Goal: Task Accomplishment & Management: Manage account settings

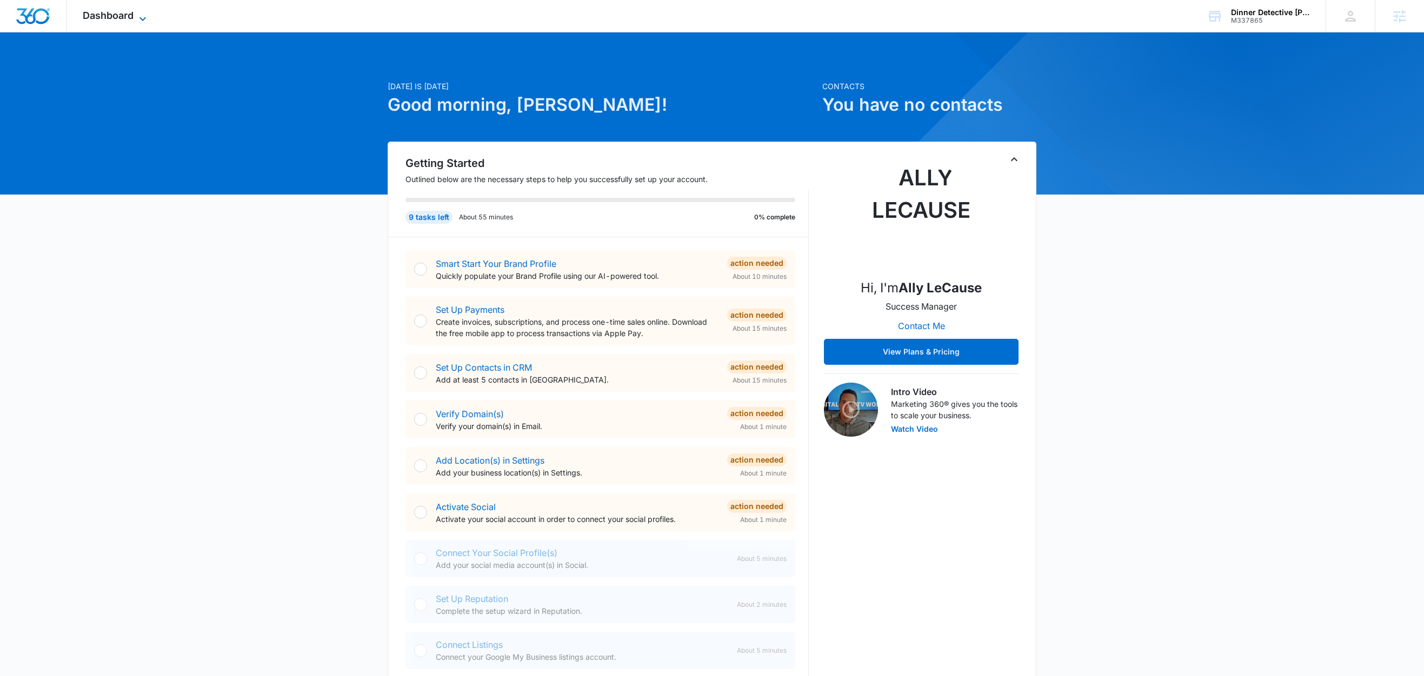
click at [138, 16] on icon at bounding box center [142, 18] width 13 height 13
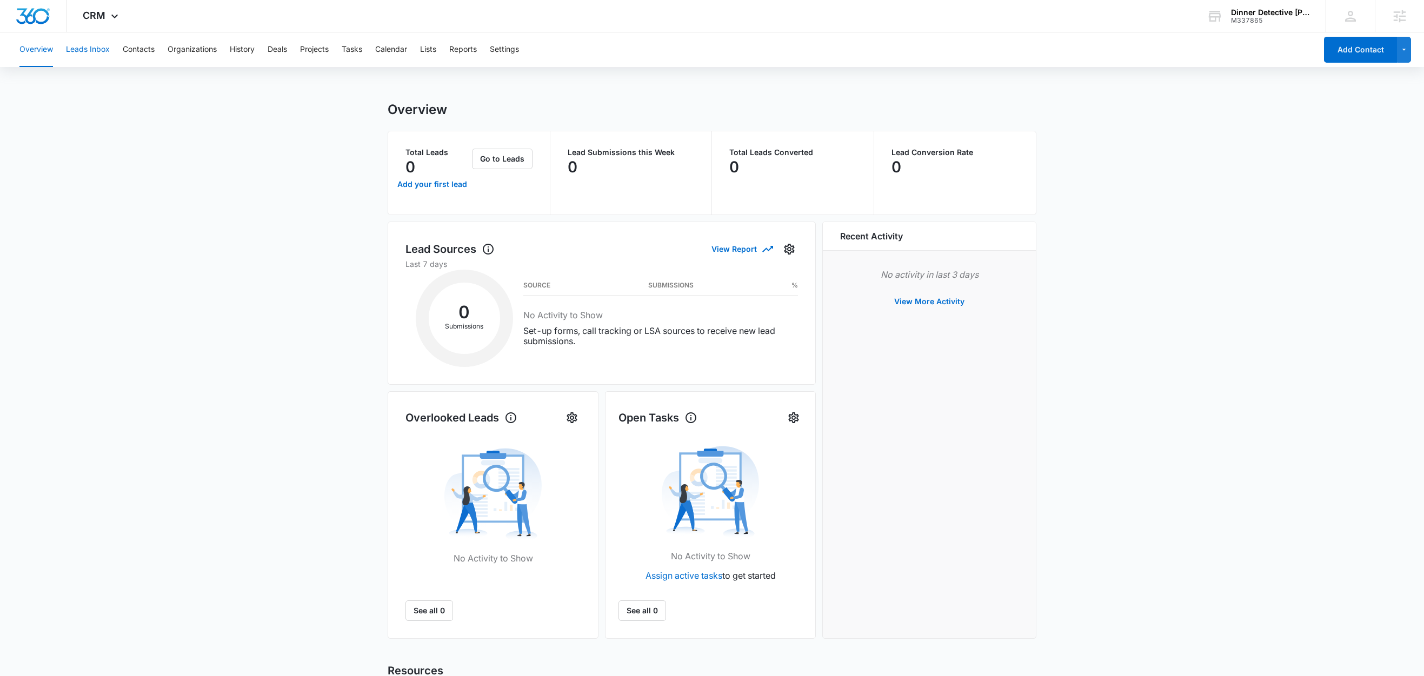
click at [92, 56] on button "Leads Inbox" at bounding box center [88, 49] width 44 height 35
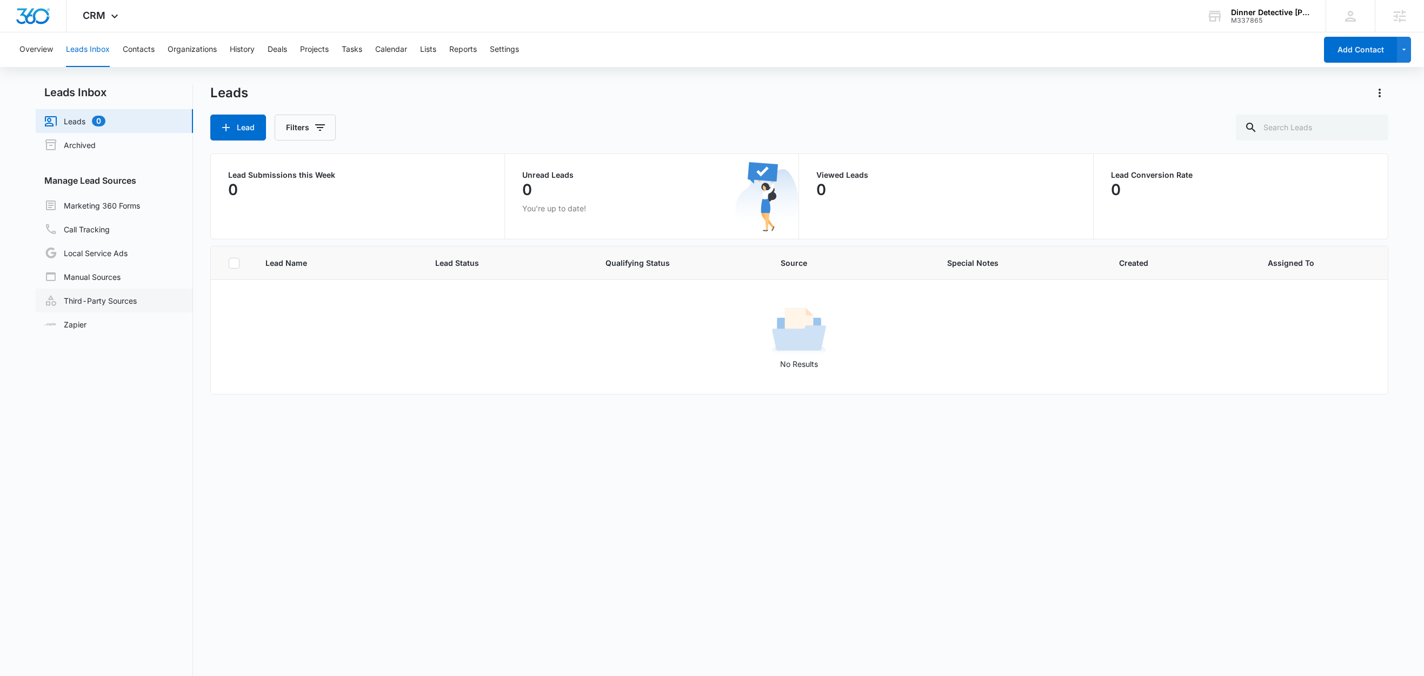
click at [94, 302] on link "Third-Party Sources" at bounding box center [90, 300] width 92 height 13
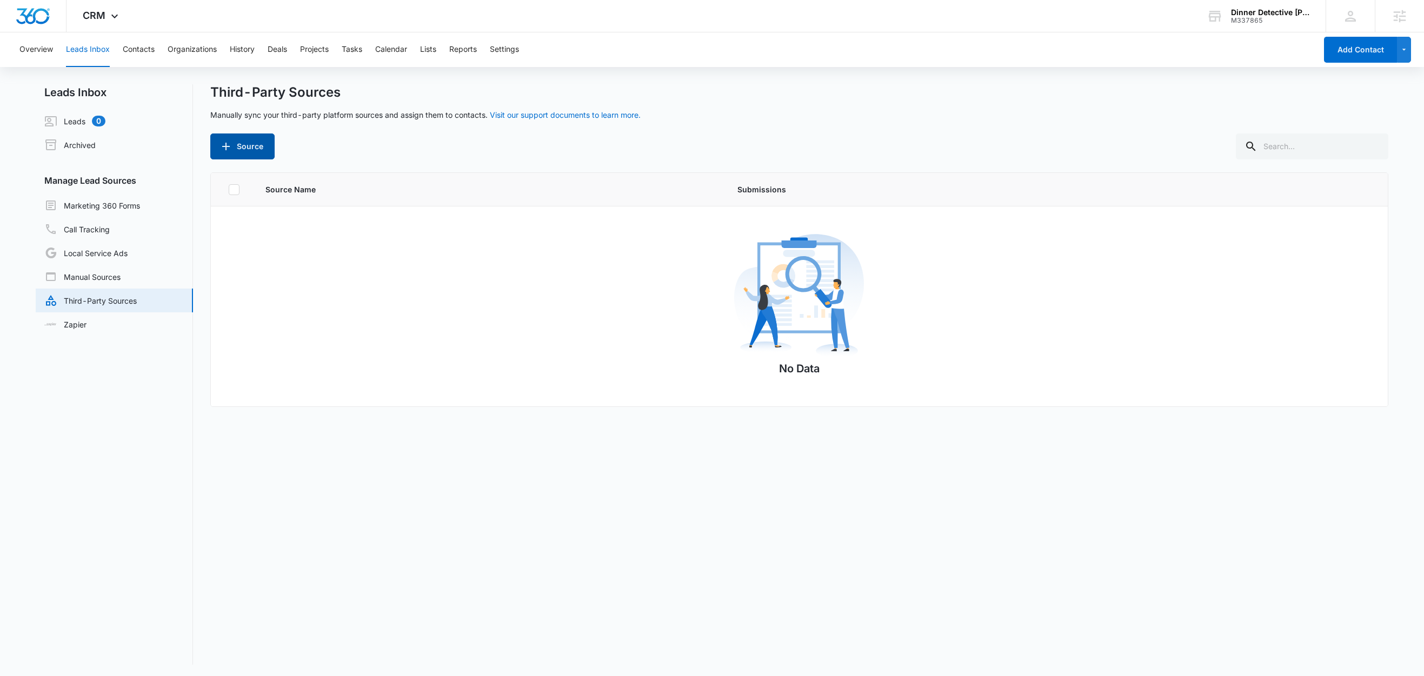
click at [225, 154] on button "Source" at bounding box center [242, 147] width 64 height 26
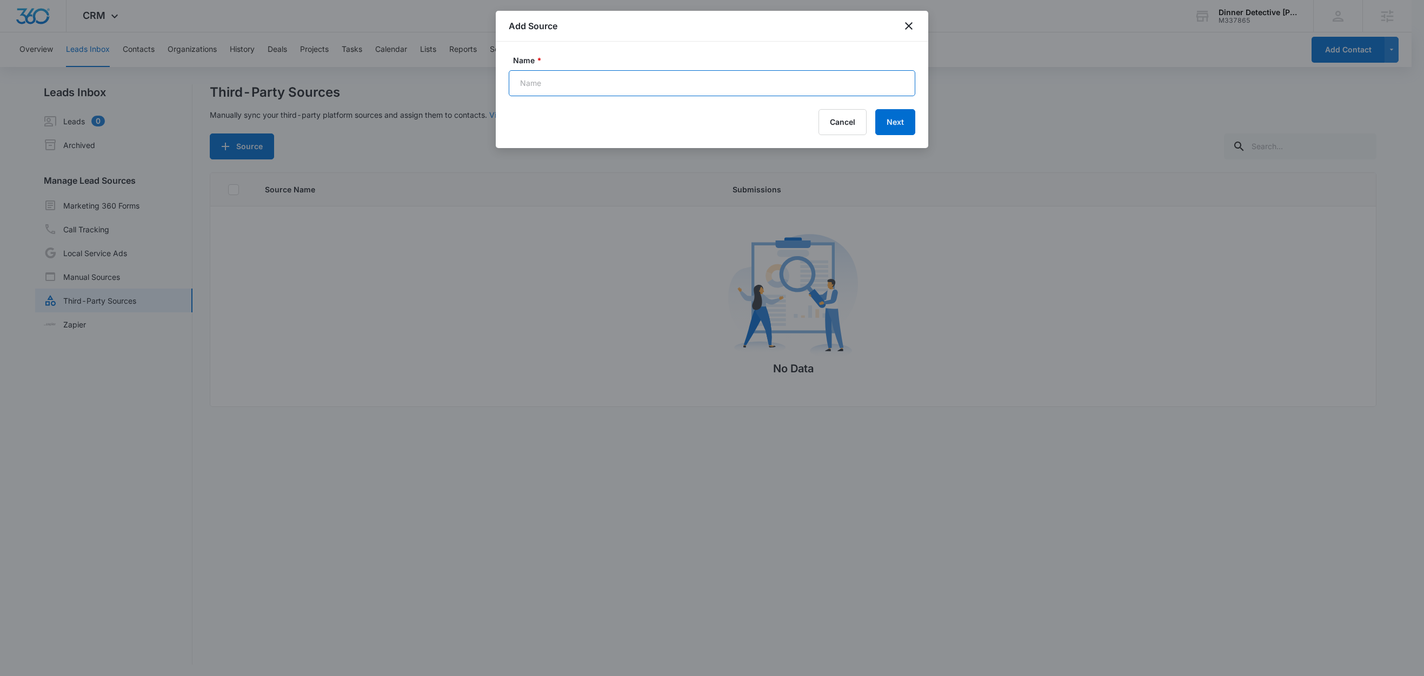
click at [554, 83] on input "Name *" at bounding box center [712, 83] width 407 height 26
type input "Ticket Tailor - Order Created (Zap)"
click at [898, 128] on button "Next" at bounding box center [895, 122] width 40 height 26
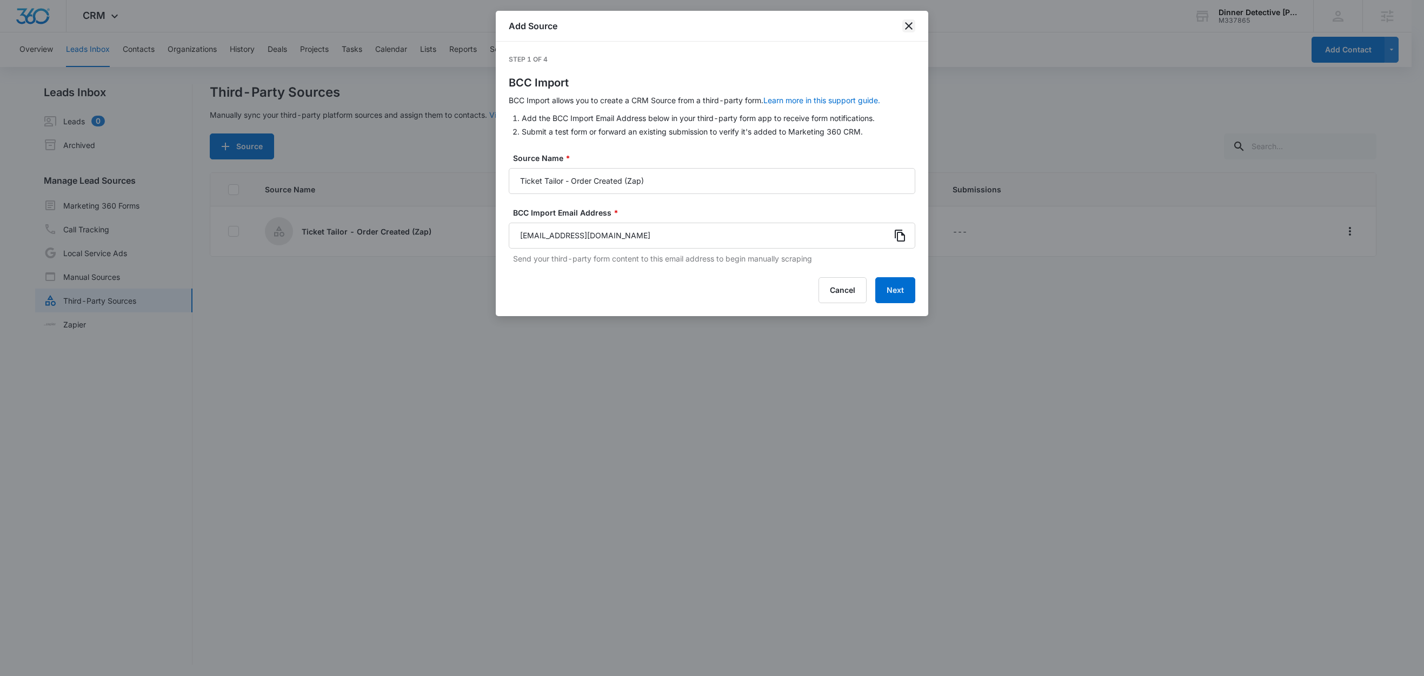
click at [906, 26] on icon "close" at bounding box center [908, 25] width 13 height 13
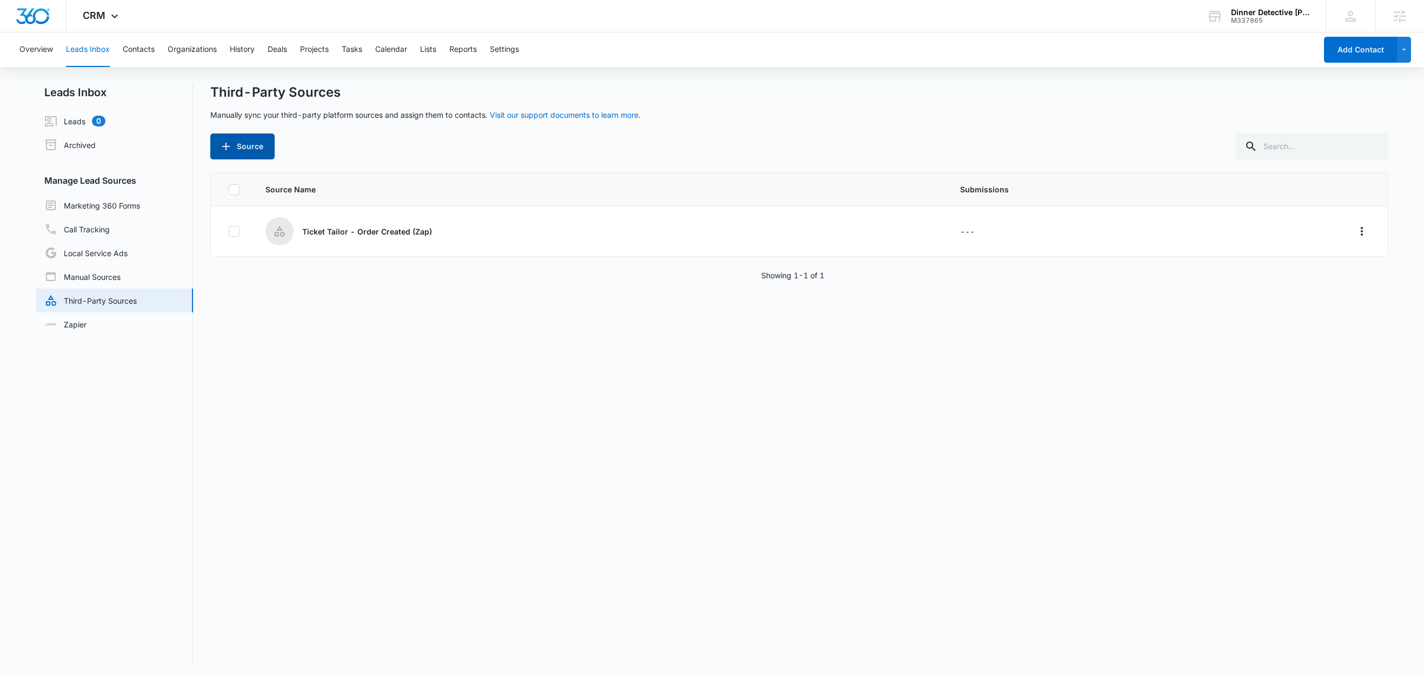
click at [224, 147] on icon "button" at bounding box center [226, 146] width 13 height 13
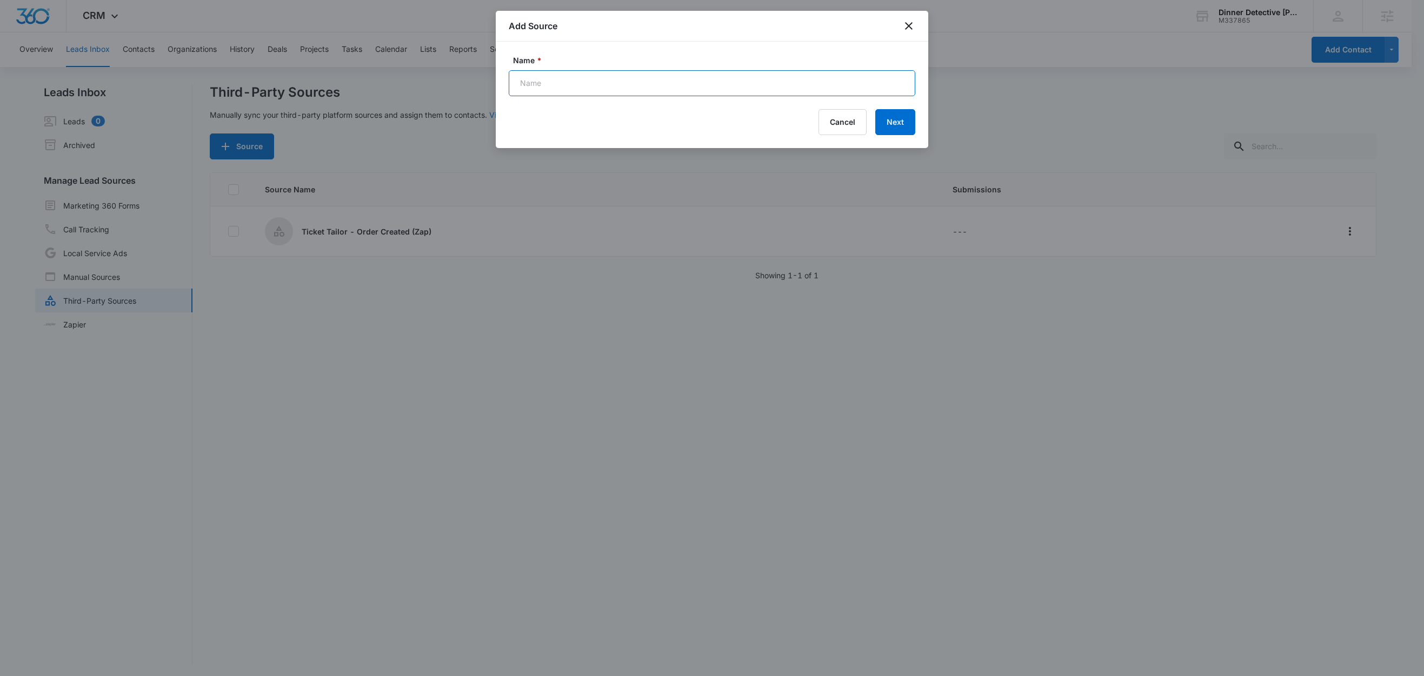
click at [583, 95] on input "Name *" at bounding box center [712, 83] width 407 height 26
type input "Ticket Tailor - Waitlist Signup Created (Zap)"
click at [904, 123] on button "Next" at bounding box center [895, 122] width 40 height 26
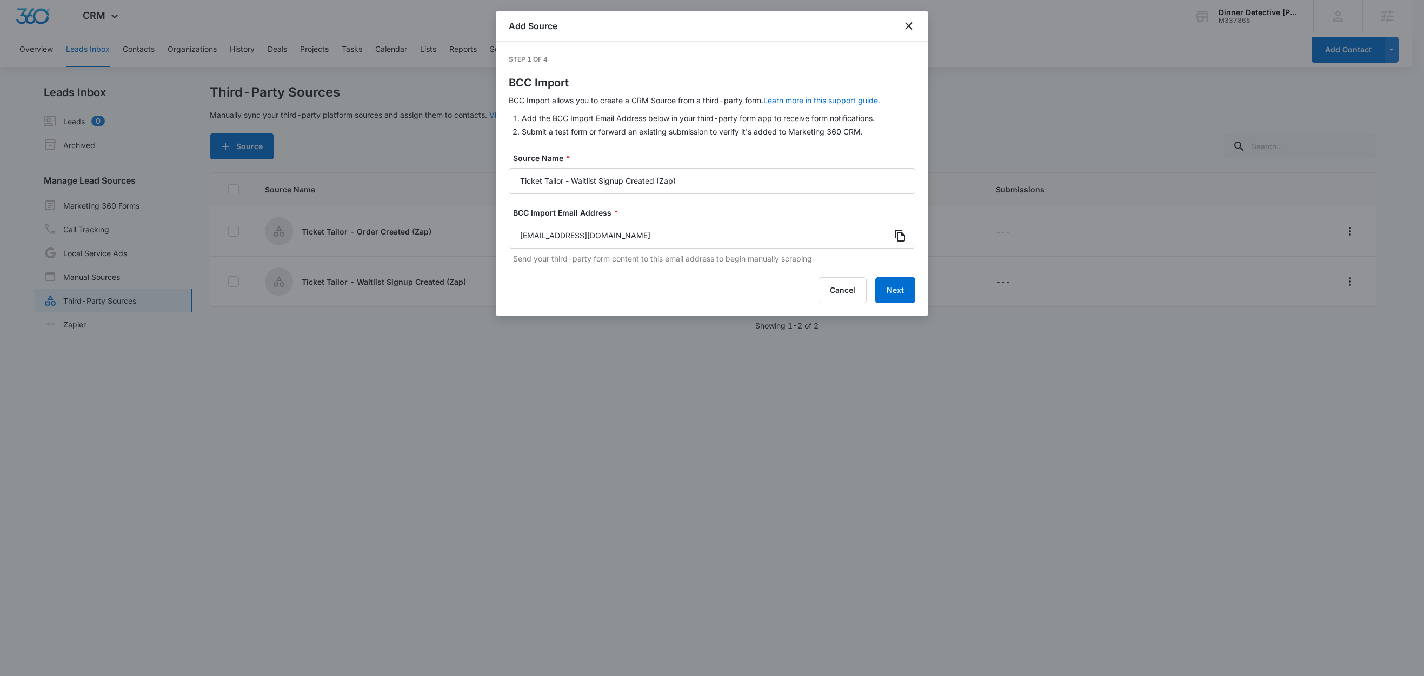
click at [907, 33] on div "Add Source" at bounding box center [712, 26] width 433 height 31
click at [905, 27] on icon "close" at bounding box center [908, 25] width 13 height 13
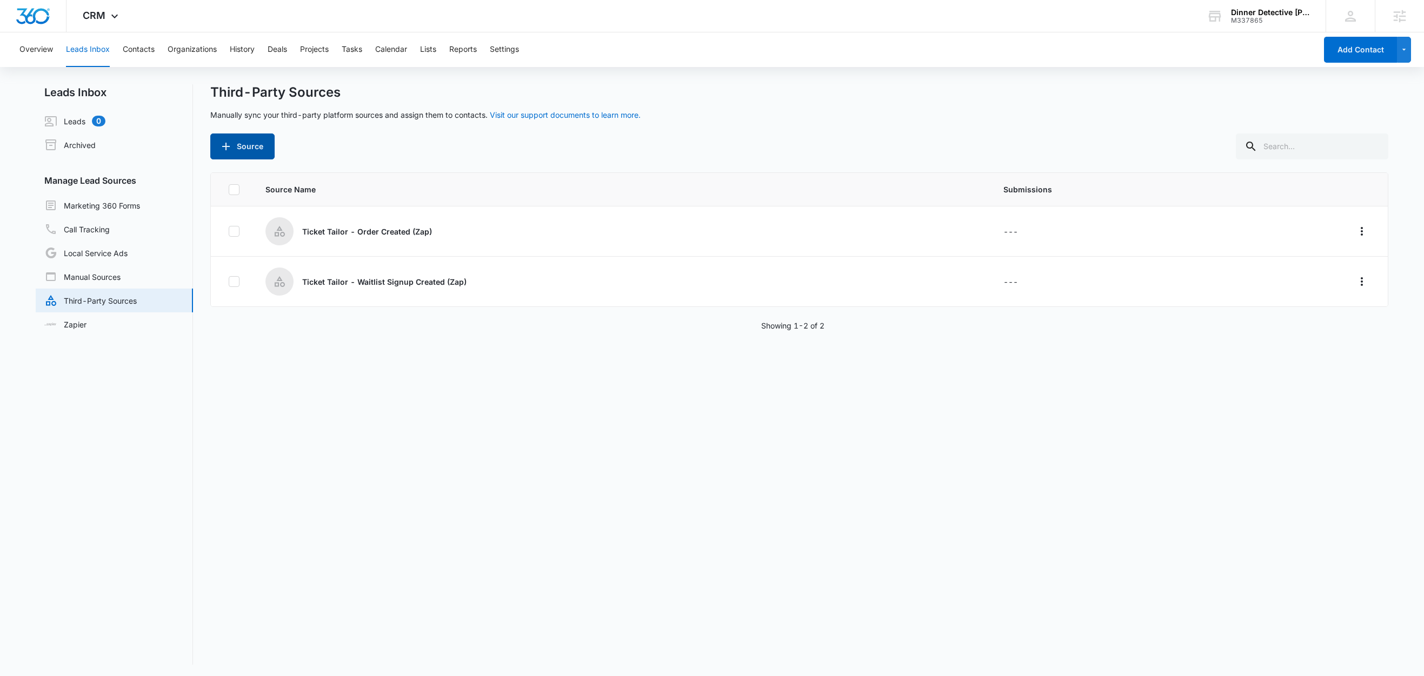
click at [250, 150] on button "Source" at bounding box center [242, 147] width 64 height 26
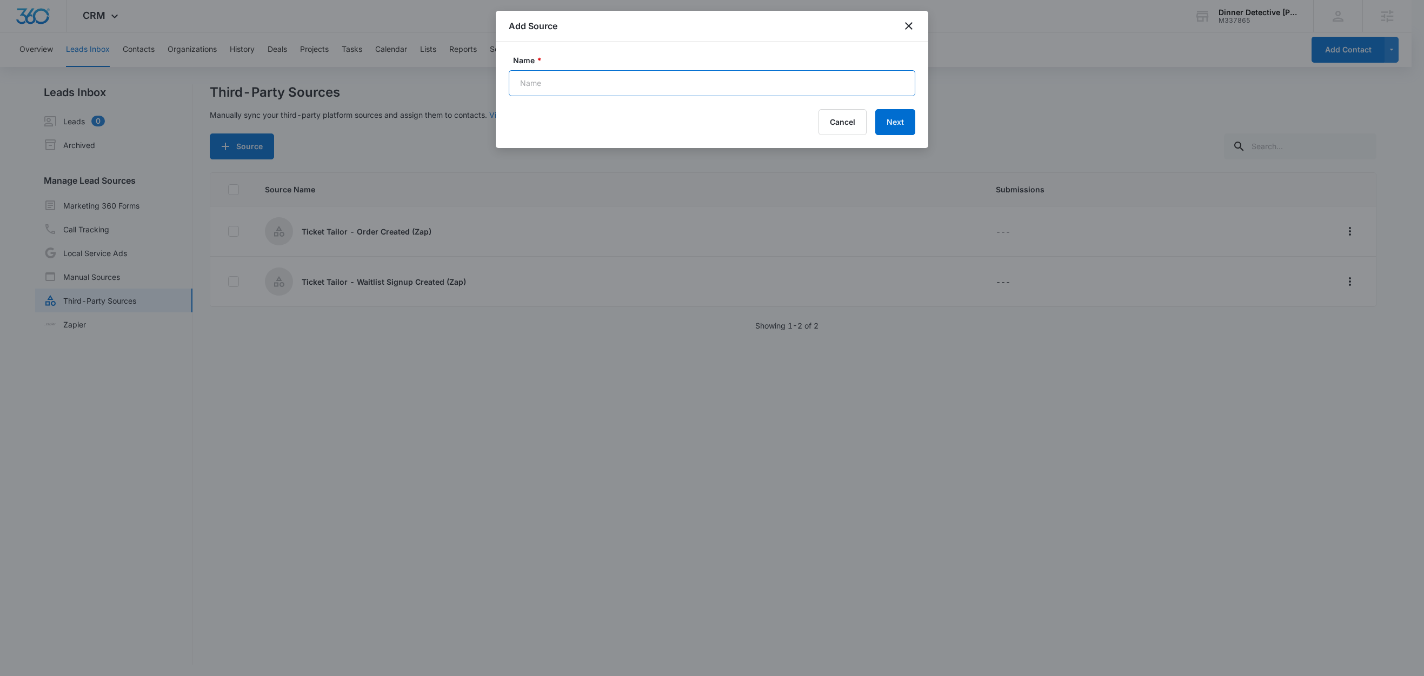
click at [584, 88] on input "Name *" at bounding box center [712, 83] width 407 height 26
type input "Web - Contact Form"
click at [899, 122] on button "Next" at bounding box center [895, 122] width 40 height 26
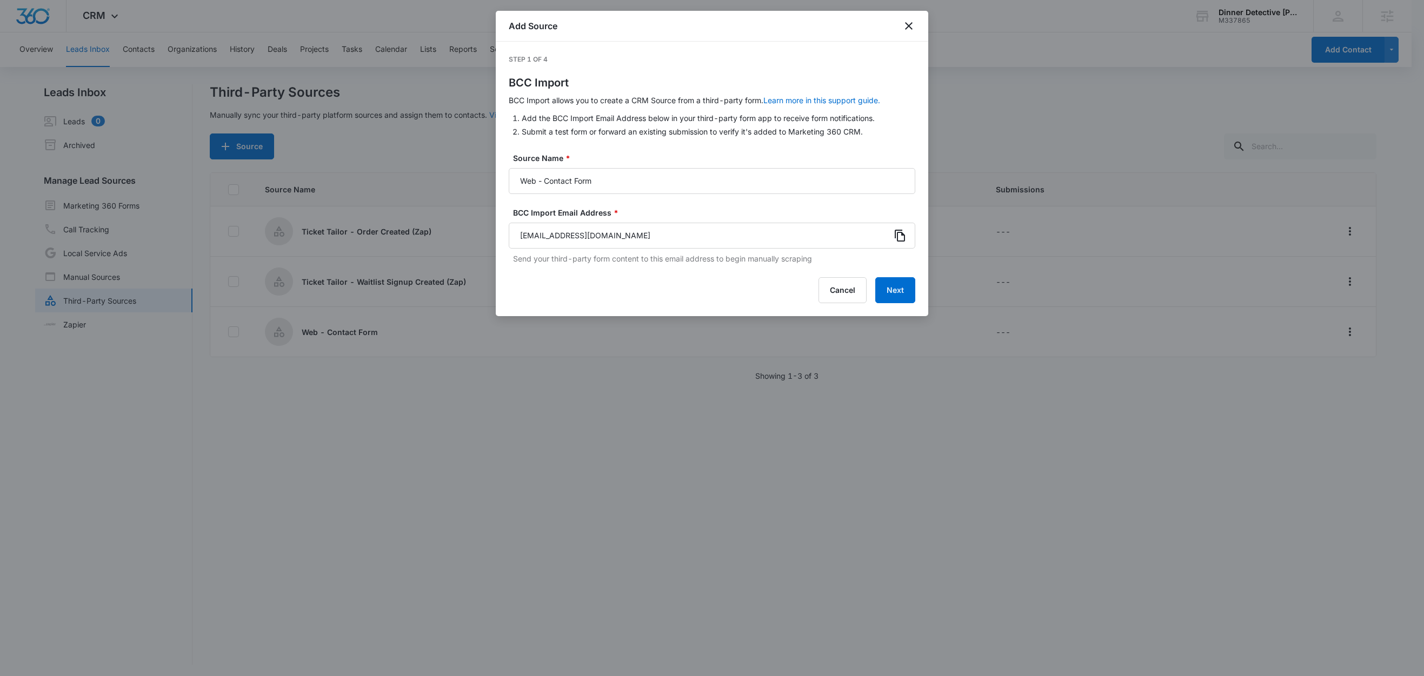
click at [901, 235] on icon at bounding box center [900, 235] width 13 height 13
click at [909, 26] on icon "close" at bounding box center [909, 26] width 8 height 8
click at [909, 26] on div "Add Source" at bounding box center [712, 26] width 433 height 31
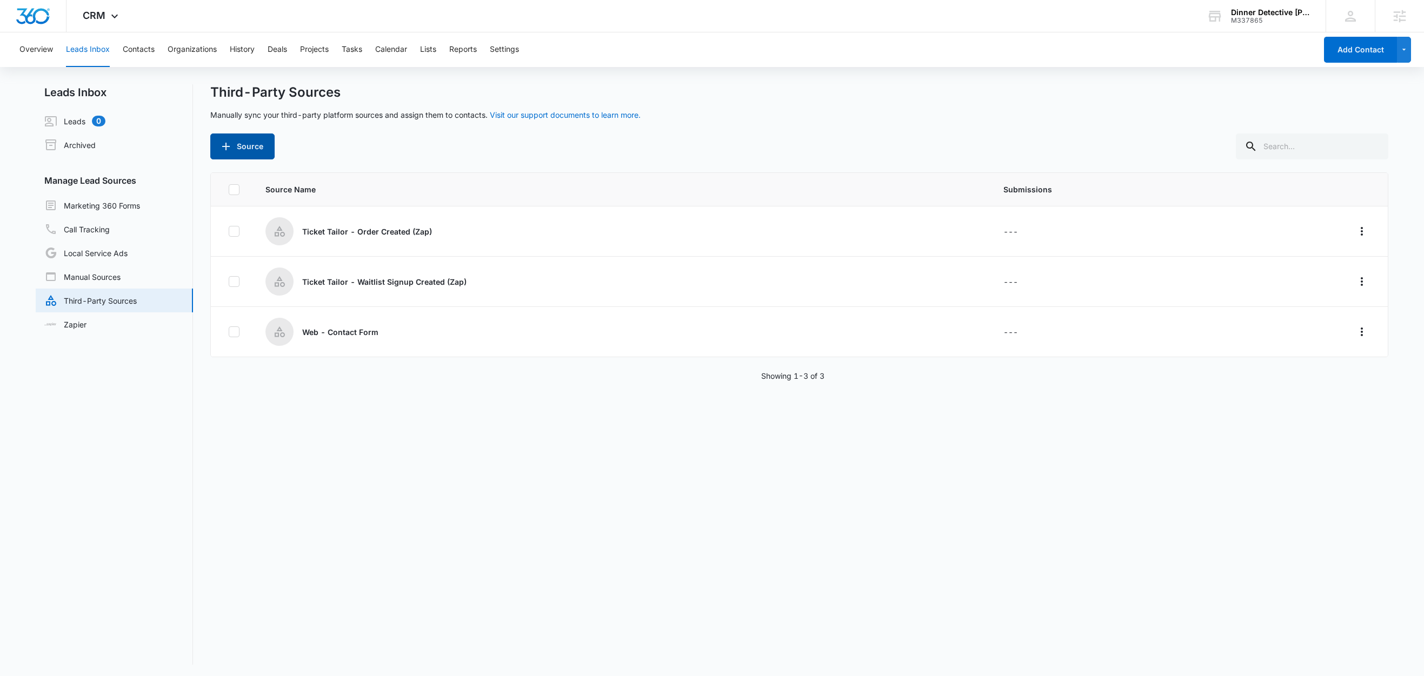
click at [255, 152] on button "Source" at bounding box center [242, 147] width 64 height 26
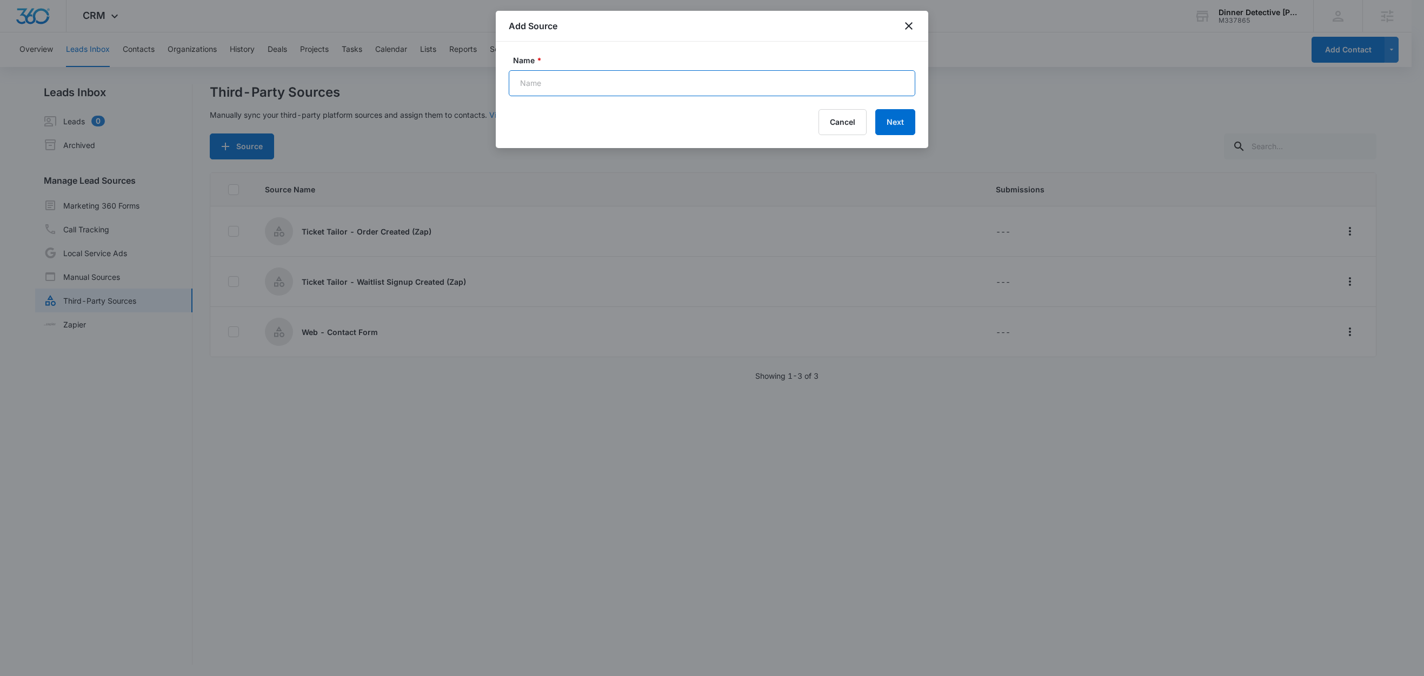
click at [555, 89] on input "Name *" at bounding box center [712, 83] width 407 height 26
type input "Web - Private Show Information Request"
click at [898, 126] on button "Next" at bounding box center [895, 122] width 40 height 26
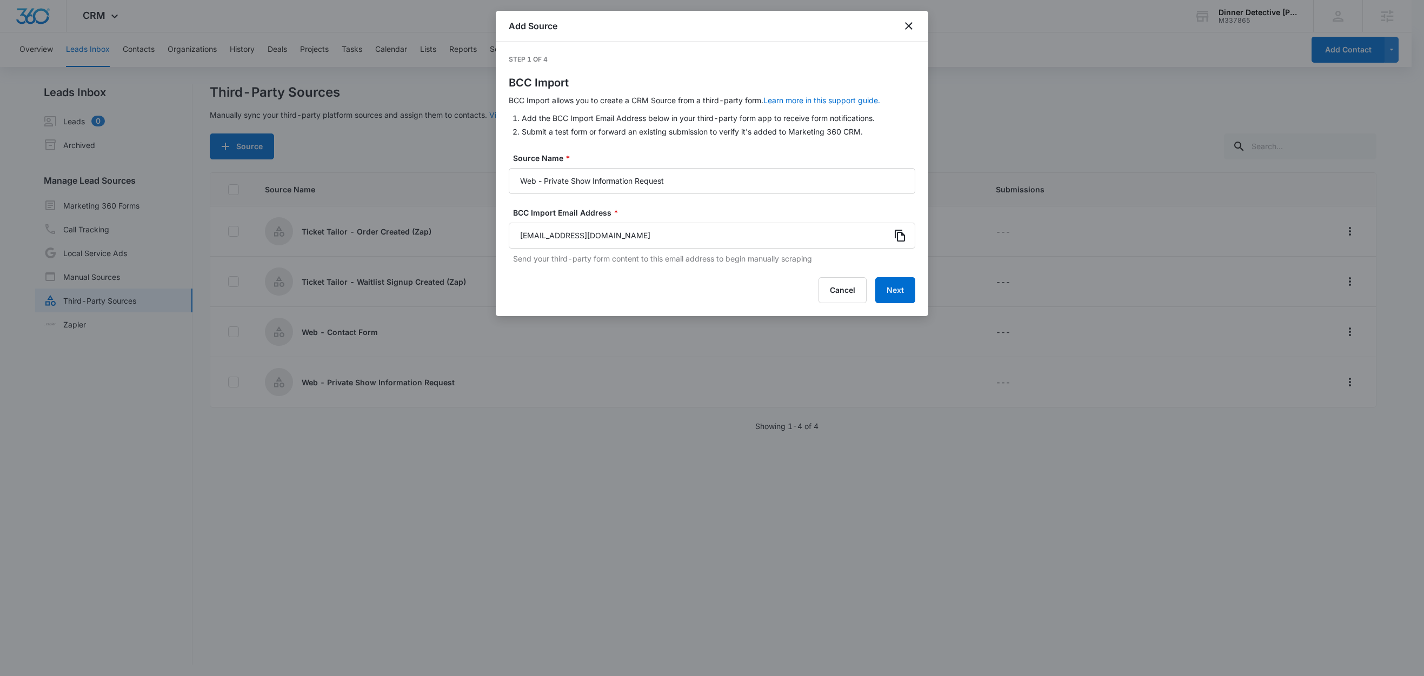
click at [904, 236] on icon at bounding box center [900, 236] width 10 height 12
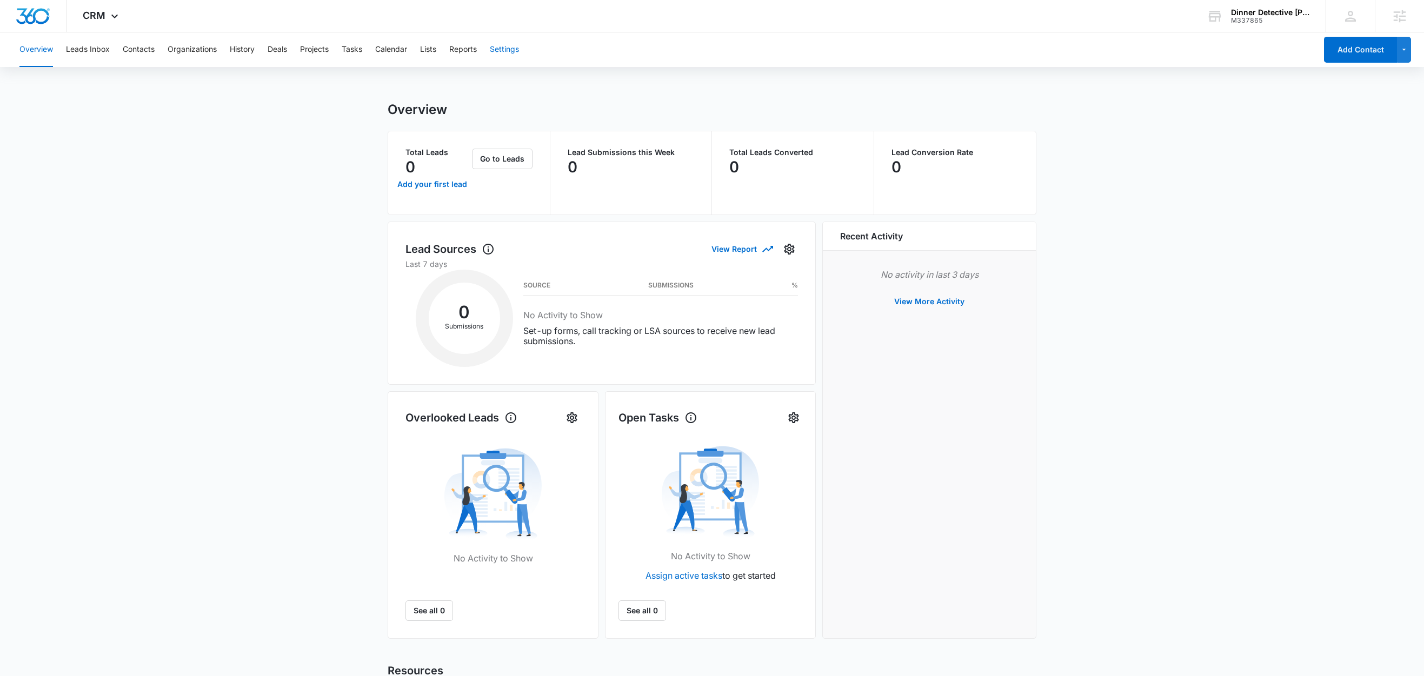
click at [514, 53] on button "Settings" at bounding box center [504, 49] width 29 height 35
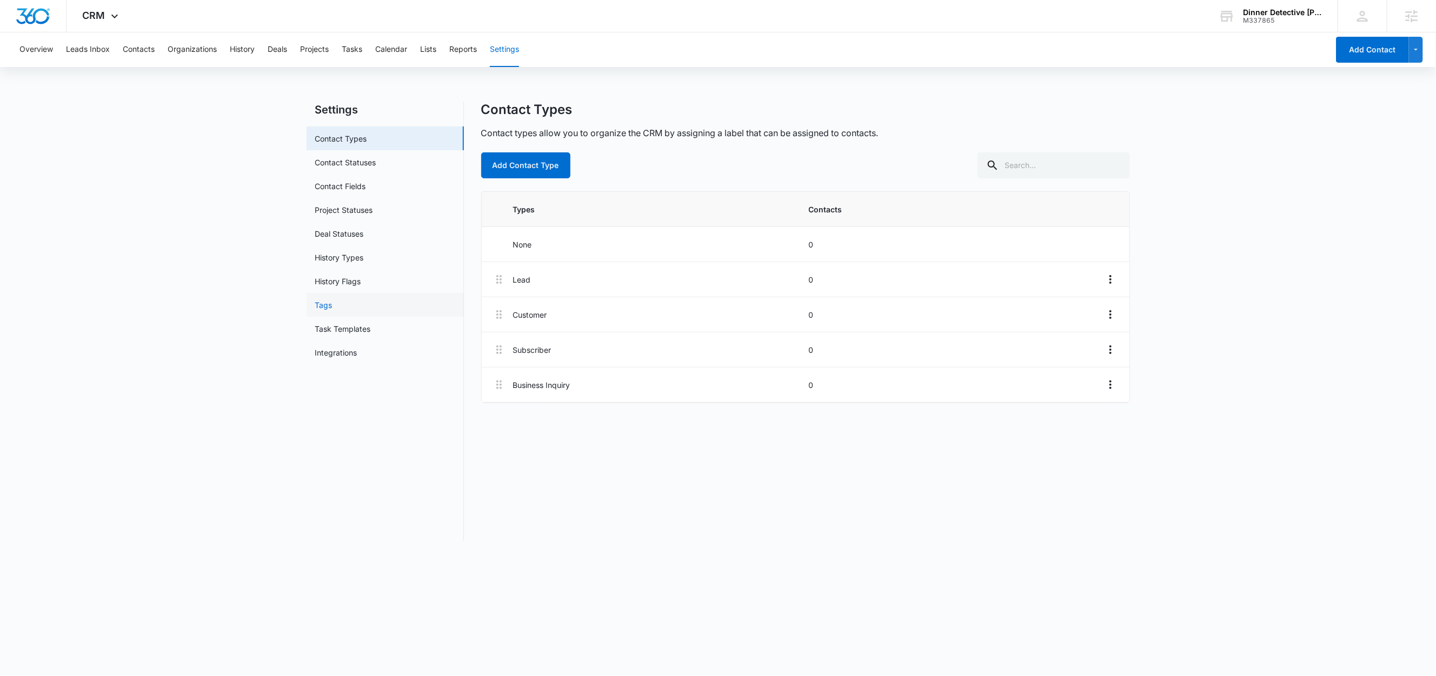
click at [328, 309] on link "Tags" at bounding box center [323, 305] width 17 height 11
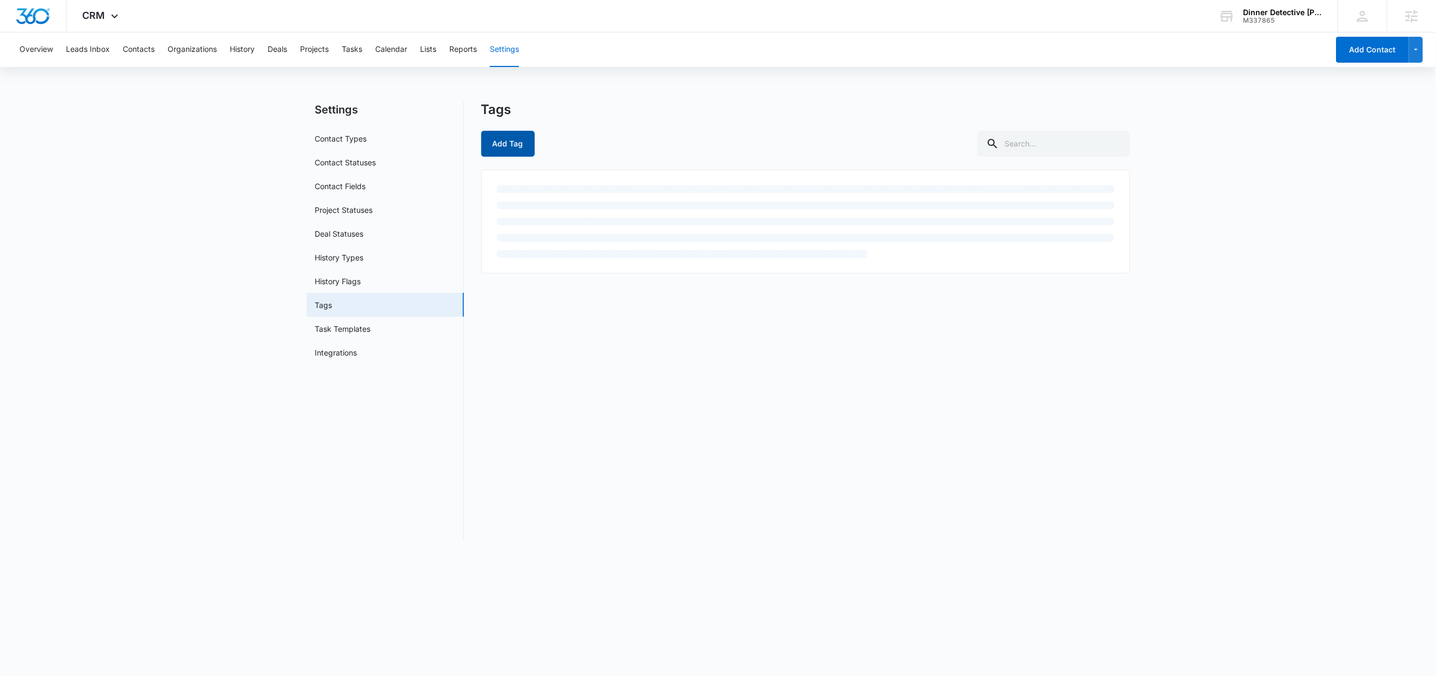
click at [503, 140] on button "Add Tag" at bounding box center [508, 144] width 54 height 26
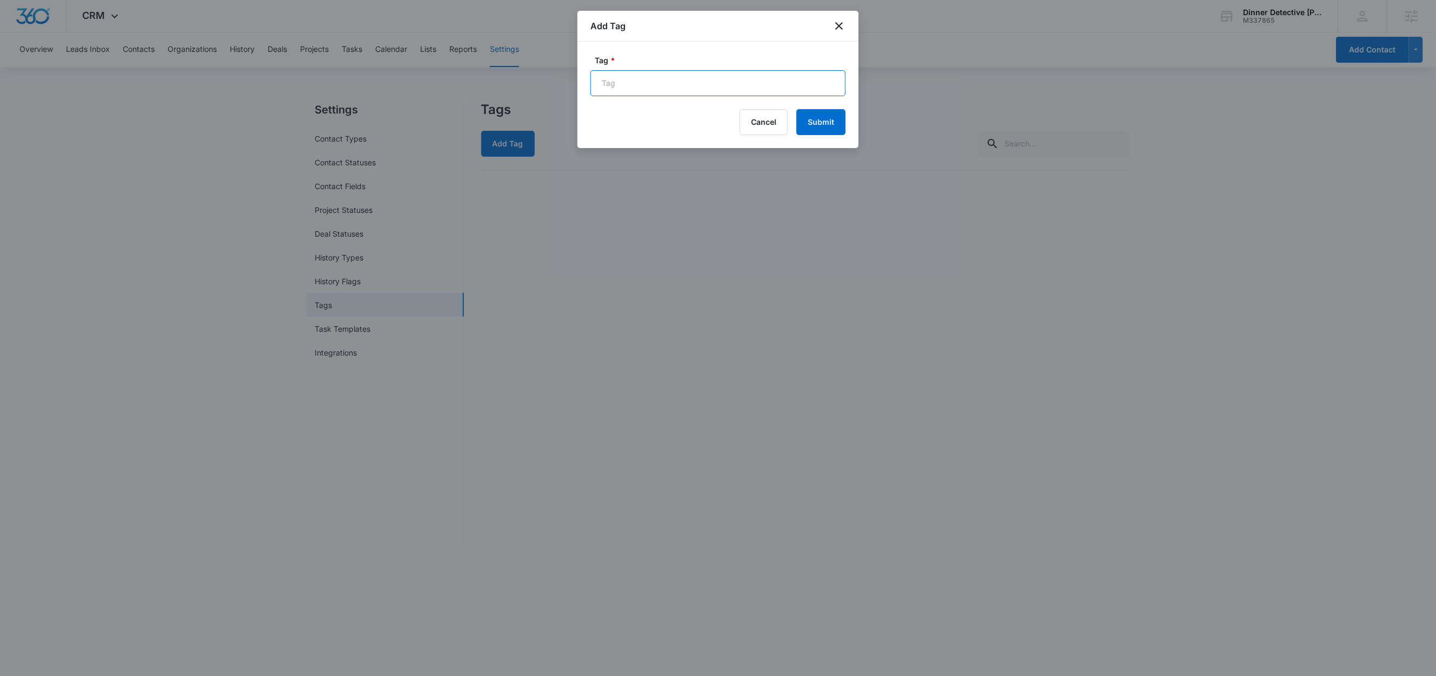
click at [651, 94] on input "Tag *" at bounding box center [717, 83] width 255 height 26
click at [668, 86] on input "Ticket Tailor" at bounding box center [717, 83] width 255 height 26
type input "Contact Form"
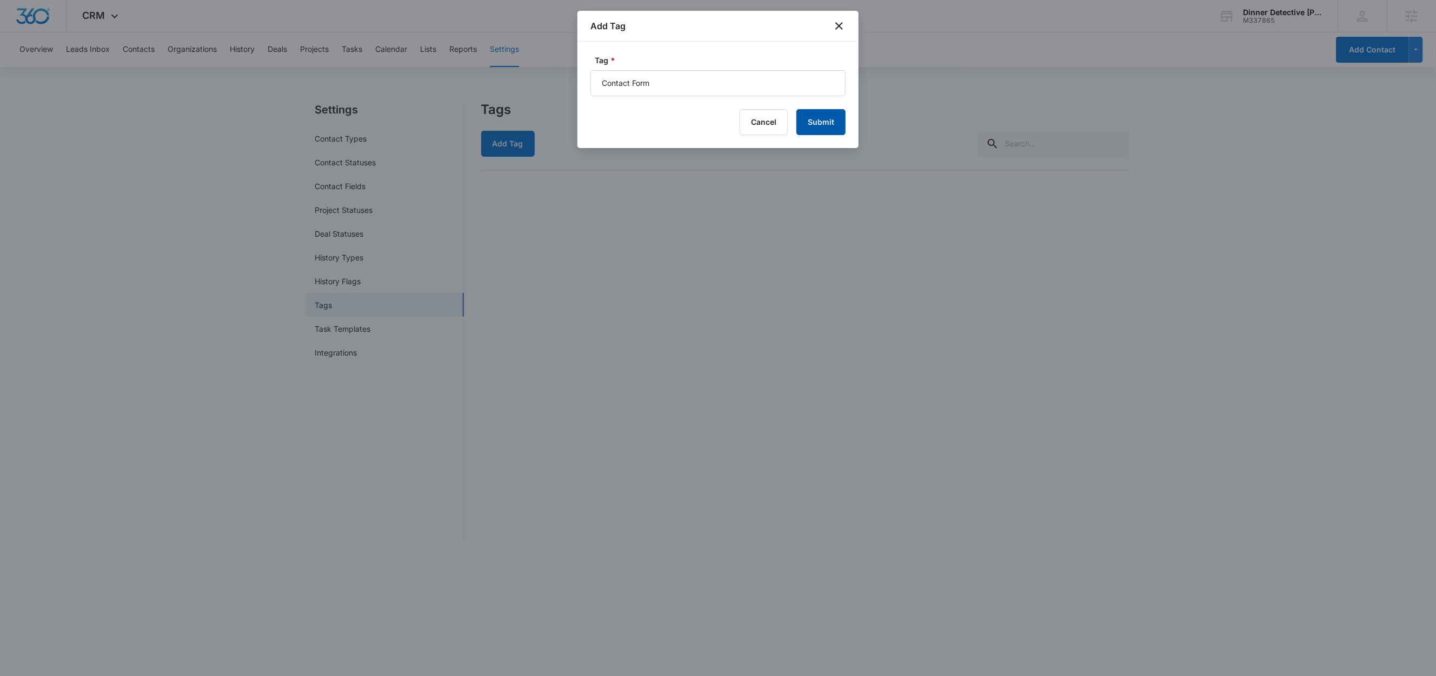
click at [819, 124] on button "Submit" at bounding box center [820, 122] width 49 height 26
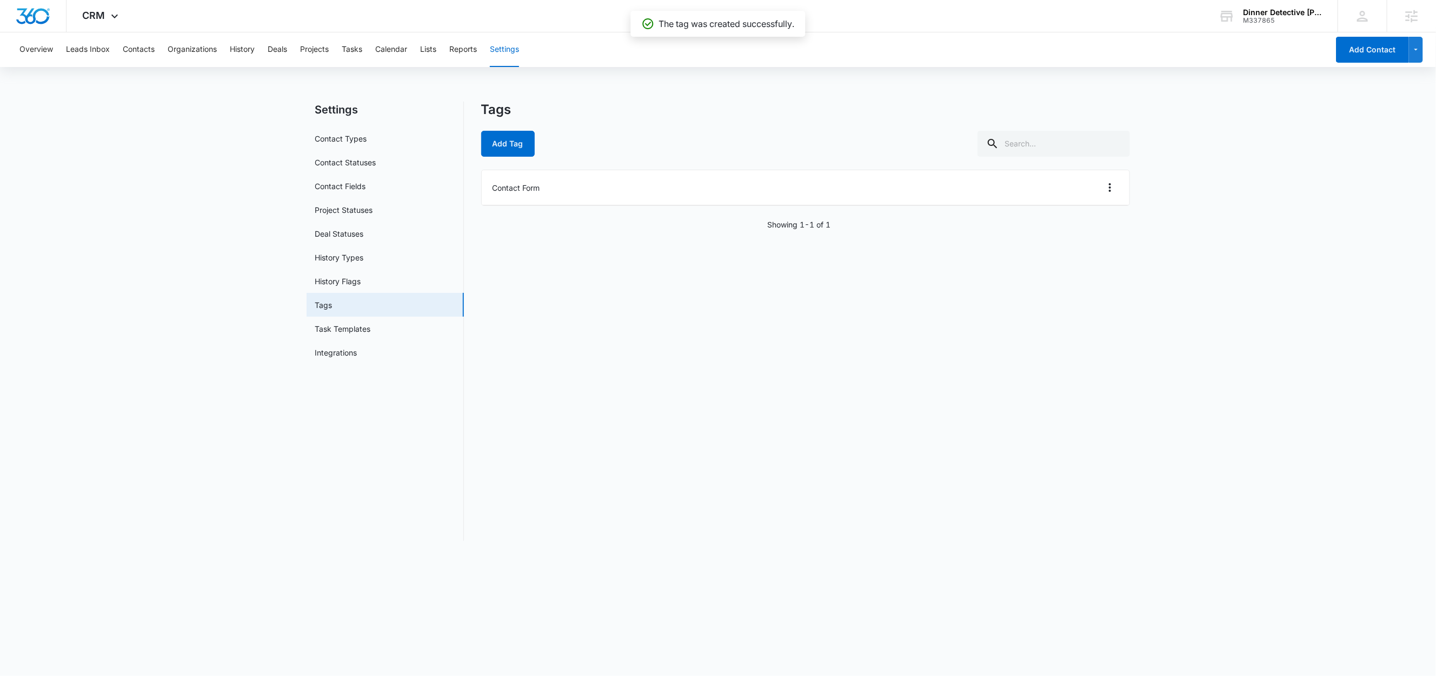
click at [504, 157] on div "Tags Add Tag Contact Form Showing 1-1 of 1" at bounding box center [805, 322] width 649 height 440
click at [530, 152] on button "Add Tag" at bounding box center [508, 144] width 54 height 26
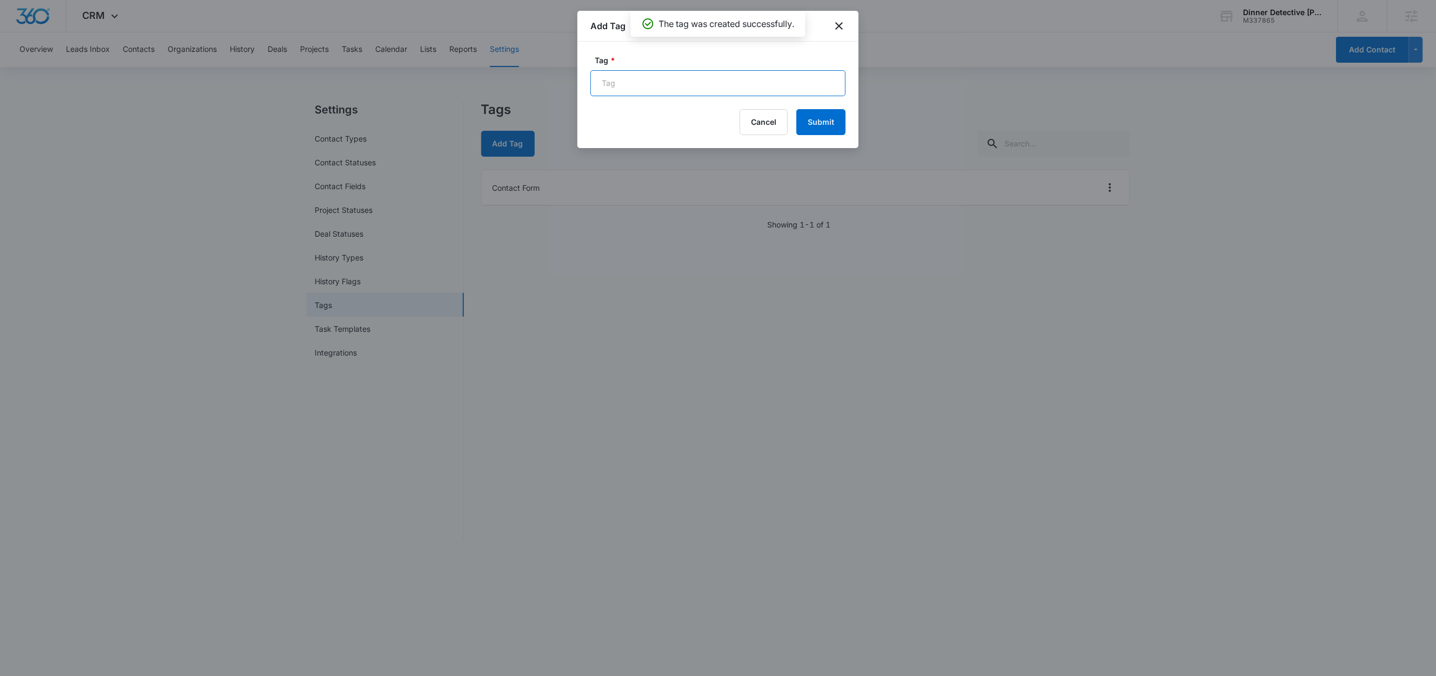
click at [616, 82] on input "Tag *" at bounding box center [717, 83] width 255 height 26
type input "Waitlist Form"
click at [828, 127] on button "Submit" at bounding box center [820, 122] width 49 height 26
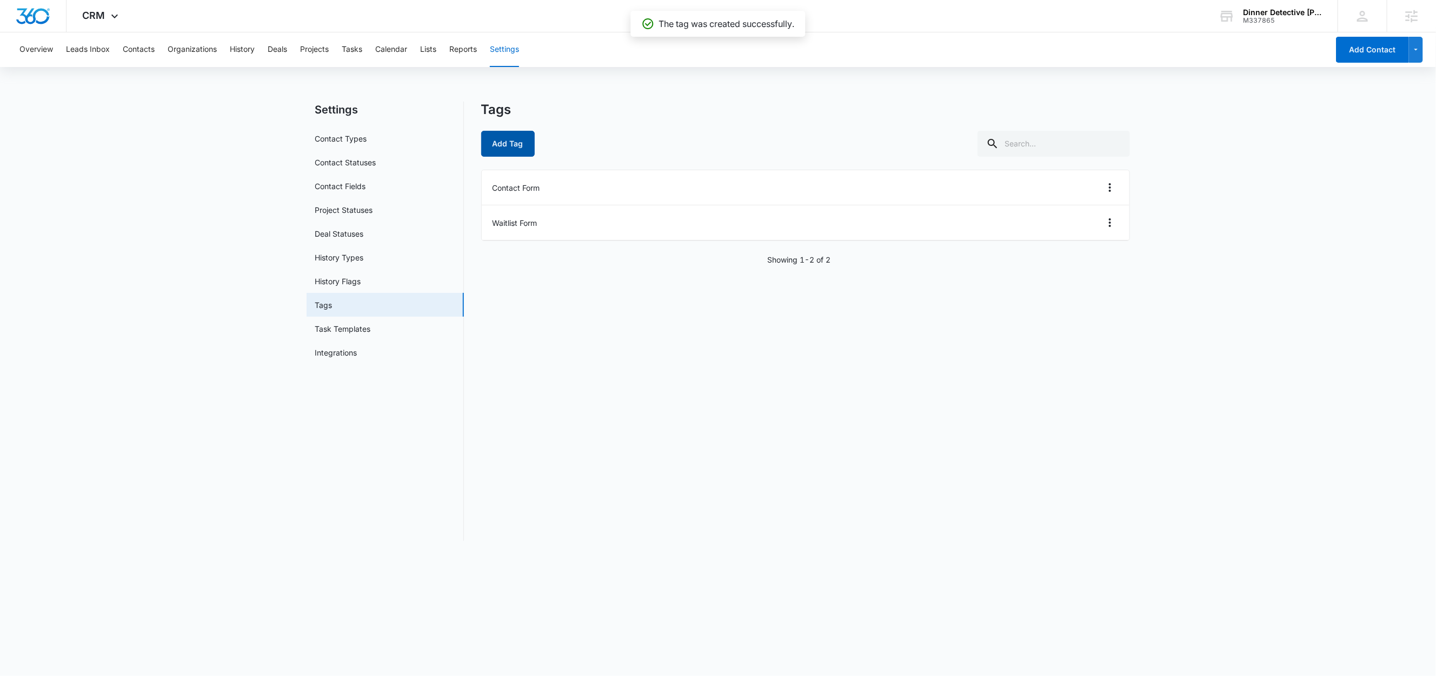
click at [532, 148] on button "Add Tag" at bounding box center [508, 144] width 54 height 26
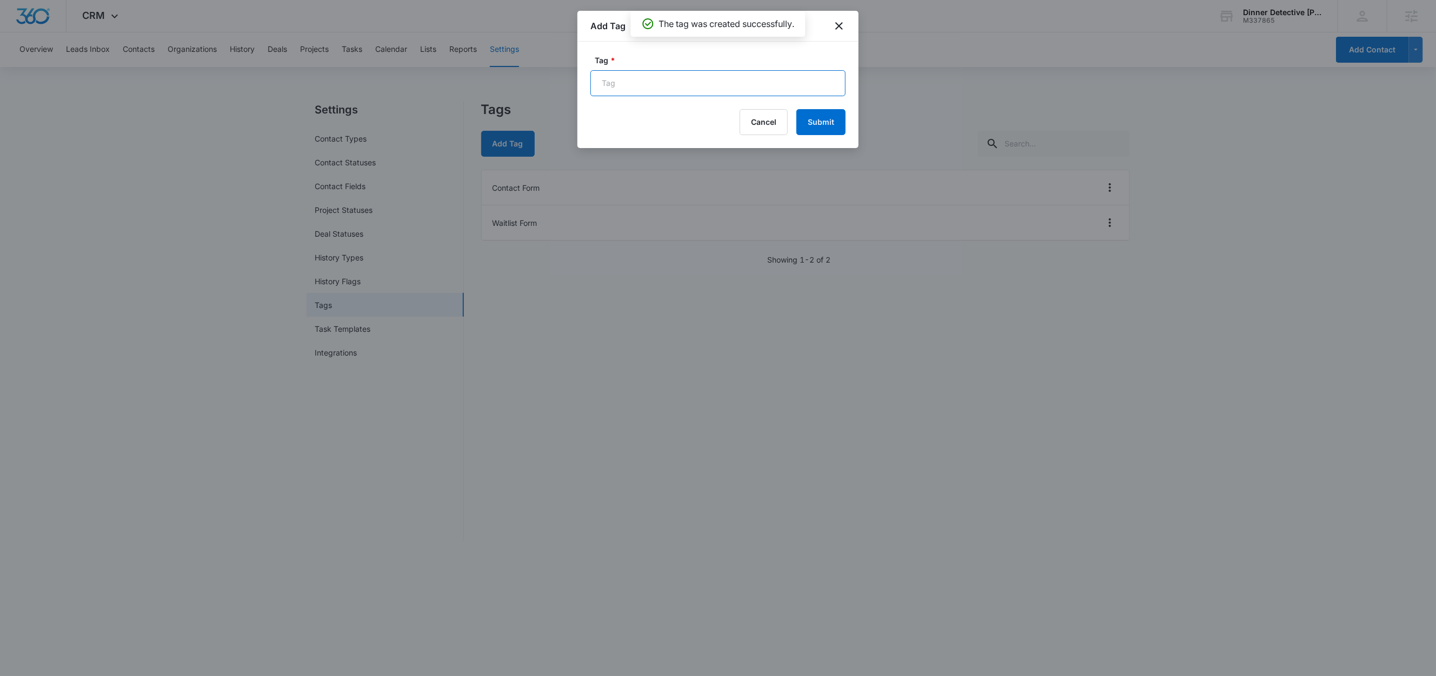
click at [619, 91] on input "Tag *" at bounding box center [717, 83] width 255 height 26
type input "Ticket Tailor"
click at [824, 117] on button "Submit" at bounding box center [820, 122] width 49 height 26
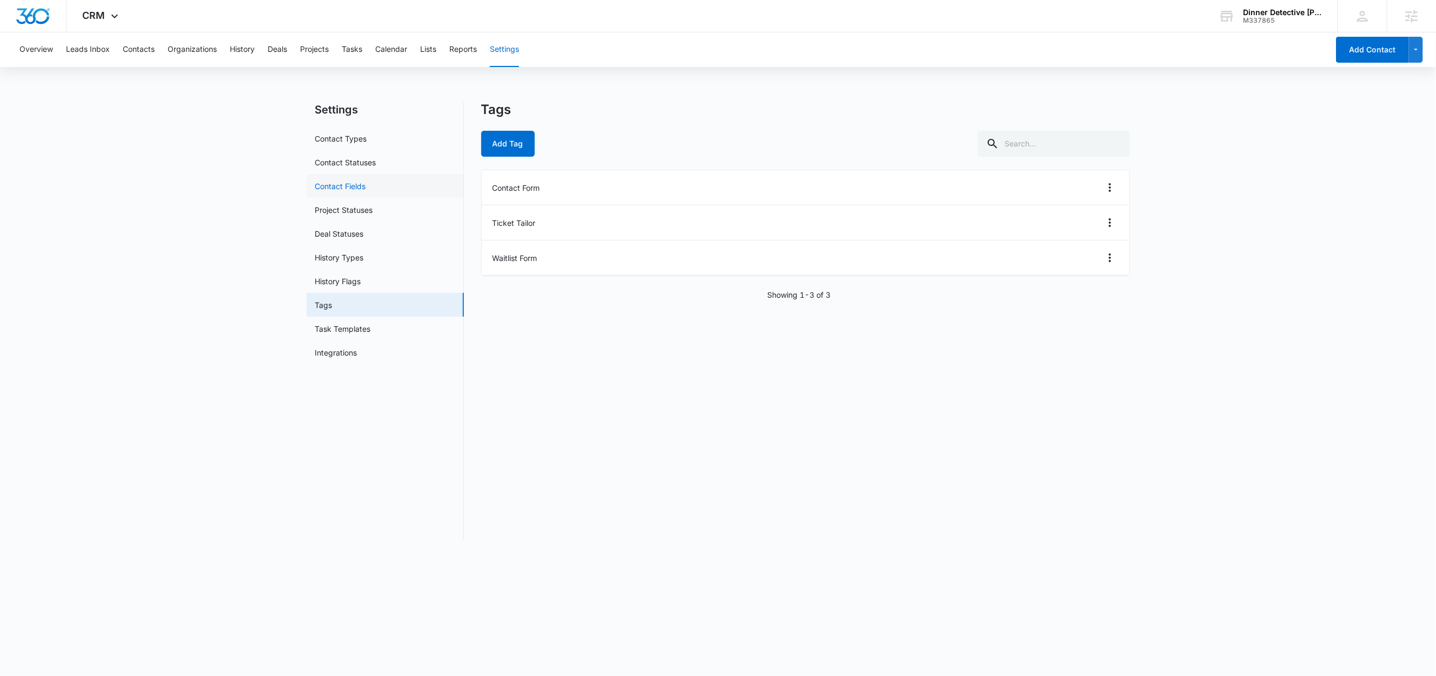
click at [348, 189] on link "Contact Fields" at bounding box center [340, 186] width 51 height 11
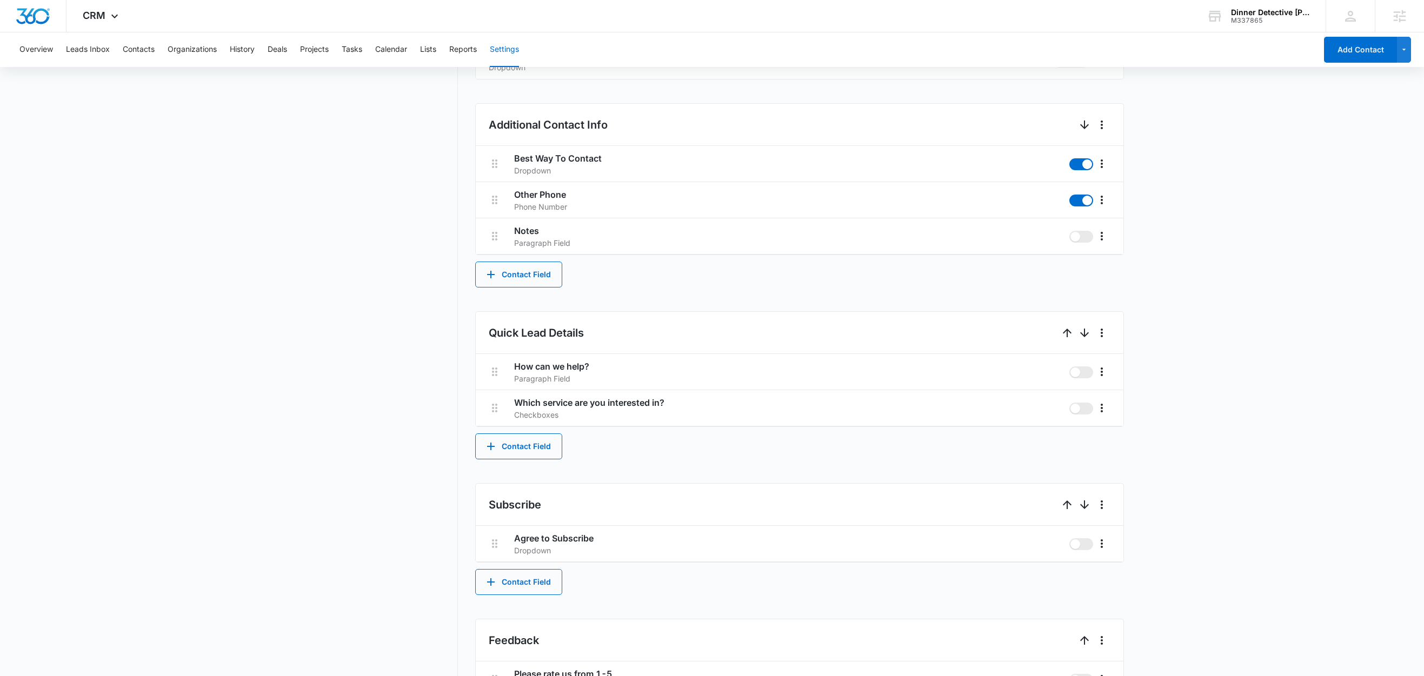
scroll to position [440, 0]
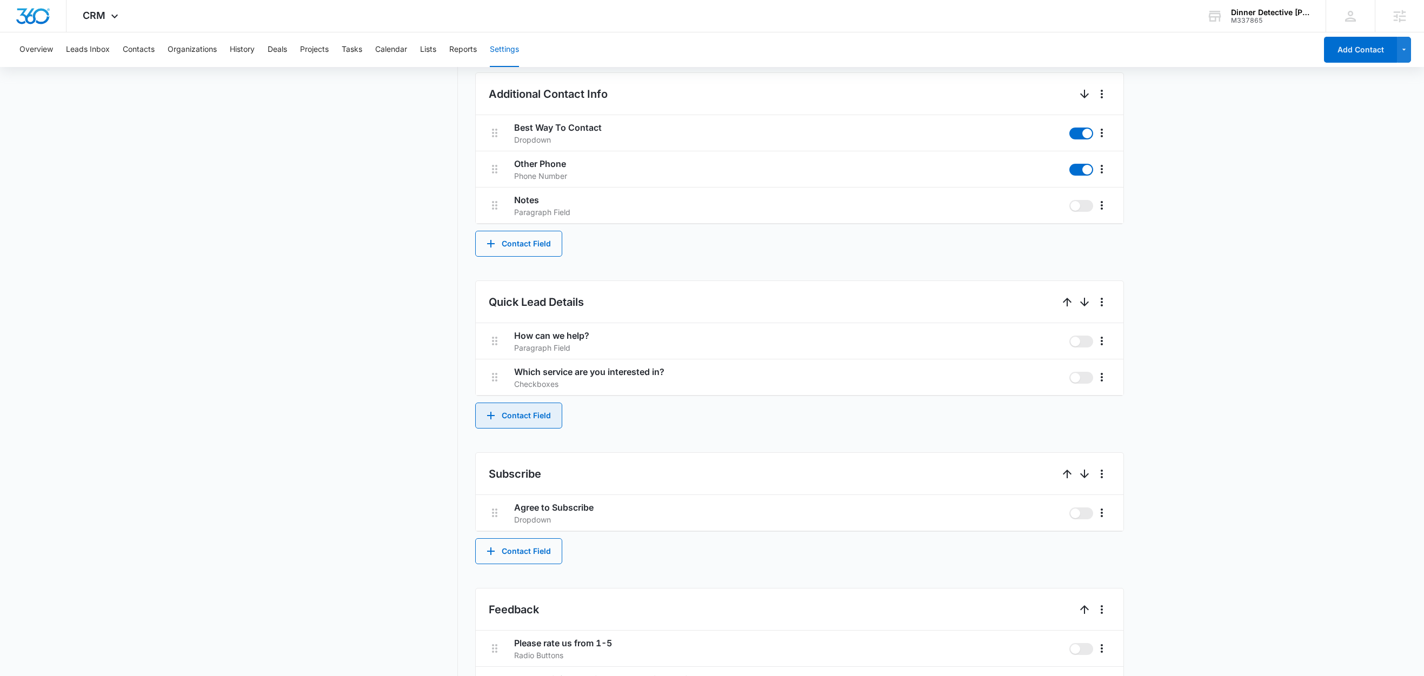
click at [523, 419] on button "Contact Field" at bounding box center [518, 416] width 87 height 26
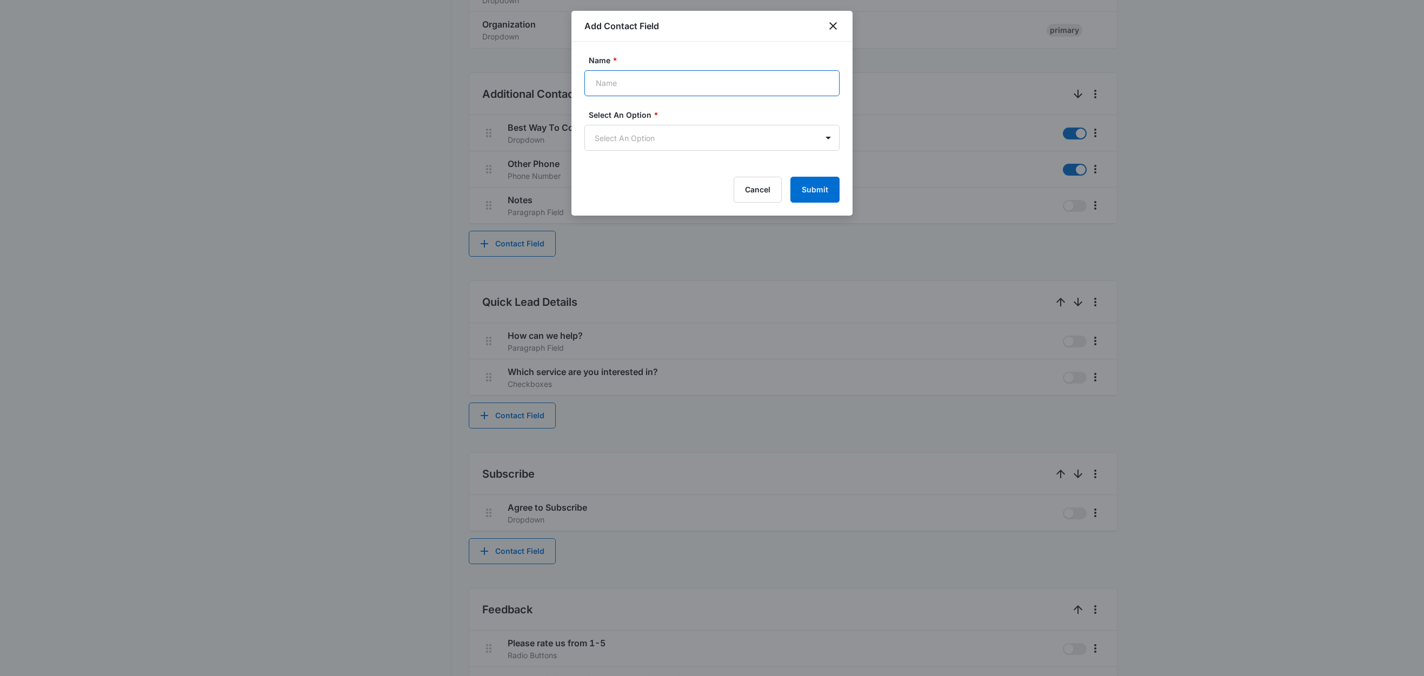
click at [641, 81] on input "Name *" at bounding box center [711, 83] width 255 height 26
paste input "Location [GEOGRAPHIC_DATA]"
type input "Location [GEOGRAPHIC_DATA]"
click at [619, 138] on body "CRM Apps Reputation Websites Forms CRM Email Social Shop Content Ads Intelligen…" at bounding box center [712, 172] width 1424 height 1225
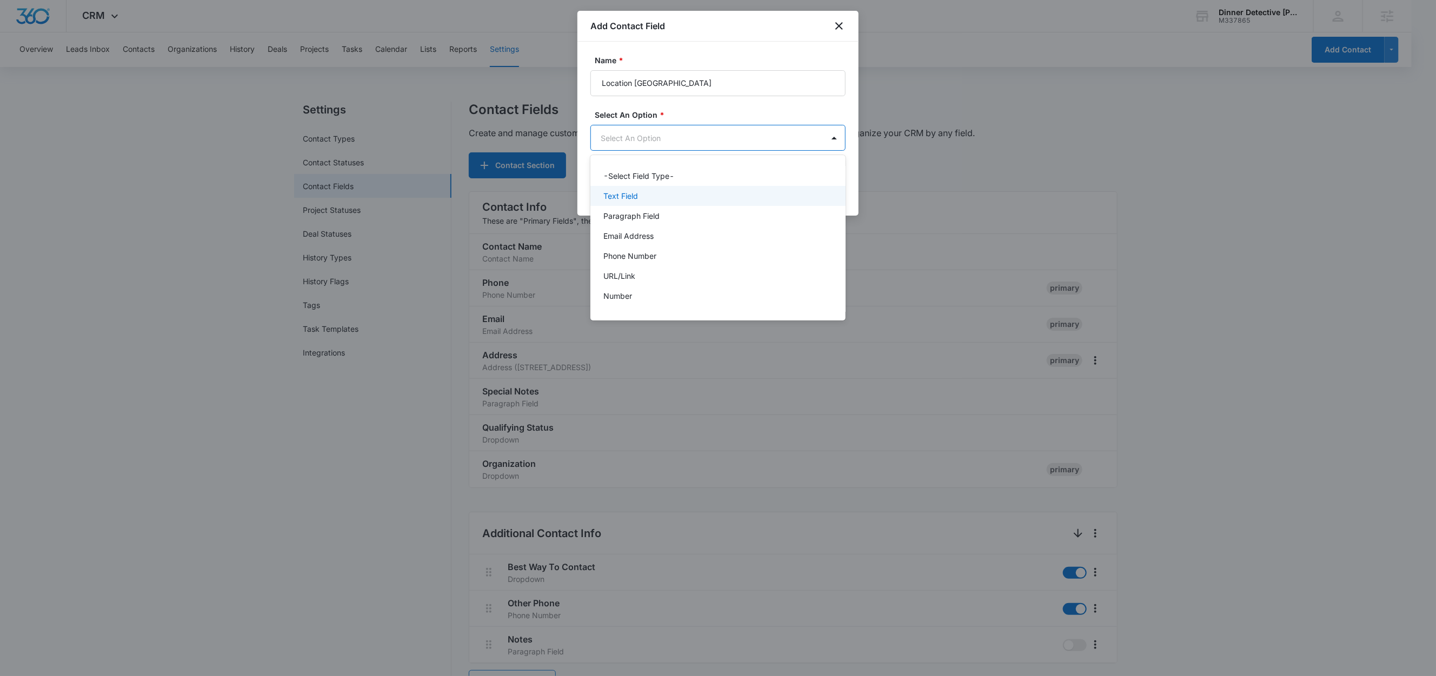
click at [636, 200] on p "Text Field" at bounding box center [620, 195] width 35 height 11
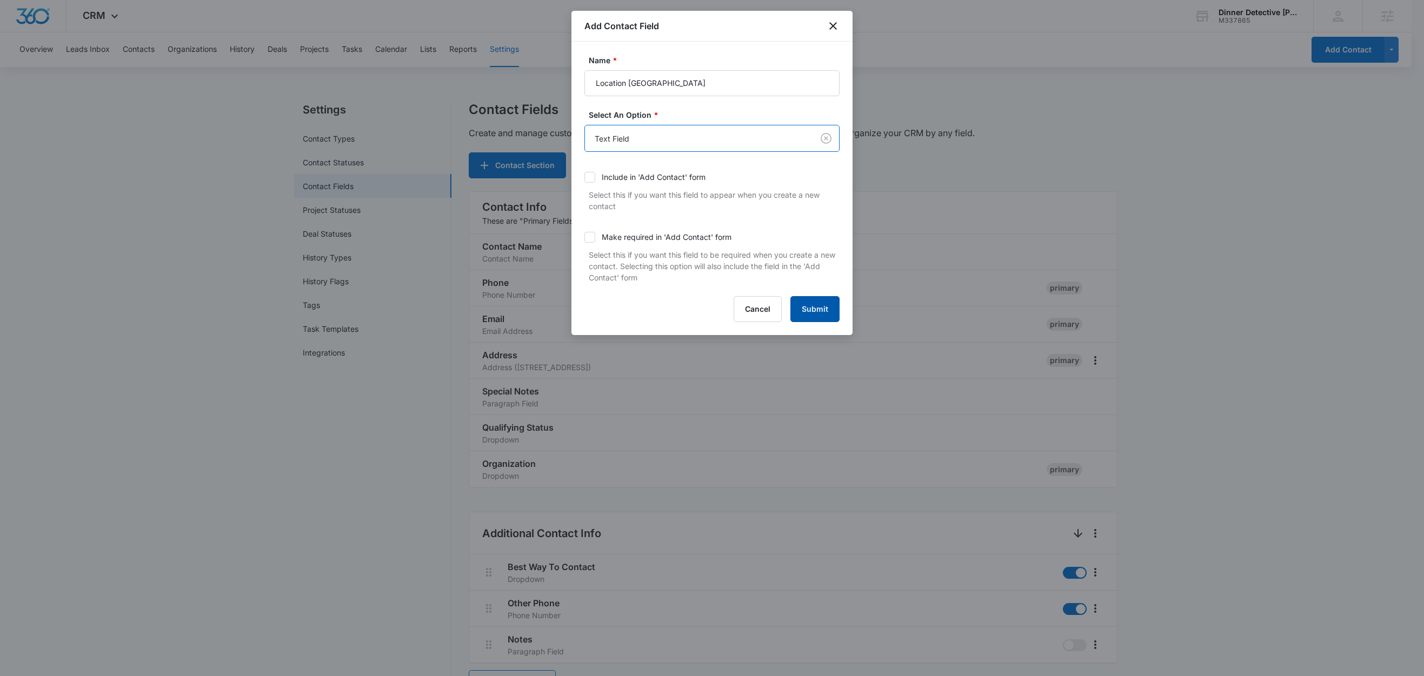
click at [815, 305] on button "Submit" at bounding box center [814, 309] width 49 height 26
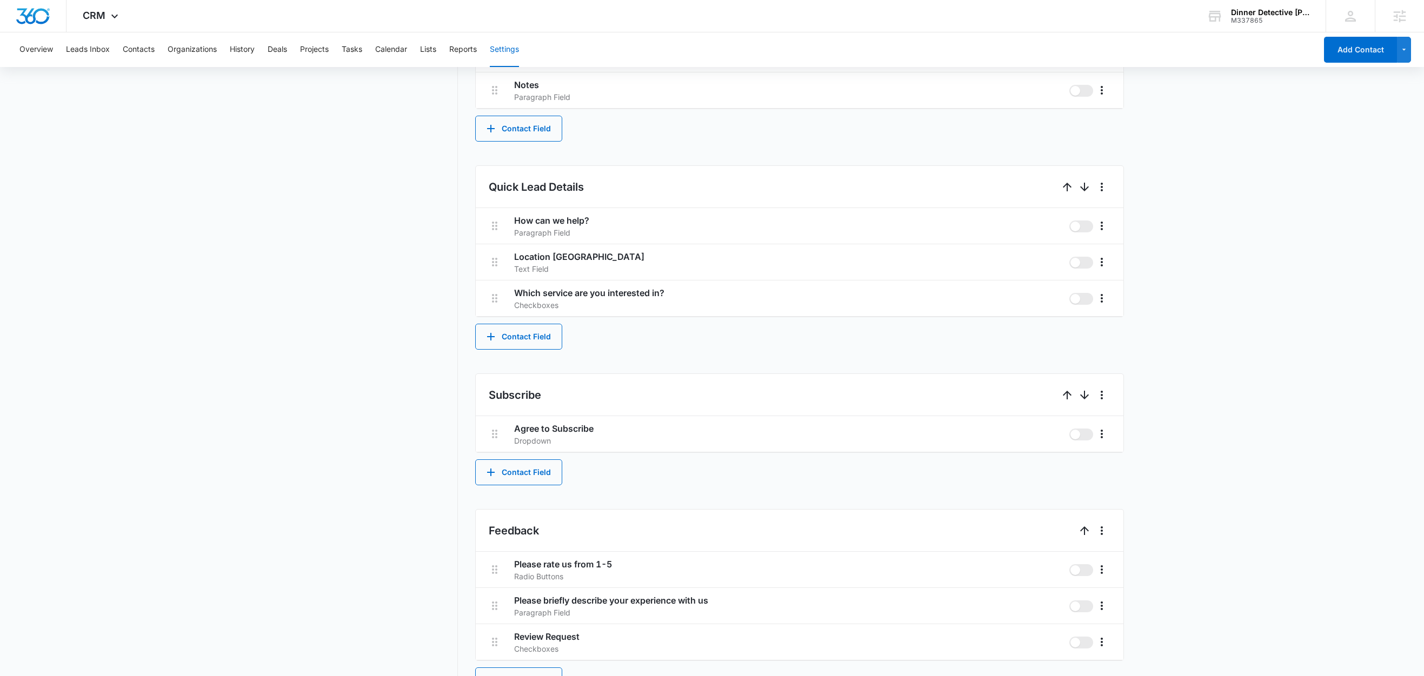
scroll to position [571, 0]
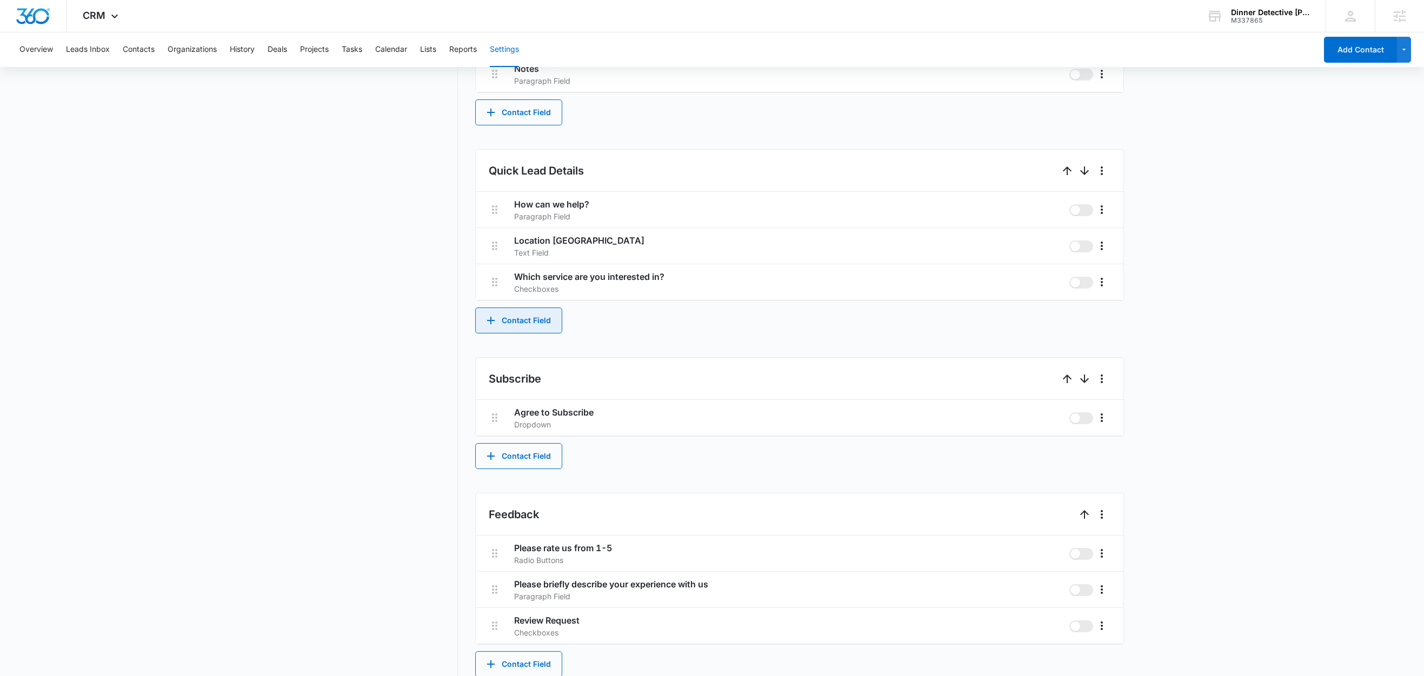
click at [517, 320] on button "Contact Field" at bounding box center [518, 321] width 87 height 26
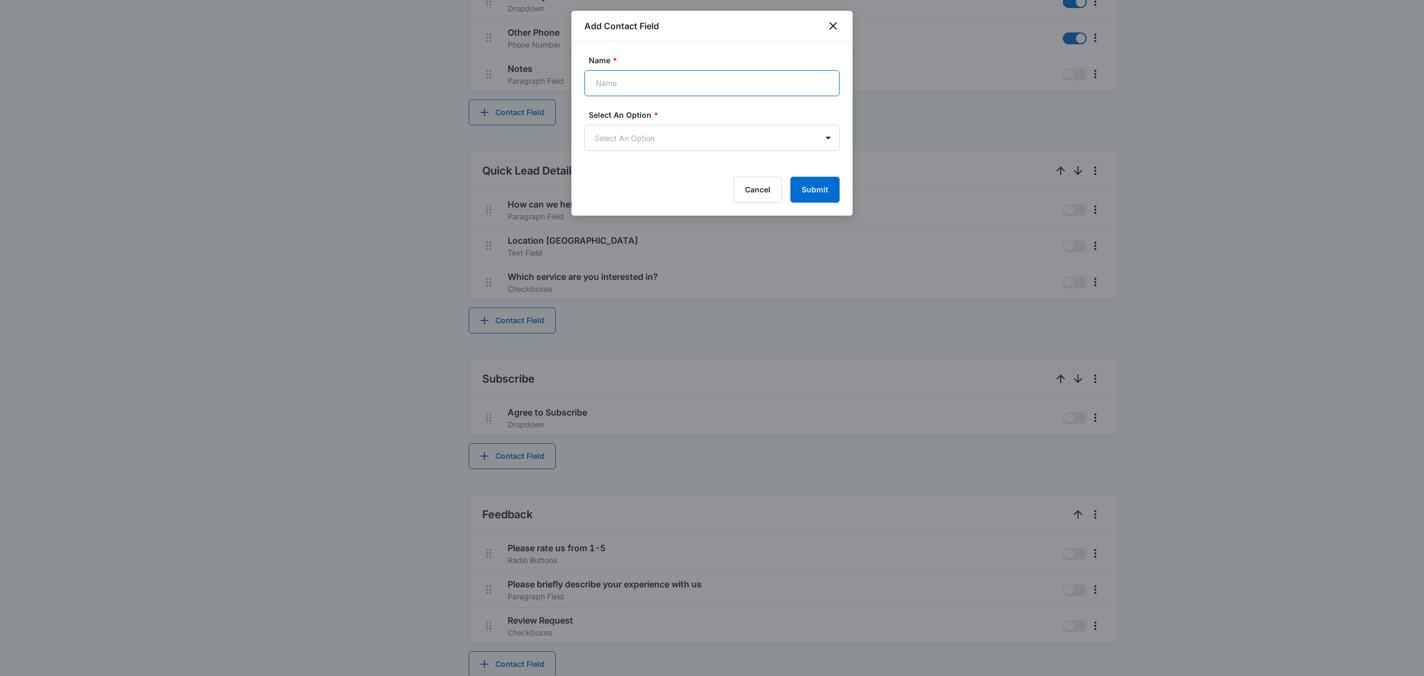
click at [633, 86] on input "Name *" at bounding box center [711, 83] width 255 height 26
paste input "Company"
type input "Company"
click at [620, 137] on body "CRM Apps Reputation Websites Forms CRM Email Social Shop Content Ads Intelligen…" at bounding box center [712, 59] width 1424 height 1261
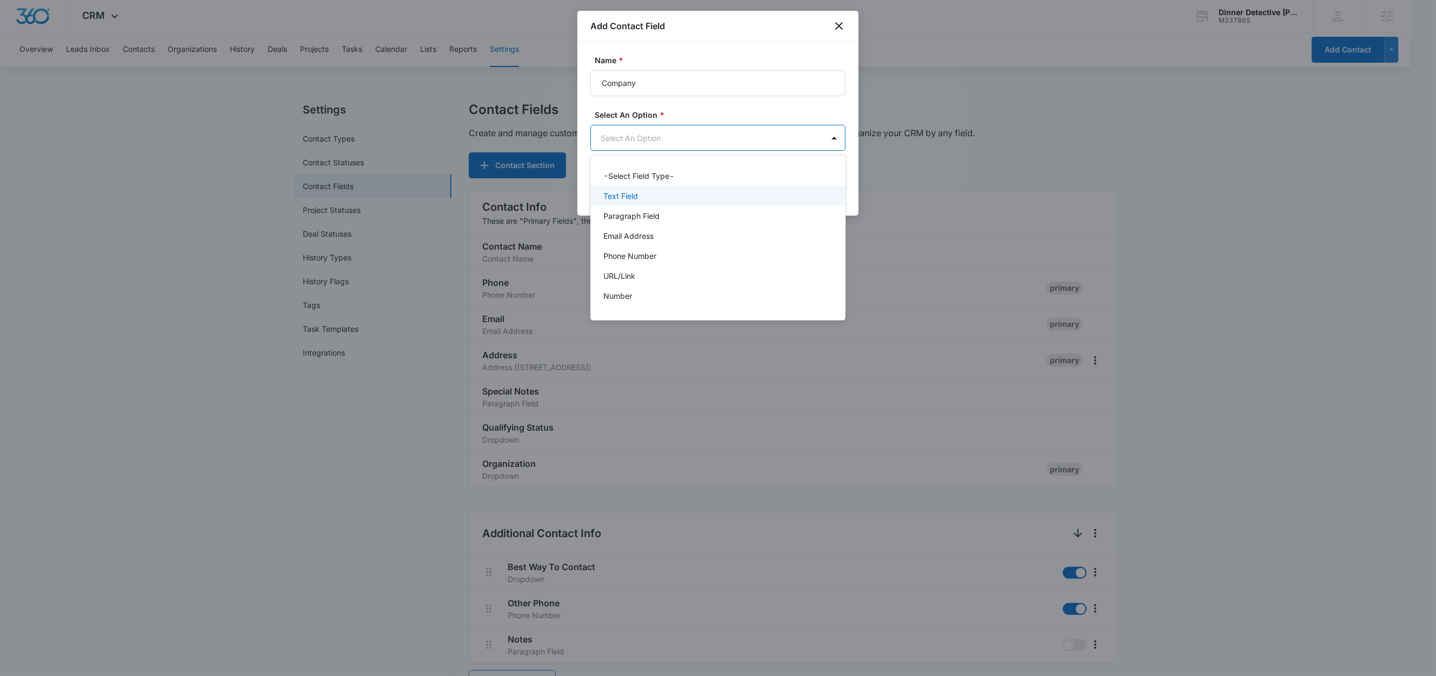
click at [616, 199] on p "Text Field" at bounding box center [620, 195] width 35 height 11
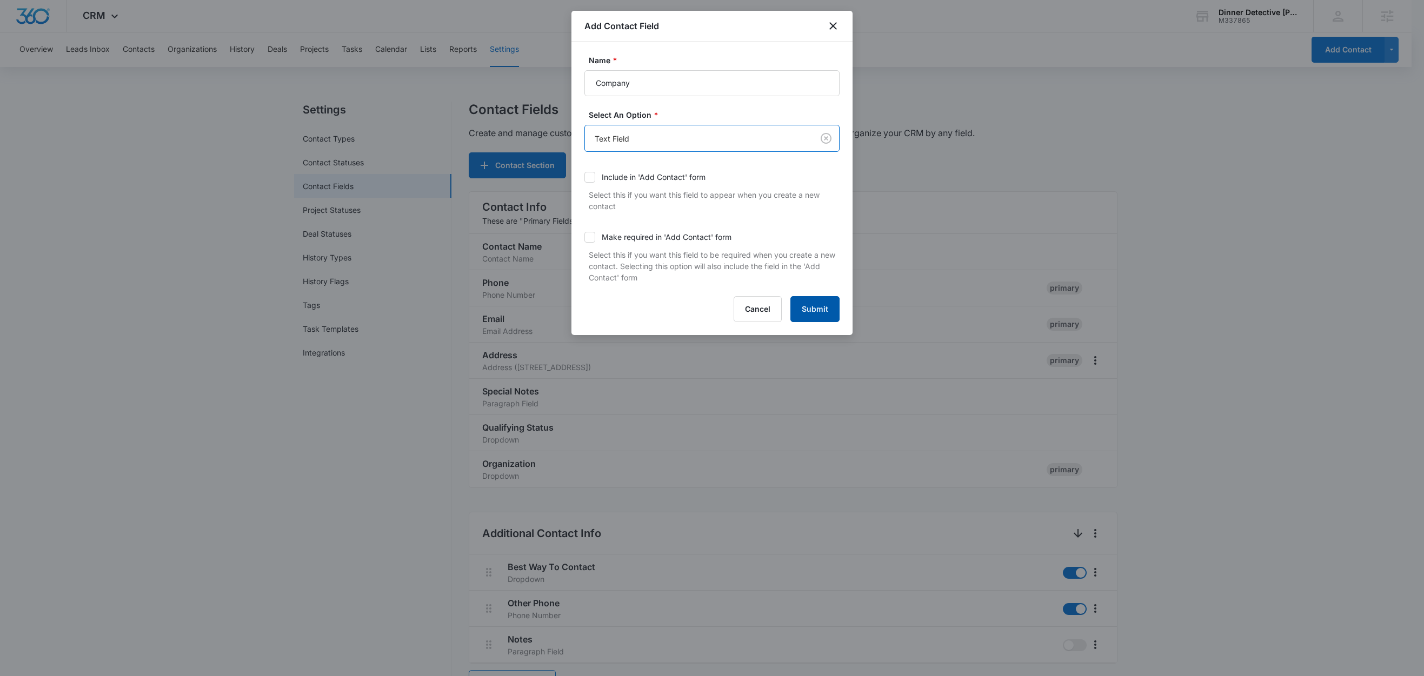
click at [809, 311] on button "Submit" at bounding box center [814, 309] width 49 height 26
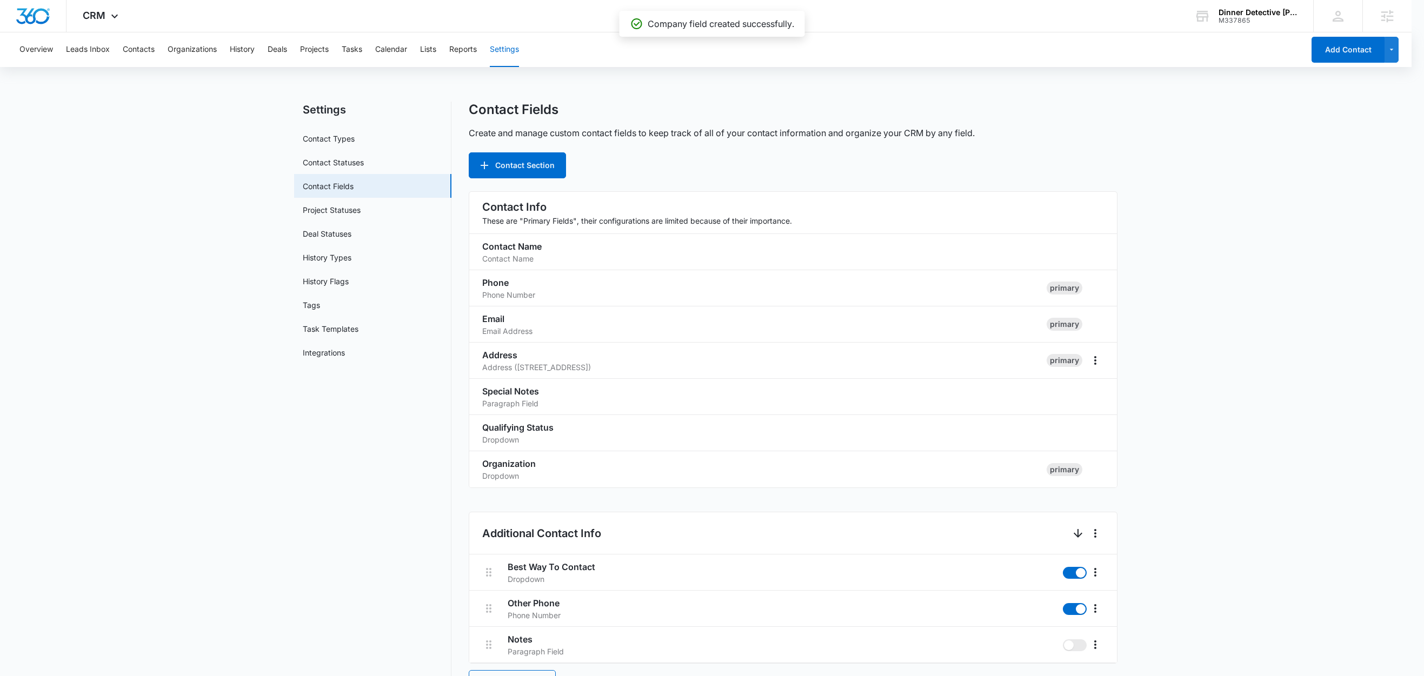
scroll to position [591, 0]
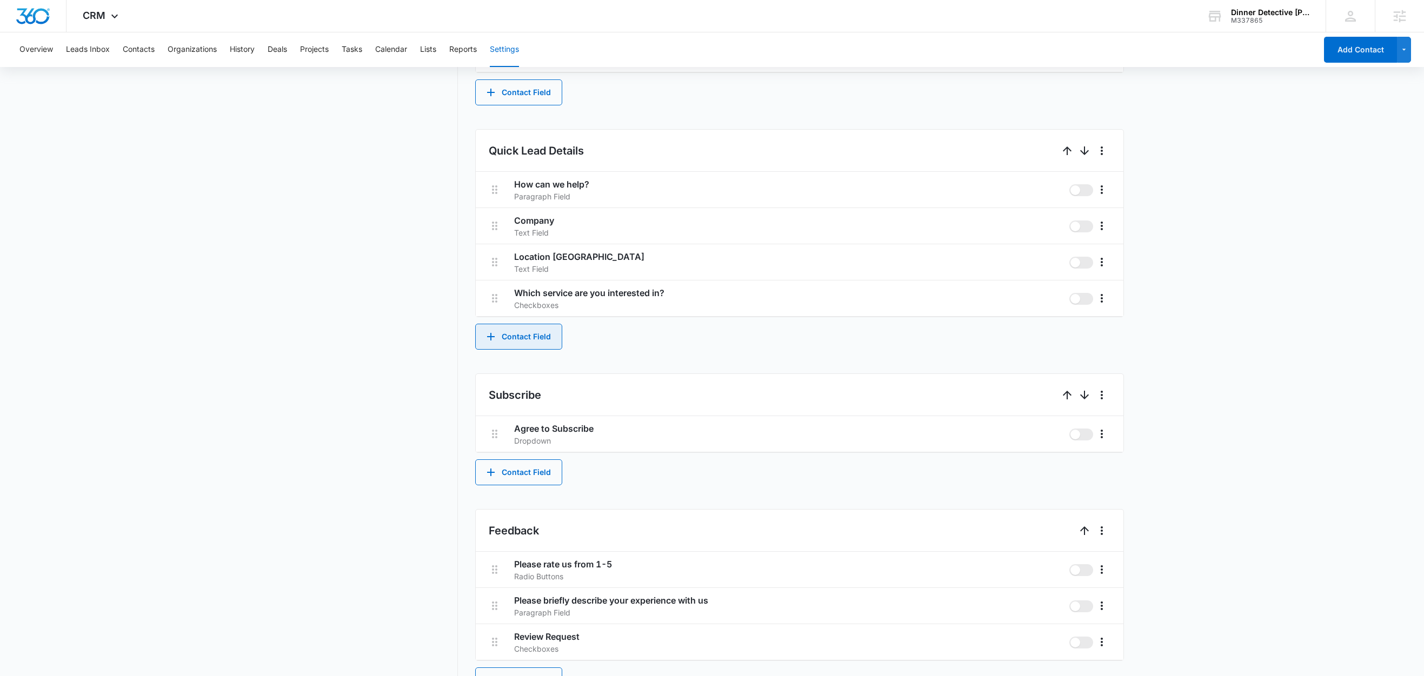
click at [543, 333] on button "Contact Field" at bounding box center [518, 337] width 87 height 26
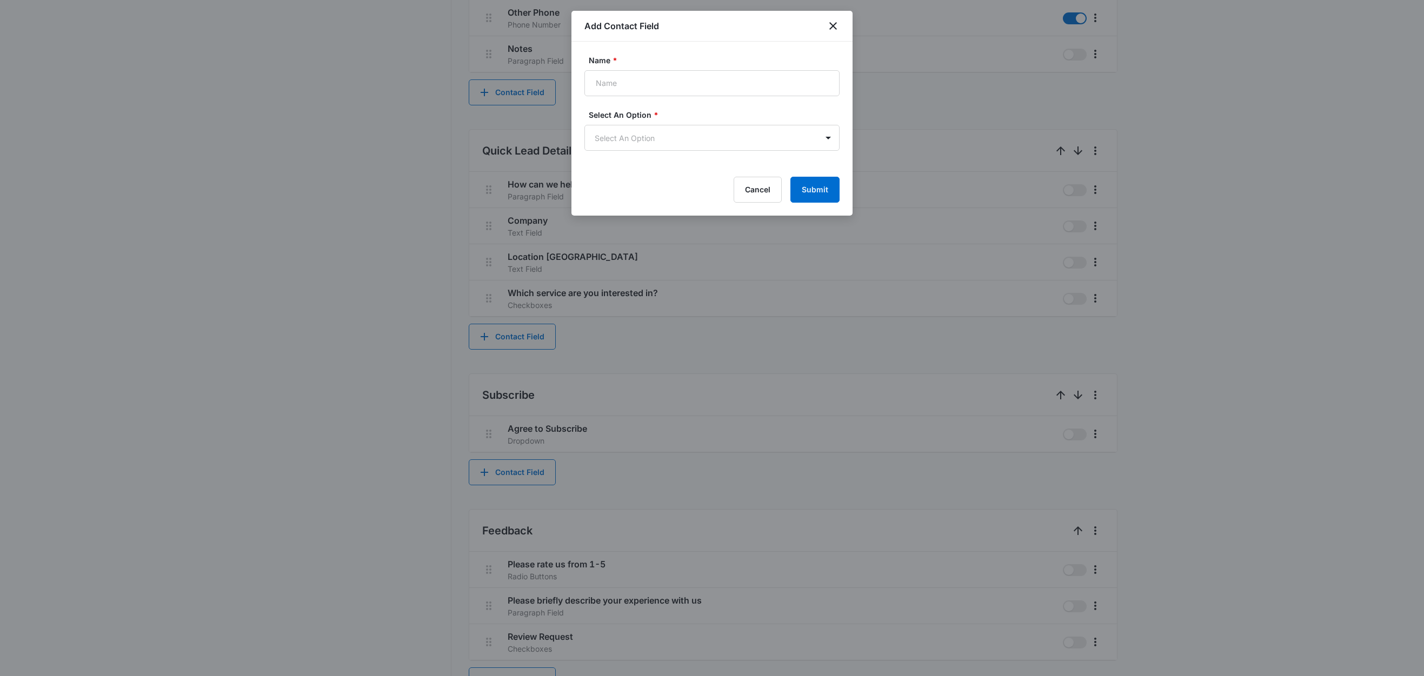
click at [652, 102] on form "Name * Select An Option * Select An Option Cancel Submit" at bounding box center [711, 129] width 255 height 148
click at [652, 88] on input "Name *" at bounding box center [711, 83] width 255 height 26
paste input "On-Site or Off-Site?"
type input "On-Site or Off-Site?"
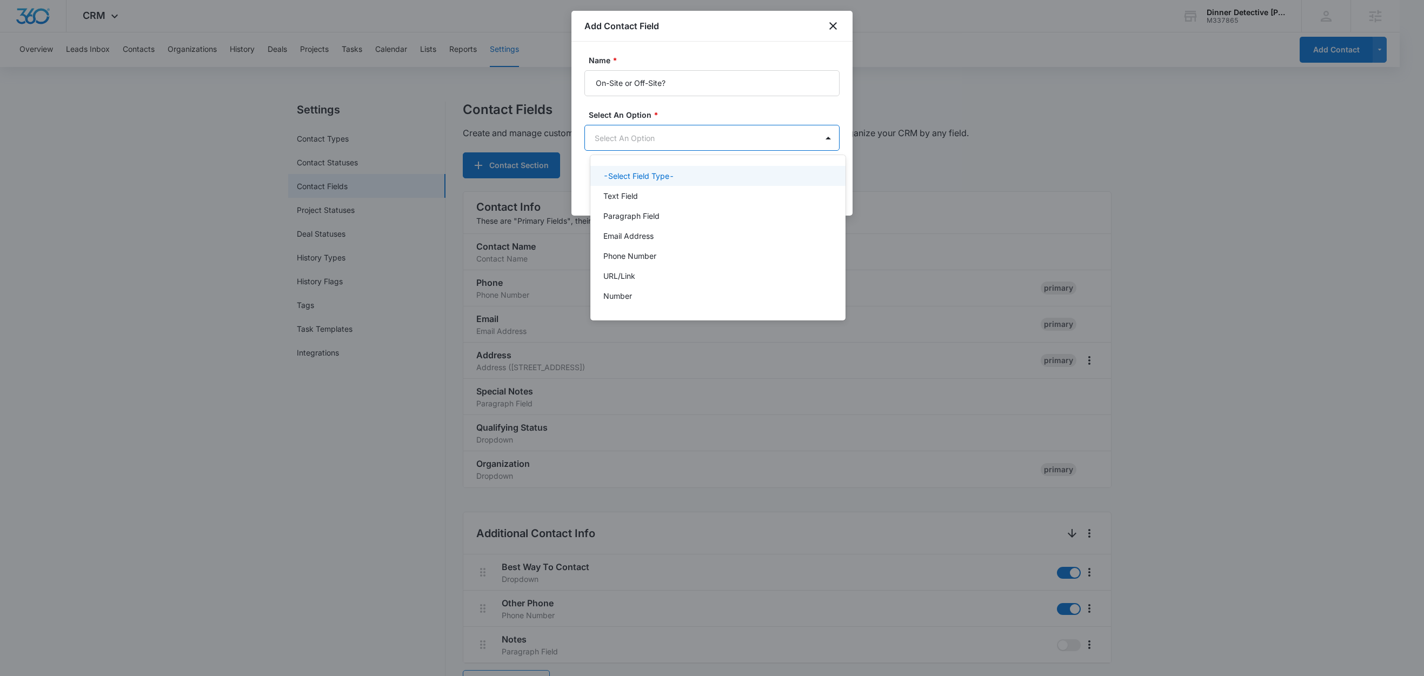
scroll to position [0, 0]
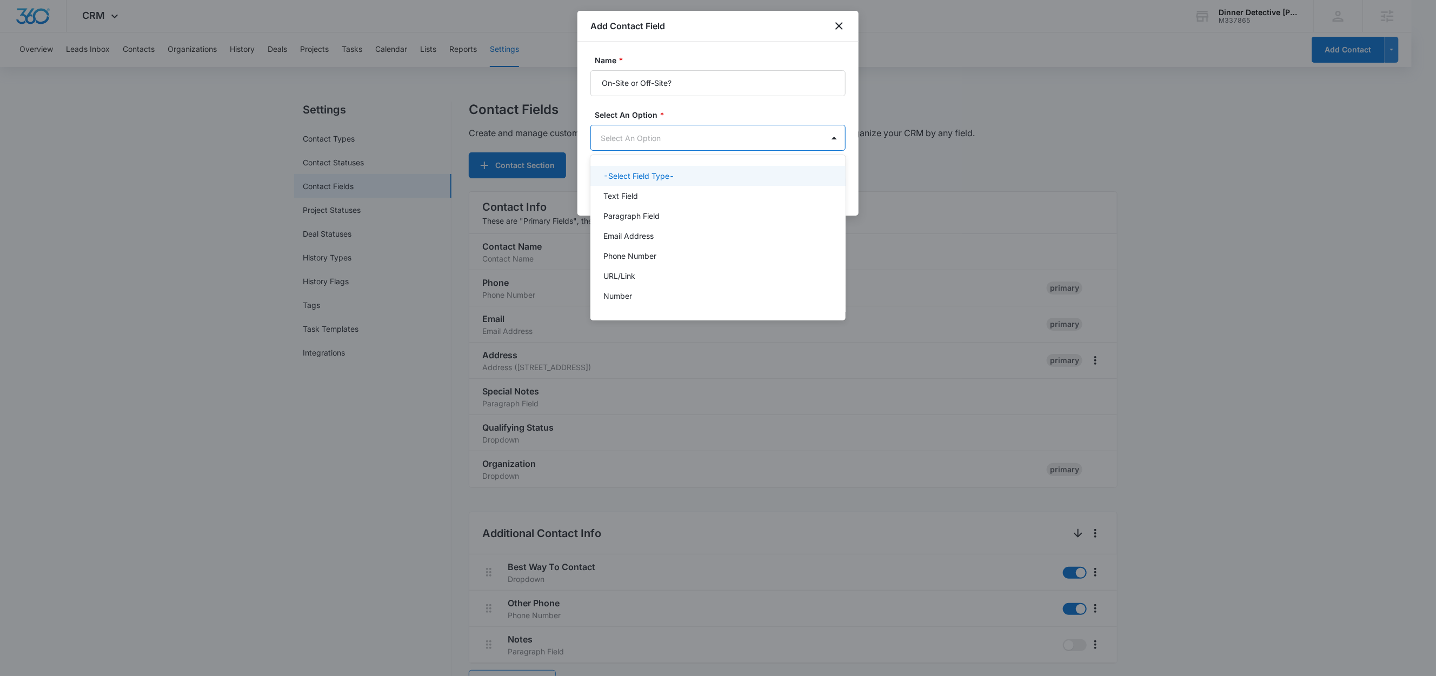
click at [647, 138] on body "CRM Apps Reputation Websites Forms CRM Email Social Shop Content Ads Intelligen…" at bounding box center [718, 338] width 1436 height 676
click at [633, 201] on p "Text Field" at bounding box center [620, 195] width 35 height 11
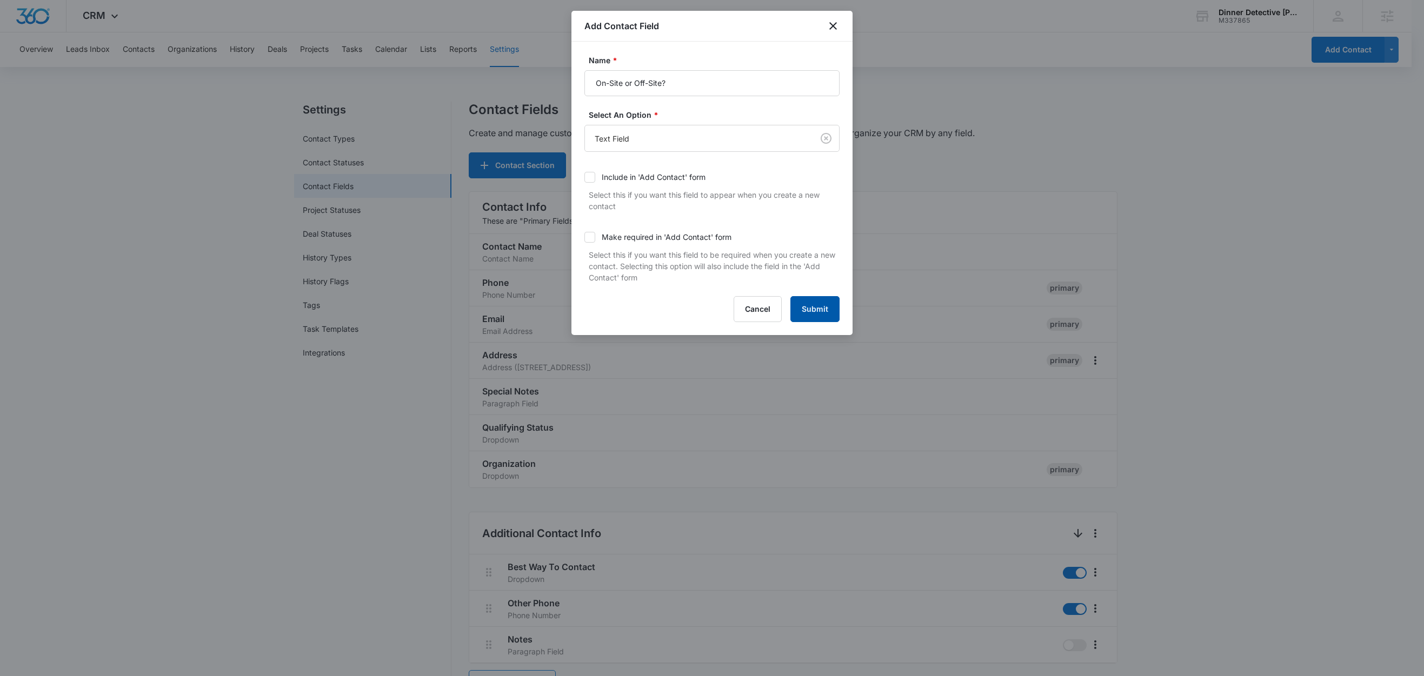
click at [822, 313] on button "Submit" at bounding box center [814, 309] width 49 height 26
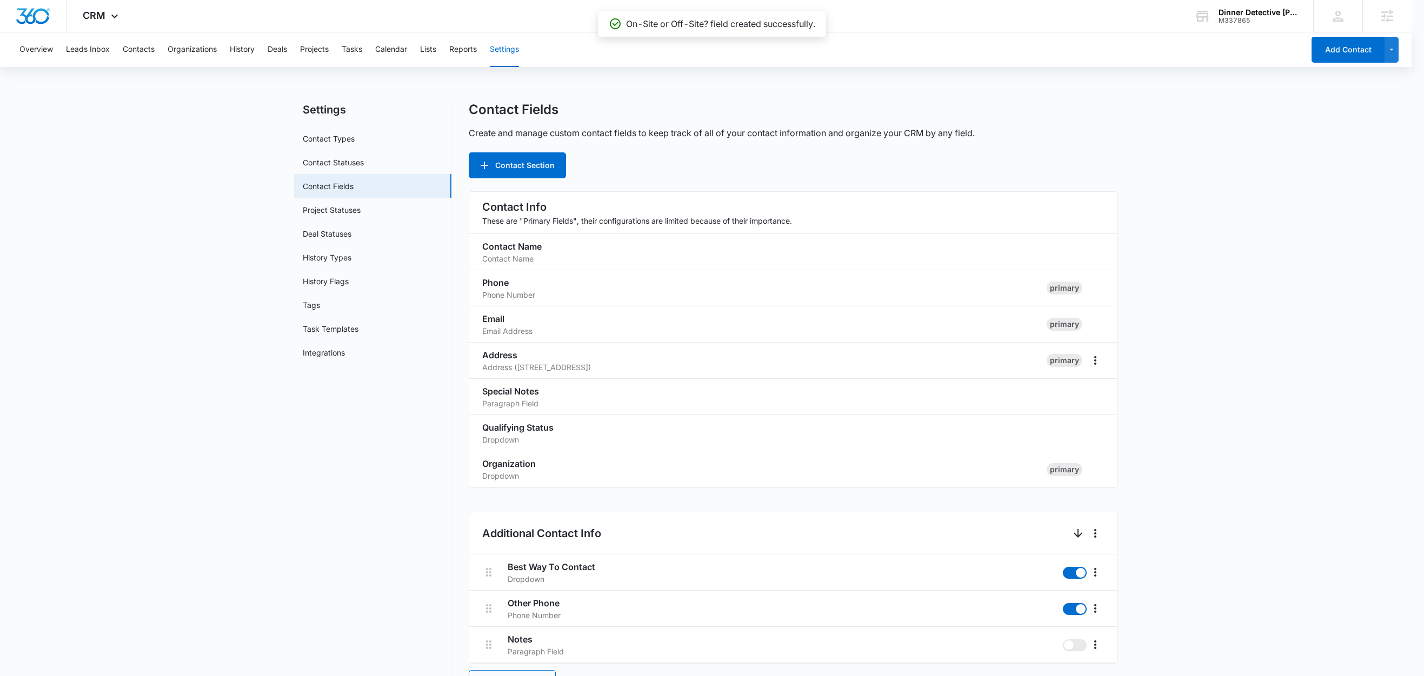
scroll to position [627, 0]
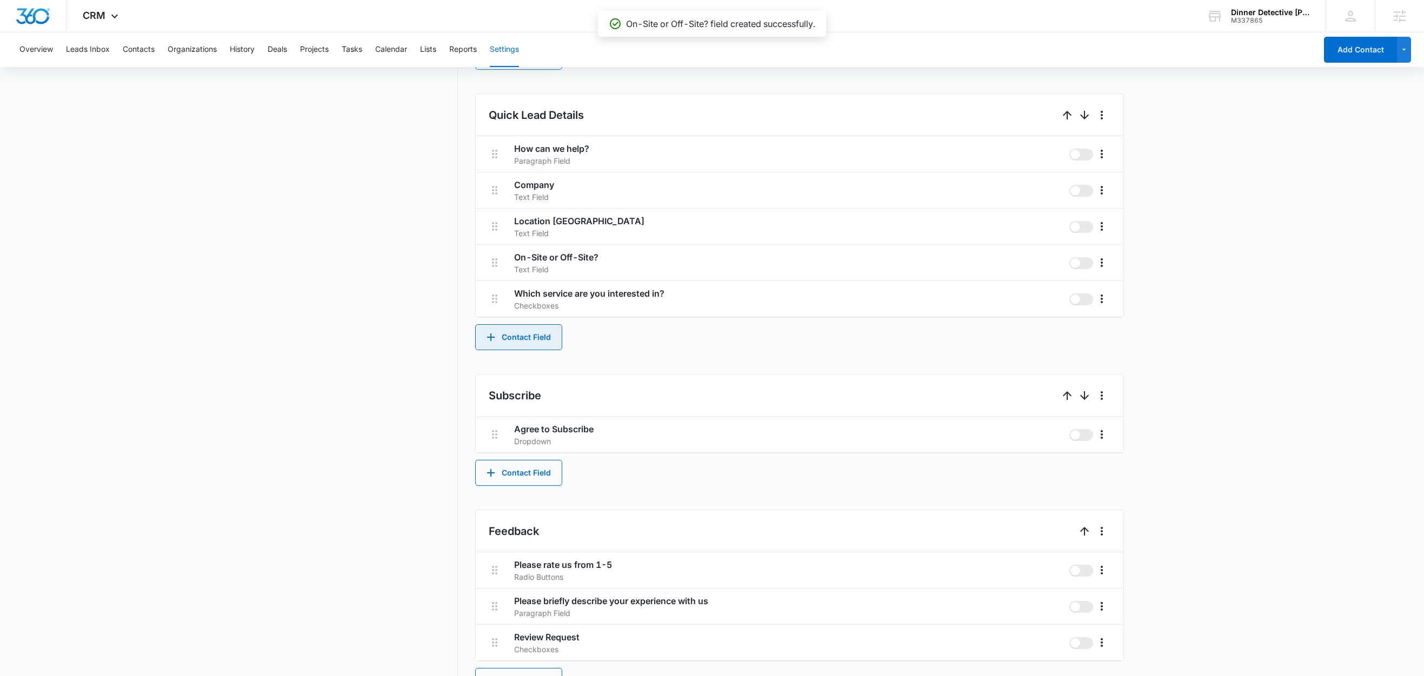
click at [544, 339] on button "Contact Field" at bounding box center [518, 337] width 87 height 26
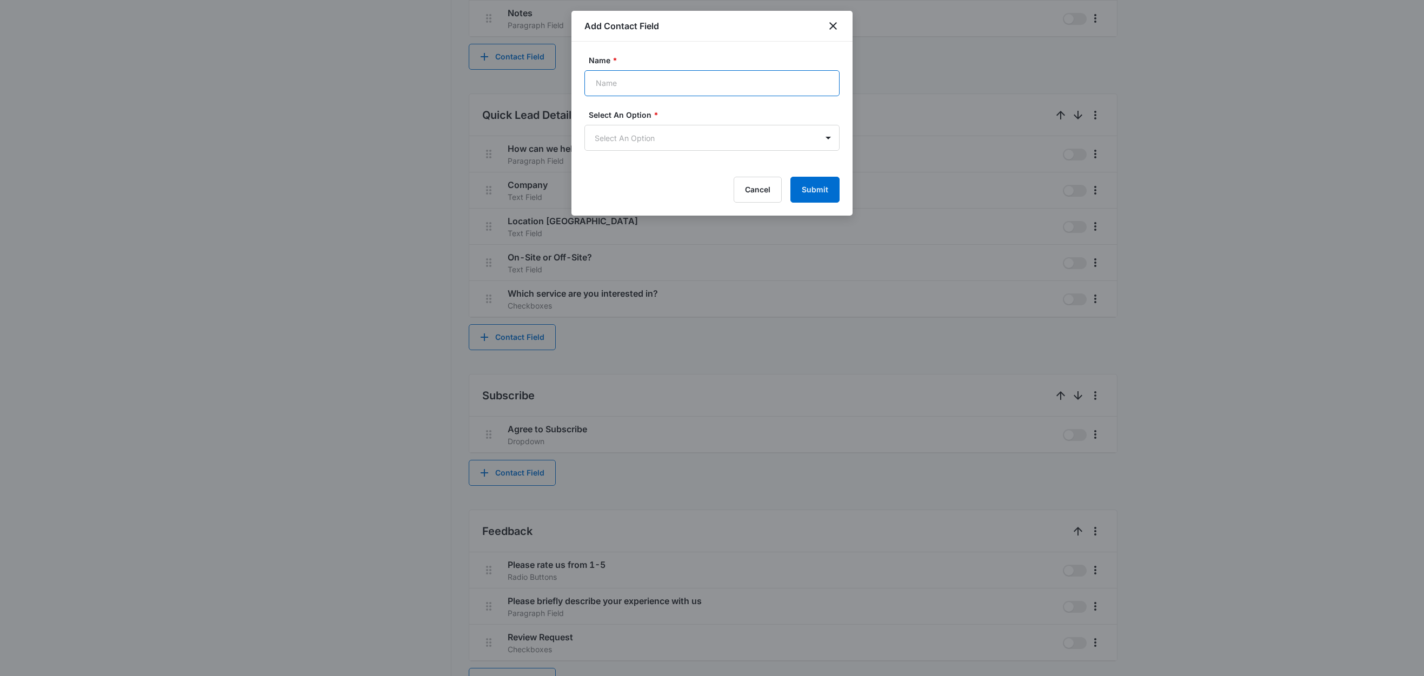
click at [667, 89] on input "Name *" at bounding box center [711, 83] width 255 height 26
paste input "Approximate Group Size"
type input "Approximate Group Size"
click at [628, 135] on body "CRM Apps Reputation Websites Forms CRM Email Social Shop Content Ads Intelligen…" at bounding box center [712, 40] width 1424 height 1334
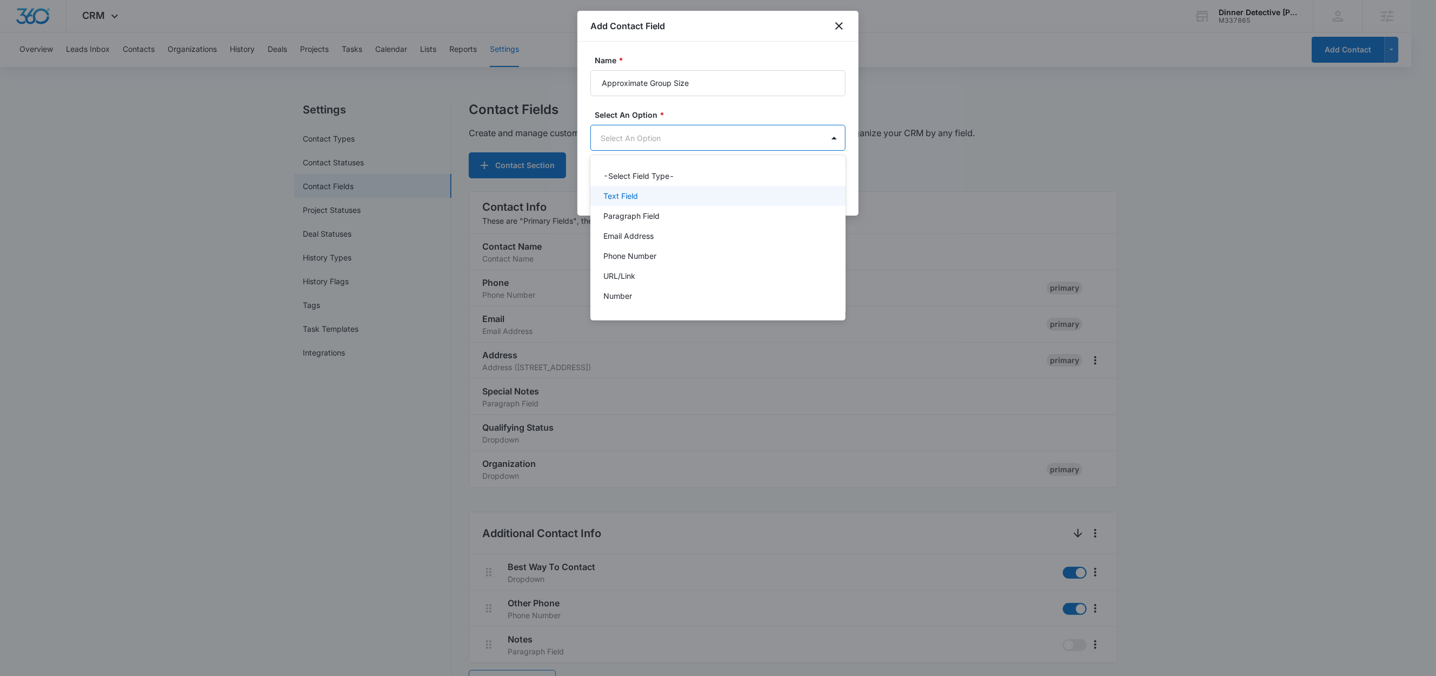
click at [653, 195] on div "Text Field" at bounding box center [716, 195] width 227 height 11
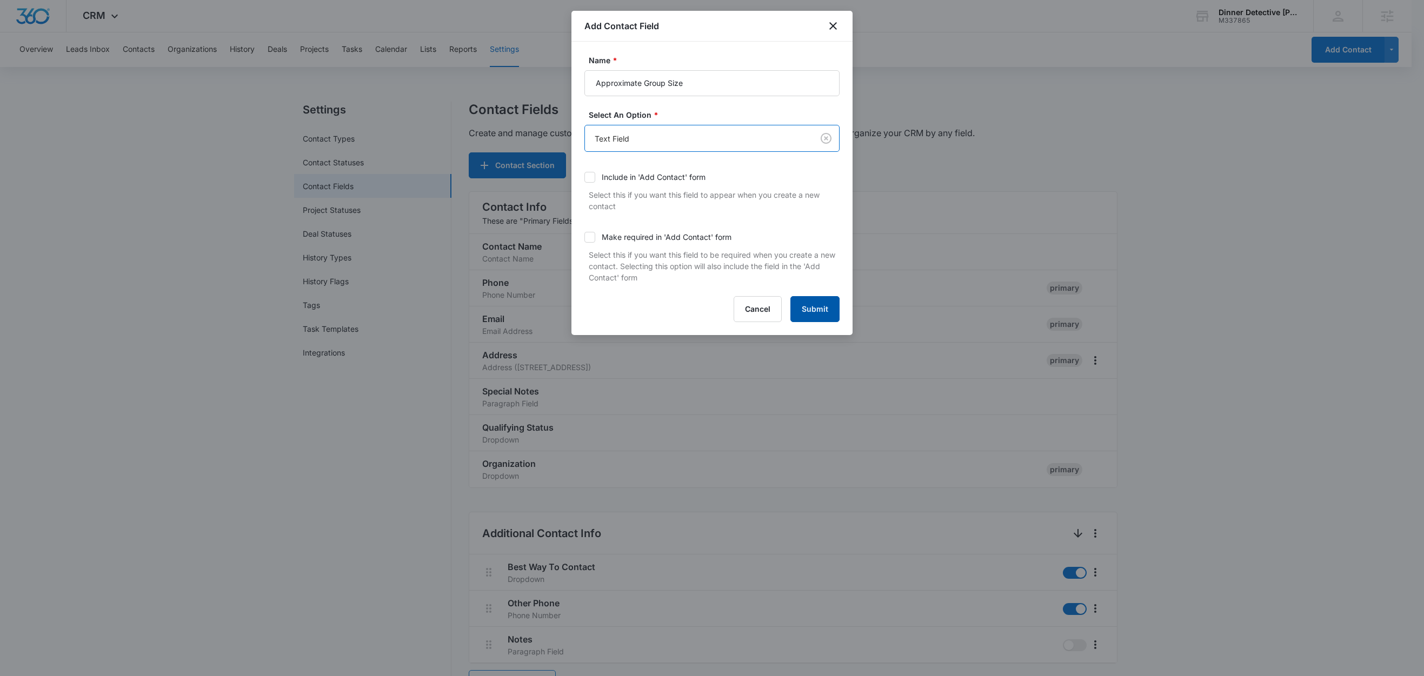
click at [827, 309] on button "Submit" at bounding box center [814, 309] width 49 height 26
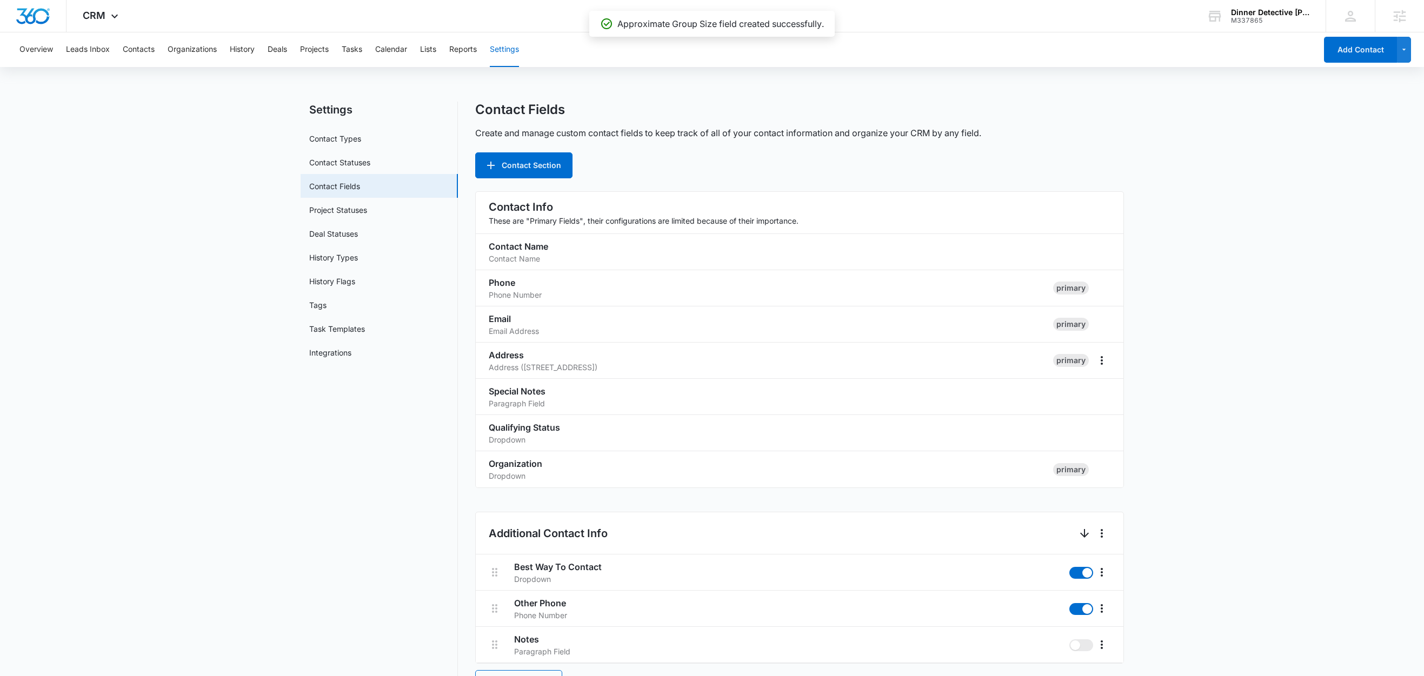
scroll to position [663, 0]
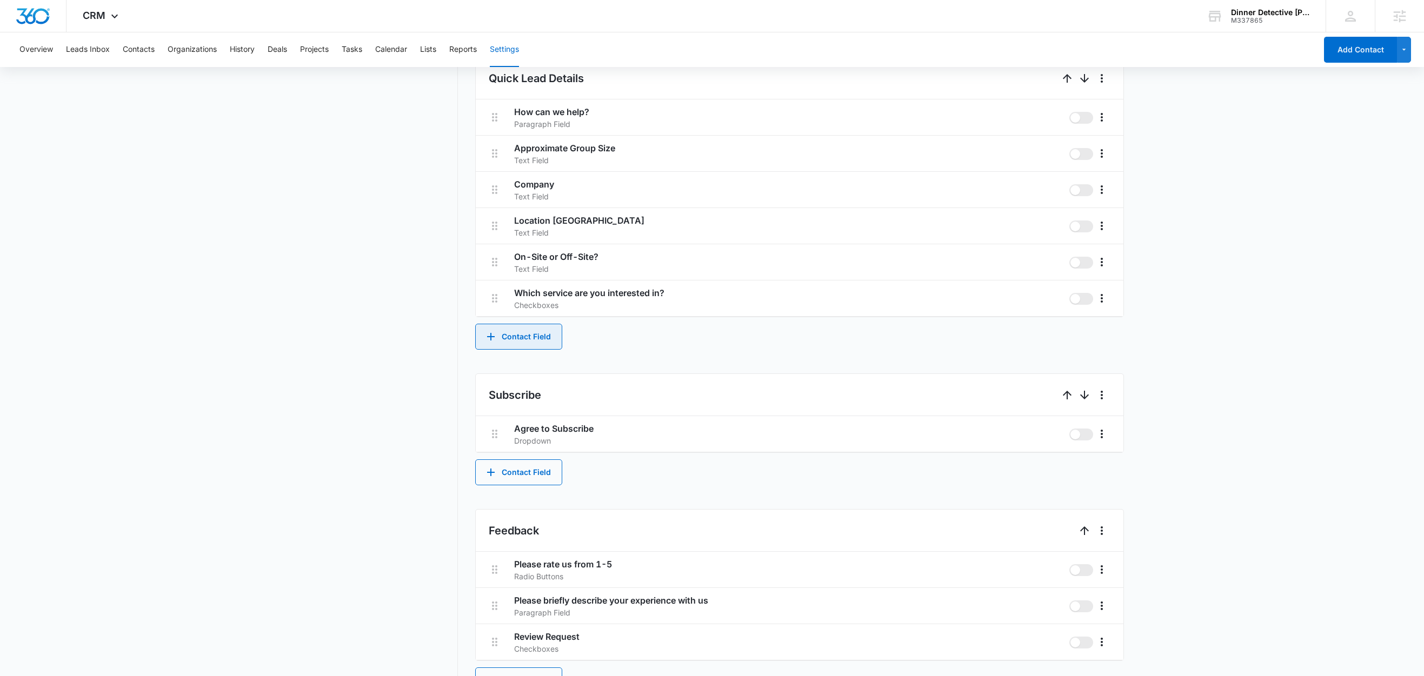
click at [536, 336] on button "Contact Field" at bounding box center [518, 337] width 87 height 26
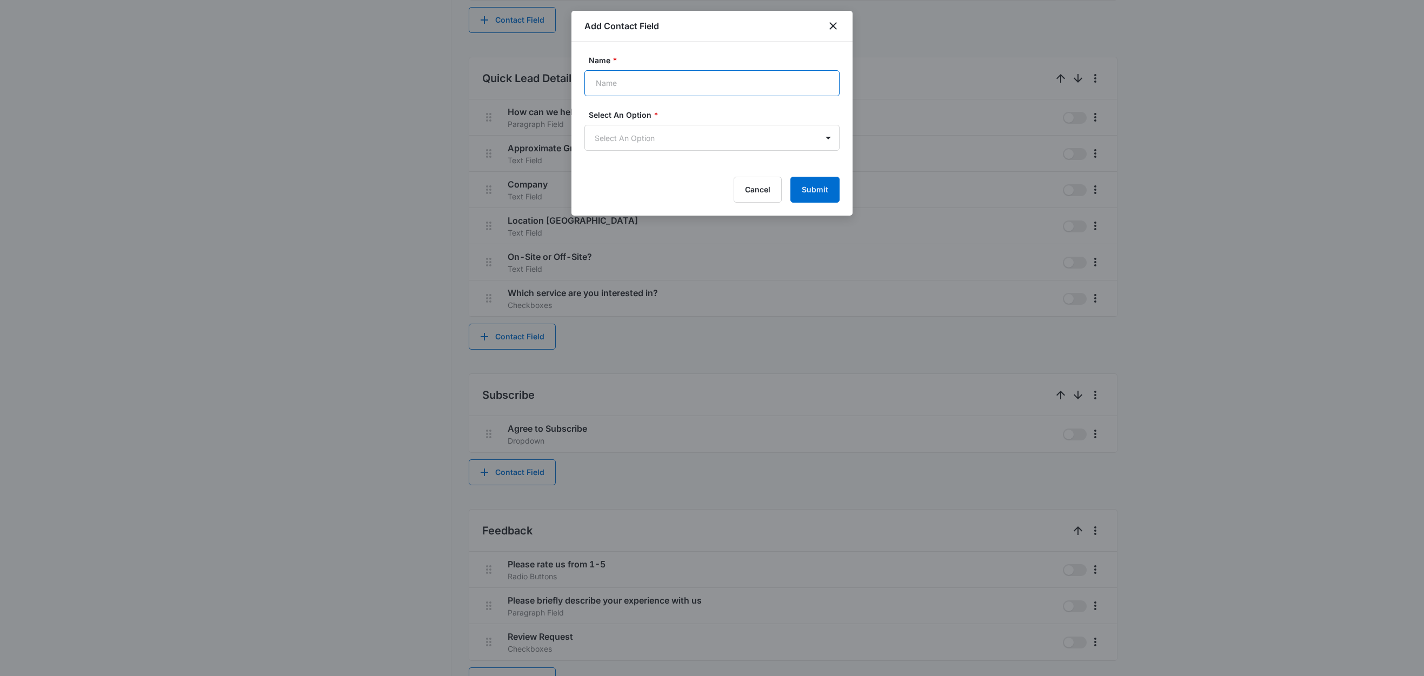
click at [648, 87] on input "Name *" at bounding box center [711, 83] width 255 height 26
paste input "If 30+, please let us know how large your group is"
type input "If 30+, please let us know how large your group is"
click at [628, 134] on body "CRM Apps Reputation Websites Forms CRM Email Social Shop Content Ads Intelligen…" at bounding box center [712, 22] width 1424 height 1370
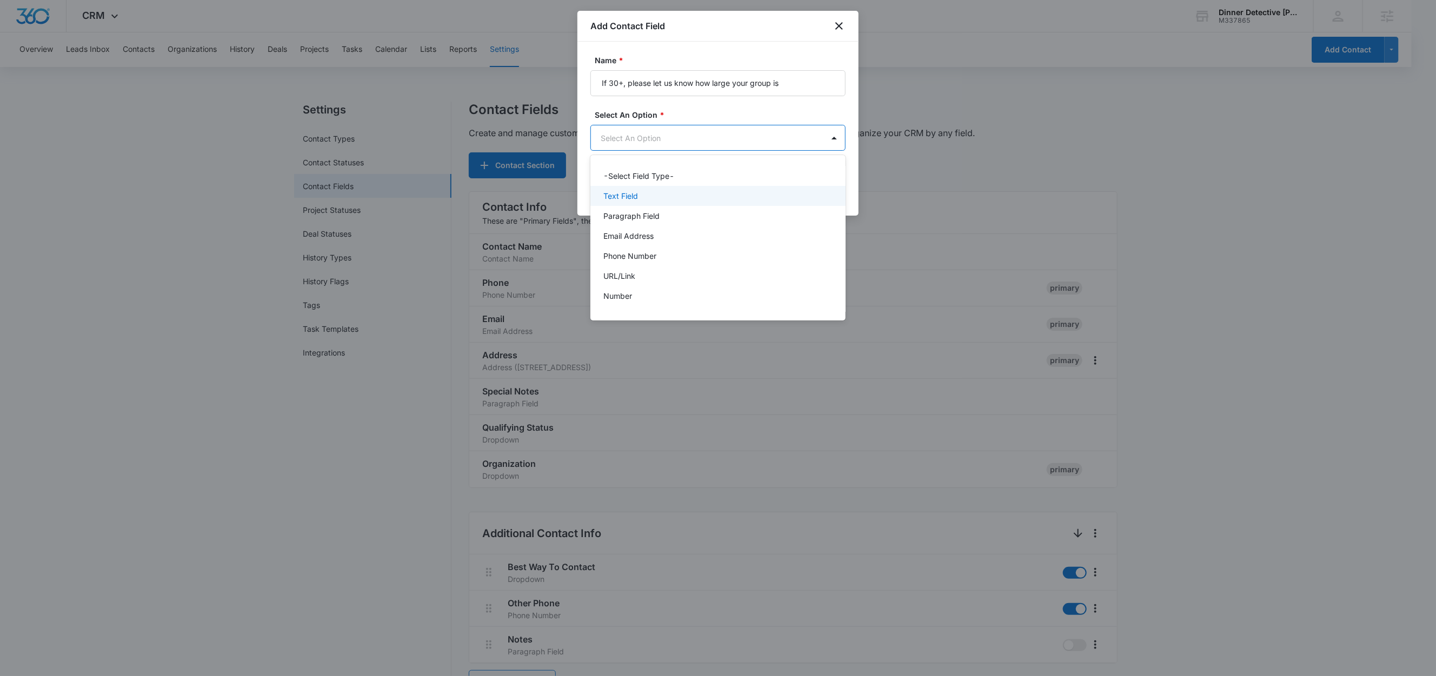
click at [629, 191] on p "Text Field" at bounding box center [620, 195] width 35 height 11
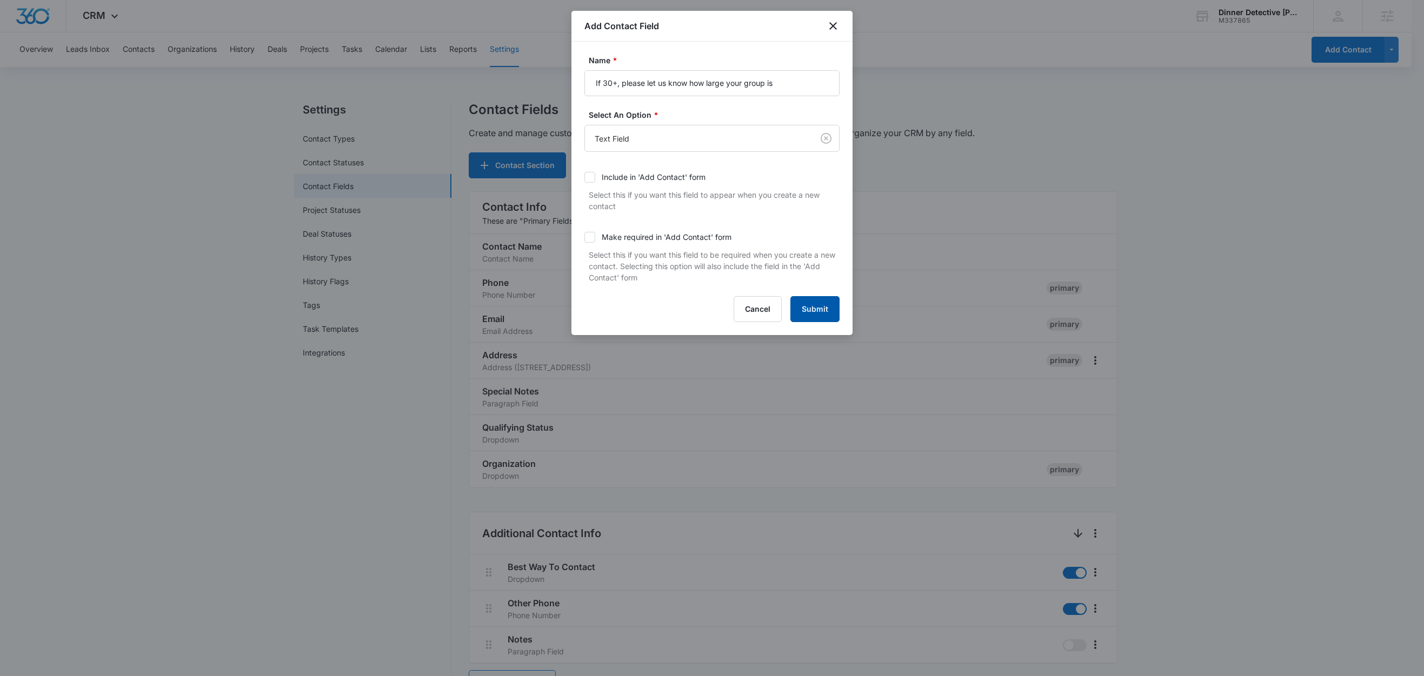
click at [812, 314] on button "Submit" at bounding box center [814, 309] width 49 height 26
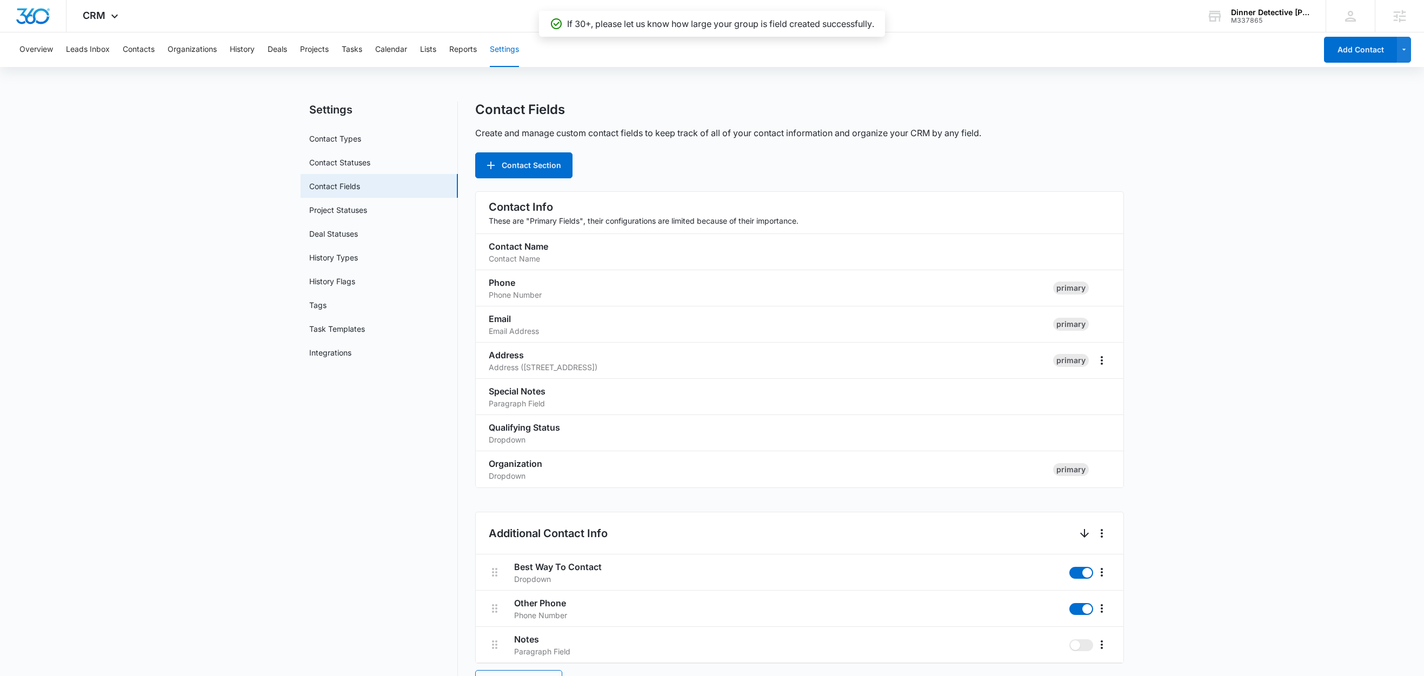
scroll to position [700, 0]
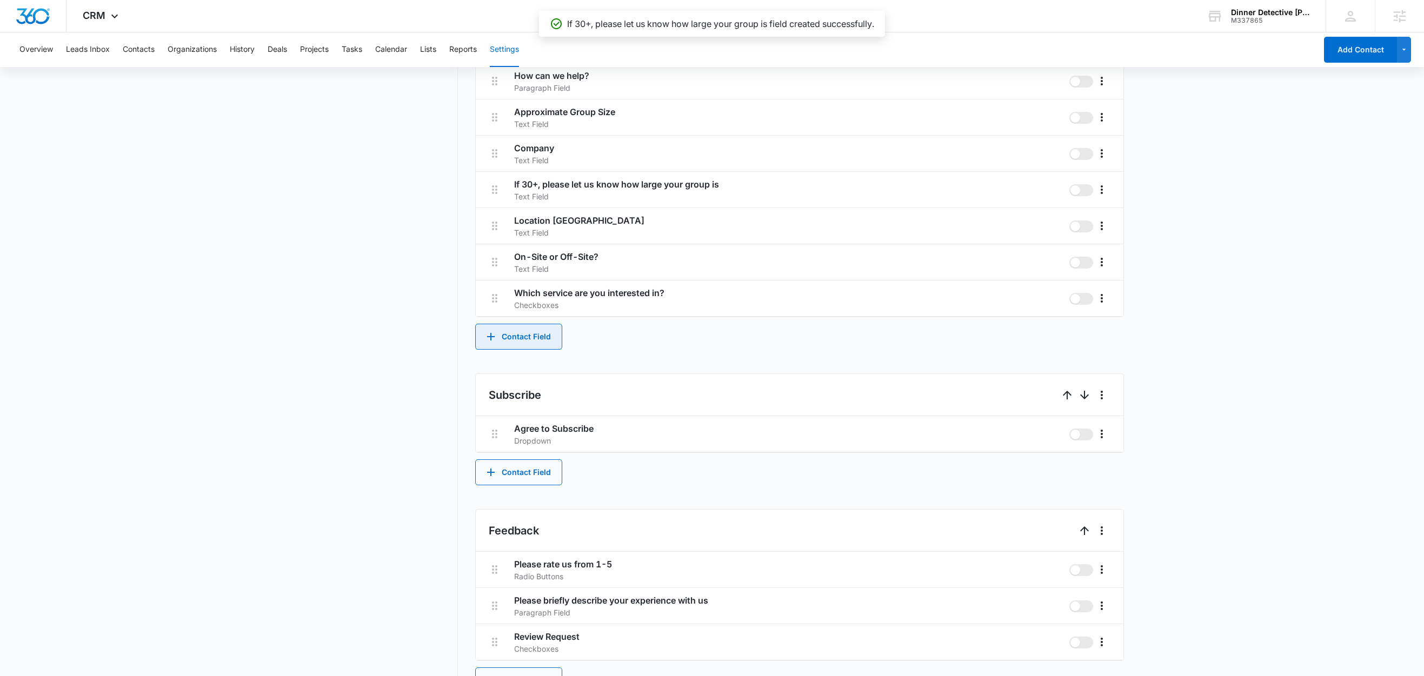
click at [542, 338] on button "Contact Field" at bounding box center [518, 337] width 87 height 26
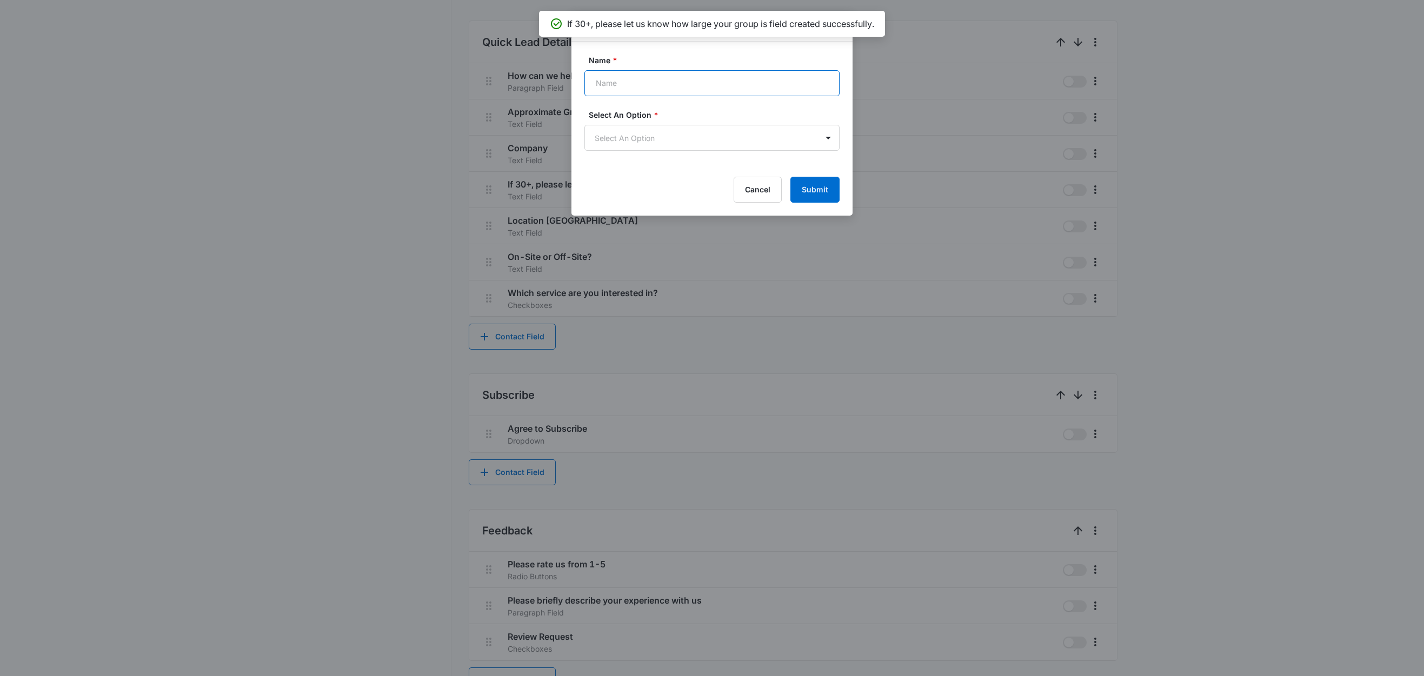
click at [682, 80] on input "Name *" at bounding box center [711, 83] width 255 height 26
paste input "Potential Date(s) For Private Show"
type input "Potential Date(s) For Private Show"
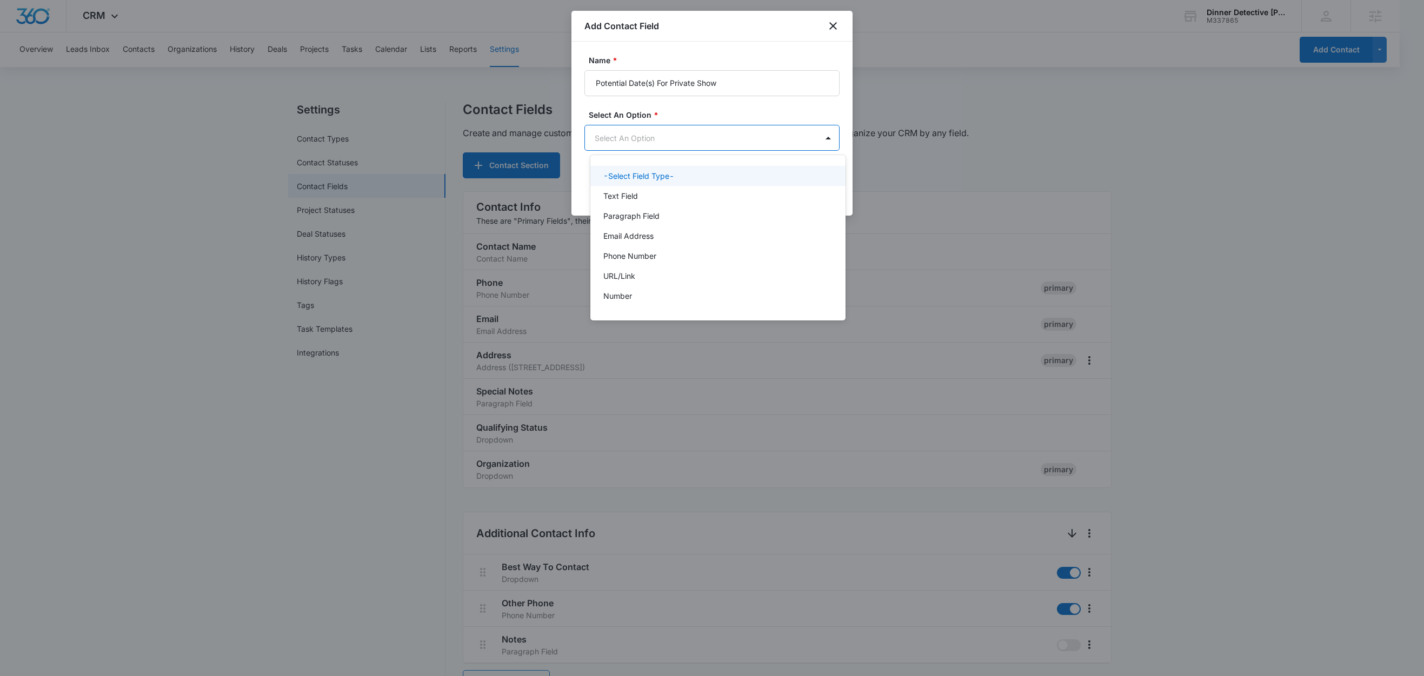
scroll to position [0, 0]
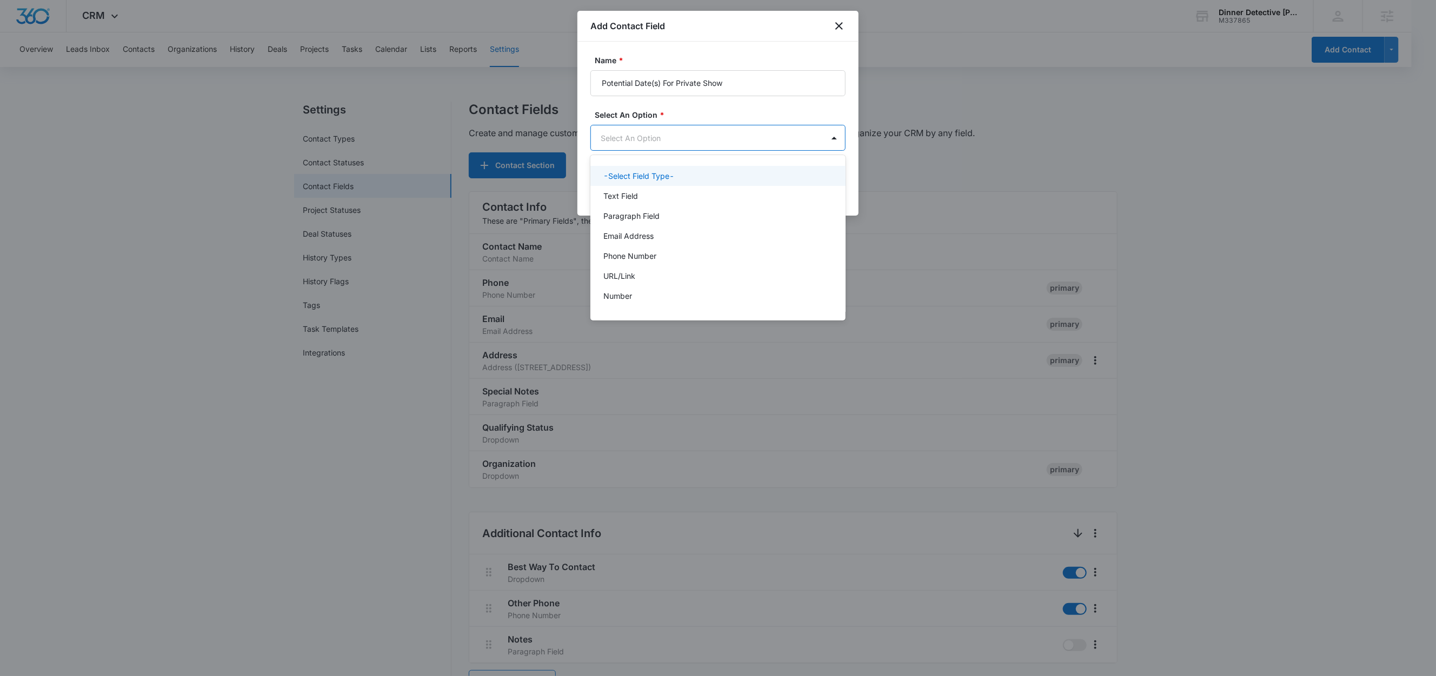
click at [638, 144] on body "CRM Apps Reputation Websites Forms CRM Email Social Shop Content Ads Intelligen…" at bounding box center [718, 338] width 1436 height 676
click at [628, 191] on p "Text Field" at bounding box center [620, 195] width 35 height 11
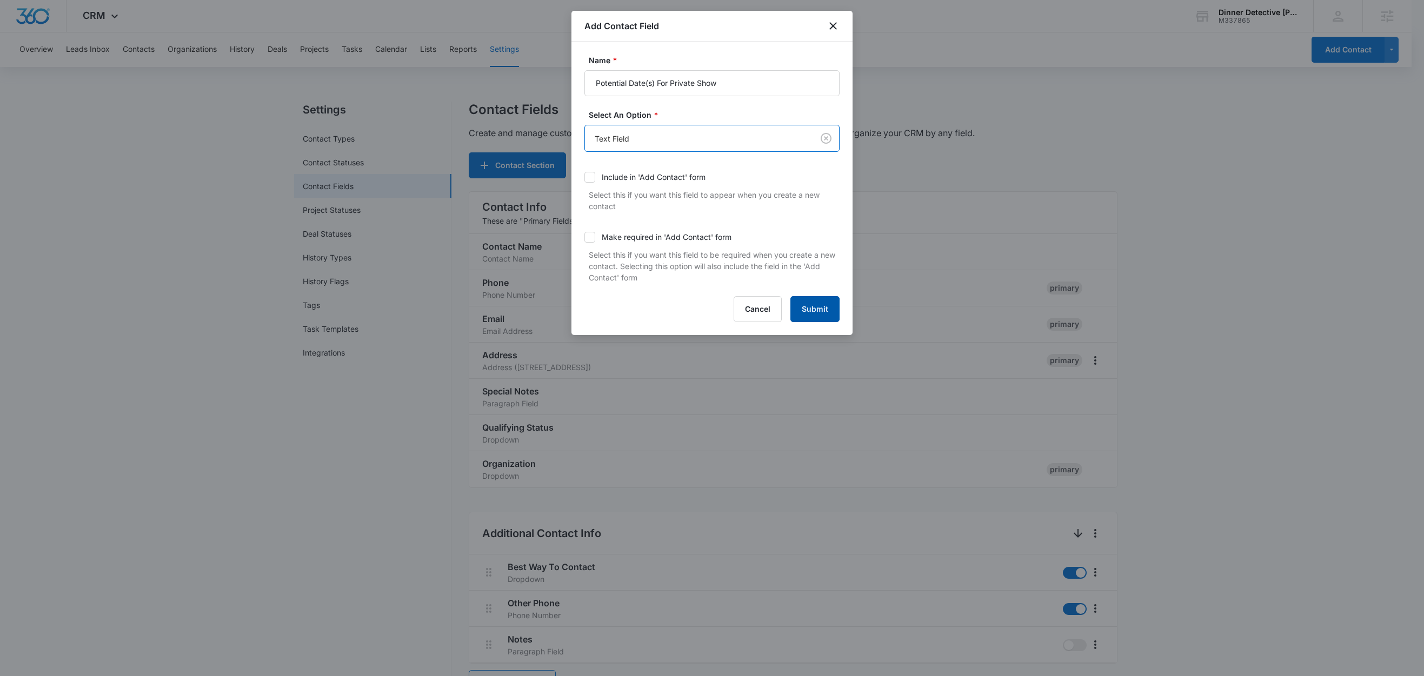
click at [814, 306] on button "Submit" at bounding box center [814, 309] width 49 height 26
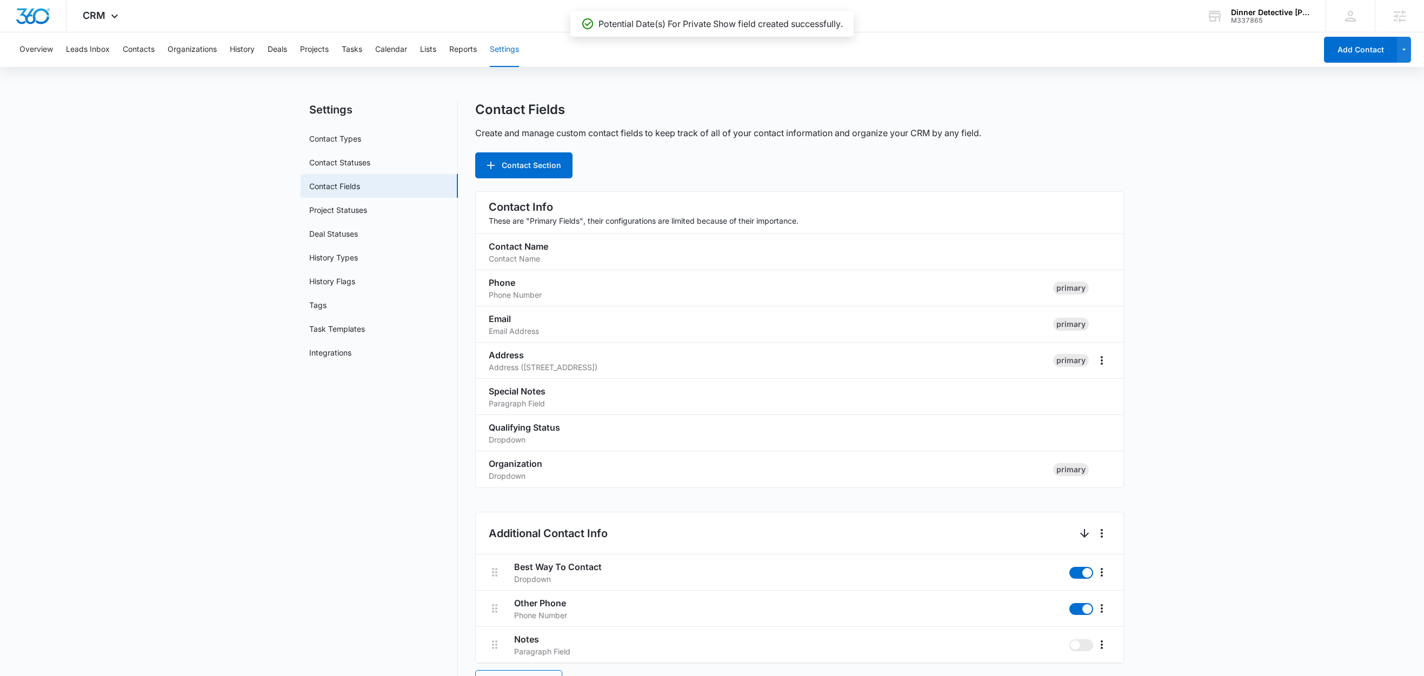
scroll to position [735, 0]
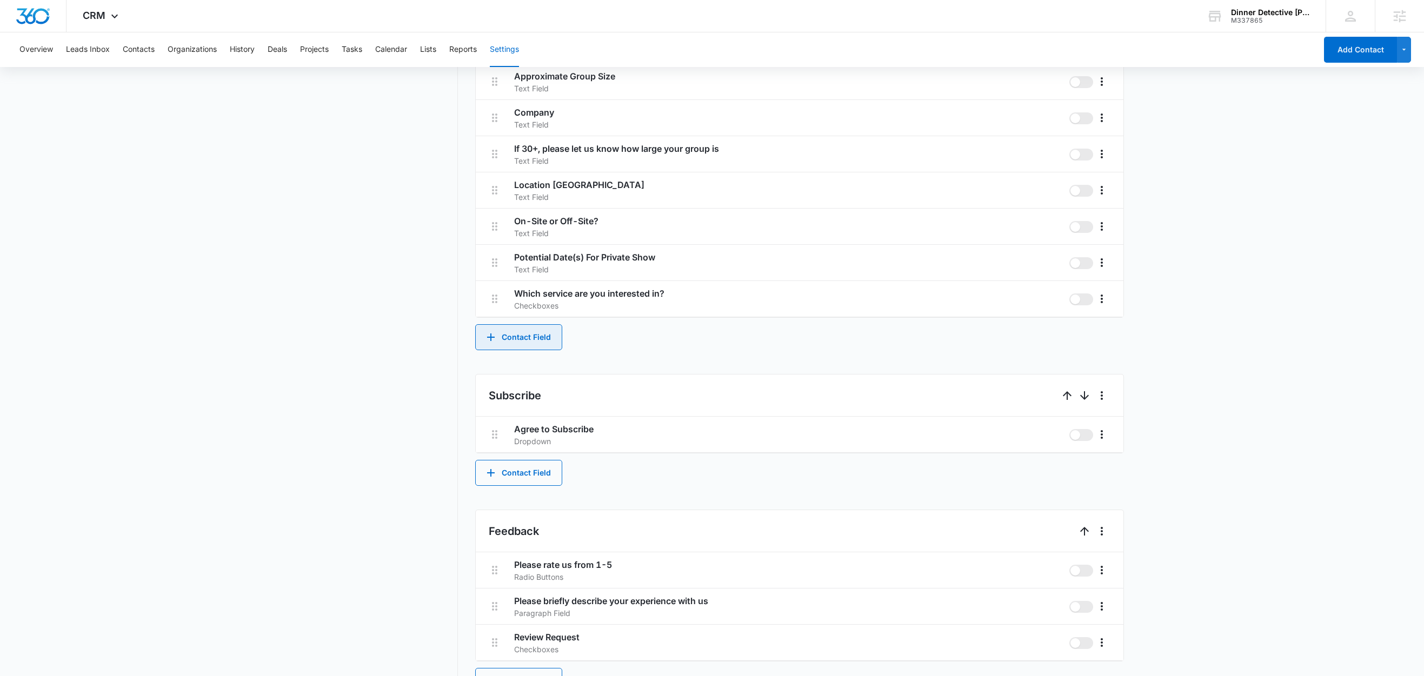
click at [538, 342] on button "Contact Field" at bounding box center [518, 337] width 87 height 26
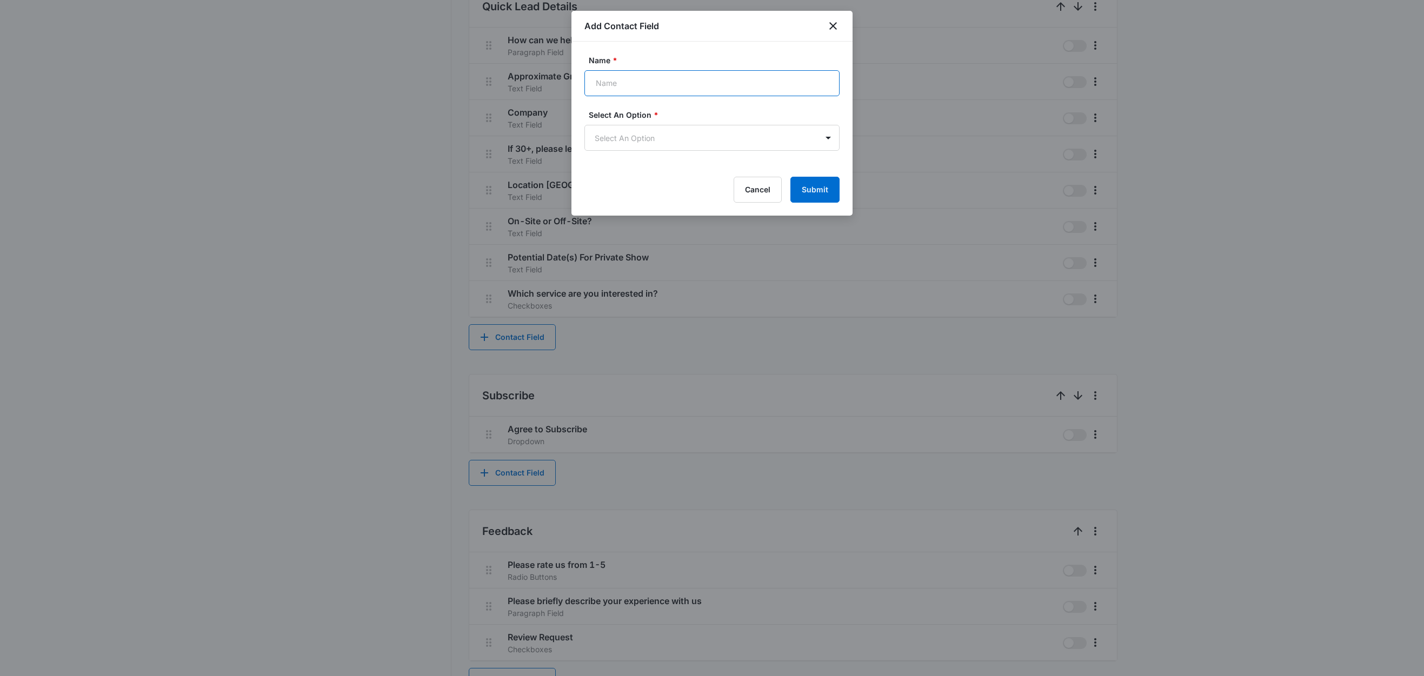
click at [636, 77] on input "Name *" at bounding box center [711, 83] width 255 height 26
paste input "Reason for Contacting Us"
type input "Reason for Contacting Us"
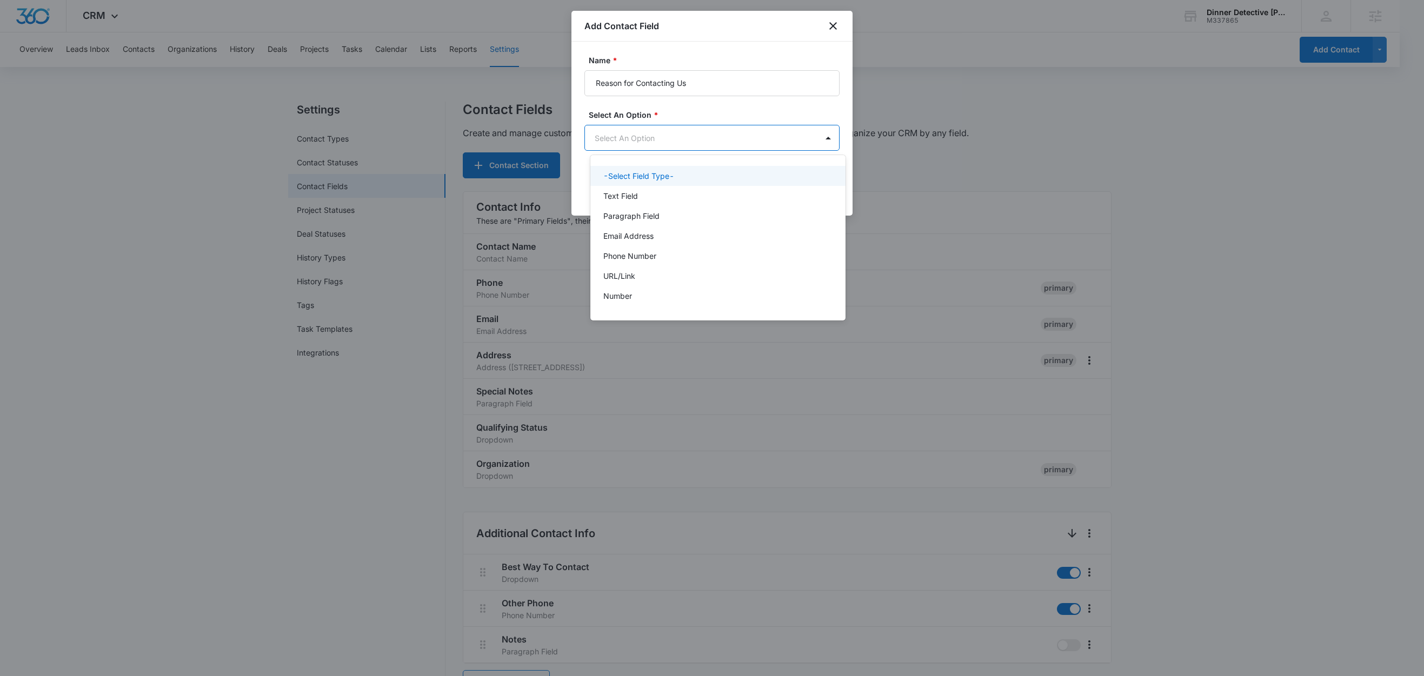
click at [619, 135] on body "CRM Apps Reputation Websites Forms CRM Email Social Shop Content Ads Intelligen…" at bounding box center [712, 338] width 1424 height 676
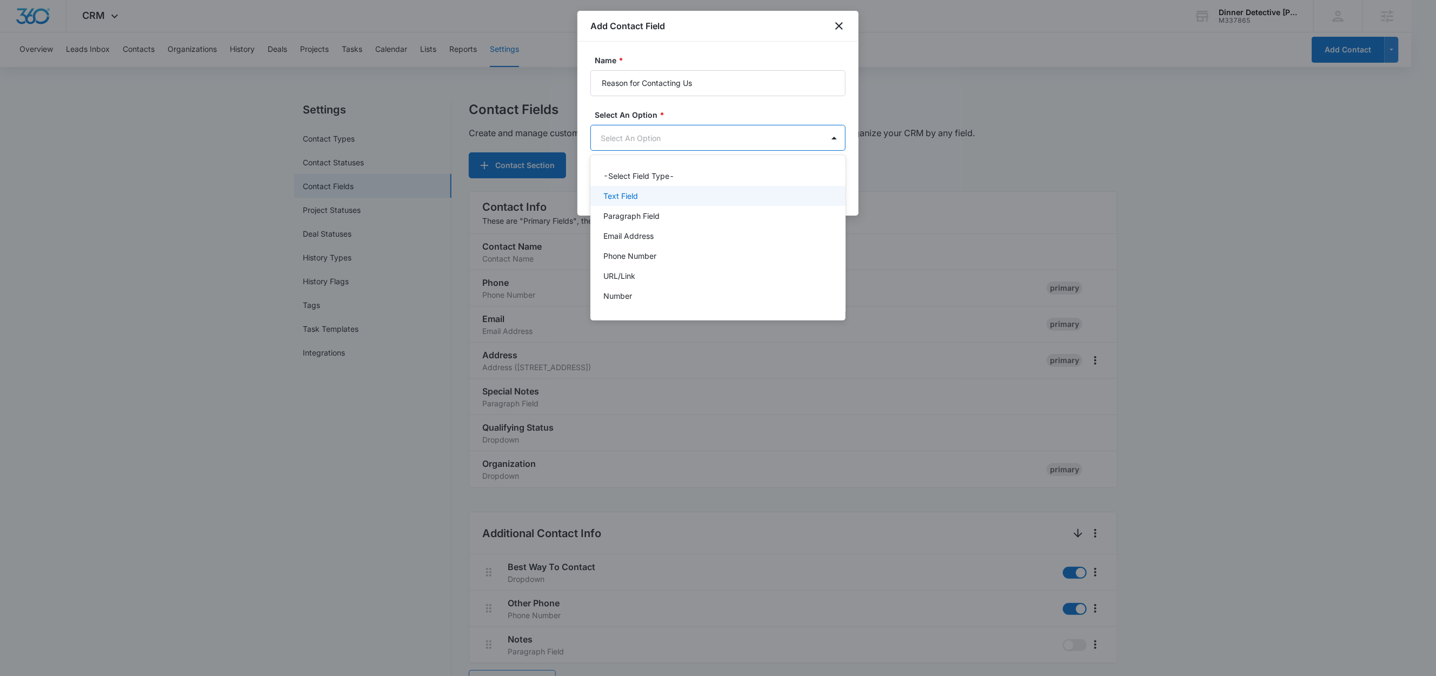
click at [627, 195] on p "Text Field" at bounding box center [620, 195] width 35 height 11
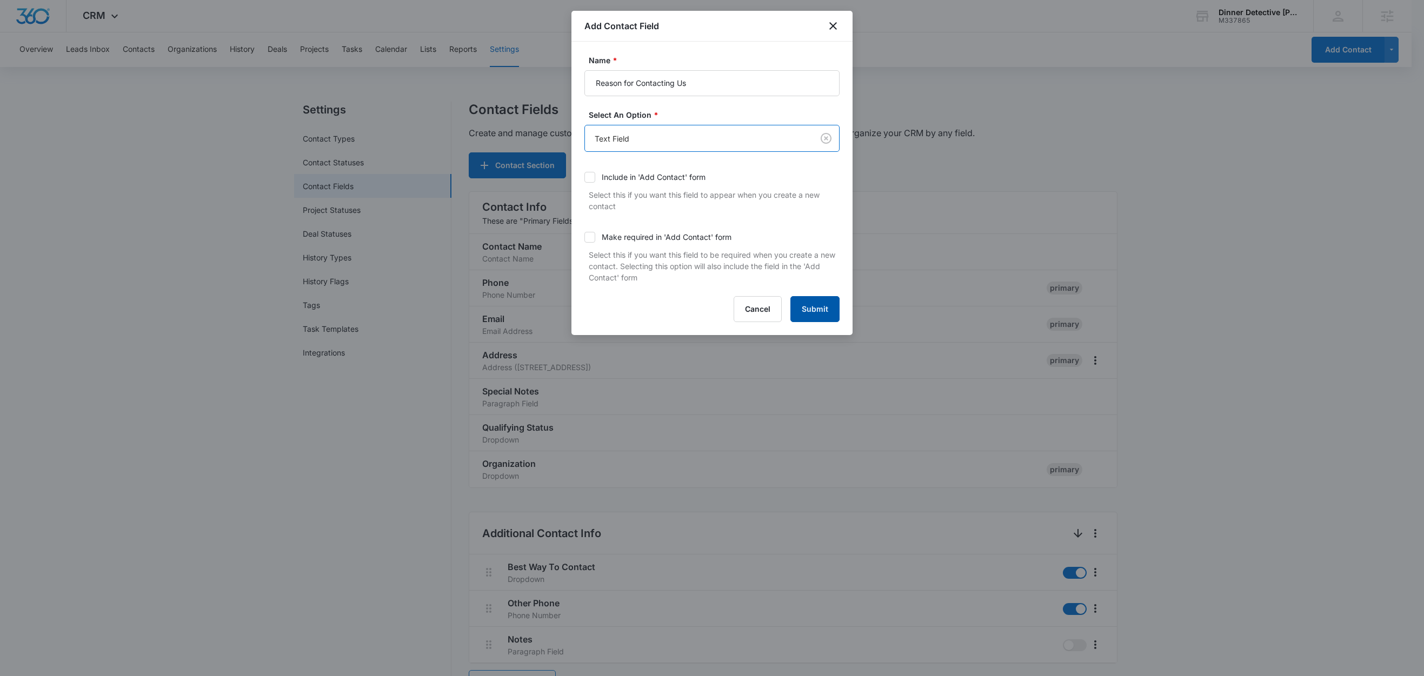
click at [816, 314] on button "Submit" at bounding box center [814, 309] width 49 height 26
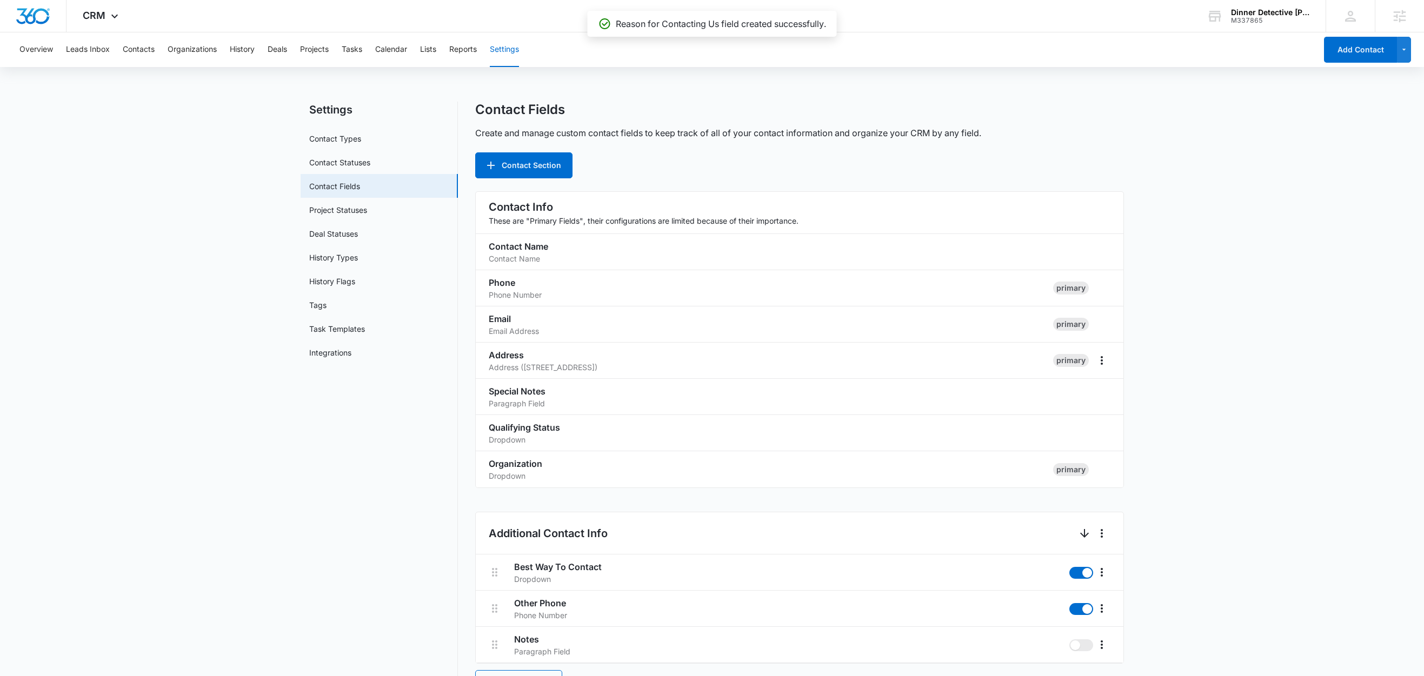
scroll to position [772, 0]
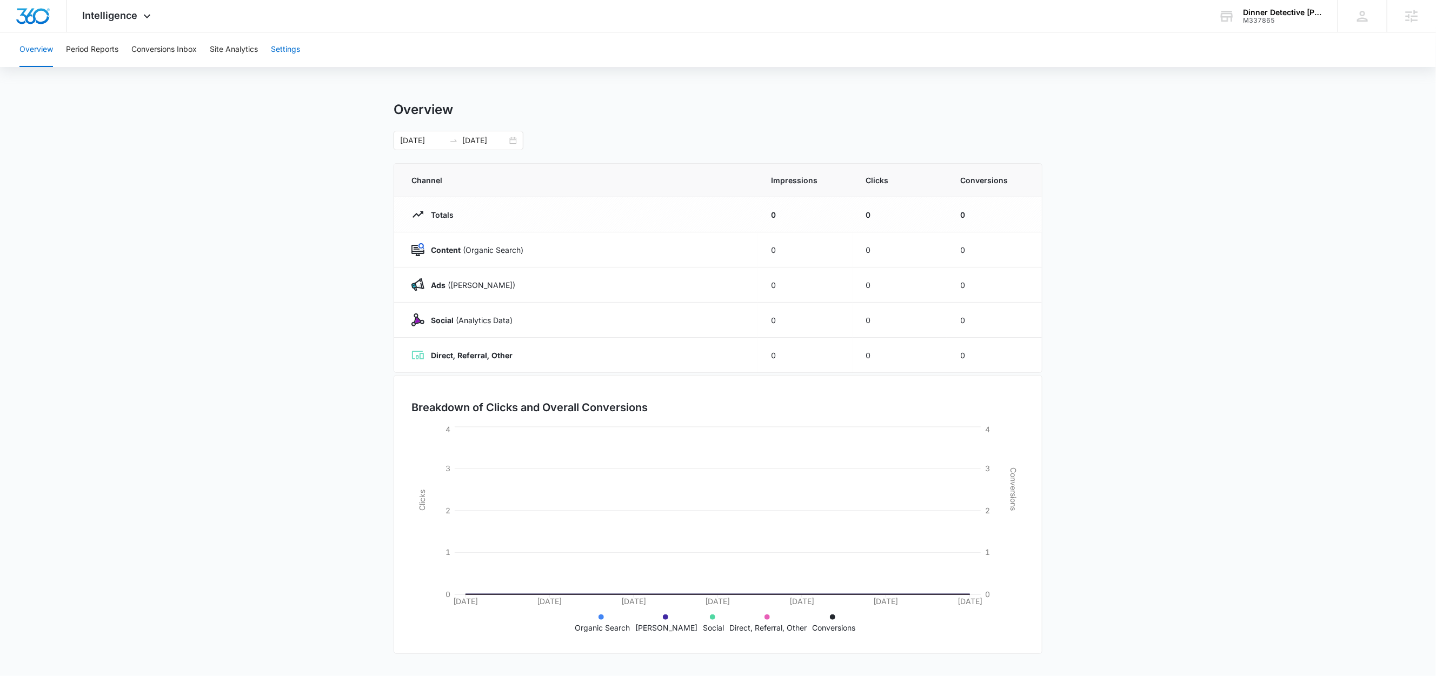
click at [275, 49] on button "Settings" at bounding box center [285, 49] width 29 height 35
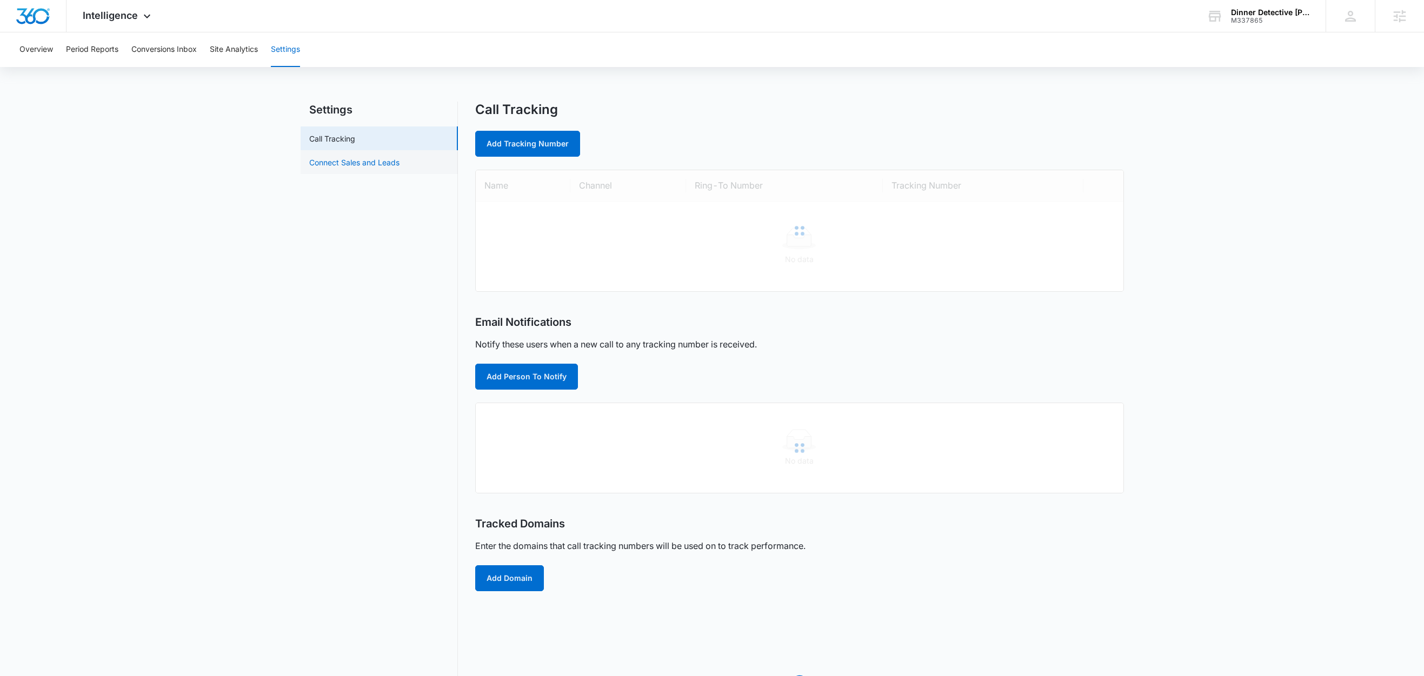
click at [380, 164] on link "Connect Sales and Leads" at bounding box center [354, 162] width 90 height 11
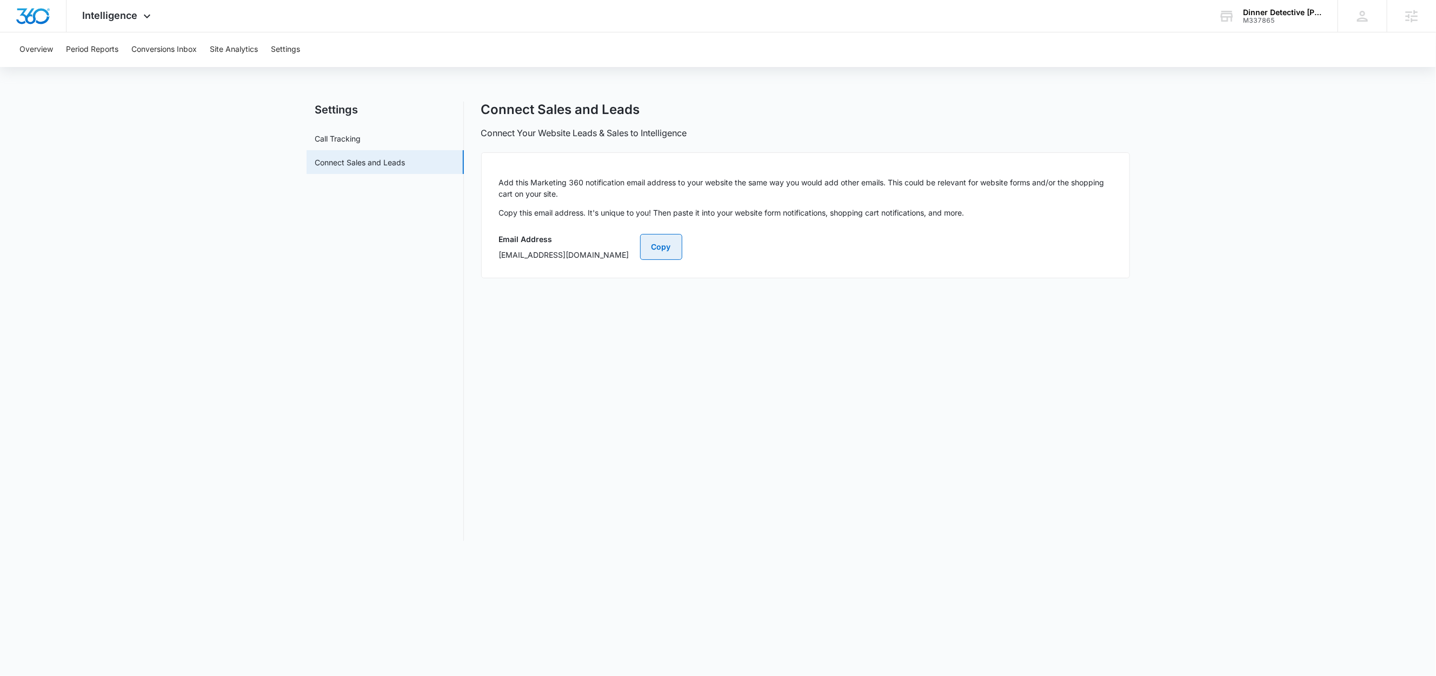
click at [682, 245] on button "Copy" at bounding box center [661, 247] width 42 height 26
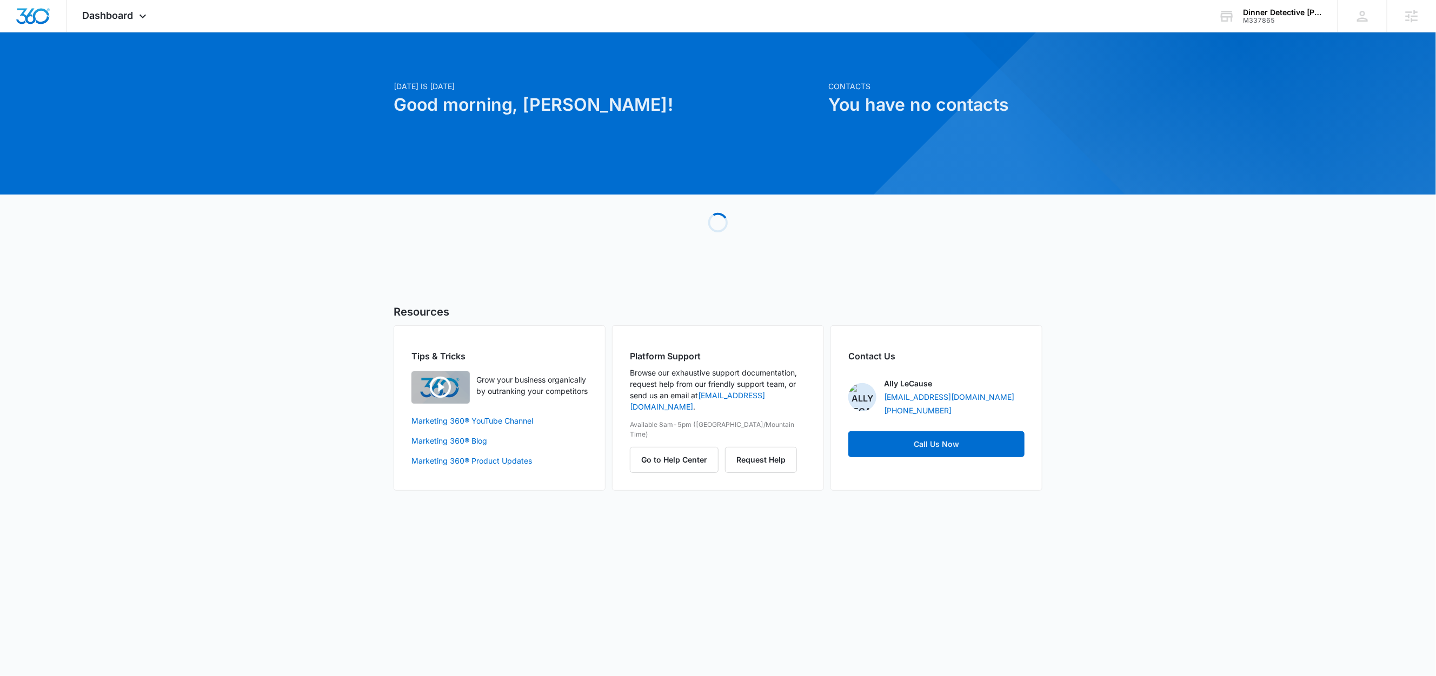
click at [193, 37] on div at bounding box center [718, 113] width 1436 height 162
click at [142, 18] on icon at bounding box center [142, 18] width 13 height 13
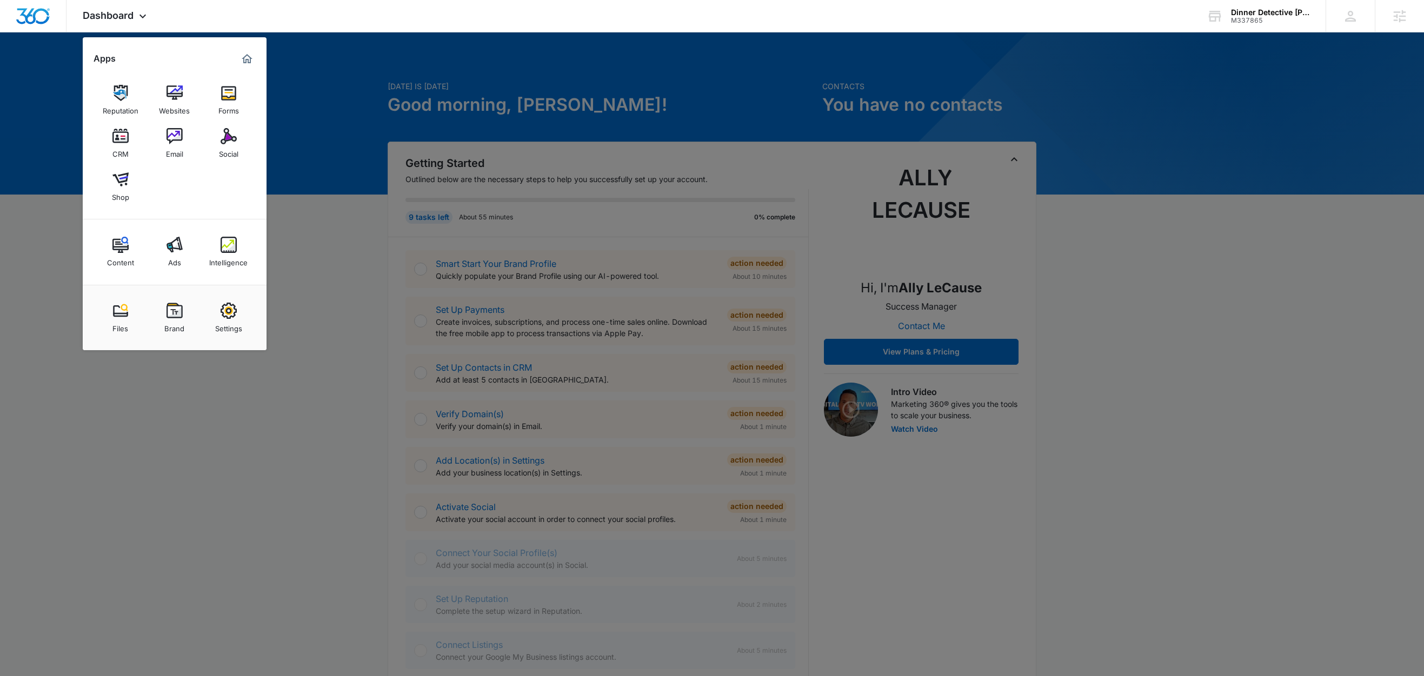
click at [411, 243] on div at bounding box center [712, 338] width 1424 height 676
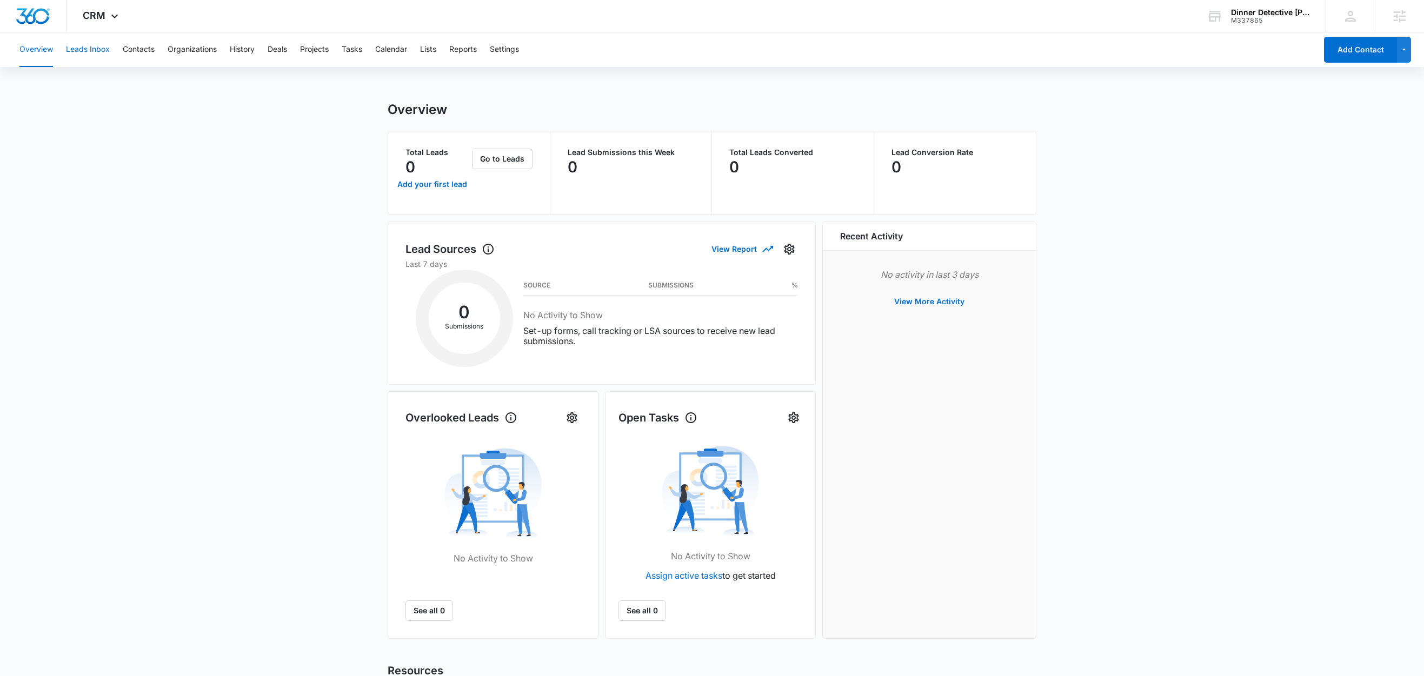
click at [96, 55] on button "Leads Inbox" at bounding box center [88, 49] width 44 height 35
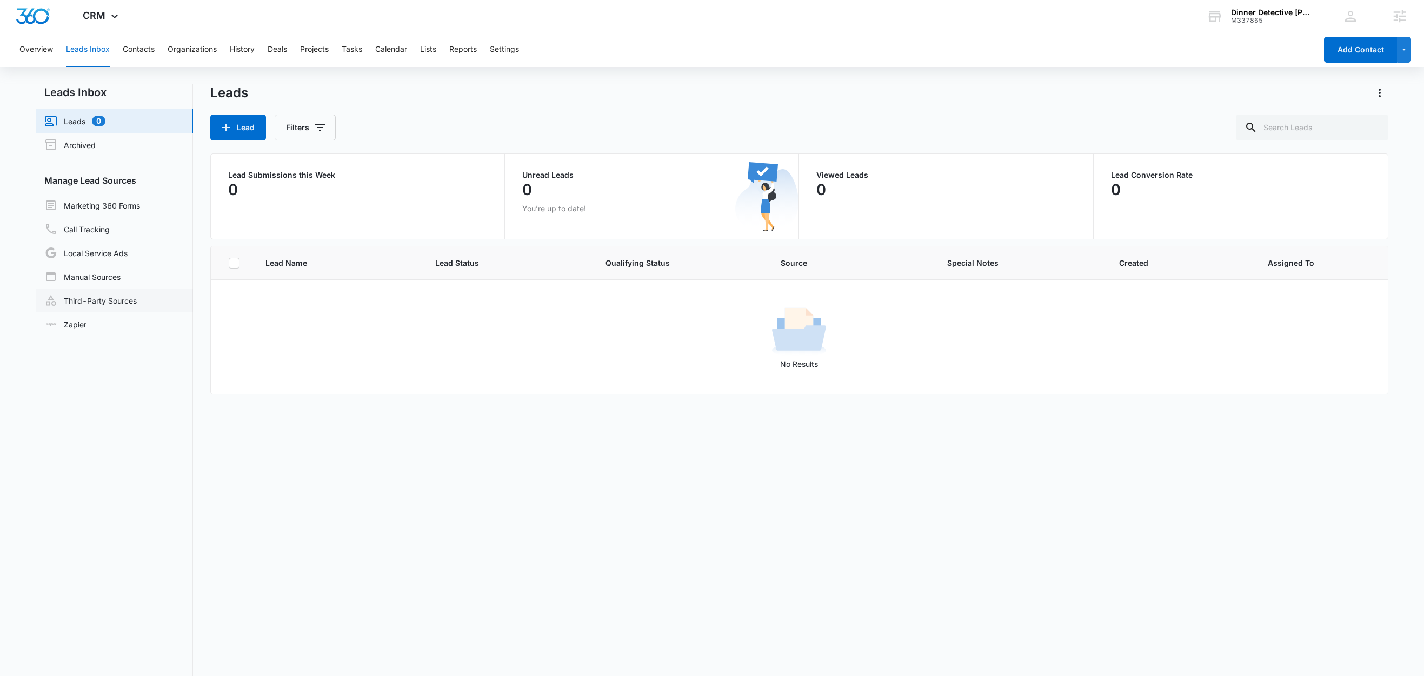
click at [111, 294] on link "Third-Party Sources" at bounding box center [90, 300] width 92 height 13
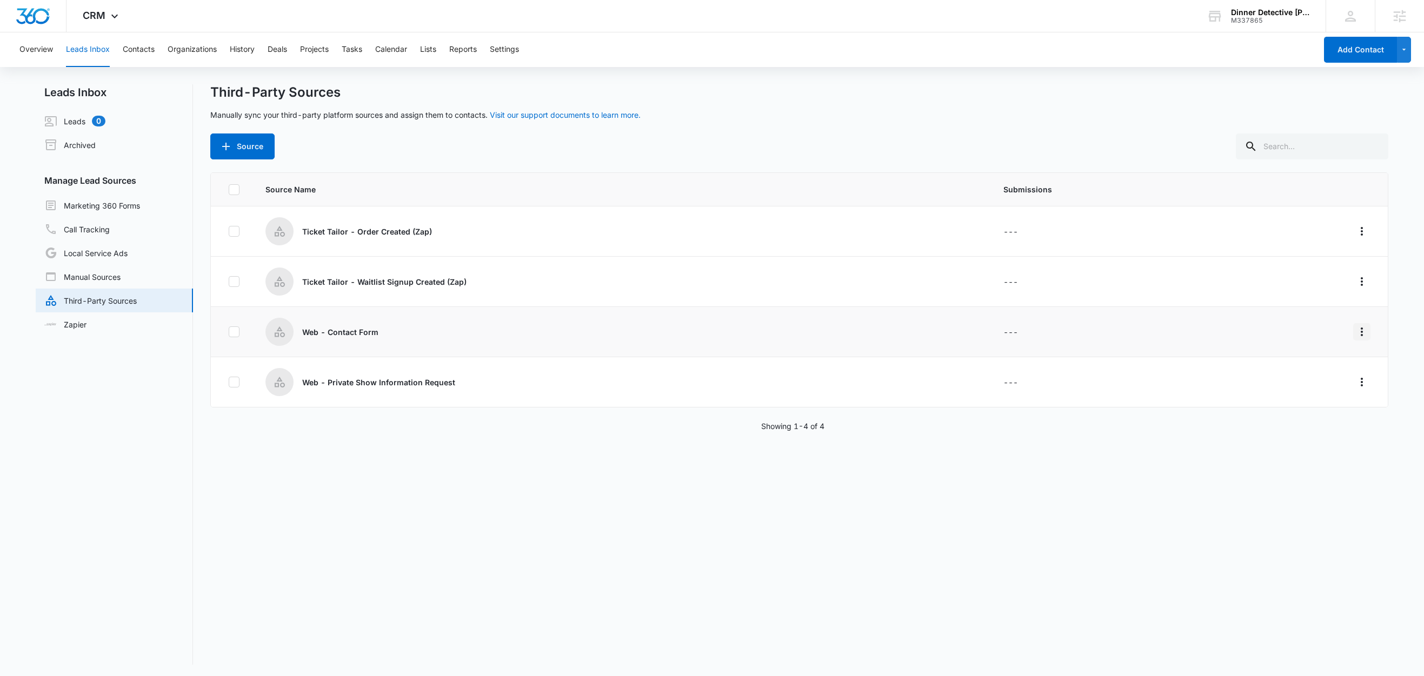
click at [1356, 331] on icon "Overflow Menu" at bounding box center [1362, 331] width 13 height 13
click at [1321, 379] on div "Edit" at bounding box center [1301, 379] width 61 height 8
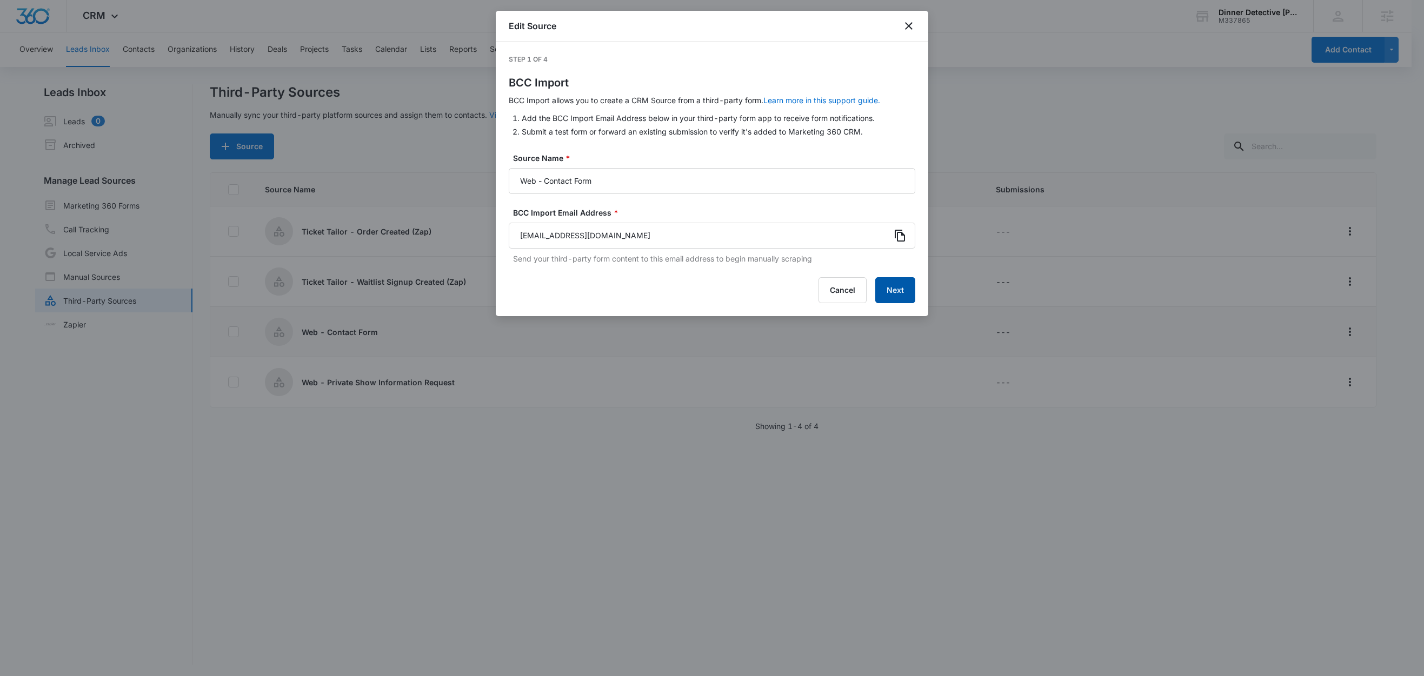
click at [894, 289] on button "Next" at bounding box center [895, 290] width 40 height 26
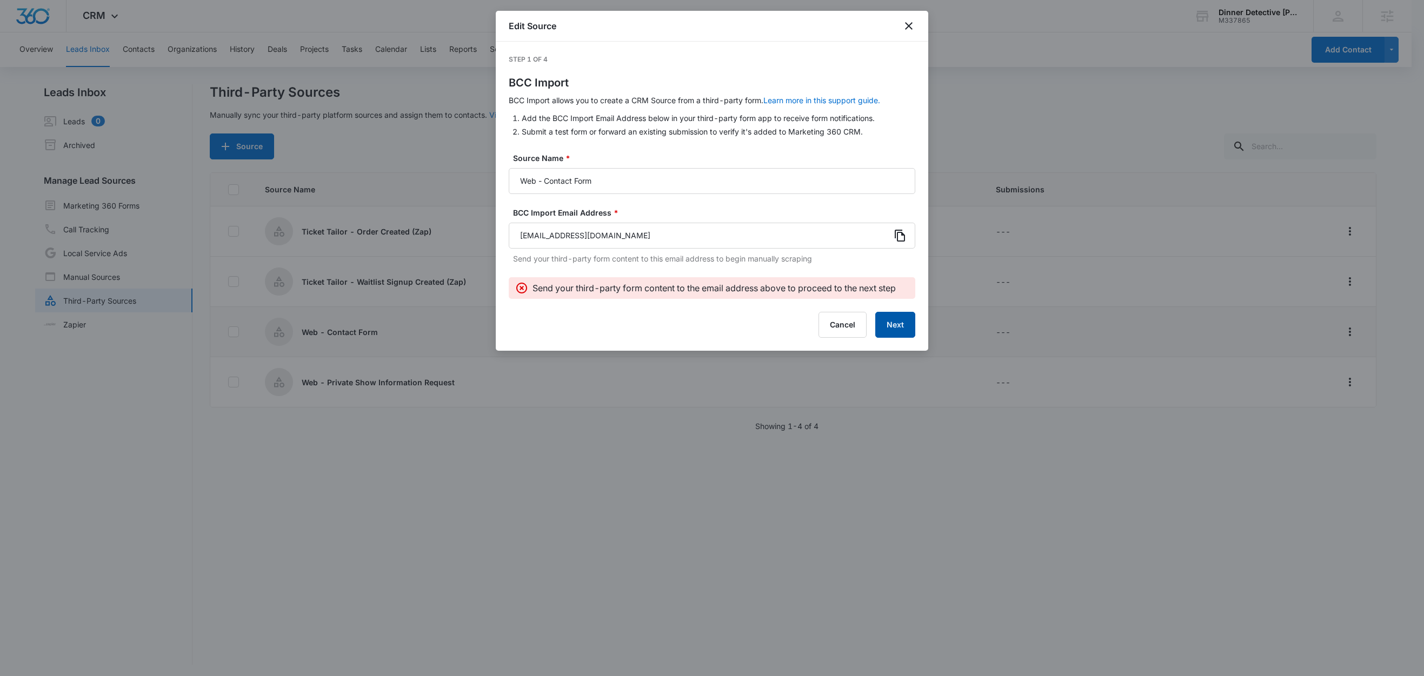
click at [888, 330] on button "Next" at bounding box center [895, 325] width 40 height 26
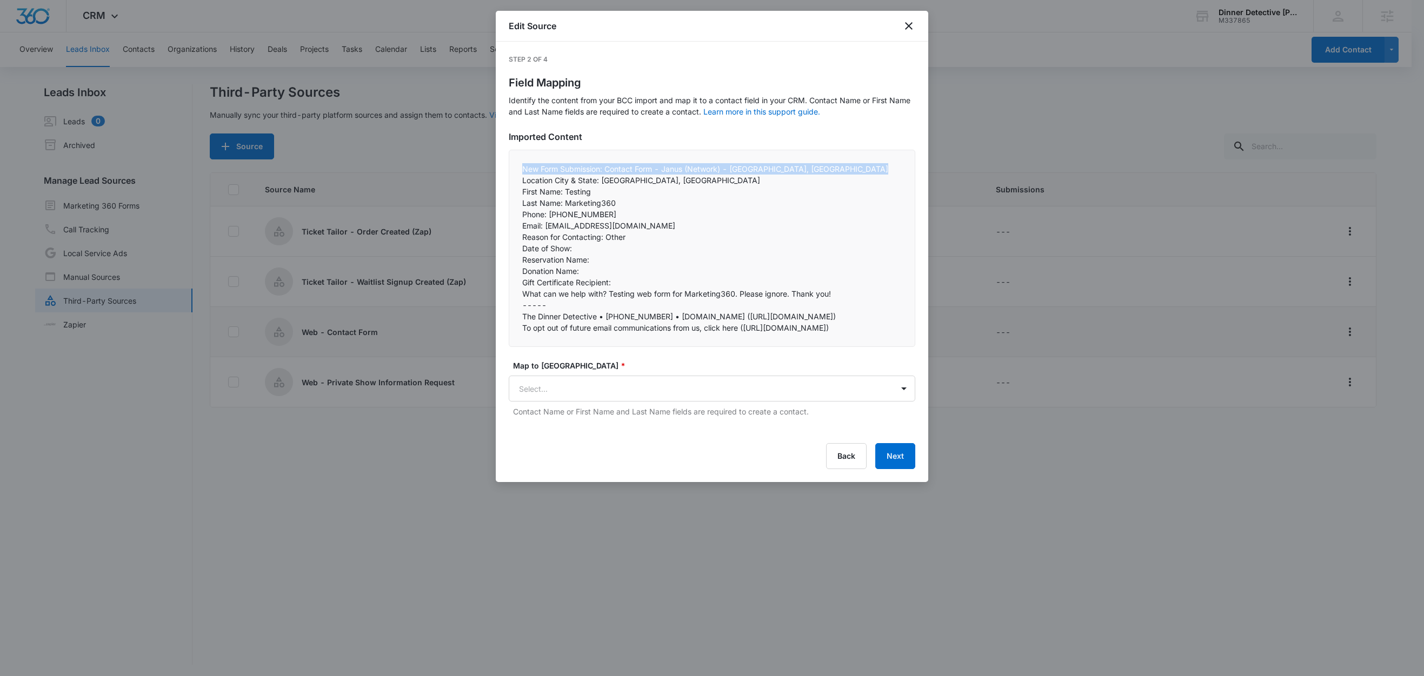
drag, startPoint x: 520, startPoint y: 170, endPoint x: 862, endPoint y: 168, distance: 342.8
click at [862, 168] on div "New Form Submission: Contact Form - Janus (Network) - Carlsbad, CA Location Cit…" at bounding box center [712, 248] width 407 height 197
click at [865, 177] on p "New Form Submission: Contact Form - Janus (Network) - Carlsbad, CA Location Cit…" at bounding box center [712, 174] width 380 height 23
drag, startPoint x: 859, startPoint y: 168, endPoint x: 783, endPoint y: 170, distance: 75.7
click at [783, 170] on p "New Form Submission: Contact Form - Janus (Network) - Carlsbad, CA Location Cit…" at bounding box center [712, 174] width 380 height 23
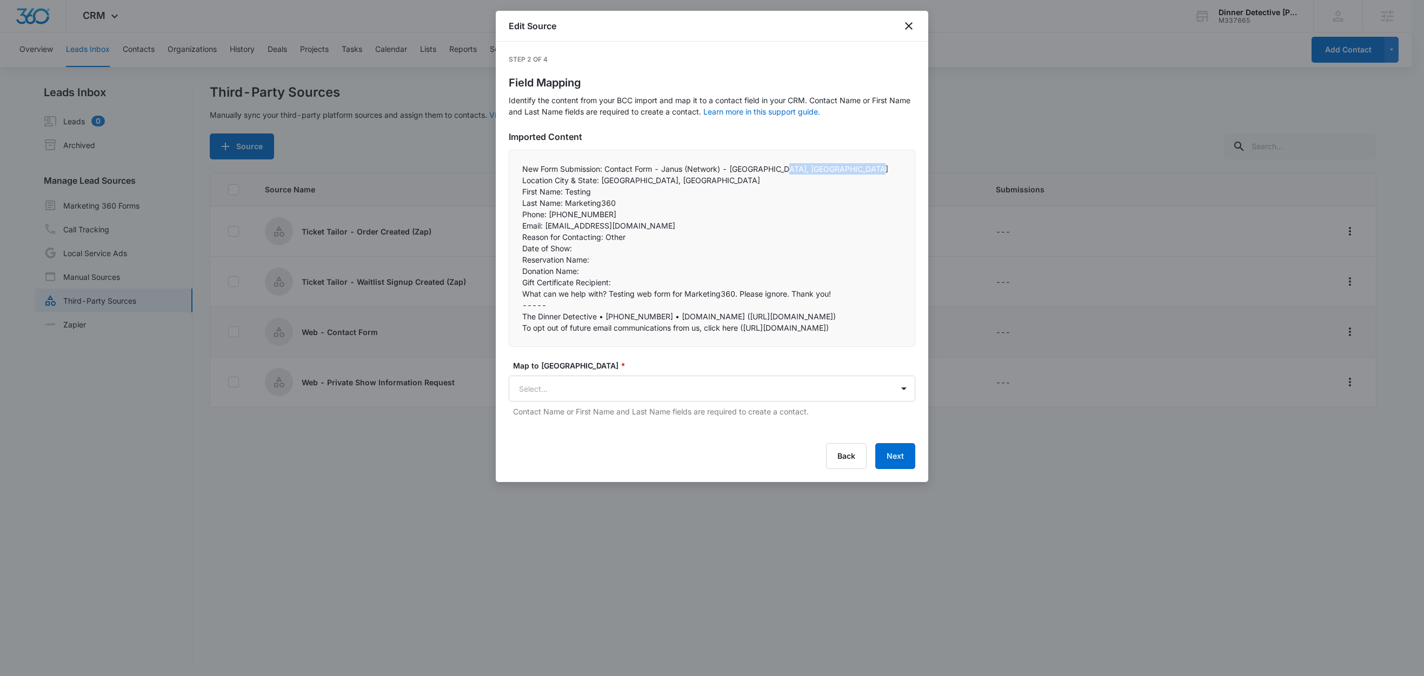
copy p "Location City & State:"
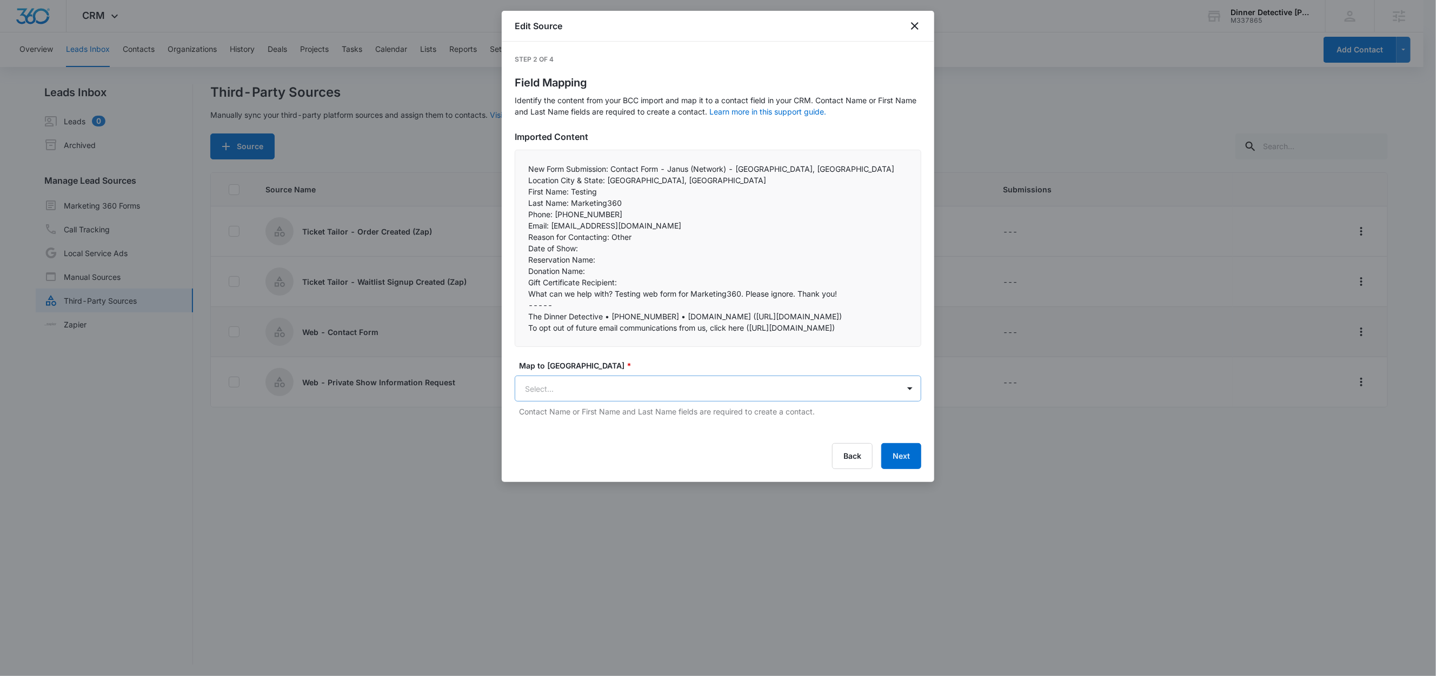
click at [556, 462] on body "CRM Apps Reputation Websites Forms CRM Email Social Shop Content Ads Intelligen…" at bounding box center [718, 339] width 1436 height 678
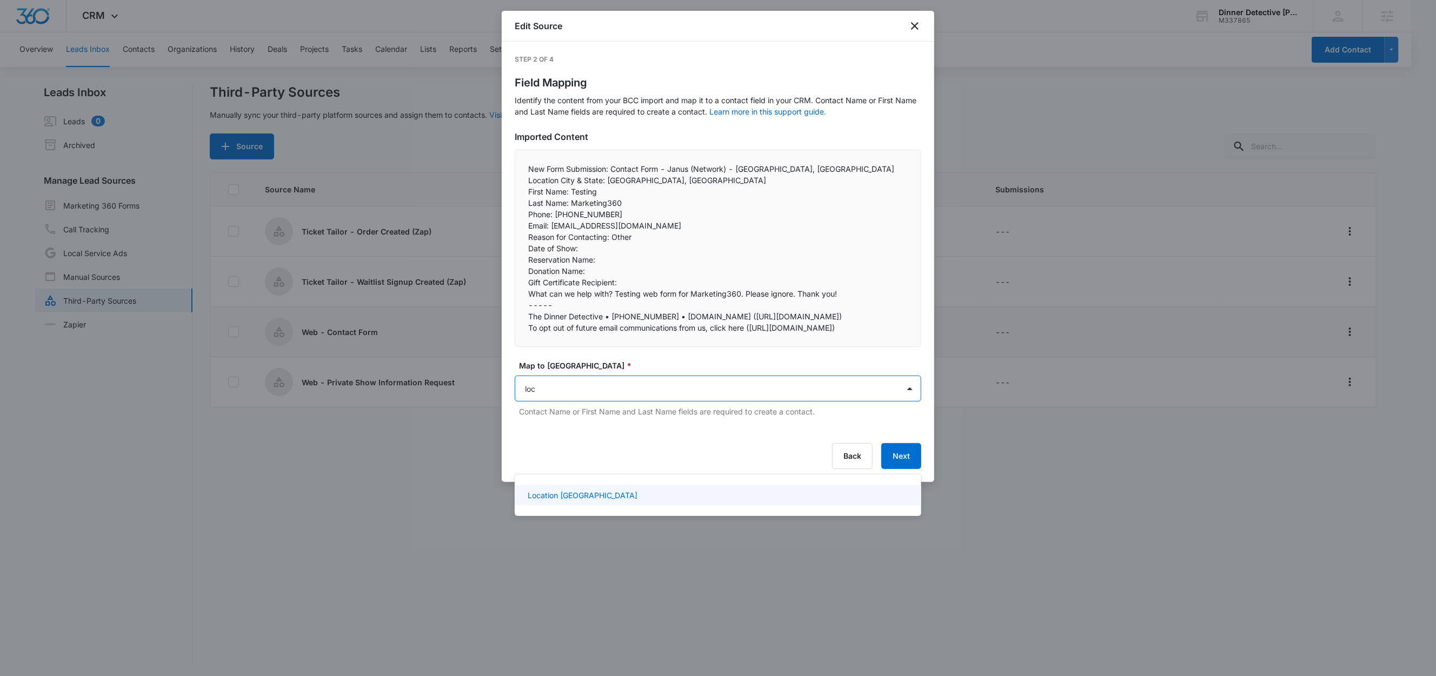
type input "loca"
click at [578, 501] on p "Location [GEOGRAPHIC_DATA]" at bounding box center [583, 495] width 110 height 11
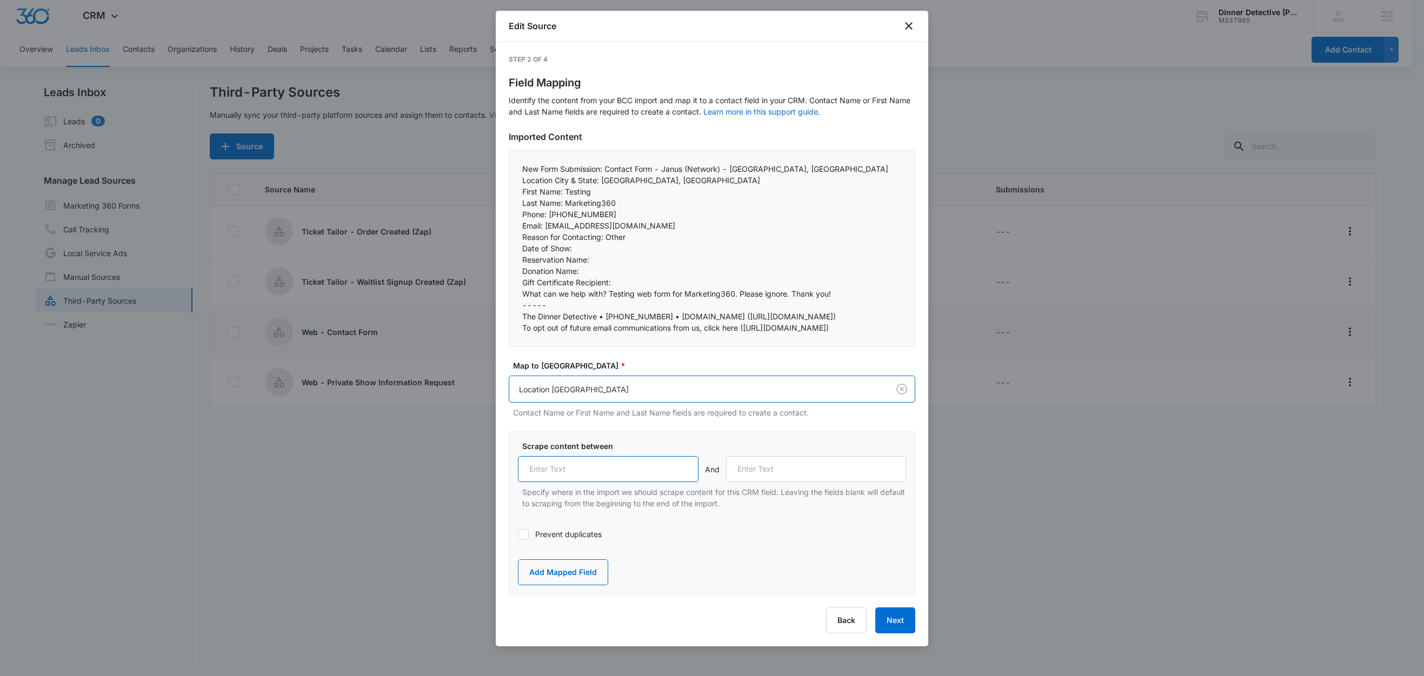
click at [593, 482] on input "text" at bounding box center [608, 469] width 181 height 26
paste input "Location City & State:"
type input "Location City & State:"
drag, startPoint x: 562, startPoint y: 192, endPoint x: 516, endPoint y: 192, distance: 45.4
click at [516, 192] on div "New Form Submission: Contact Form - Janus (Network) - Carlsbad, CA Location Cit…" at bounding box center [712, 248] width 407 height 197
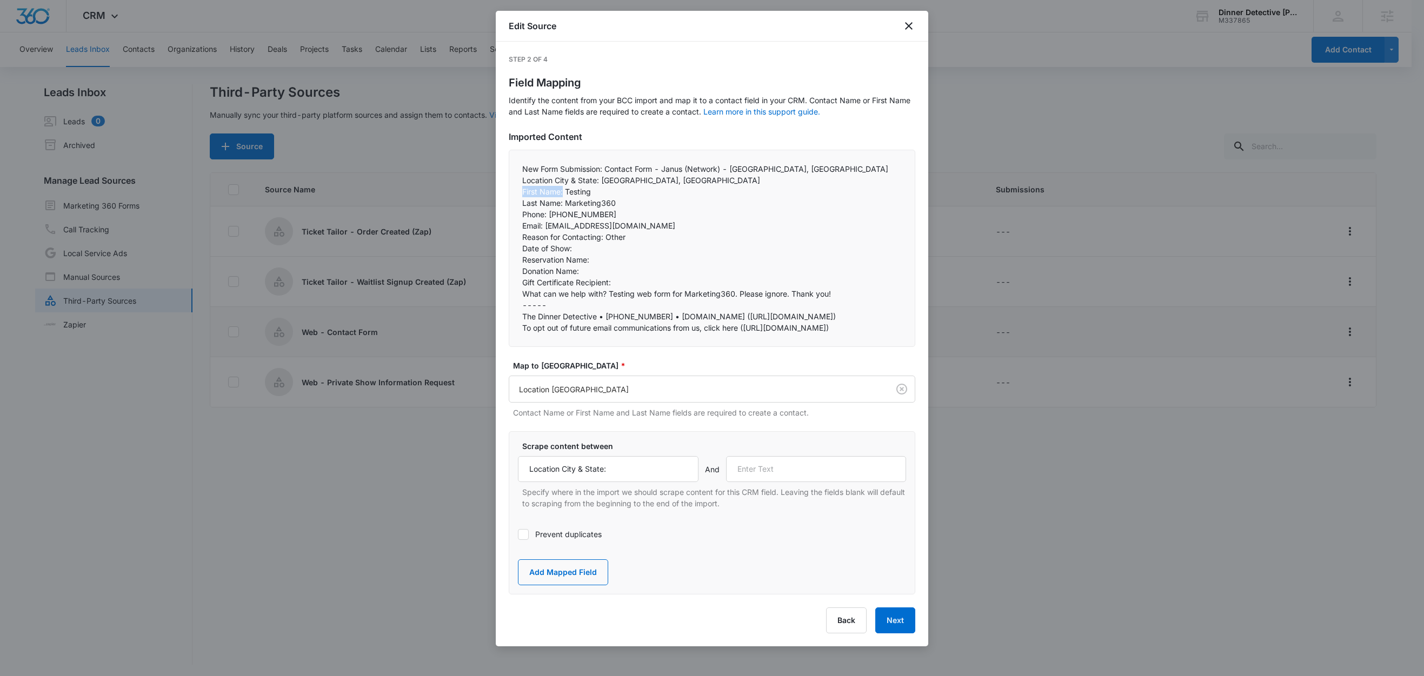
copy p "First Name:"
click at [773, 482] on input "text" at bounding box center [816, 469] width 181 height 26
paste input "First Name:"
type input "First Name:"
drag, startPoint x: 568, startPoint y: 639, endPoint x: 604, endPoint y: 500, distance: 143.1
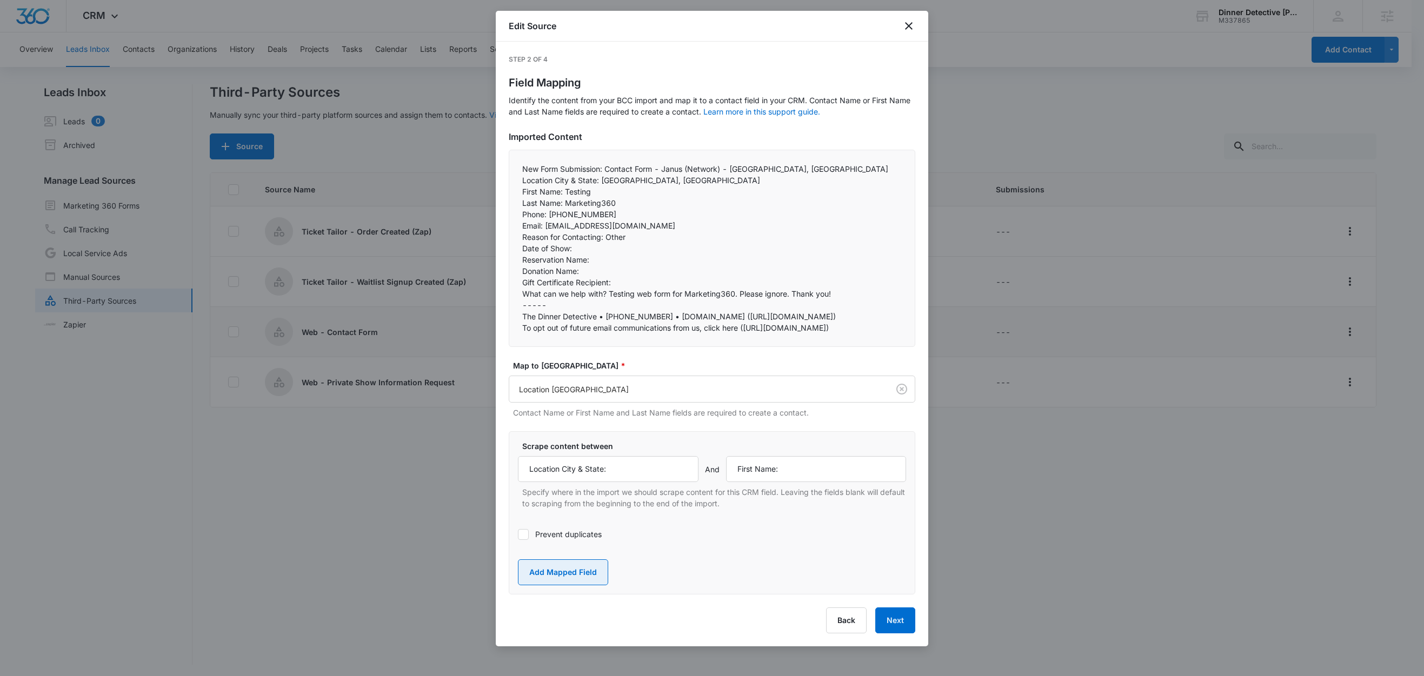
click at [568, 586] on button "Add Mapped Field" at bounding box center [563, 573] width 90 height 26
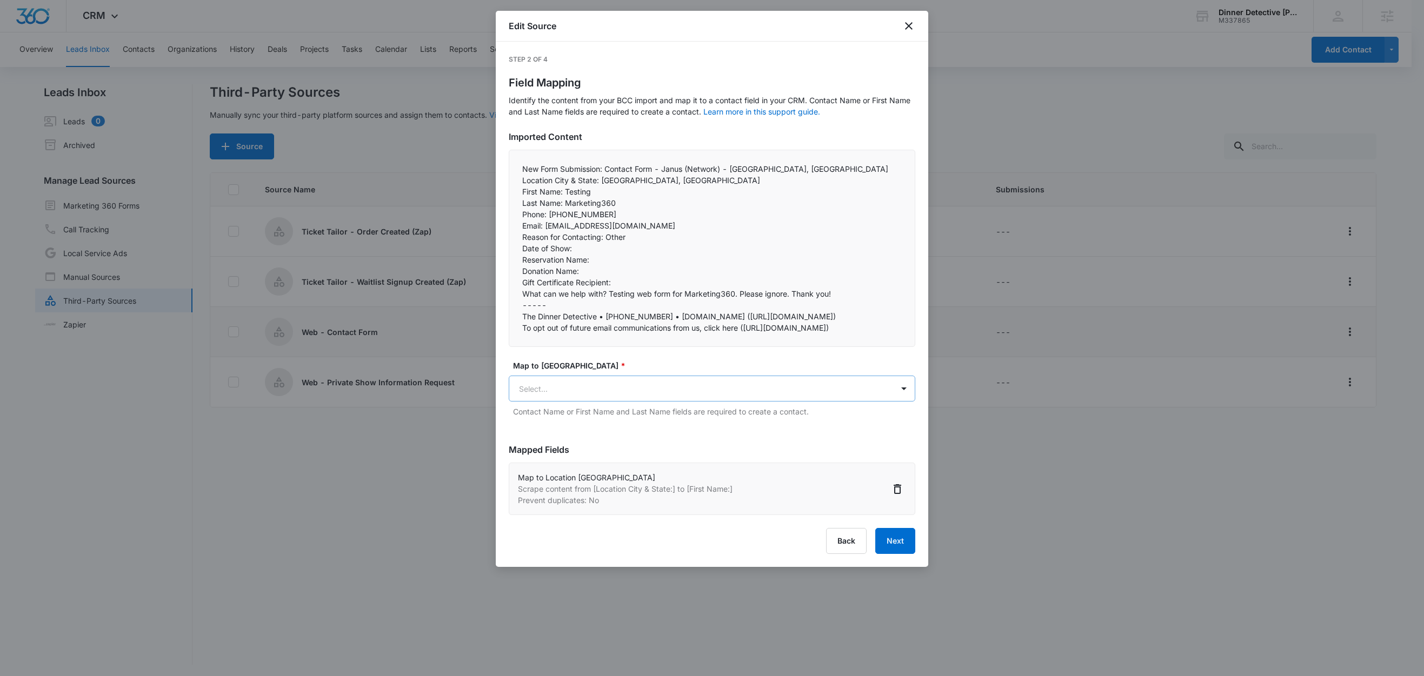
click at [569, 445] on body "CRM Apps Reputation Websites Forms CRM Email Social Shop Content Ads Intelligen…" at bounding box center [712, 339] width 1424 height 678
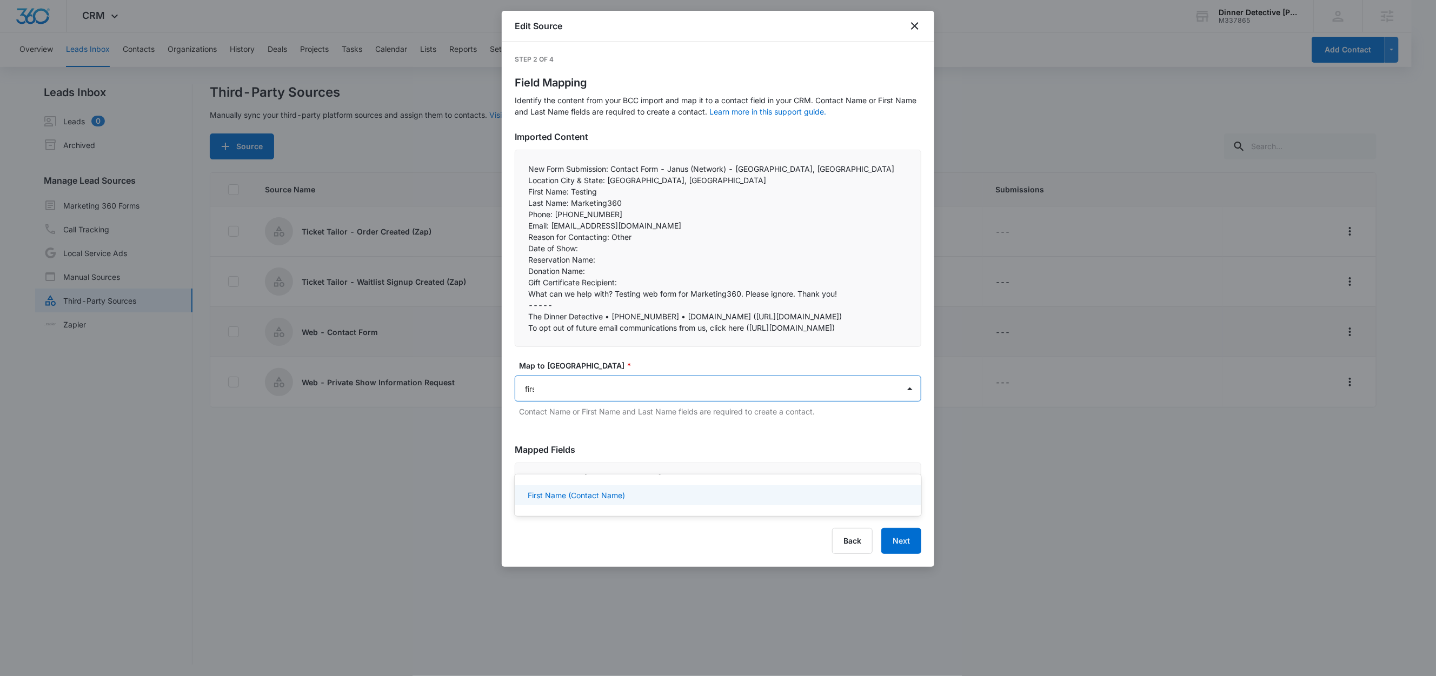
type input "first"
click at [568, 497] on p "First Name (Contact Name)" at bounding box center [576, 495] width 97 height 11
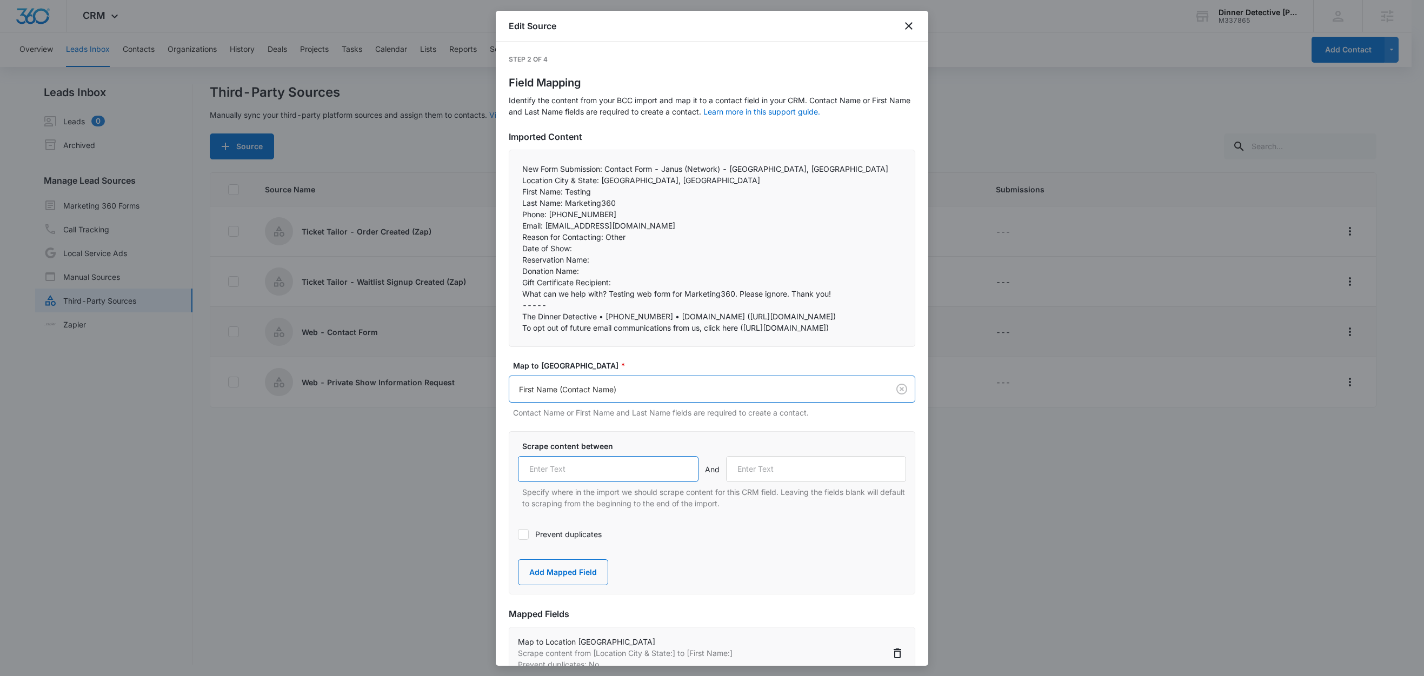
click at [587, 482] on input "text" at bounding box center [608, 469] width 181 height 26
paste input "First Name:"
type input "First Name:"
drag, startPoint x: 563, startPoint y: 205, endPoint x: 516, endPoint y: 204, distance: 47.0
click at [516, 204] on div "New Form Submission: Contact Form - Janus (Network) - Carlsbad, CA Location Cit…" at bounding box center [712, 248] width 407 height 197
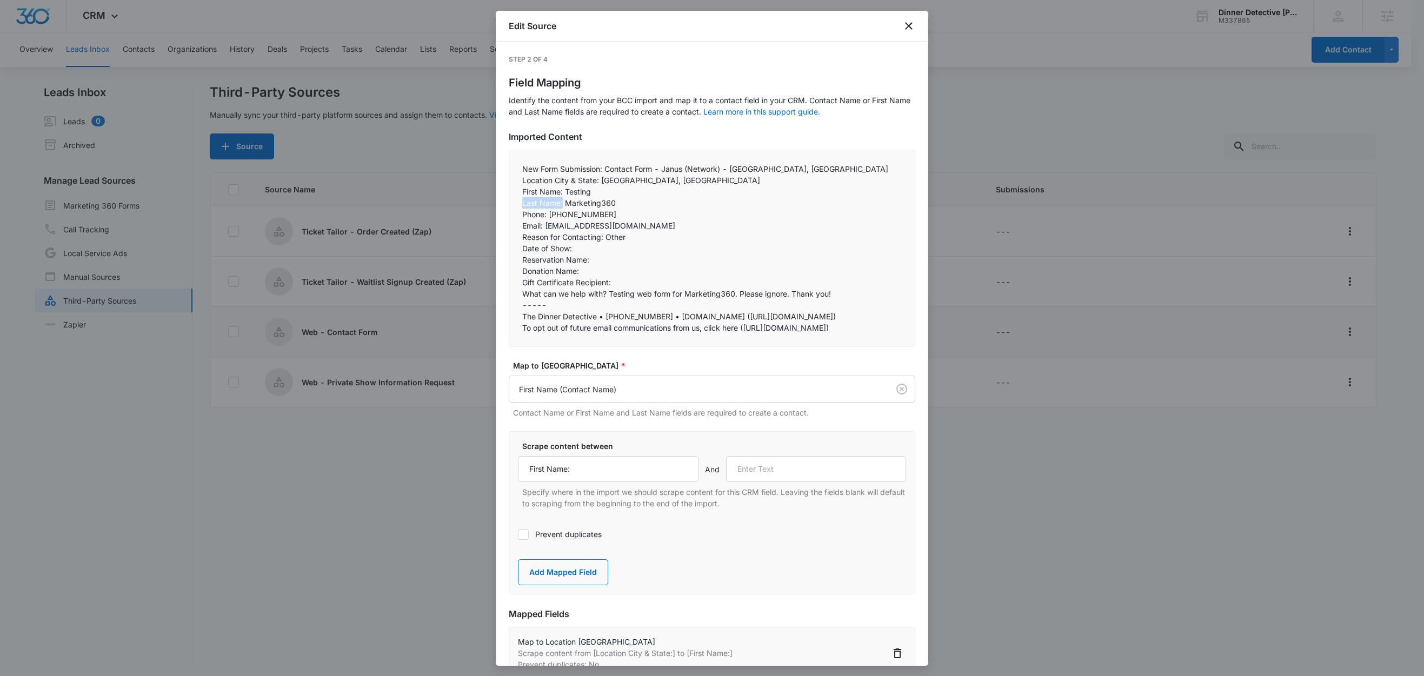
copy p "Last Name:"
click at [798, 482] on input "text" at bounding box center [816, 469] width 181 height 26
paste input "Last Name:"
type input "Last Name:"
click at [583, 586] on button "Add Mapped Field" at bounding box center [563, 573] width 90 height 26
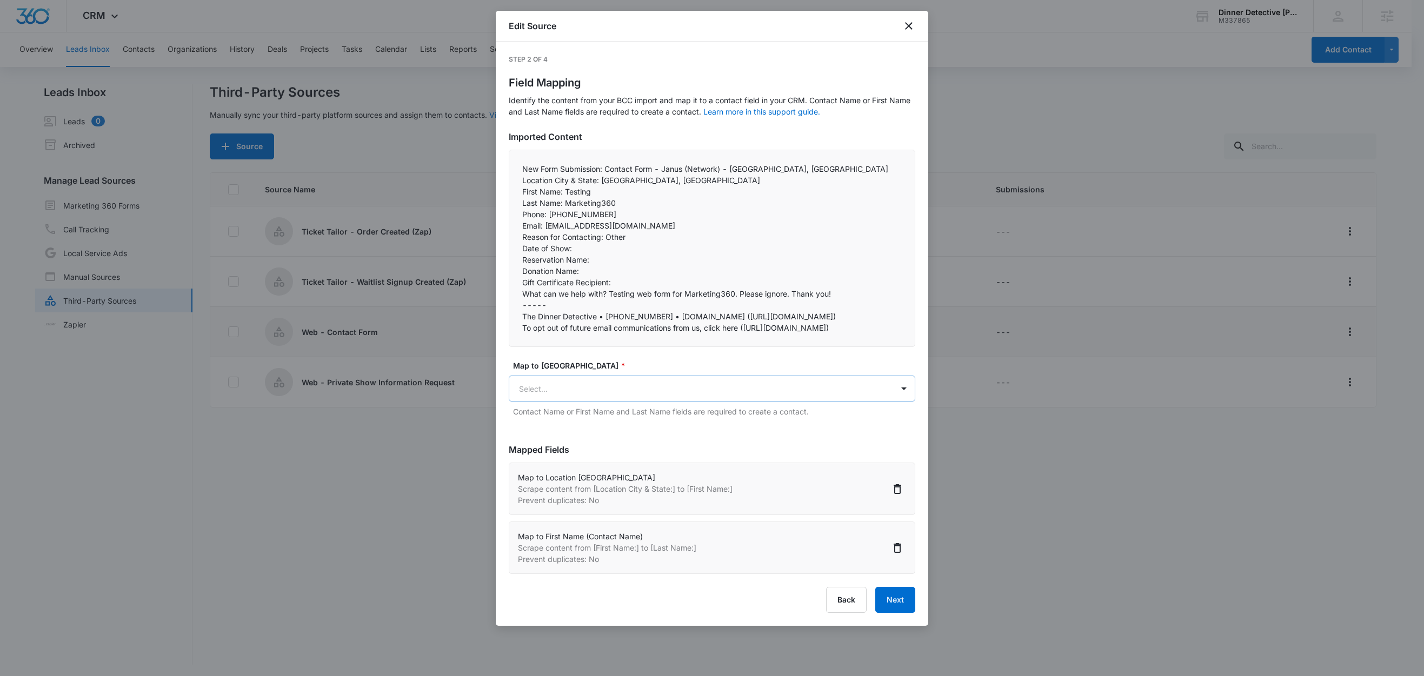
click at [577, 456] on body "CRM Apps Reputation Websites Forms CRM Email Social Shop Content Ads Intelligen…" at bounding box center [712, 339] width 1424 height 678
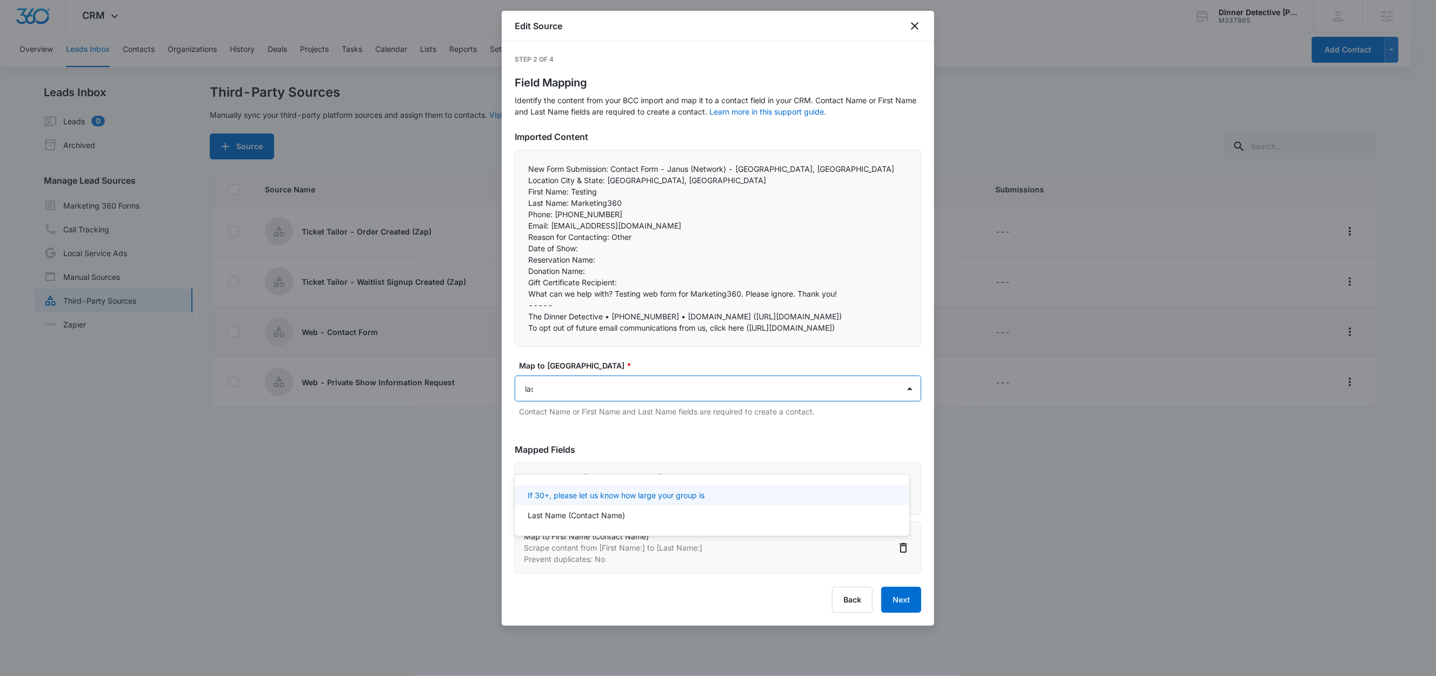
type input "last"
click at [568, 504] on div "Last Name (Contact Name)" at bounding box center [712, 496] width 394 height 20
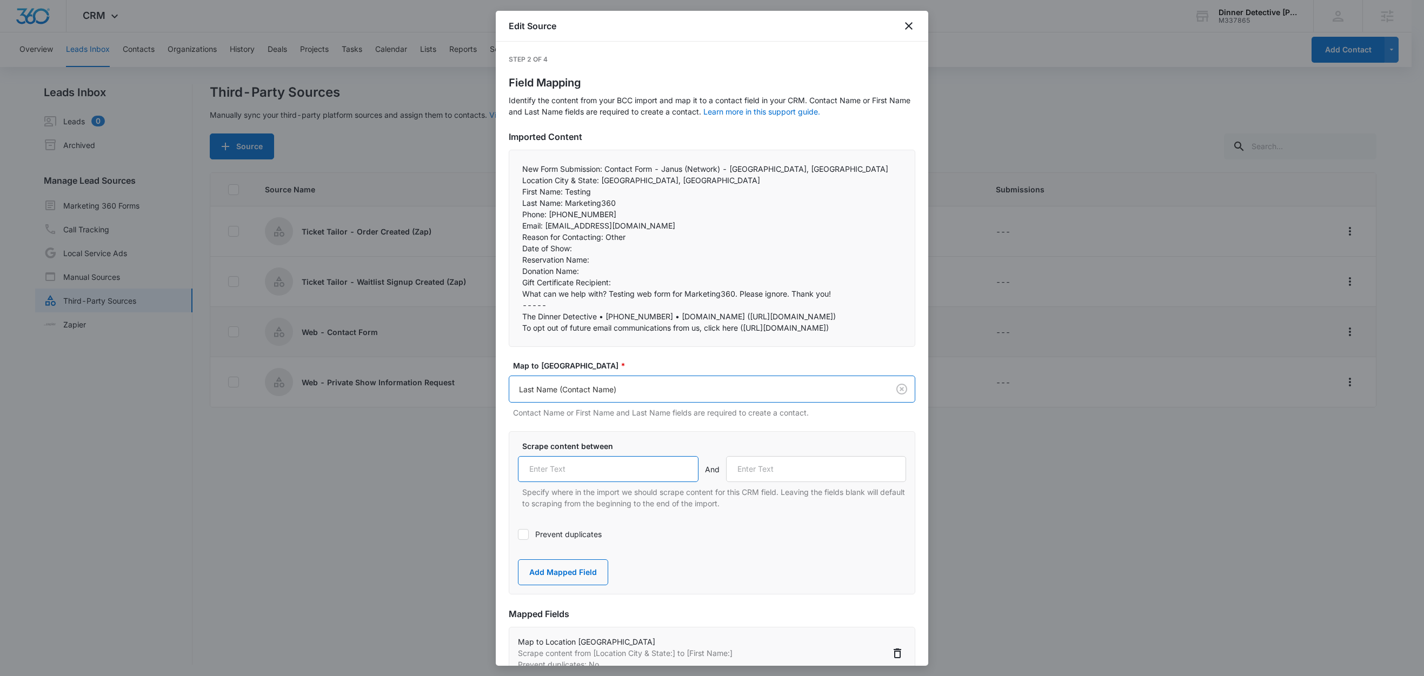
click at [564, 482] on input "text" at bounding box center [608, 469] width 181 height 26
paste input "Last Name:"
type input "Last Name:"
drag, startPoint x: 548, startPoint y: 216, endPoint x: 507, endPoint y: 214, distance: 41.7
click at [507, 214] on div "Step 2 of 4 Field Mapping Identify the content from your BCC import and map it …" at bounding box center [712, 354] width 433 height 624
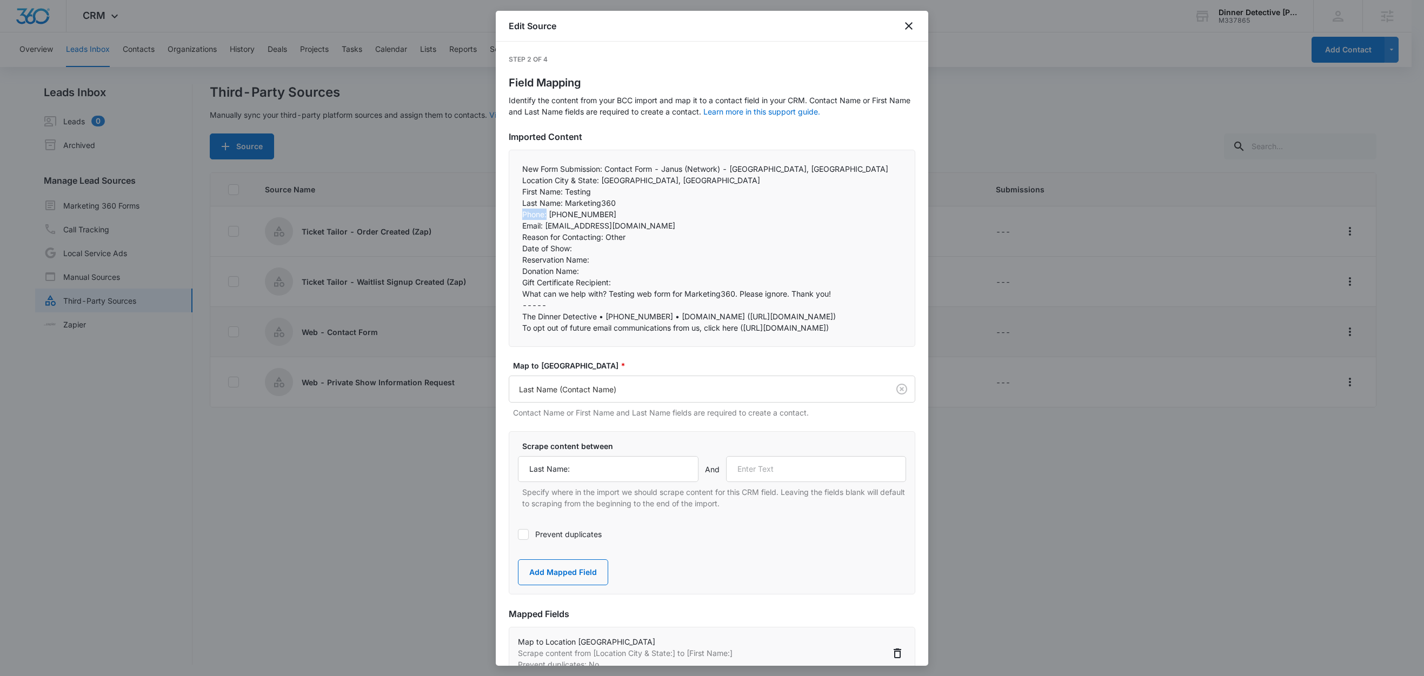
copy p "Phone:"
click at [772, 482] on input "text" at bounding box center [816, 469] width 181 height 26
paste input "Phone:"
type input "Phone:"
drag, startPoint x: 542, startPoint y: 638, endPoint x: 548, endPoint y: 545, distance: 93.2
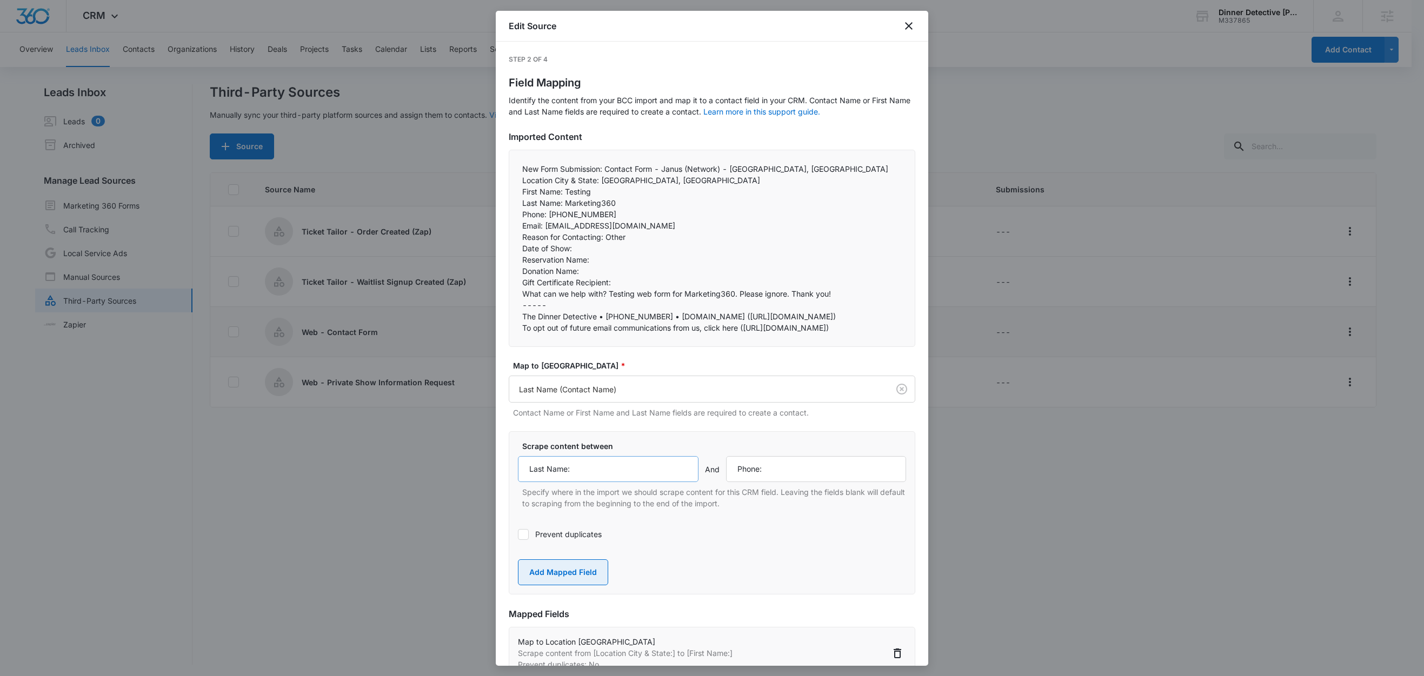
click at [542, 586] on button "Add Mapped Field" at bounding box center [563, 573] width 90 height 26
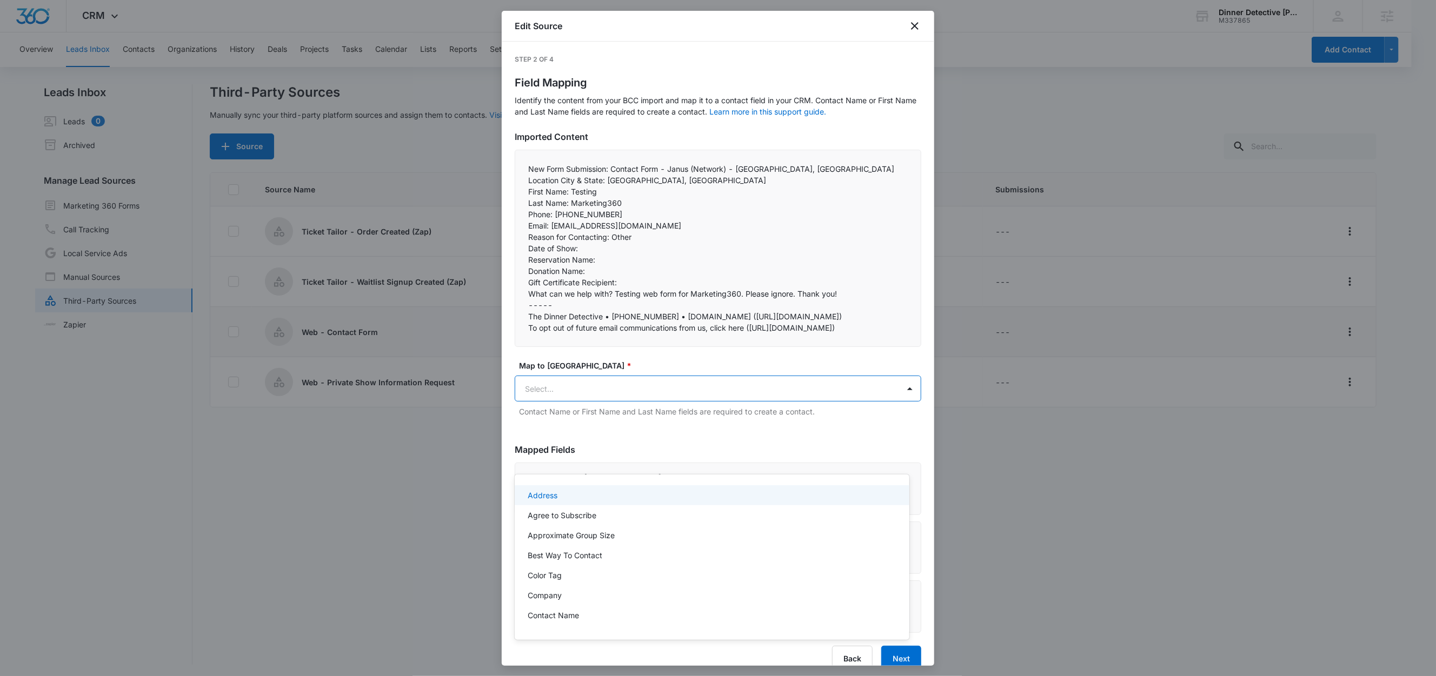
click at [546, 452] on body "CRM Apps Reputation Websites Forms CRM Email Social Shop Content Ads Intelligen…" at bounding box center [718, 338] width 1436 height 676
type input "phone"
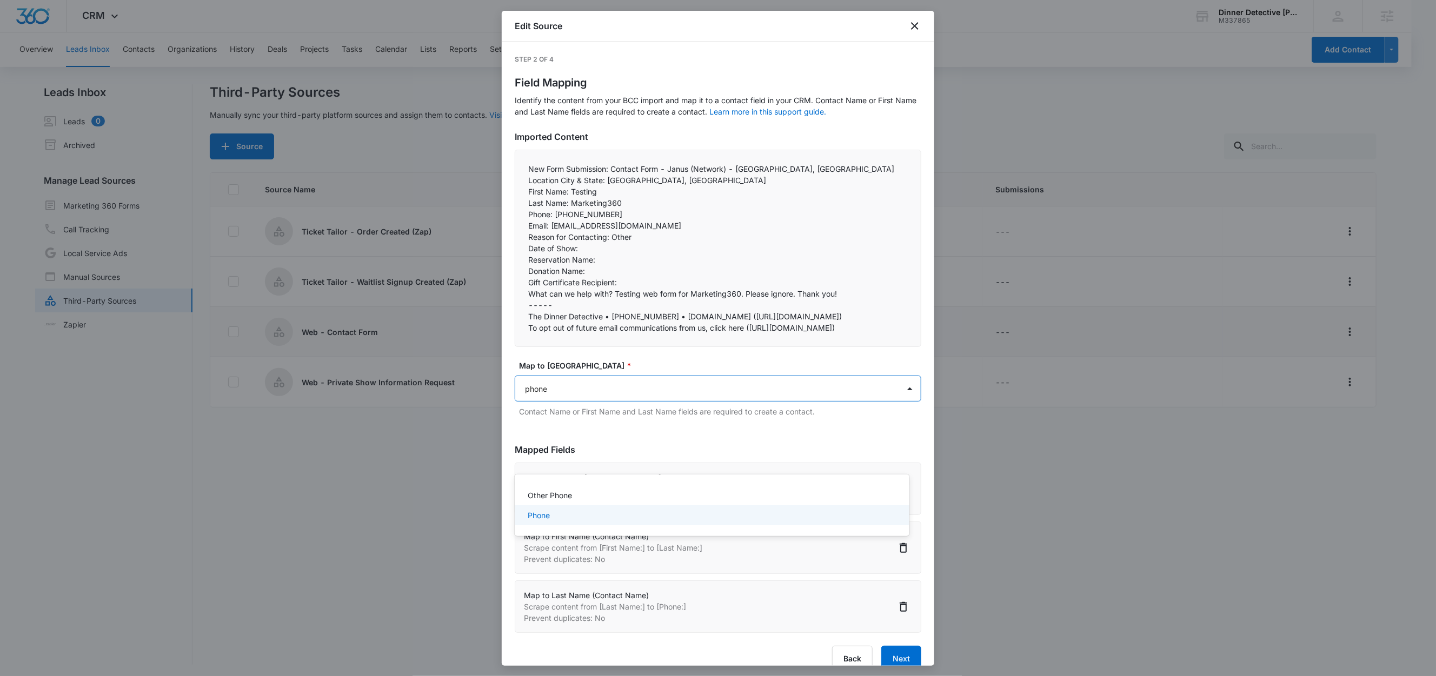
click at [535, 522] on div "Phone" at bounding box center [712, 516] width 394 height 20
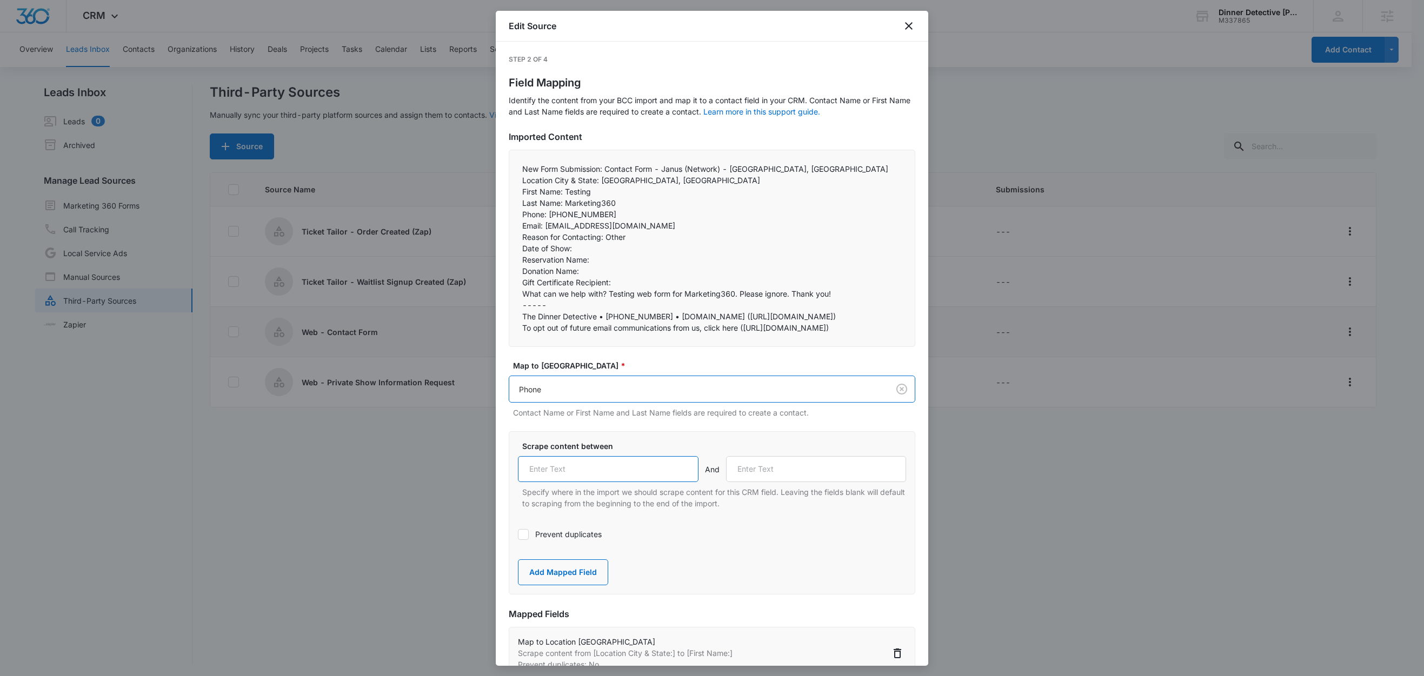
click at [579, 482] on input "text" at bounding box center [608, 469] width 181 height 26
paste input "Phone:"
type input "Phone:"
drag, startPoint x: 543, startPoint y: 227, endPoint x: 506, endPoint y: 223, distance: 38.1
click at [506, 223] on div "Step 2 of 4 Field Mapping Identify the content from your BCC import and map it …" at bounding box center [712, 354] width 433 height 624
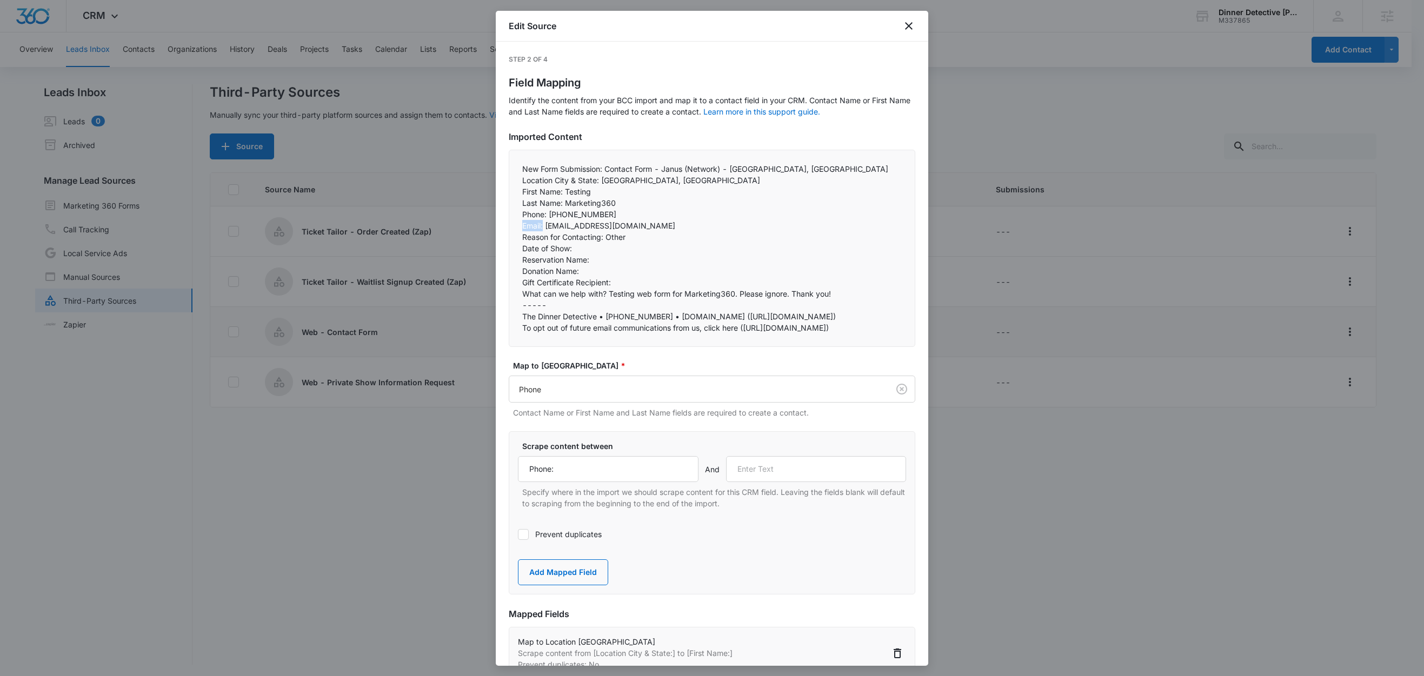
copy p "Email:"
click at [765, 482] on input "text" at bounding box center [816, 469] width 181 height 26
paste input "Email:"
type input "Email:"
click at [575, 586] on button "Add Mapped Field" at bounding box center [563, 573] width 90 height 26
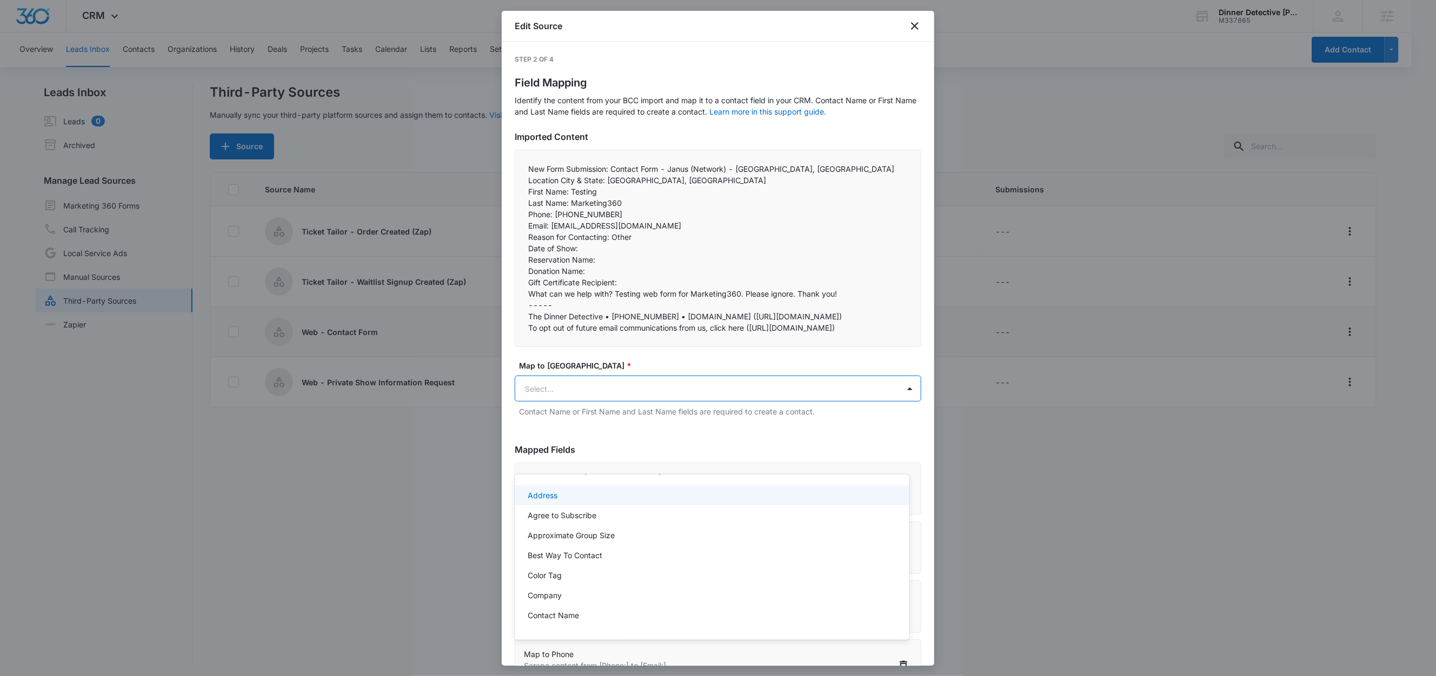
click at [554, 461] on body "CRM Apps Reputation Websites Forms CRM Email Social Shop Content Ads Intelligen…" at bounding box center [718, 338] width 1436 height 676
paste input "Email:"
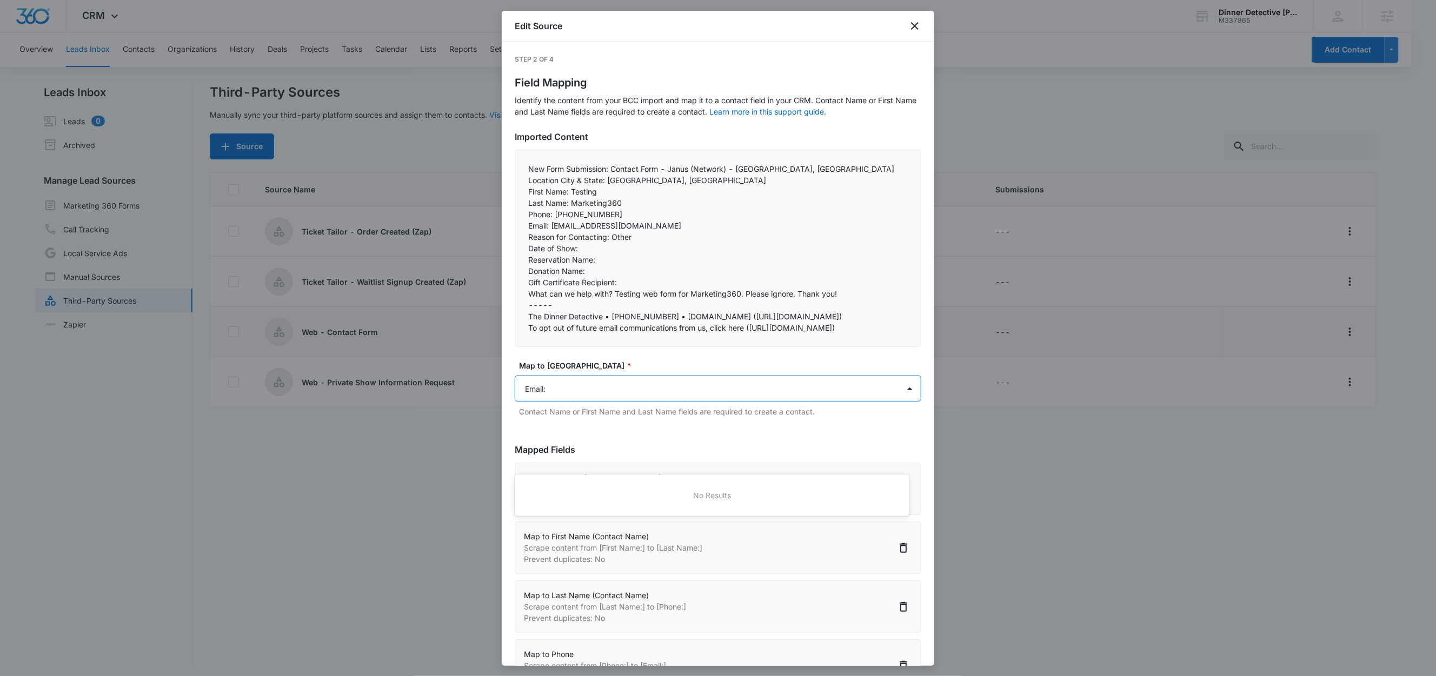
type input "Email"
click at [537, 503] on div "Email" at bounding box center [712, 496] width 394 height 20
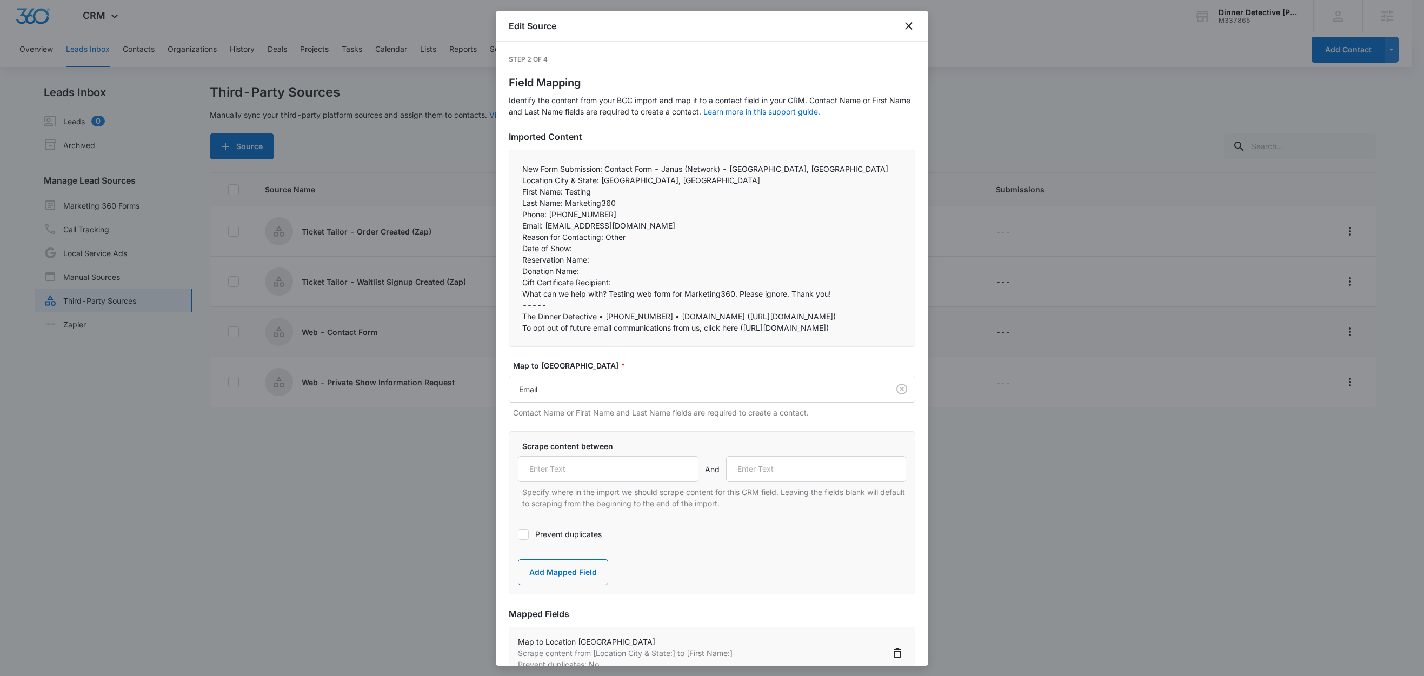
click at [577, 509] on div "Scrape content between And Specify where in the import we should scrape content…" at bounding box center [712, 475] width 388 height 69
click at [581, 482] on input "text" at bounding box center [608, 469] width 181 height 26
paste input "Email:"
type input "Email:"
click at [552, 540] on label "Prevent duplicates" at bounding box center [712, 534] width 388 height 11
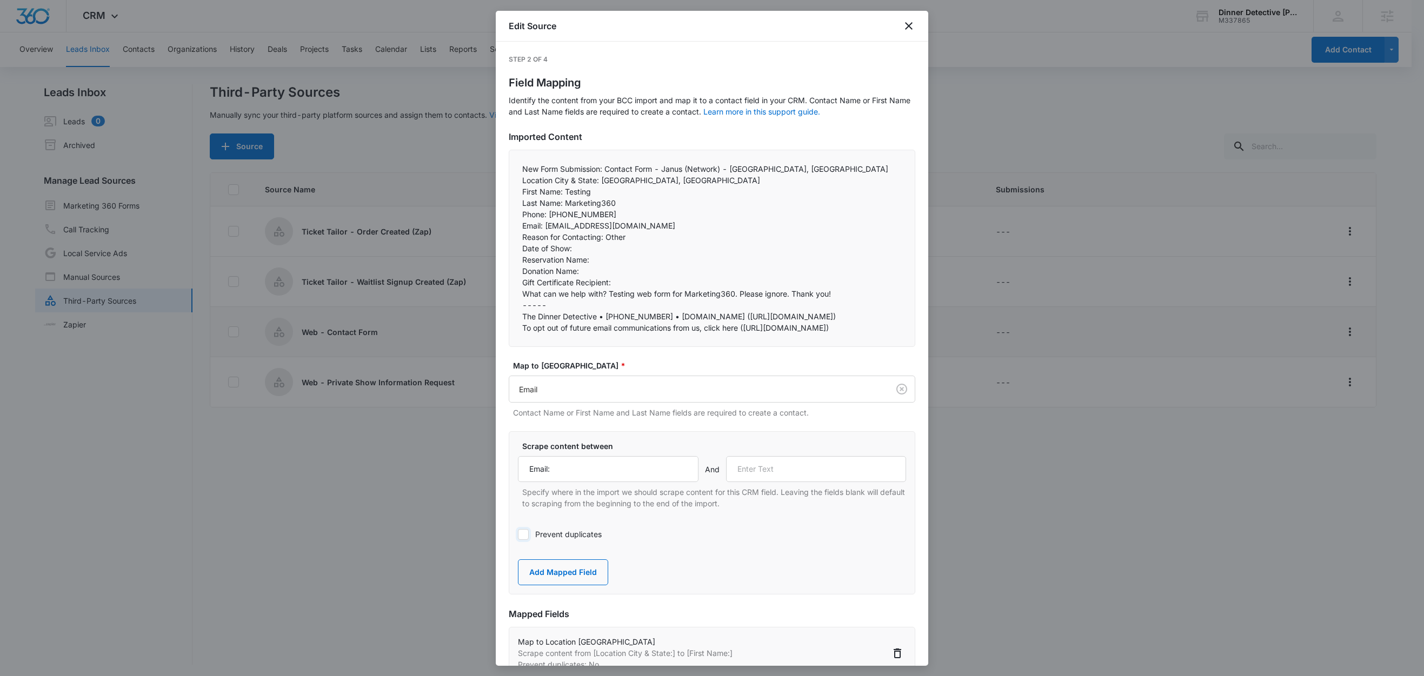
click at [518, 535] on input "Prevent duplicates" at bounding box center [518, 535] width 0 height 0
drag, startPoint x: 604, startPoint y: 238, endPoint x: 516, endPoint y: 236, distance: 88.7
click at [516, 236] on div "New Form Submission: Contact Form - Janus (Network) - Carlsbad, CA Location Cit…" at bounding box center [712, 248] width 407 height 197
copy p "Reason for Contacting:"
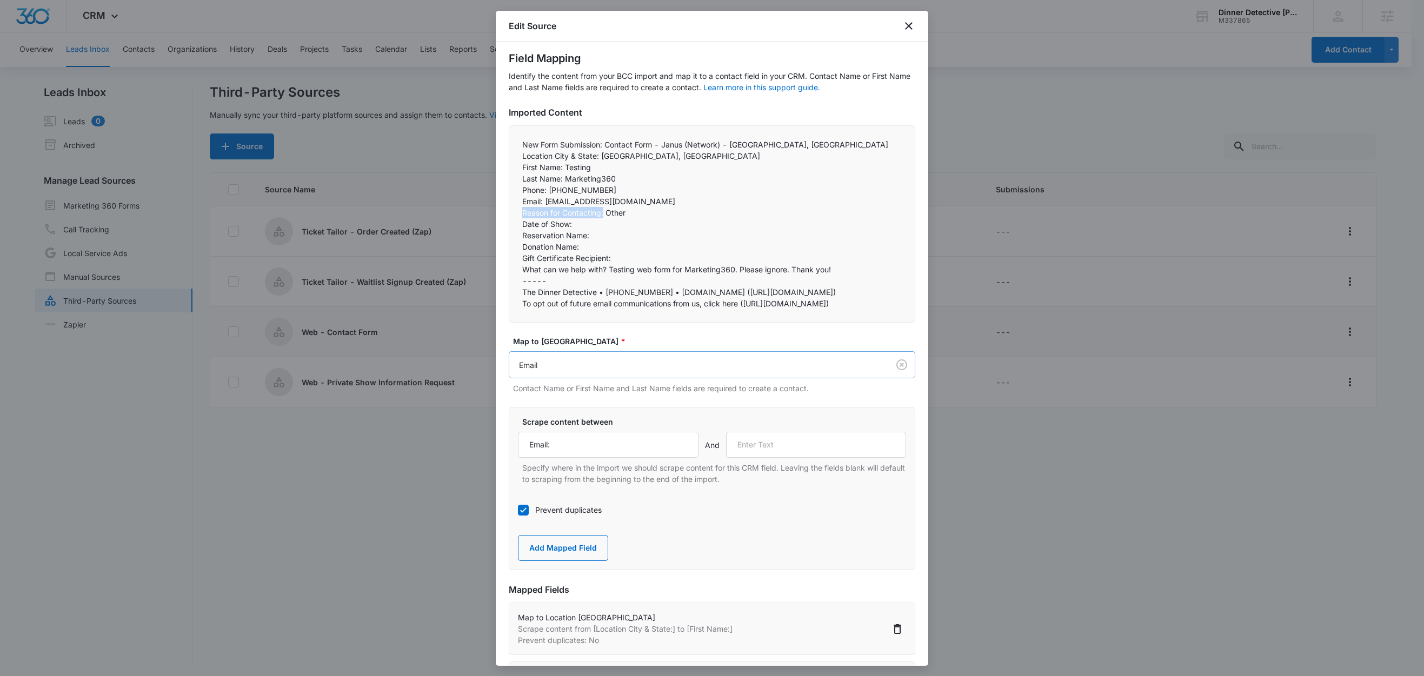
scroll to position [110, 0]
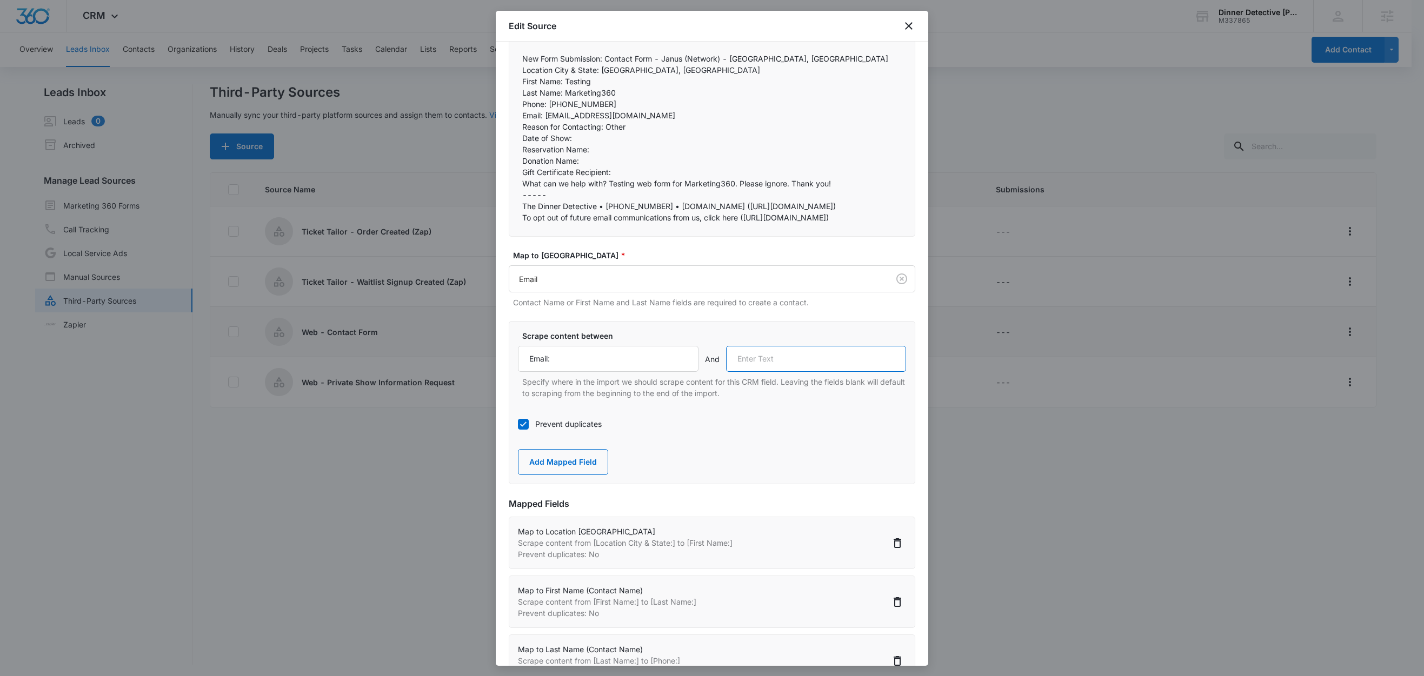
click at [774, 372] on input "text" at bounding box center [816, 359] width 181 height 26
paste input "Reason for Contacting:"
type input "Reason for Contacting:"
click at [582, 475] on button "Add Mapped Field" at bounding box center [563, 462] width 90 height 26
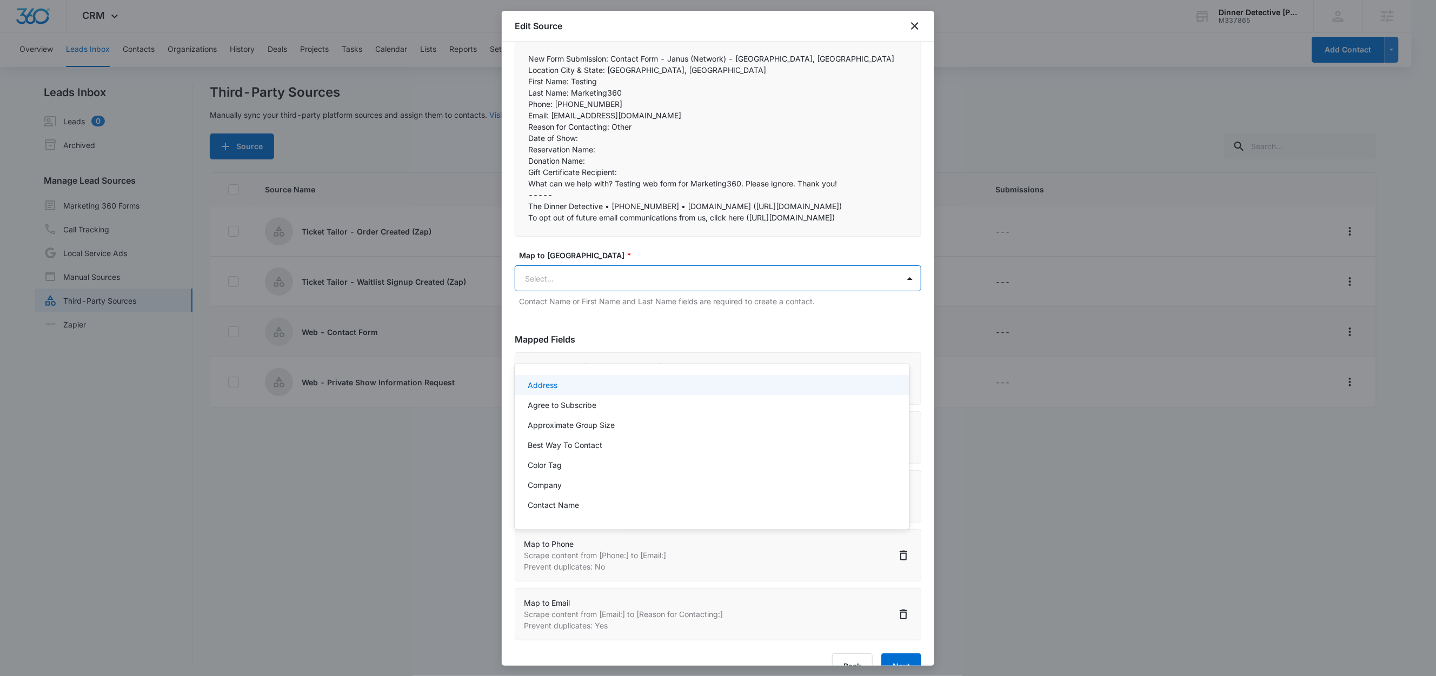
click at [574, 347] on body "CRM Apps Reputation Websites Forms CRM Email Social Shop Content Ads Intelligen…" at bounding box center [718, 338] width 1436 height 676
paste input "Reason for Contacting:"
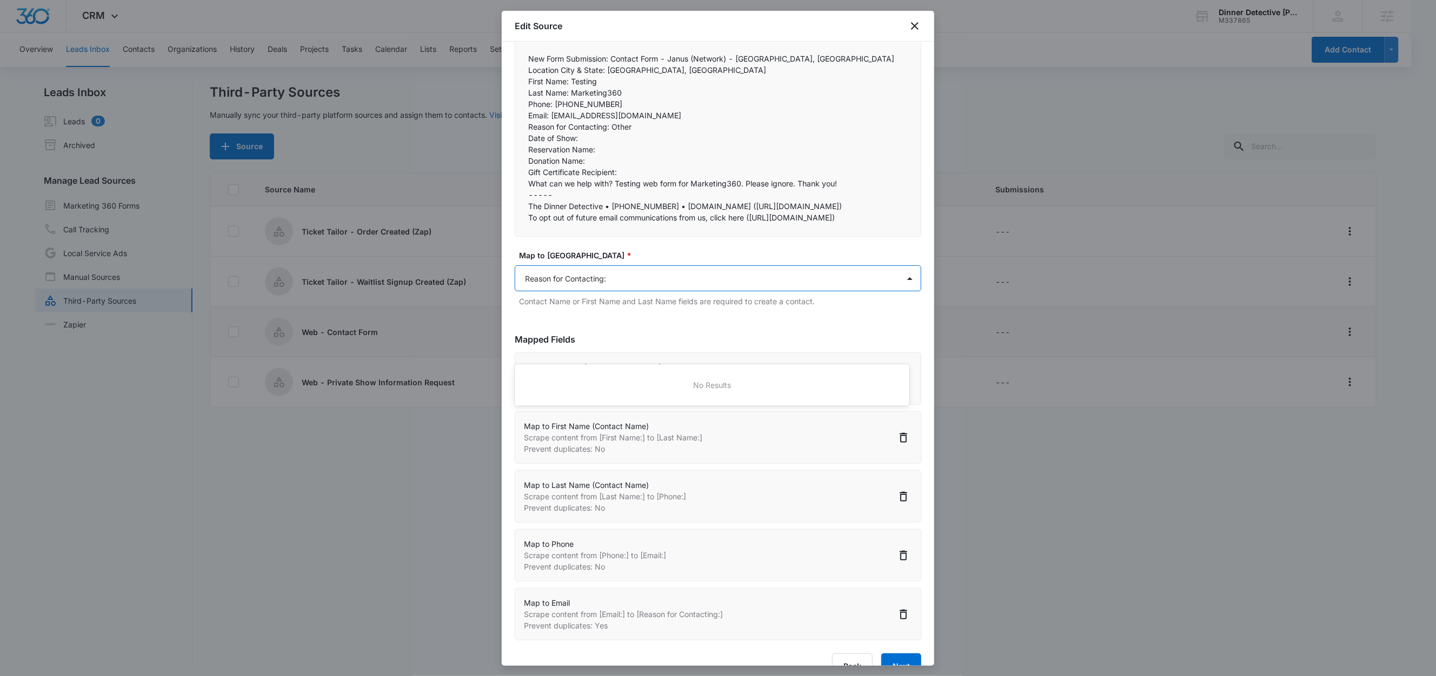
type input "Reason for Contacting"
click at [570, 378] on div "Reason for Contacting Us" at bounding box center [712, 385] width 394 height 20
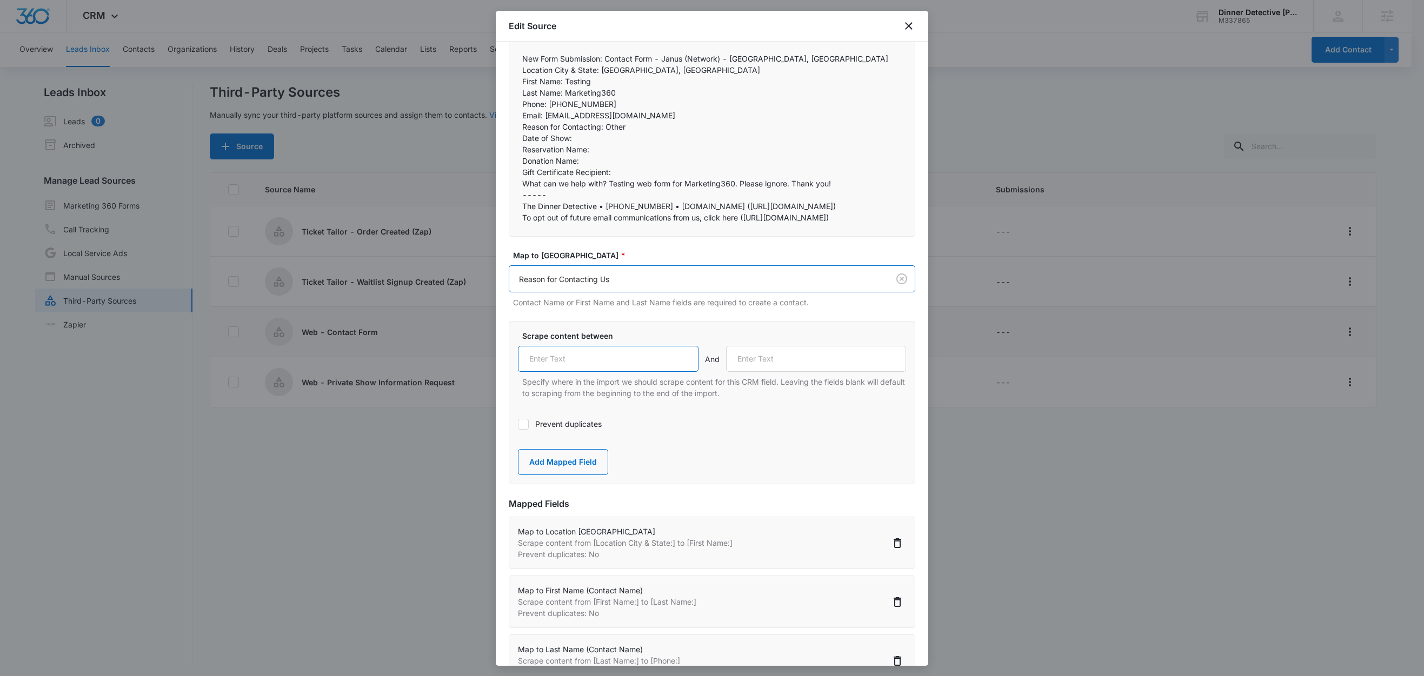
click at [582, 372] on input "text" at bounding box center [608, 359] width 181 height 26
paste input "Reason for Contacting:"
type input "Reason for Contacting:"
drag, startPoint x: 572, startPoint y: 136, endPoint x: 511, endPoint y: 136, distance: 60.0
click at [511, 136] on div "New Form Submission: Contact Form - Janus (Network) - Carlsbad, CA Location Cit…" at bounding box center [712, 137] width 407 height 197
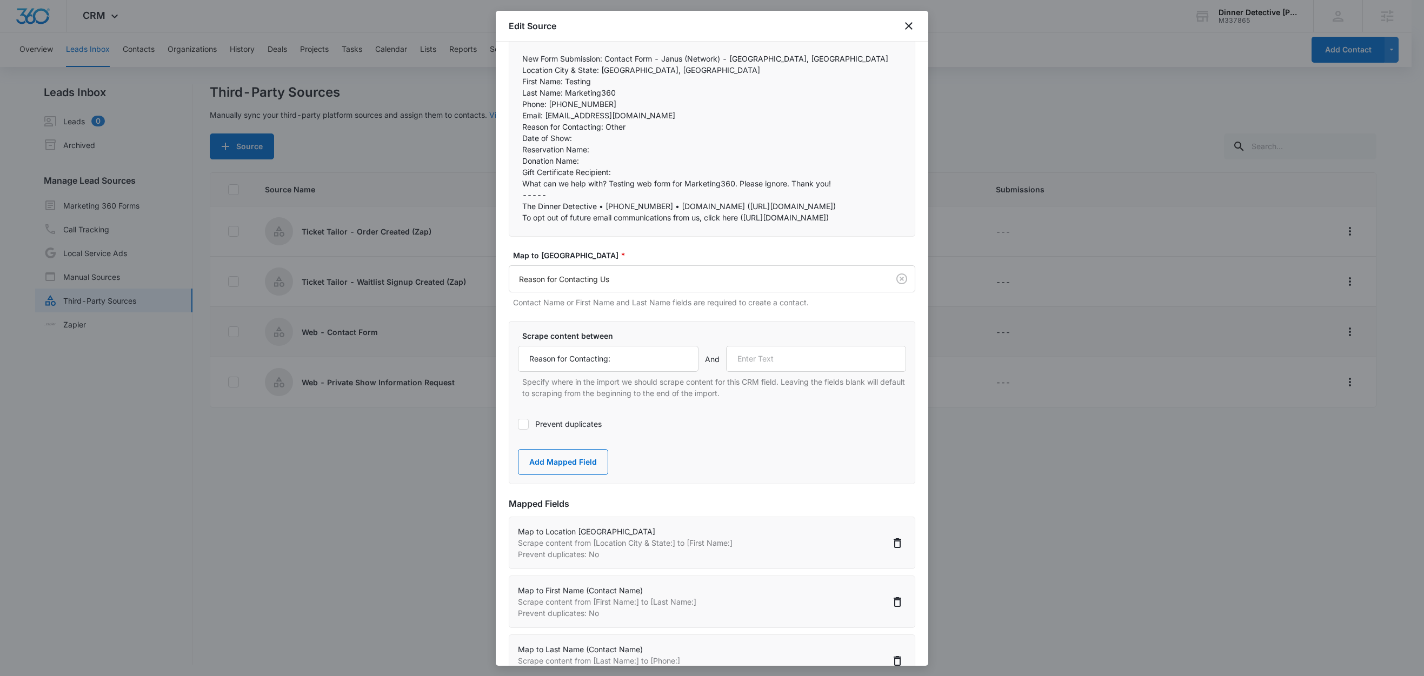
click at [566, 131] on p "Reason for Contacting: Other" at bounding box center [712, 126] width 380 height 11
drag, startPoint x: 573, startPoint y: 138, endPoint x: 511, endPoint y: 138, distance: 61.6
click at [511, 138] on div "New Form Submission: Contact Form - Janus (Network) - Carlsbad, CA Location Cit…" at bounding box center [712, 137] width 407 height 197
copy p "Date of Show:"
click at [775, 372] on input "text" at bounding box center [816, 359] width 181 height 26
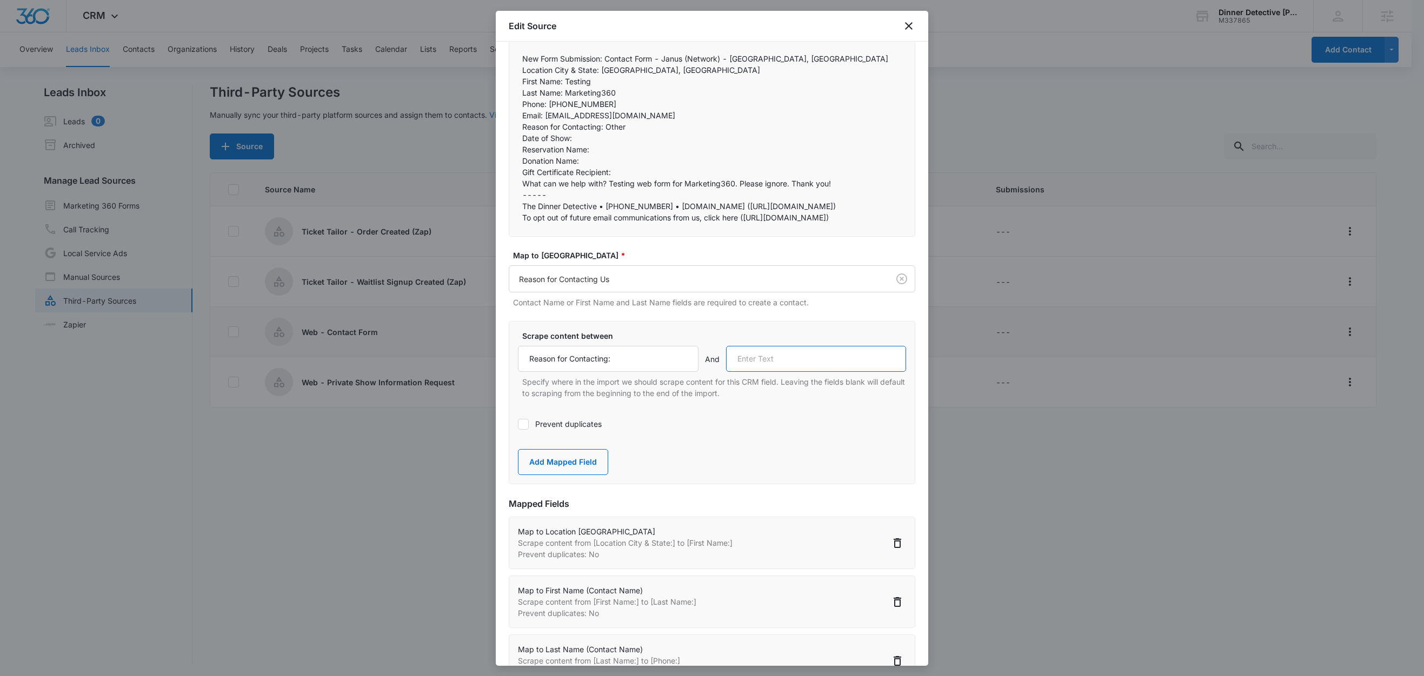
paste input "Date of Show:"
type input "Date of Show:"
click at [581, 475] on button "Add Mapped Field" at bounding box center [563, 462] width 90 height 26
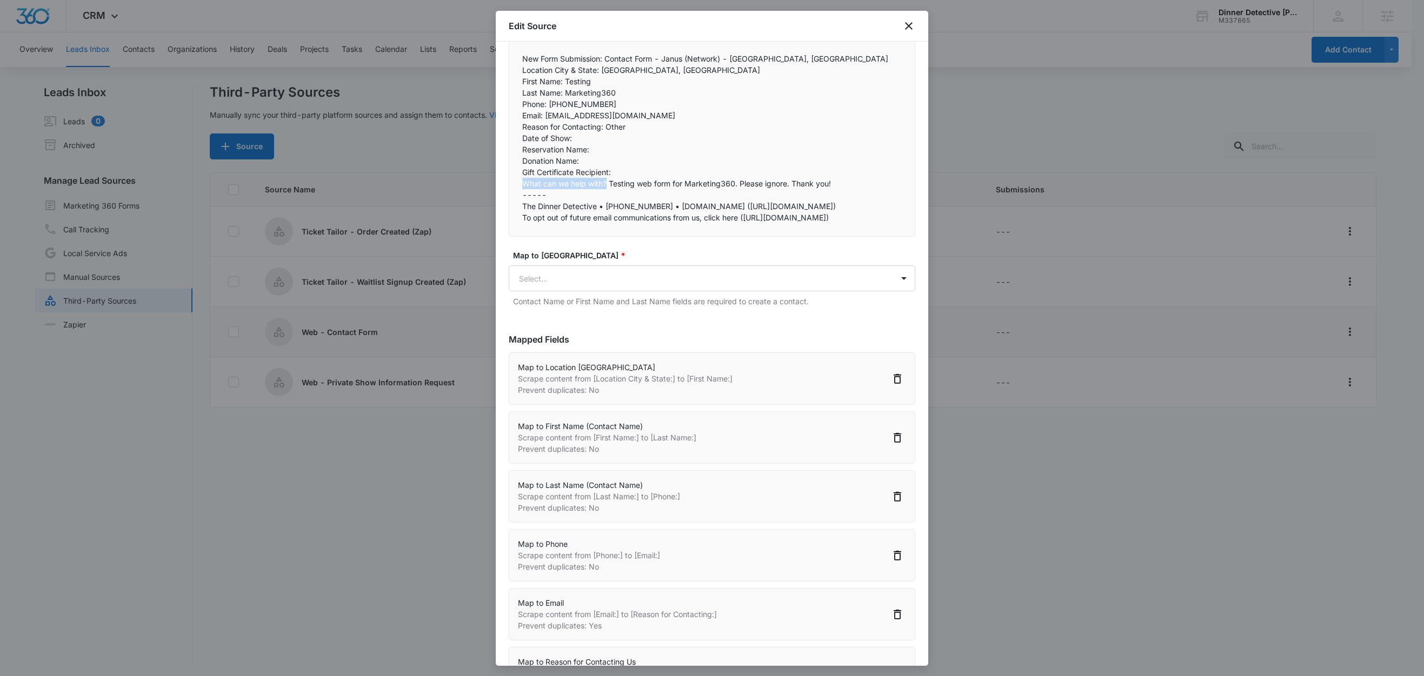
drag, startPoint x: 607, startPoint y: 185, endPoint x: 517, endPoint y: 183, distance: 89.8
click at [517, 183] on div "New Form Submission: Contact Form - Janus (Network) - Carlsbad, CA Location Cit…" at bounding box center [712, 137] width 407 height 197
copy p "What can we help with?"
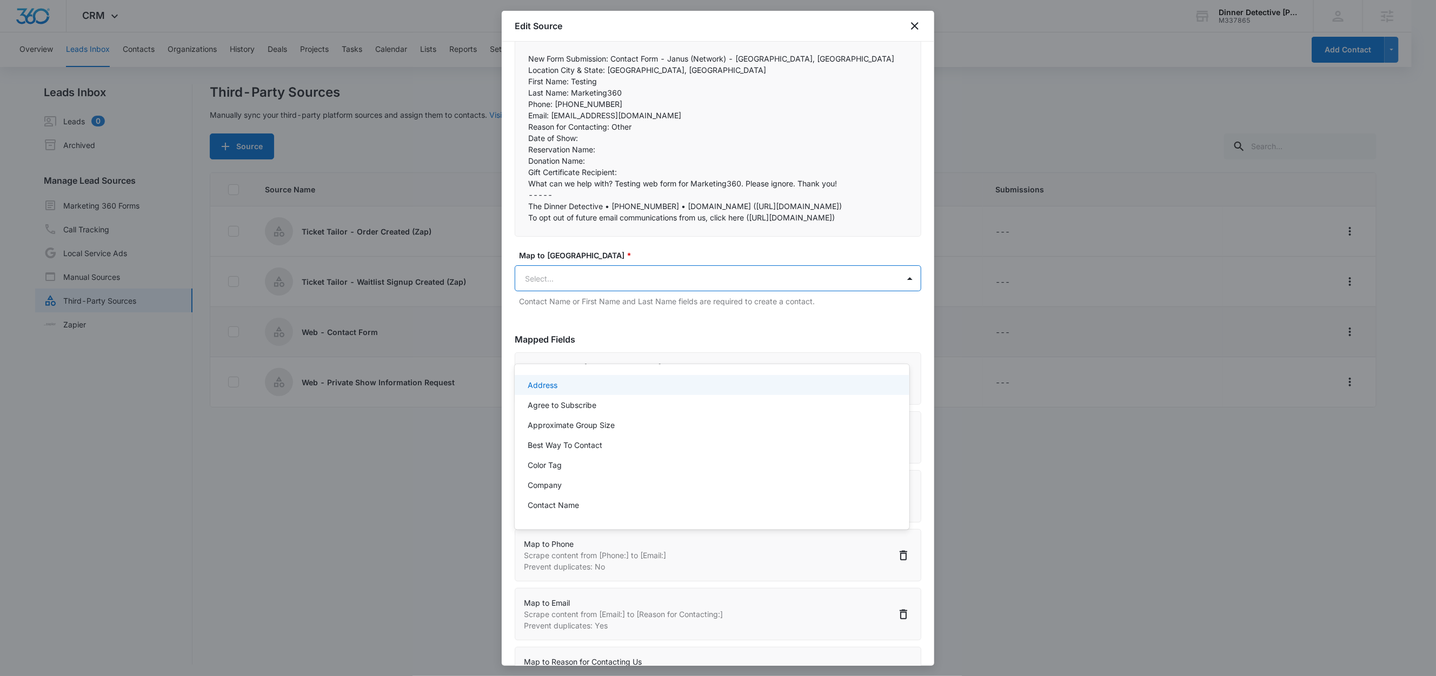
click at [569, 344] on body "CRM Apps Reputation Websites Forms CRM Email Social Shop Content Ads Intelligen…" at bounding box center [718, 338] width 1436 height 676
type input "how"
click at [564, 383] on p "How can we help?" at bounding box center [560, 385] width 64 height 11
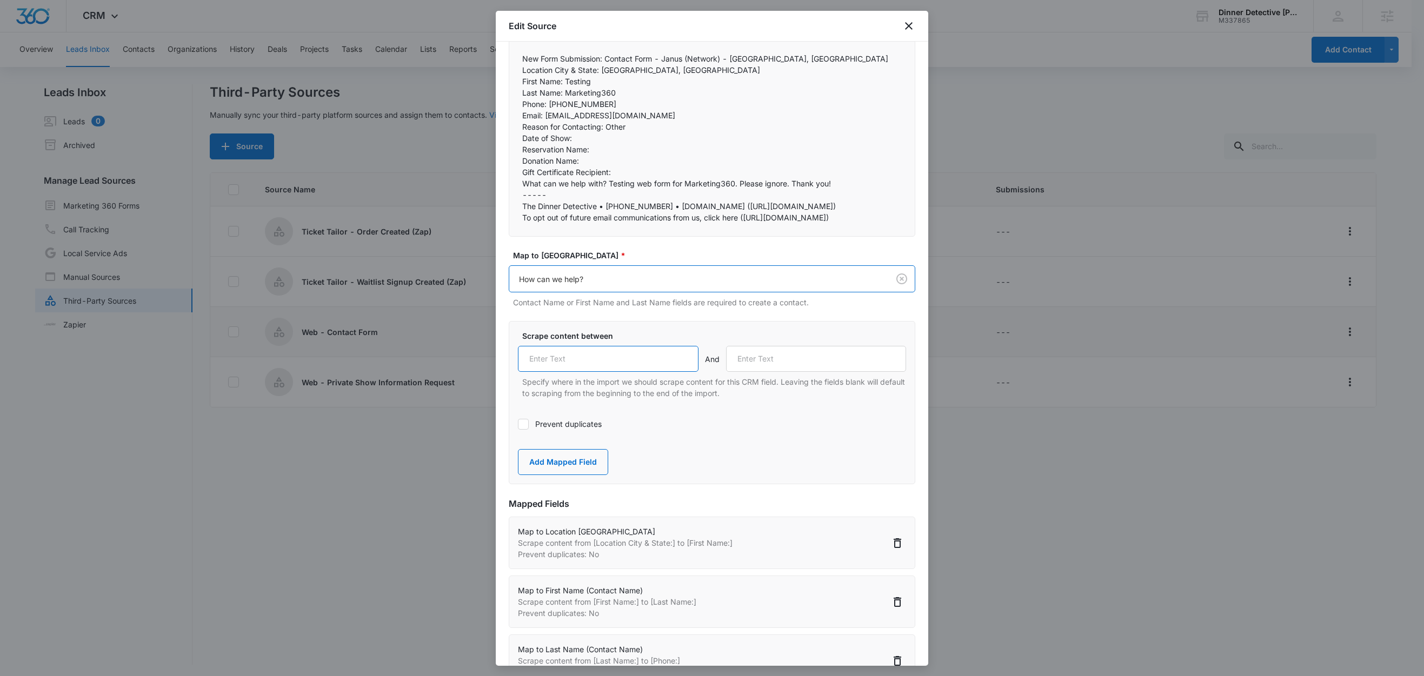
click at [611, 372] on input "text" at bounding box center [608, 359] width 181 height 26
paste input "What can we help with?"
type input "What can we help with?"
drag, startPoint x: 547, startPoint y: 193, endPoint x: 507, endPoint y: 195, distance: 40.0
click at [507, 195] on div "Step 2 of 4 Field Mapping Identify the content from your BCC import and map it …" at bounding box center [712, 354] width 433 height 624
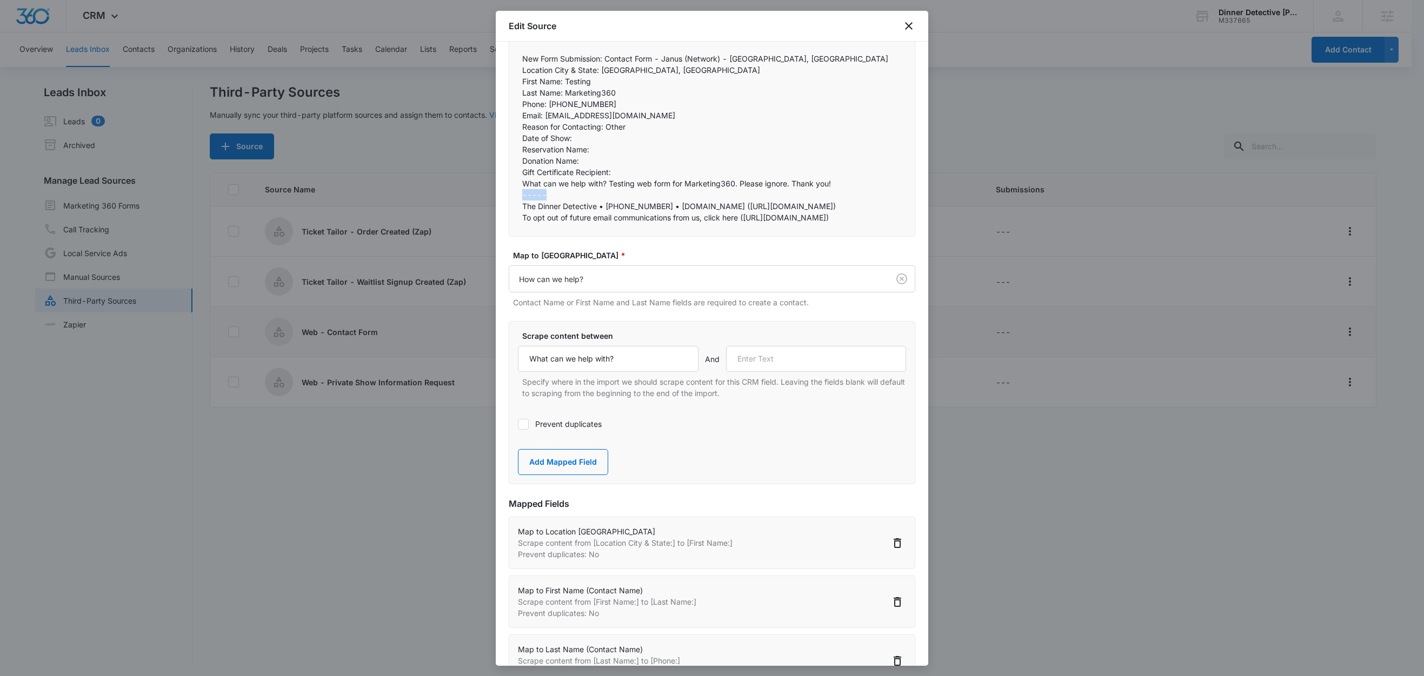
copy p "-----"
click at [760, 372] on input "text" at bounding box center [816, 359] width 181 height 26
paste input "-----"
type input "-----"
click at [576, 475] on button "Add Mapped Field" at bounding box center [563, 462] width 90 height 26
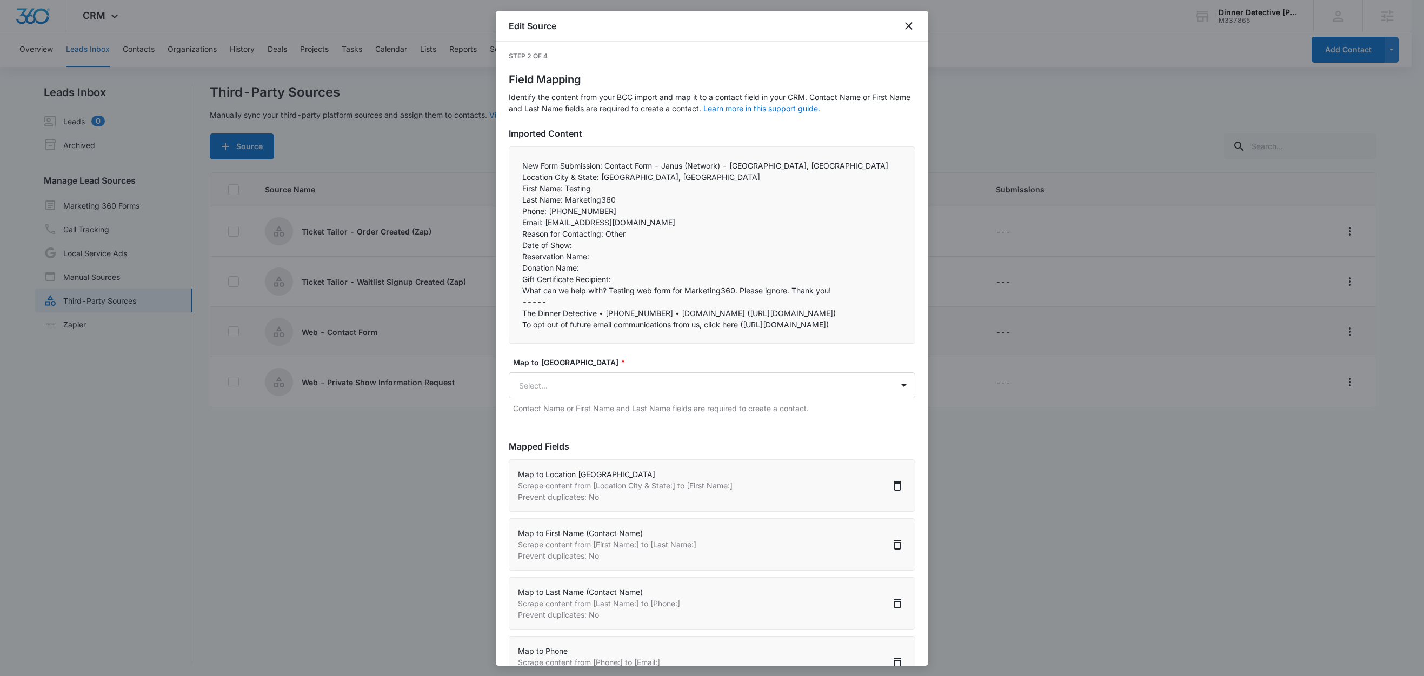
scroll to position [0, 0]
drag, startPoint x: 563, startPoint y: 240, endPoint x: 632, endPoint y: 247, distance: 69.6
click at [631, 242] on p "Reason for Contacting: Other" at bounding box center [712, 236] width 380 height 11
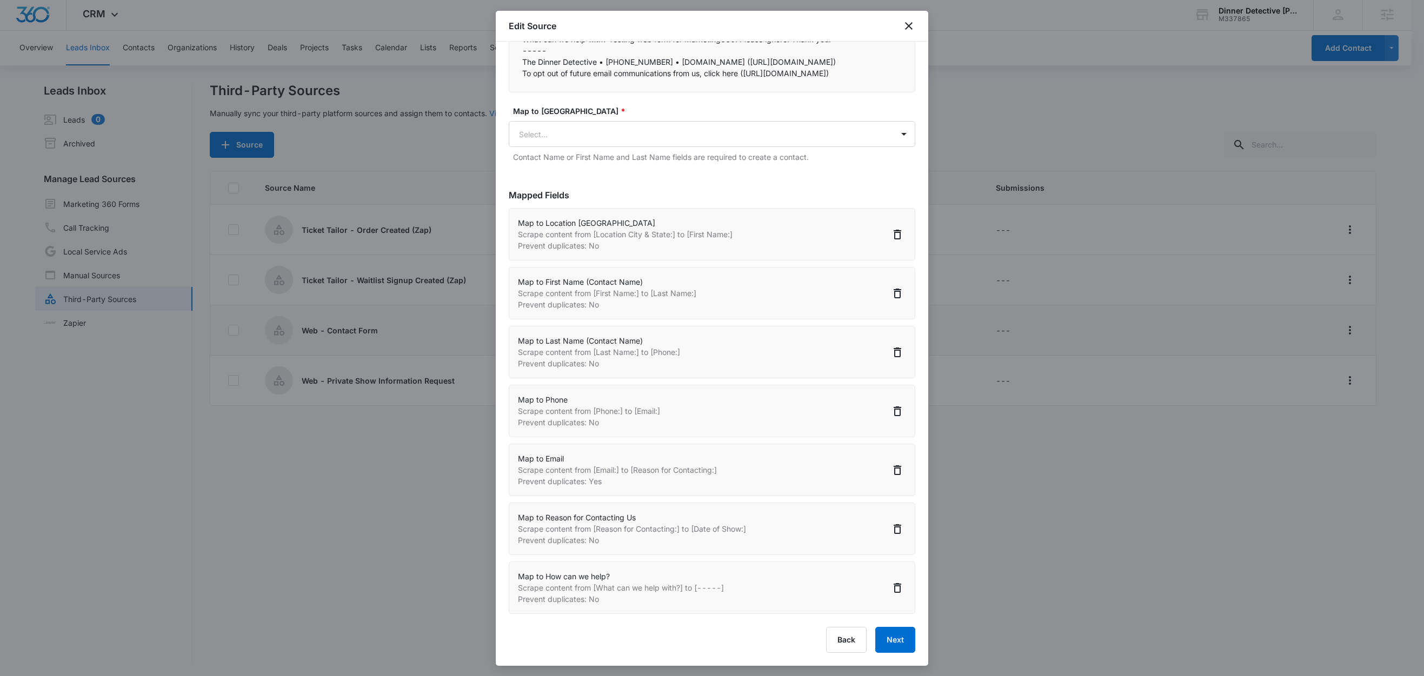
scroll to position [338, 0]
click at [883, 628] on button "Next" at bounding box center [895, 640] width 40 height 26
select select "363"
select select "78"
select select "79"
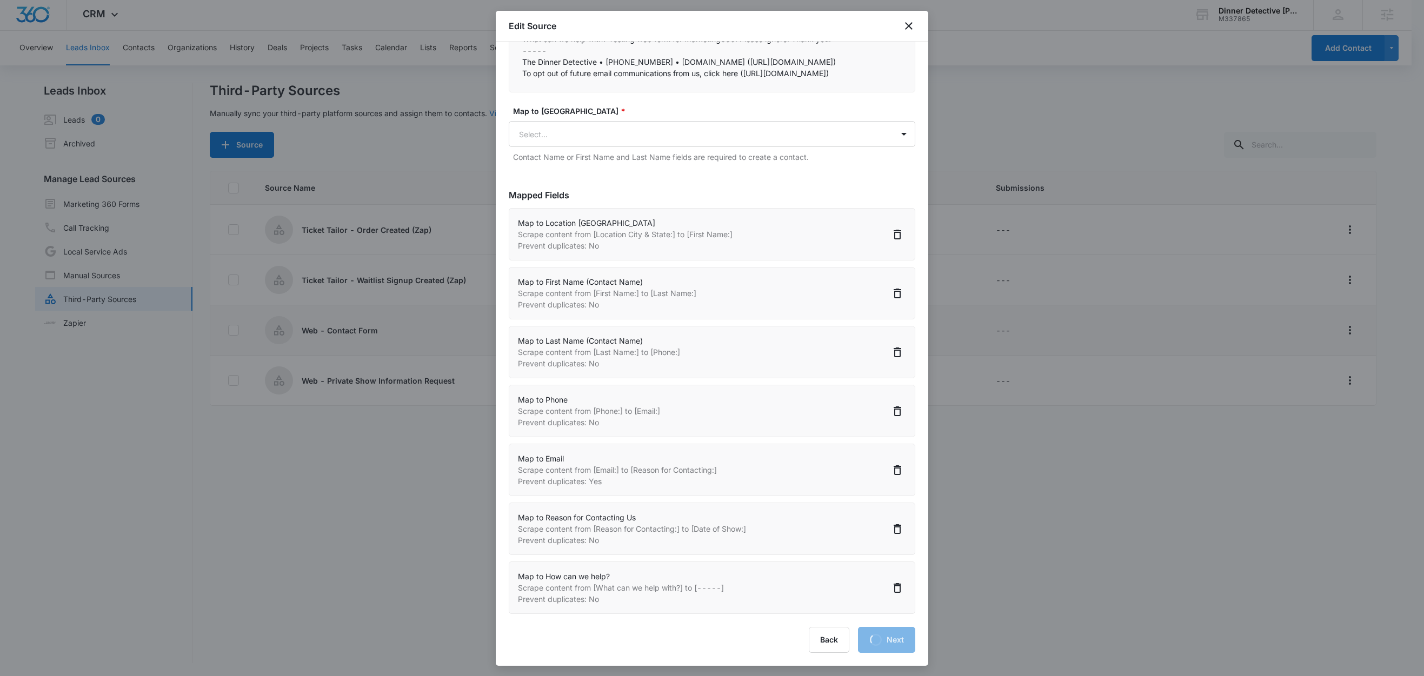
select select "184"
select select "185"
select select "369"
select select "349"
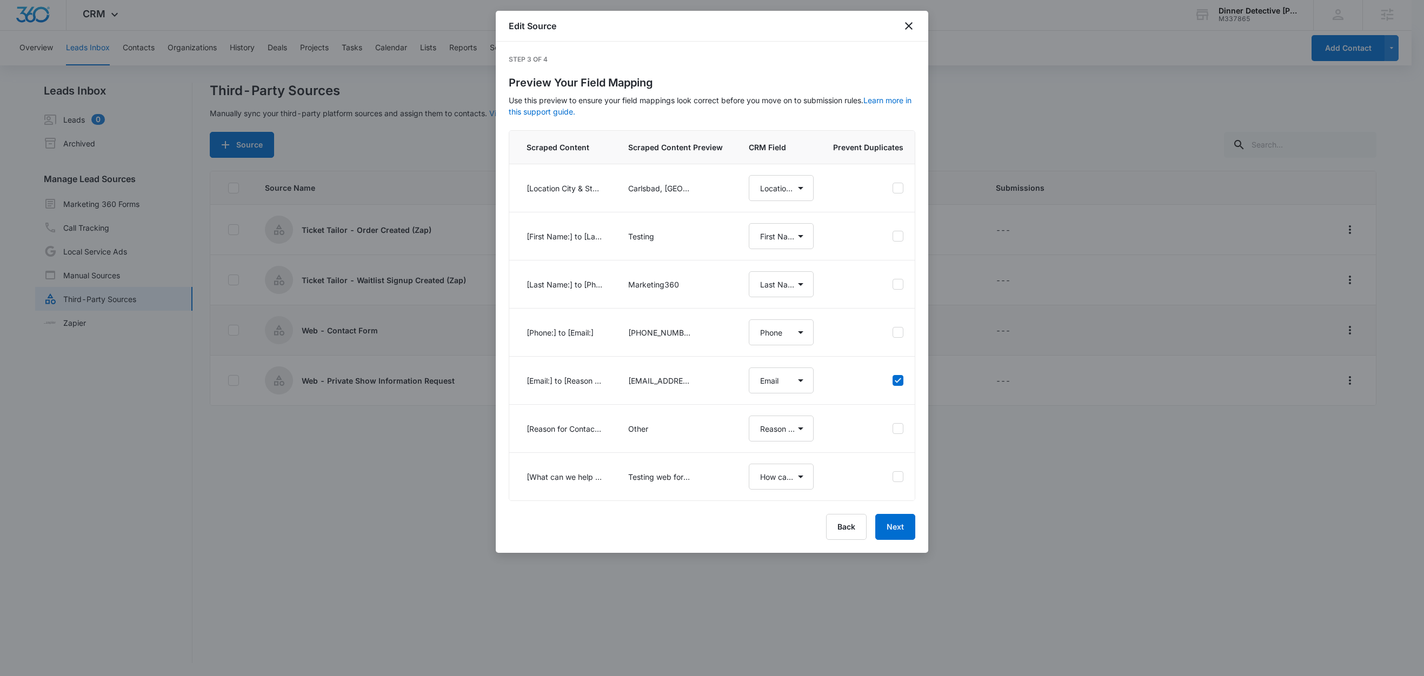
scroll to position [0, 0]
click at [901, 540] on button "Next" at bounding box center [895, 527] width 40 height 26
select select "363"
select select "78"
select select "79"
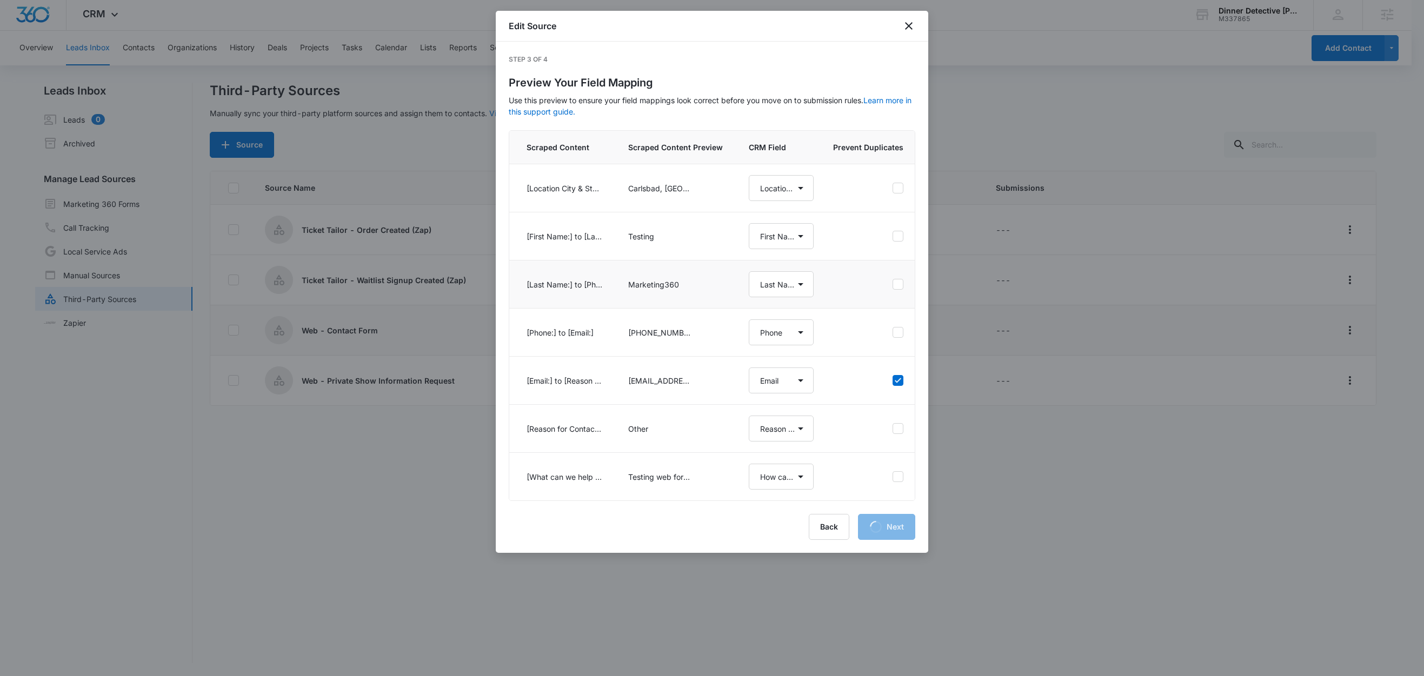
select select "184"
select select "185"
select select "369"
select select "349"
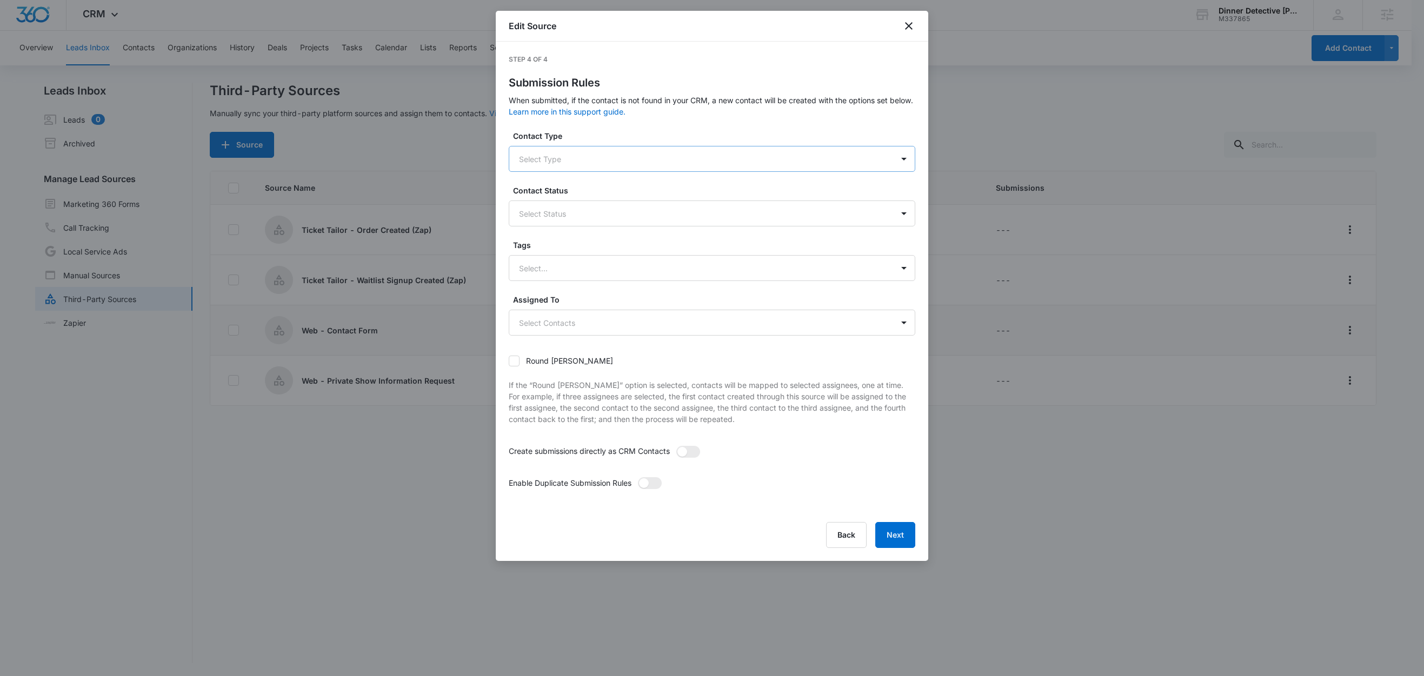
click at [593, 160] on div at bounding box center [699, 159] width 360 height 14
click at [560, 205] on div "Lead" at bounding box center [712, 197] width 407 height 20
drag, startPoint x: 607, startPoint y: 133, endPoint x: 554, endPoint y: 193, distance: 79.7
click at [607, 133] on label "Contact Type" at bounding box center [716, 135] width 407 height 11
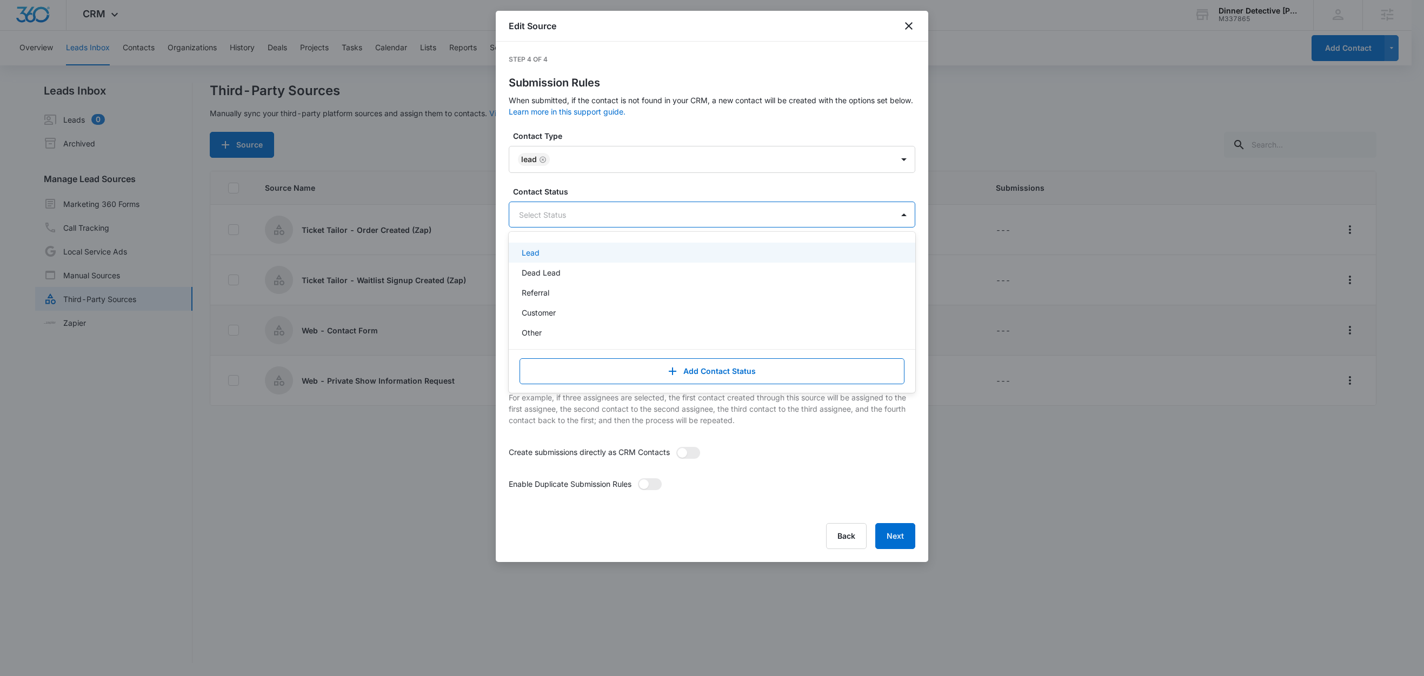
drag, startPoint x: 540, startPoint y: 211, endPoint x: 565, endPoint y: 270, distance: 64.2
click at [541, 212] on div at bounding box center [699, 215] width 360 height 14
click at [550, 255] on div "Lead" at bounding box center [711, 252] width 378 height 11
click at [619, 137] on label "Contact Type" at bounding box center [716, 135] width 407 height 11
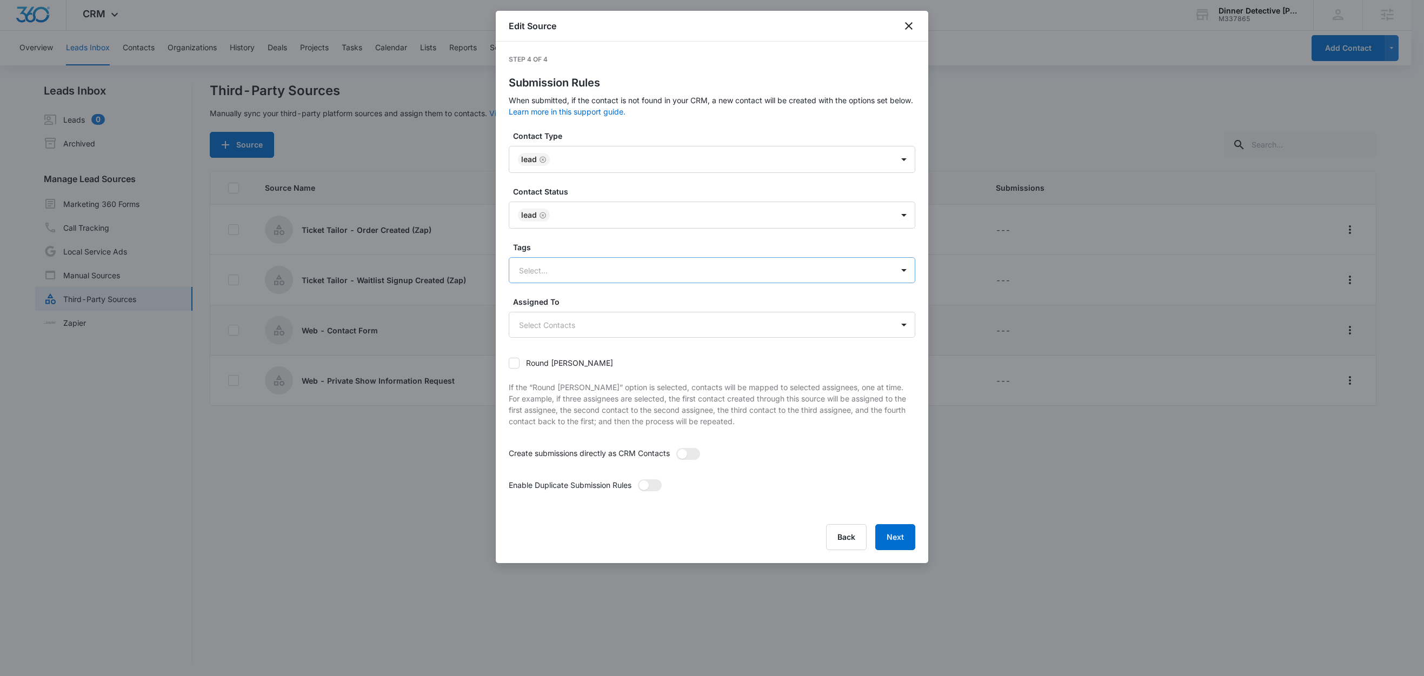
click at [543, 270] on div at bounding box center [699, 271] width 360 height 14
type input "c"
click at [545, 310] on p "Contact Form" at bounding box center [546, 308] width 48 height 11
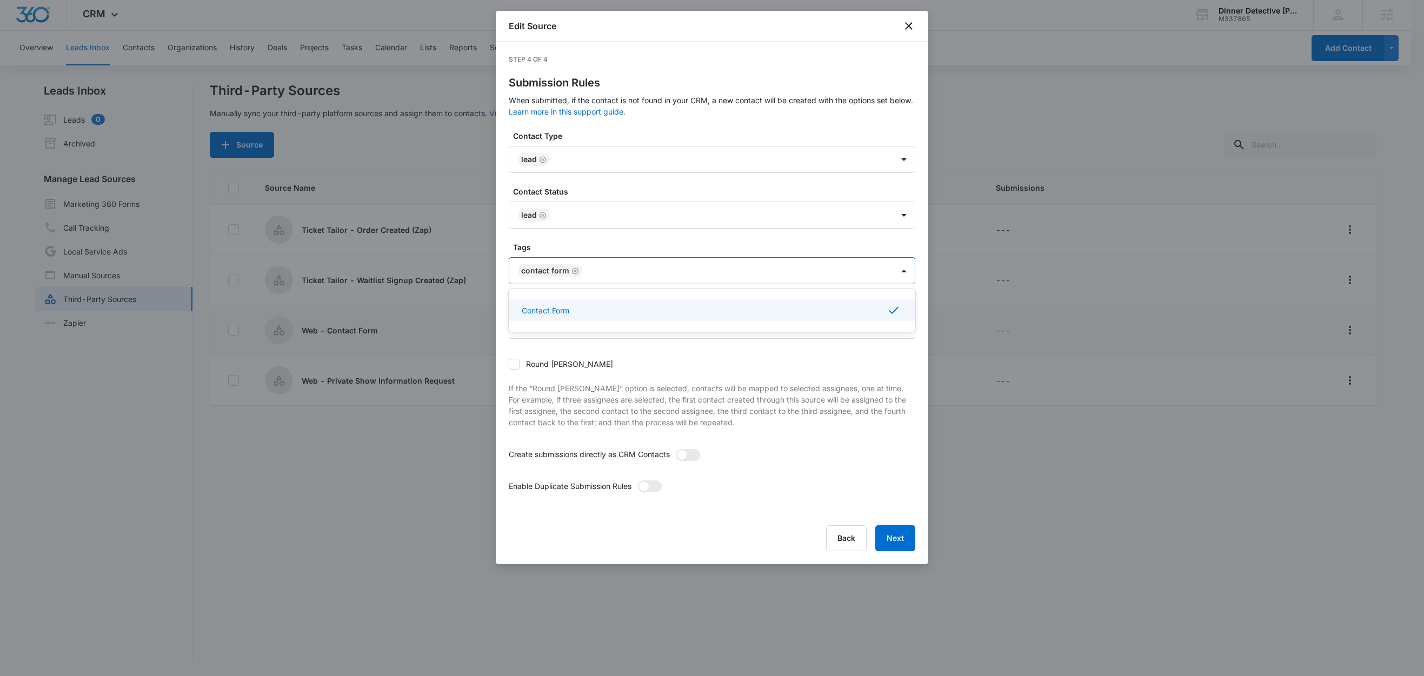
click at [577, 251] on label "Tags" at bounding box center [716, 247] width 407 height 11
click at [687, 457] on span at bounding box center [682, 455] width 10 height 10
click at [676, 449] on input "checkbox" at bounding box center [676, 449] width 0 height 0
click at [649, 489] on span at bounding box center [644, 487] width 10 height 10
click at [637, 480] on input "checkbox" at bounding box center [637, 480] width 0 height 0
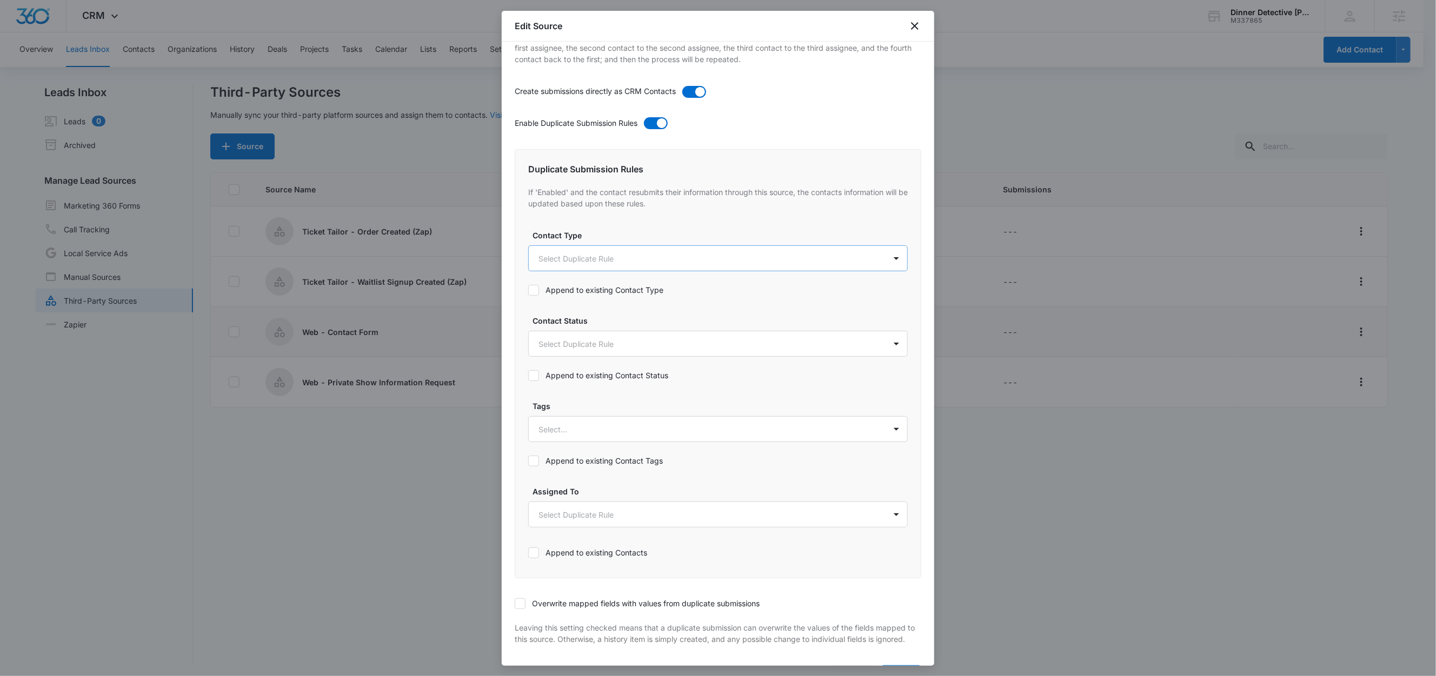
click at [551, 267] on body "CRM Apps Reputation Websites Forms CRM Email Social Shop Content Ads Intelligen…" at bounding box center [718, 339] width 1436 height 678
click at [552, 321] on p "Lead" at bounding box center [551, 318] width 18 height 11
click at [600, 241] on div at bounding box center [718, 338] width 1436 height 676
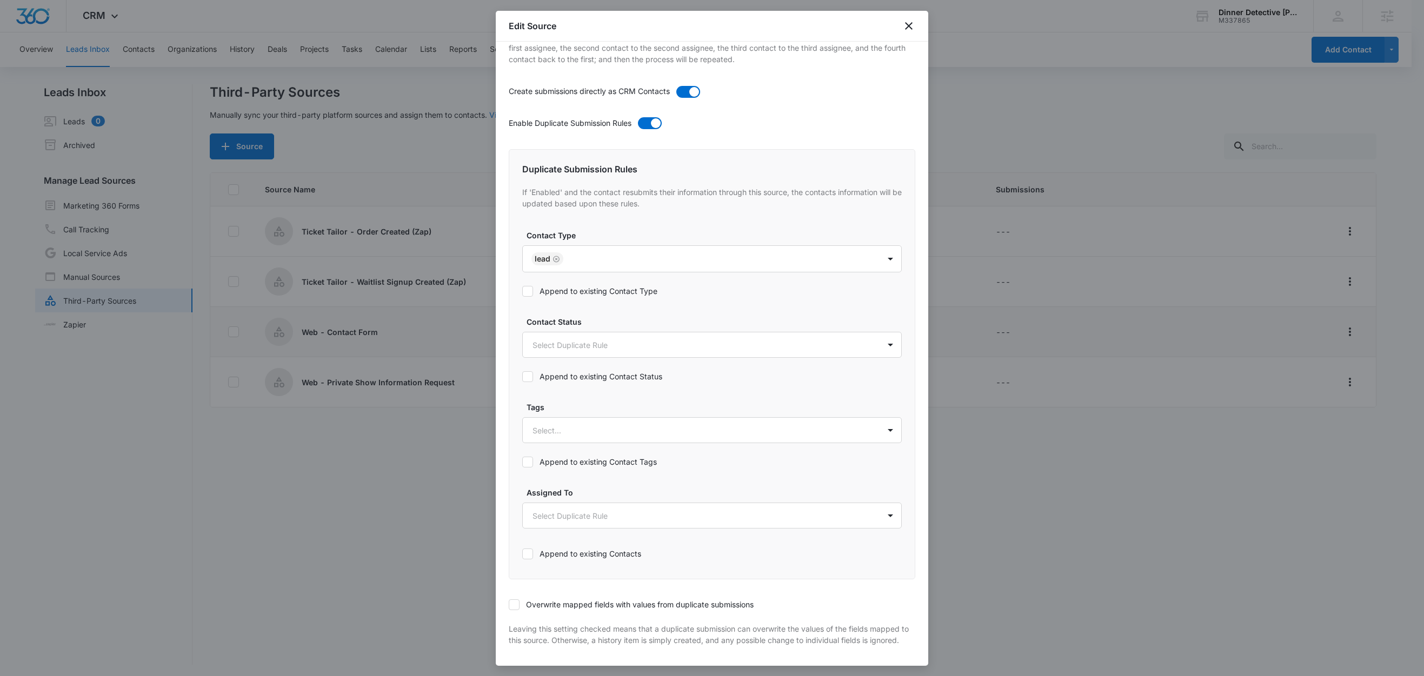
click at [564, 295] on label "Append to existing Contact Type" at bounding box center [712, 290] width 380 height 11
click at [522, 291] on input "Append to existing Contact Type" at bounding box center [522, 291] width 0 height 0
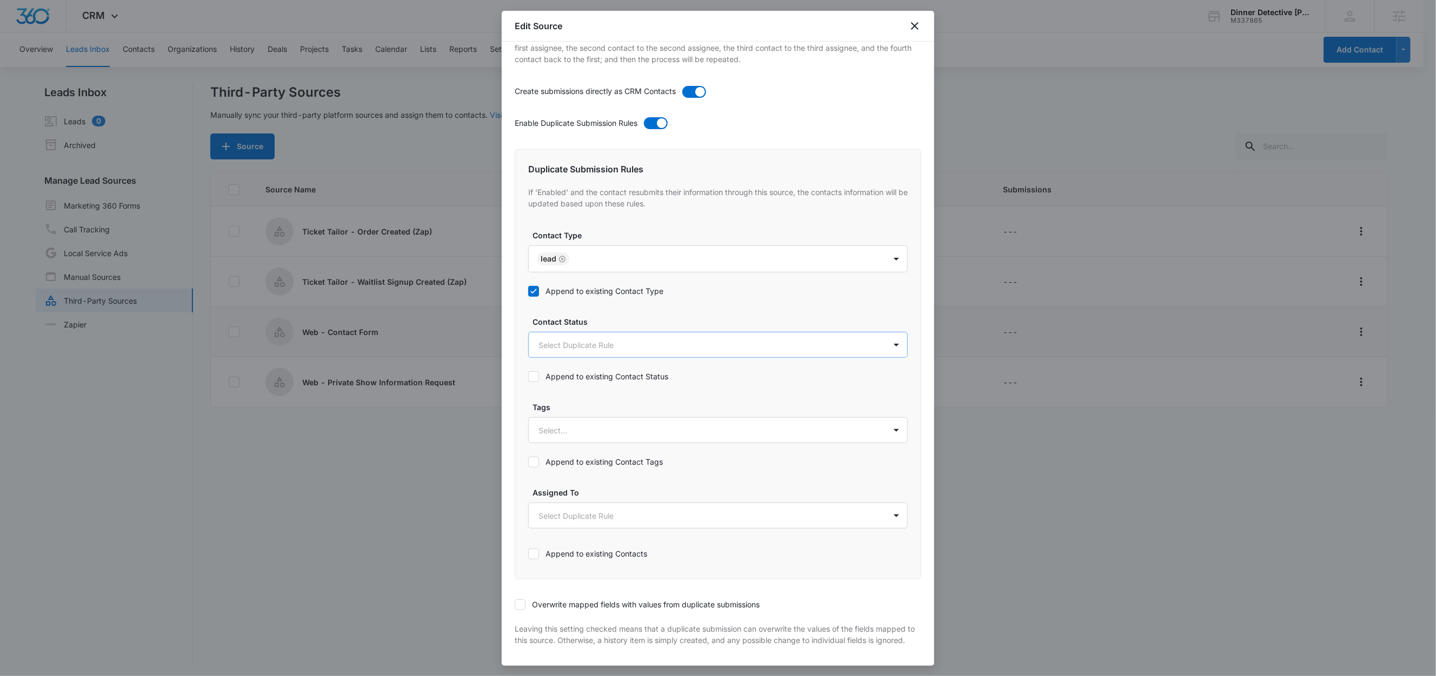
click at [562, 344] on body "CRM Apps Reputation Websites Forms CRM Email Social Shop Content Ads Intelligen…" at bounding box center [718, 339] width 1436 height 678
click at [553, 402] on p "Lead" at bounding box center [551, 405] width 18 height 11
click at [615, 328] on div at bounding box center [718, 338] width 1436 height 676
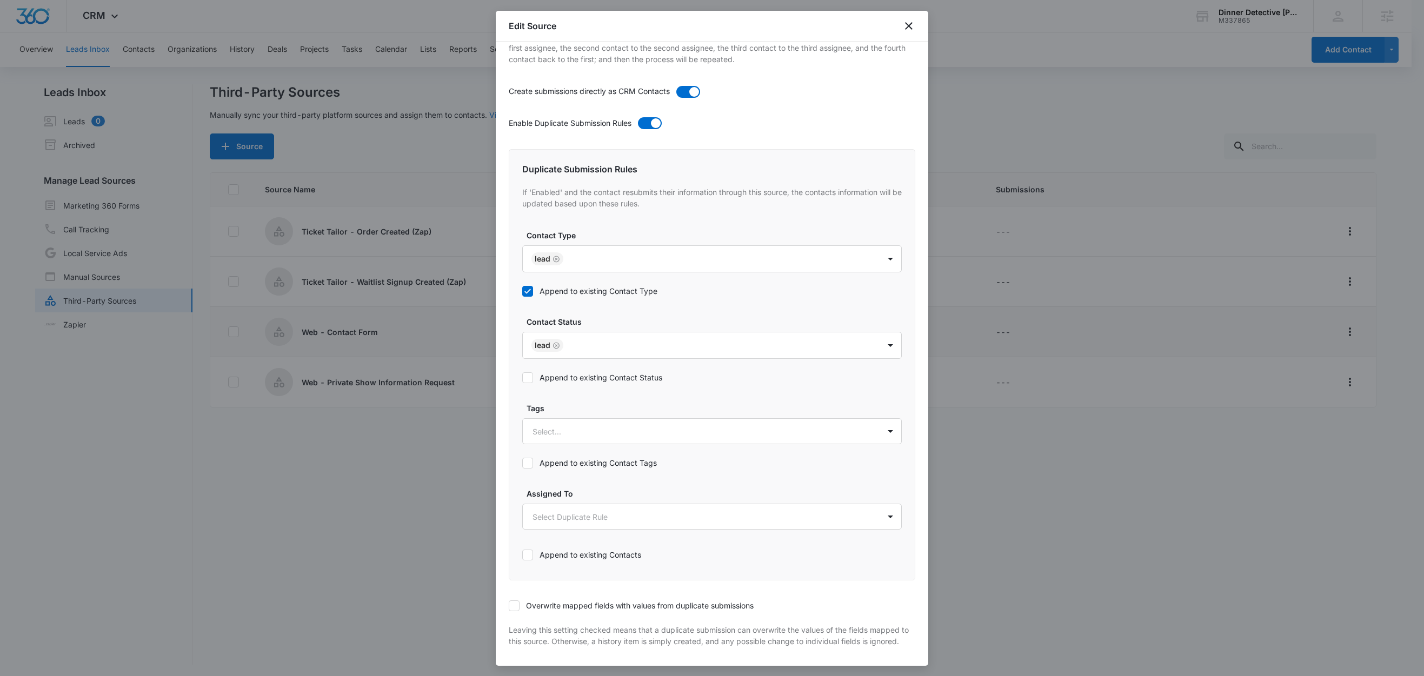
click at [581, 380] on label "Append to existing Contact Status" at bounding box center [712, 377] width 380 height 11
click at [522, 378] on input "Append to existing Contact Status" at bounding box center [522, 378] width 0 height 0
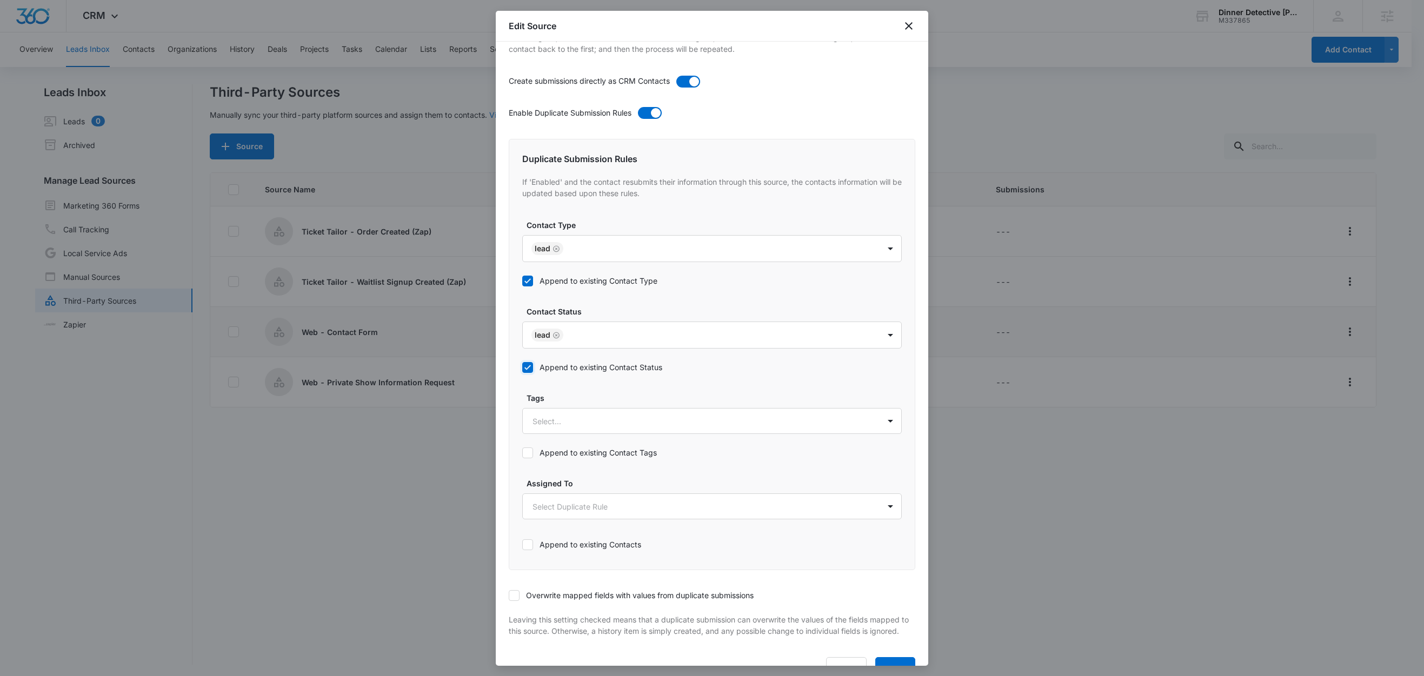
scroll to position [390, 0]
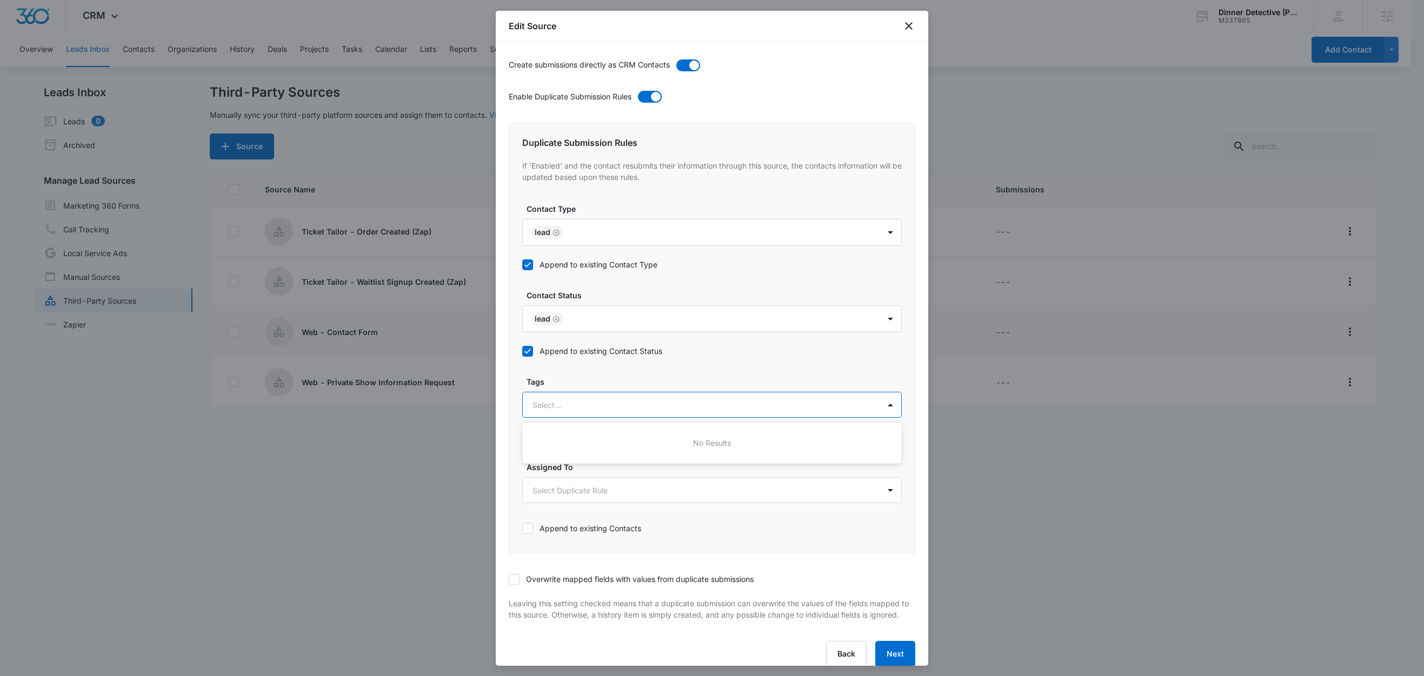
click at [574, 404] on div at bounding box center [699, 405] width 333 height 14
type input "c"
click at [577, 441] on p "Contact Form" at bounding box center [559, 442] width 48 height 11
click at [599, 388] on label "Tags" at bounding box center [717, 381] width 380 height 11
click at [609, 435] on label "Append to existing Contact Tags" at bounding box center [712, 437] width 380 height 11
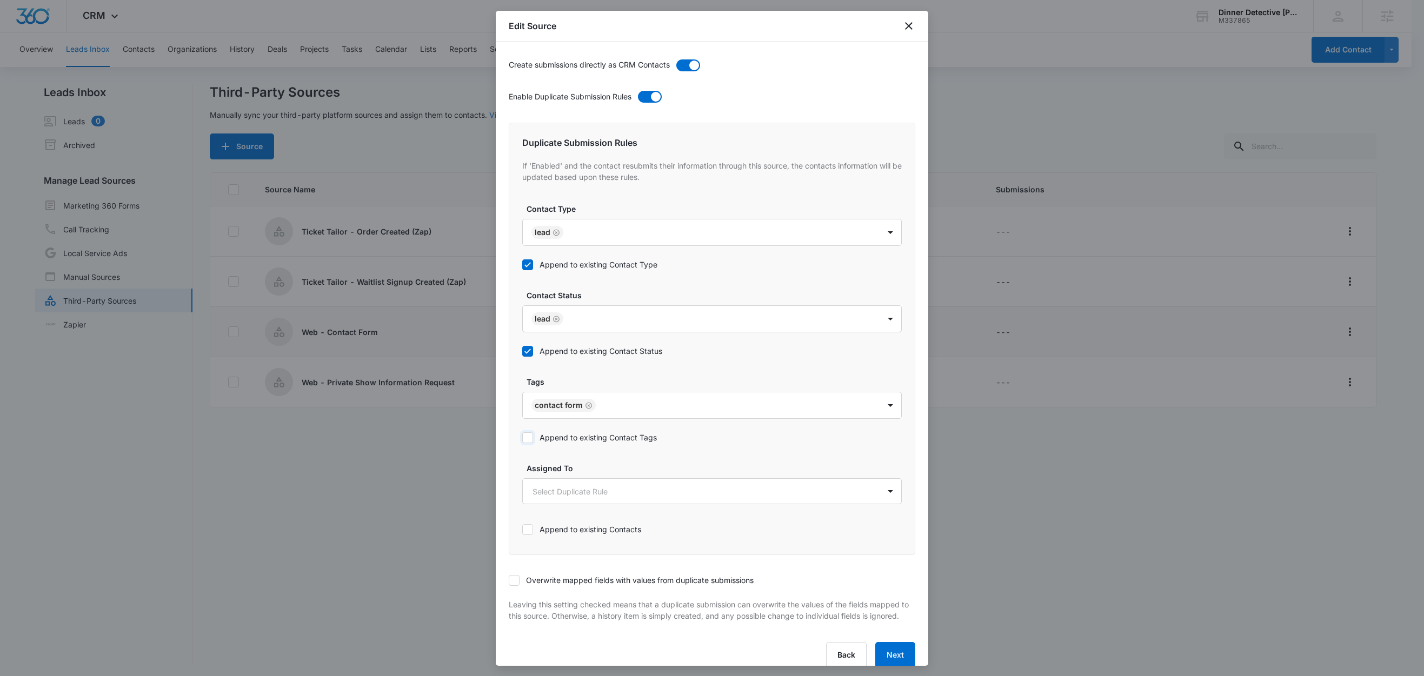
click at [522, 438] on input "Append to existing Contact Tags" at bounding box center [522, 438] width 0 height 0
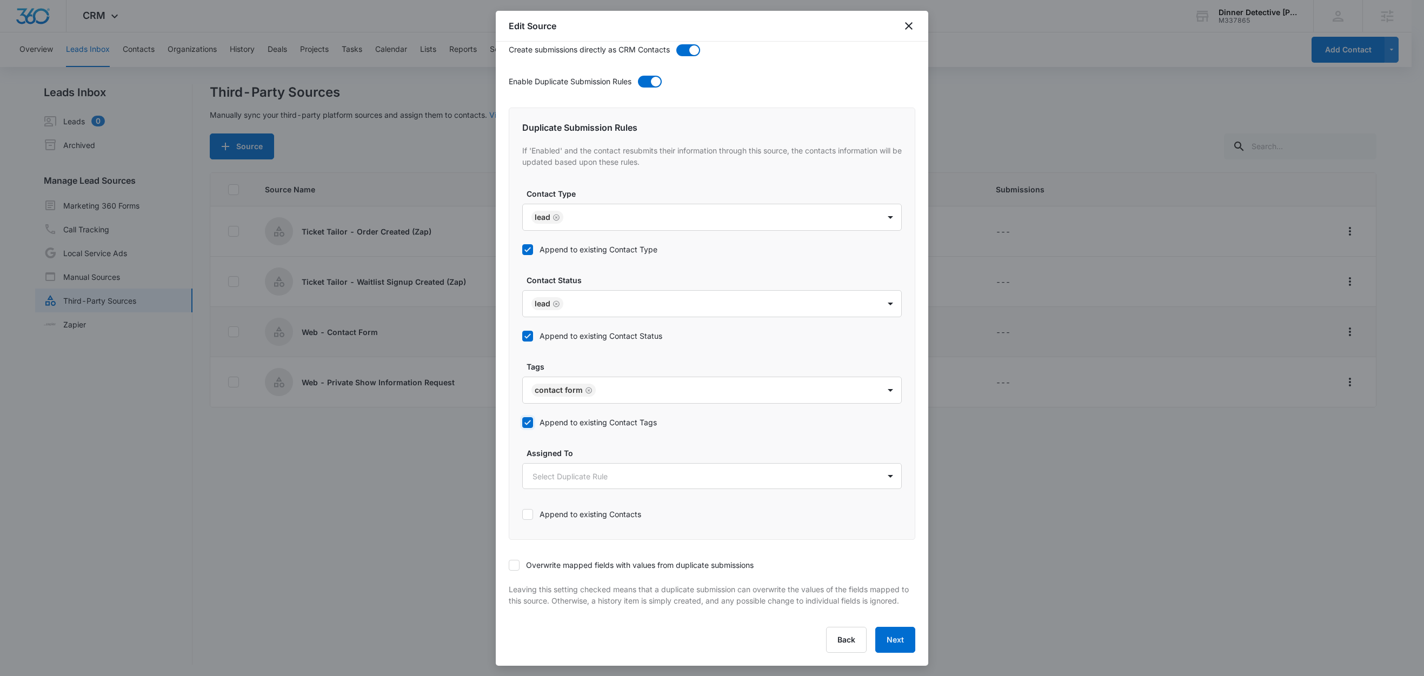
scroll to position [419, 0]
click at [514, 561] on icon at bounding box center [514, 566] width 10 height 10
click at [509, 566] on input "Overwrite mapped fields with values from duplicate submissions" at bounding box center [509, 566] width 0 height 0
click at [876, 640] on button "Next" at bounding box center [895, 640] width 40 height 26
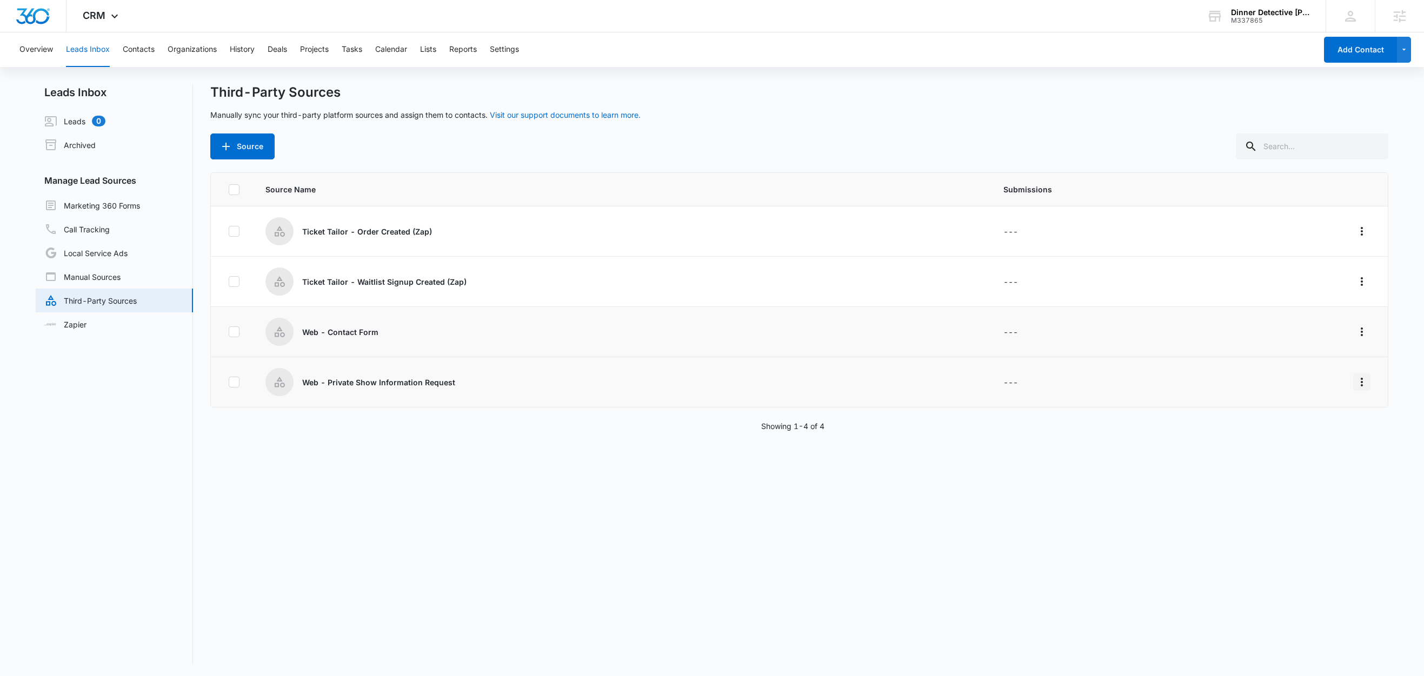
click at [1356, 384] on icon "Overflow Menu" at bounding box center [1362, 382] width 13 height 13
click at [1274, 428] on div "Edit" at bounding box center [1301, 430] width 61 height 8
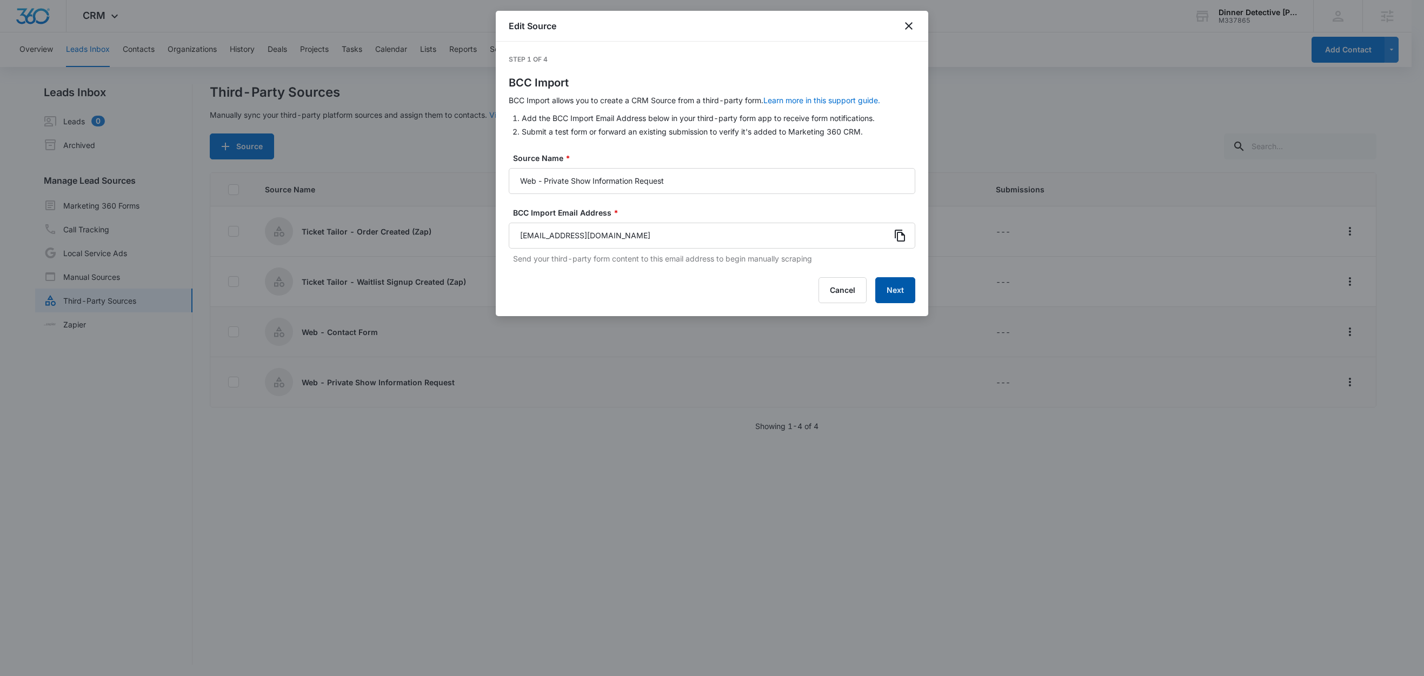
click at [898, 290] on button "Next" at bounding box center [895, 290] width 40 height 26
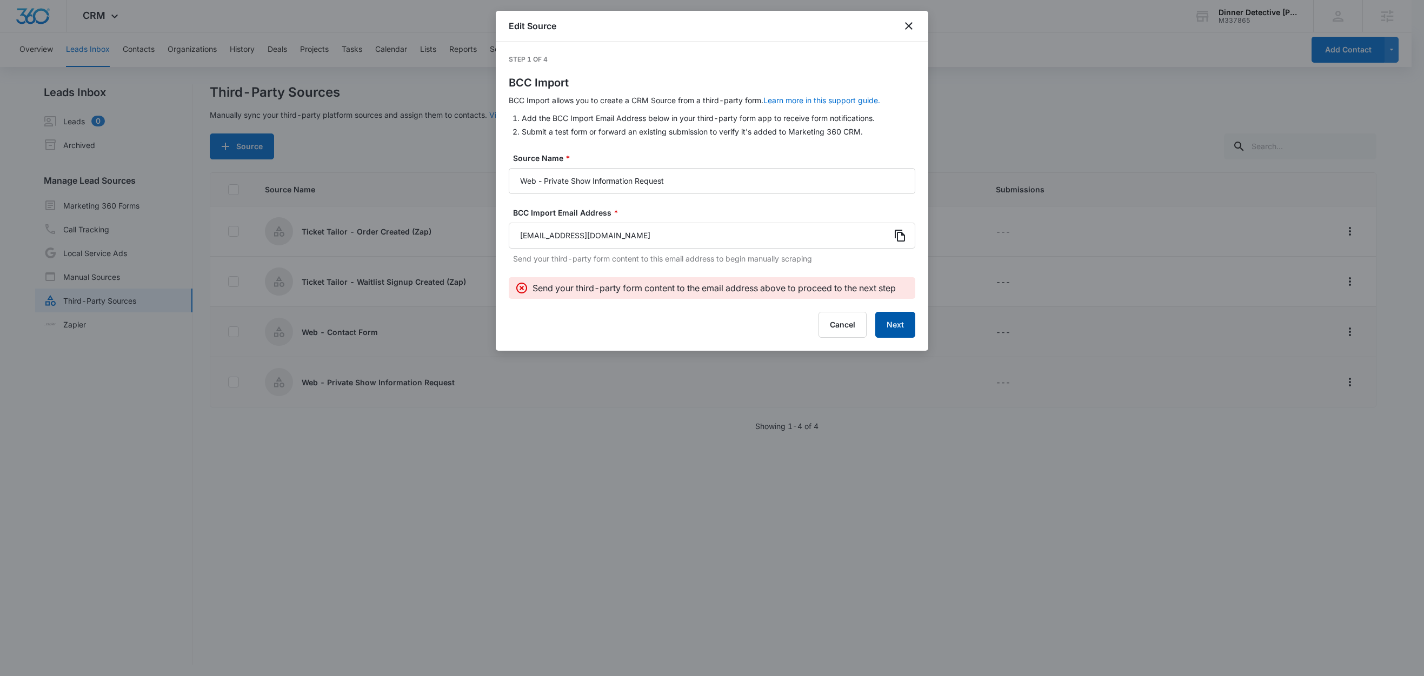
click at [899, 324] on button "Next" at bounding box center [895, 325] width 40 height 26
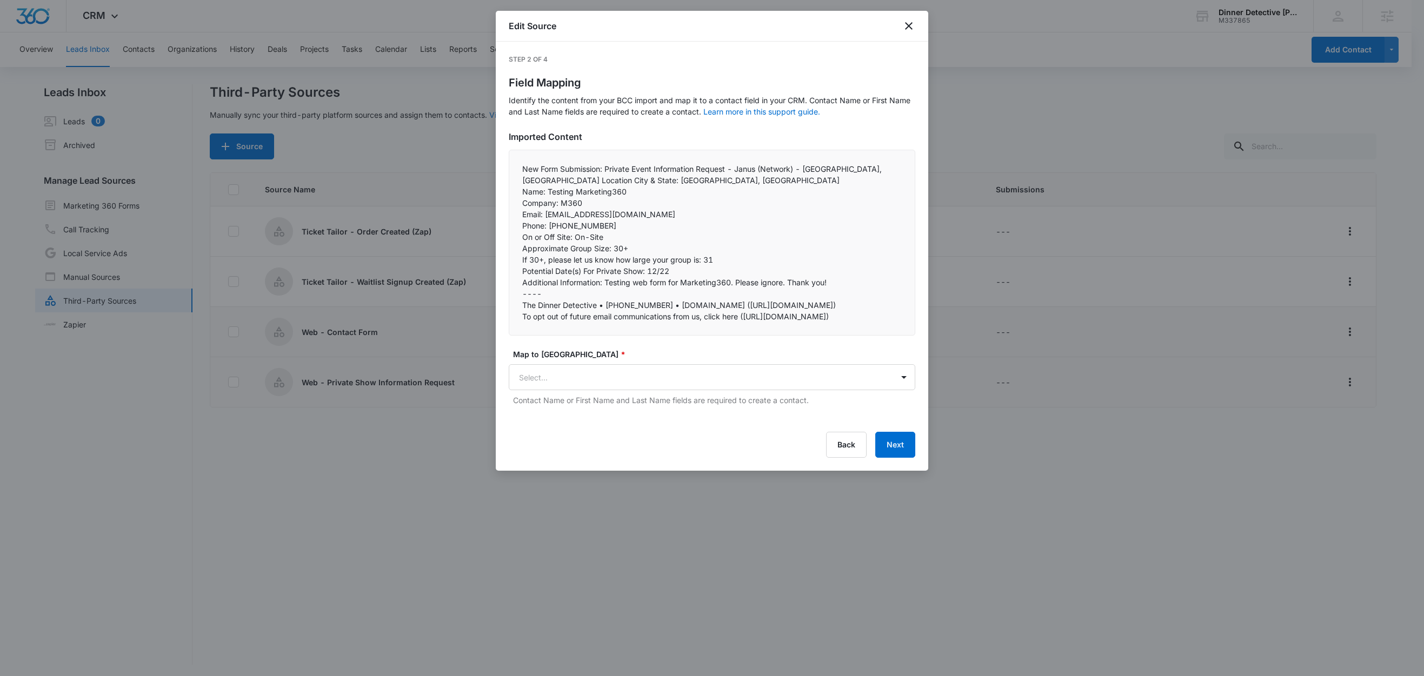
click at [848, 178] on p "New Form Submission: Private Event Information Request - Janus (Network) - Carl…" at bounding box center [712, 174] width 380 height 23
drag, startPoint x: 551, startPoint y: 180, endPoint x: 854, endPoint y: 172, distance: 303.4
click at [854, 172] on p "New Form Submission: Private Event Information Request - Janus (Network) - Carl…" at bounding box center [712, 174] width 380 height 23
copy p "Location City & State:"
click at [567, 452] on body "CRM Apps Reputation Websites Forms CRM Email Social Shop Content Ads Intelligen…" at bounding box center [712, 339] width 1424 height 678
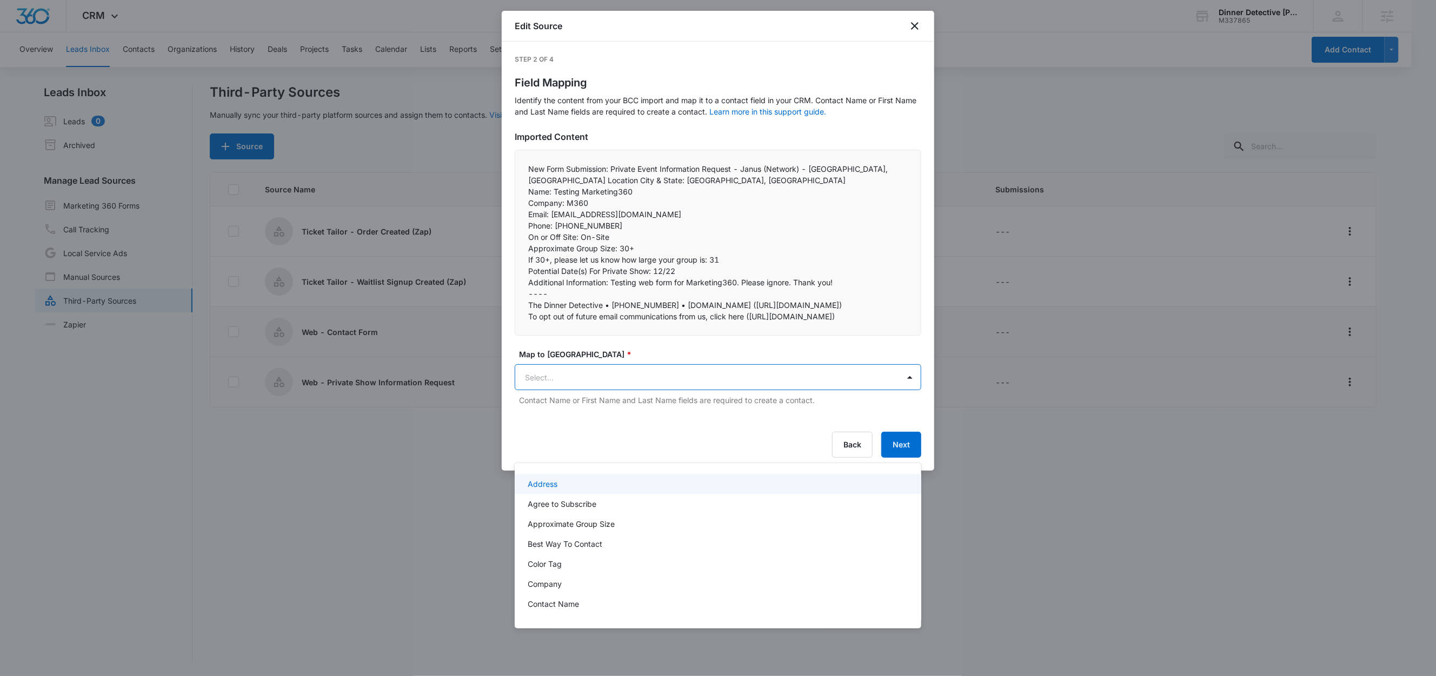
paste input "Location City & State:"
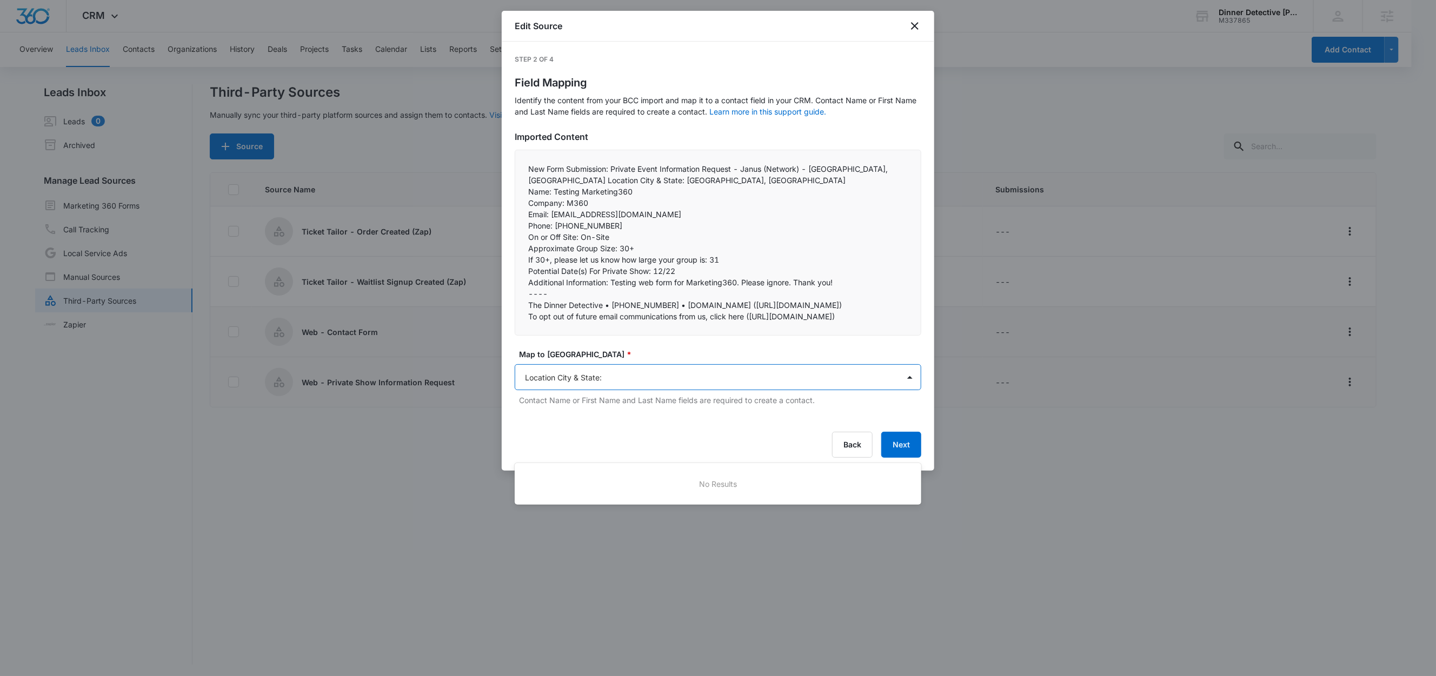
type input "Location [GEOGRAPHIC_DATA]"
click at [563, 479] on p "Location [GEOGRAPHIC_DATA]" at bounding box center [583, 484] width 110 height 11
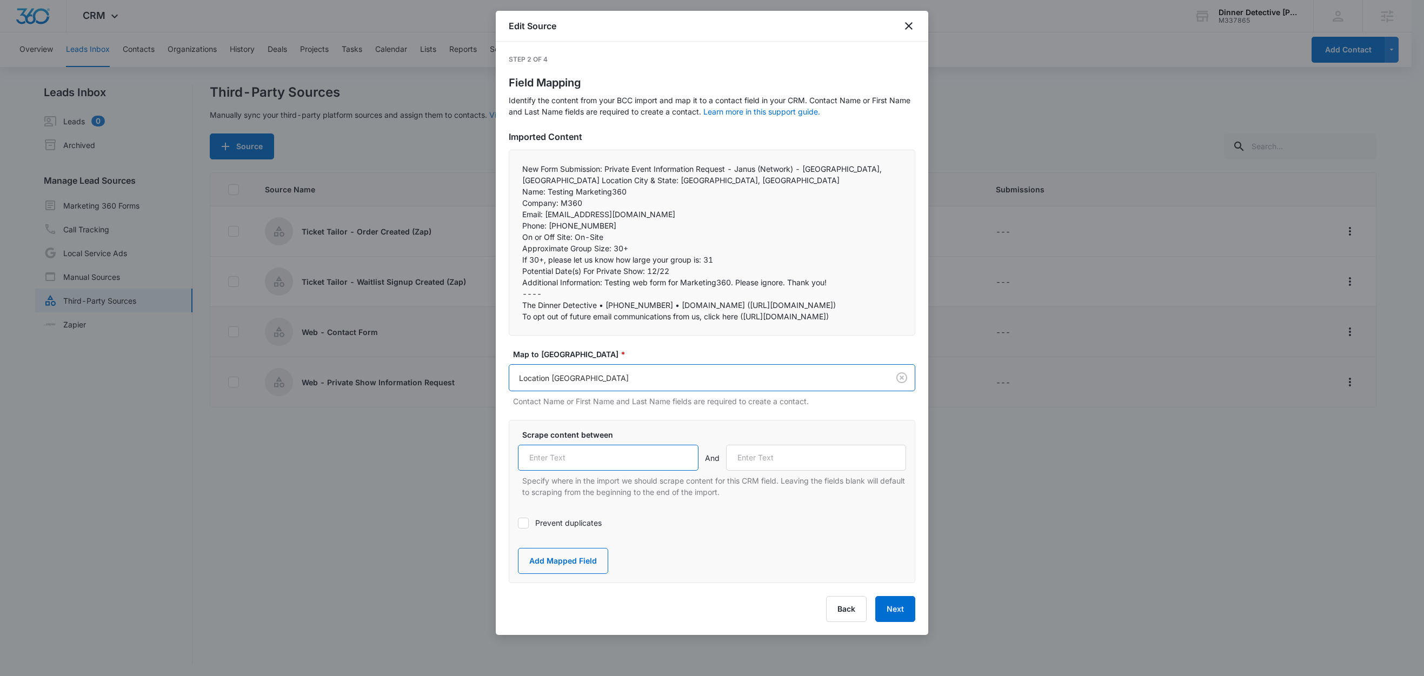
click at [560, 471] on input "text" at bounding box center [608, 458] width 181 height 26
paste input "Location City & State:"
type input "Location City & State:"
drag, startPoint x: 546, startPoint y: 192, endPoint x: 514, endPoint y: 193, distance: 31.4
click at [516, 192] on div "New Form Submission: Private Event Information Request - Janus (Network) - Carl…" at bounding box center [712, 243] width 407 height 186
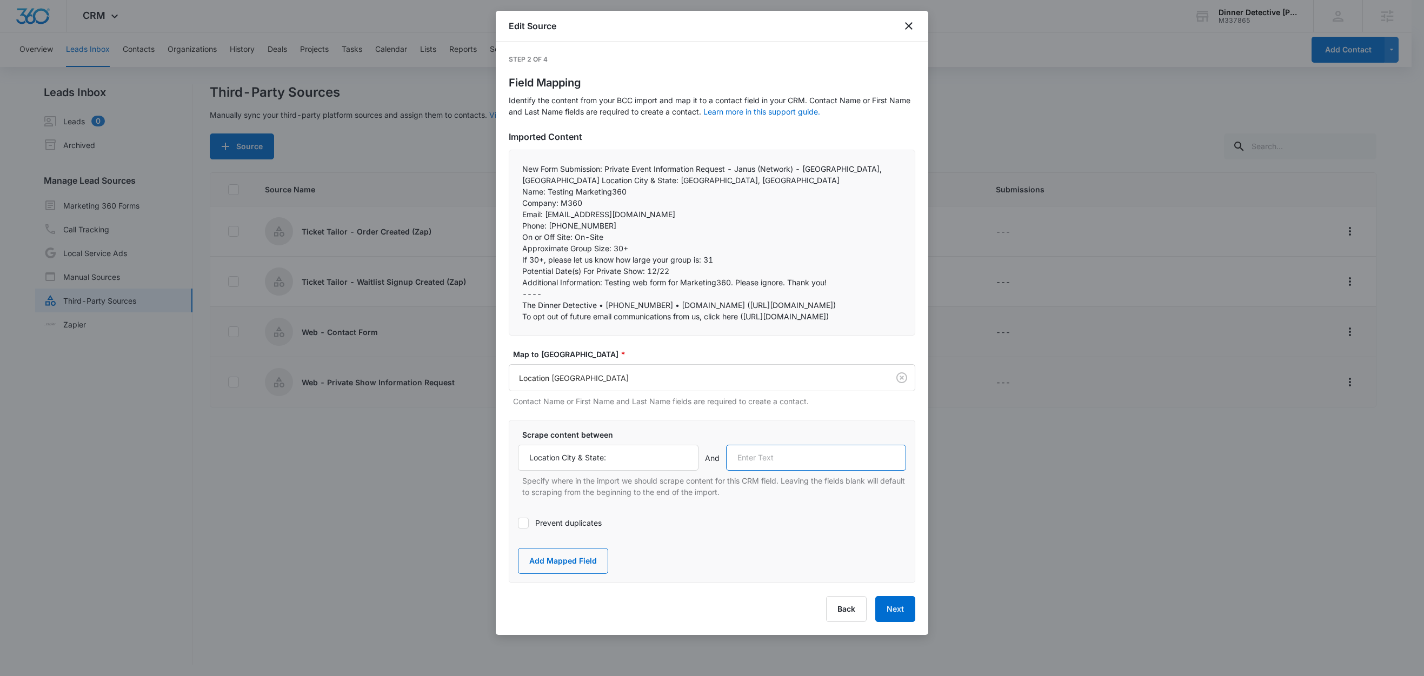
click at [777, 471] on input "text" at bounding box center [816, 458] width 181 height 26
paste input "Name:"
type input "Name:"
drag, startPoint x: 577, startPoint y: 628, endPoint x: 593, endPoint y: 569, distance: 61.5
click at [577, 574] on button "Add Mapped Field" at bounding box center [563, 561] width 90 height 26
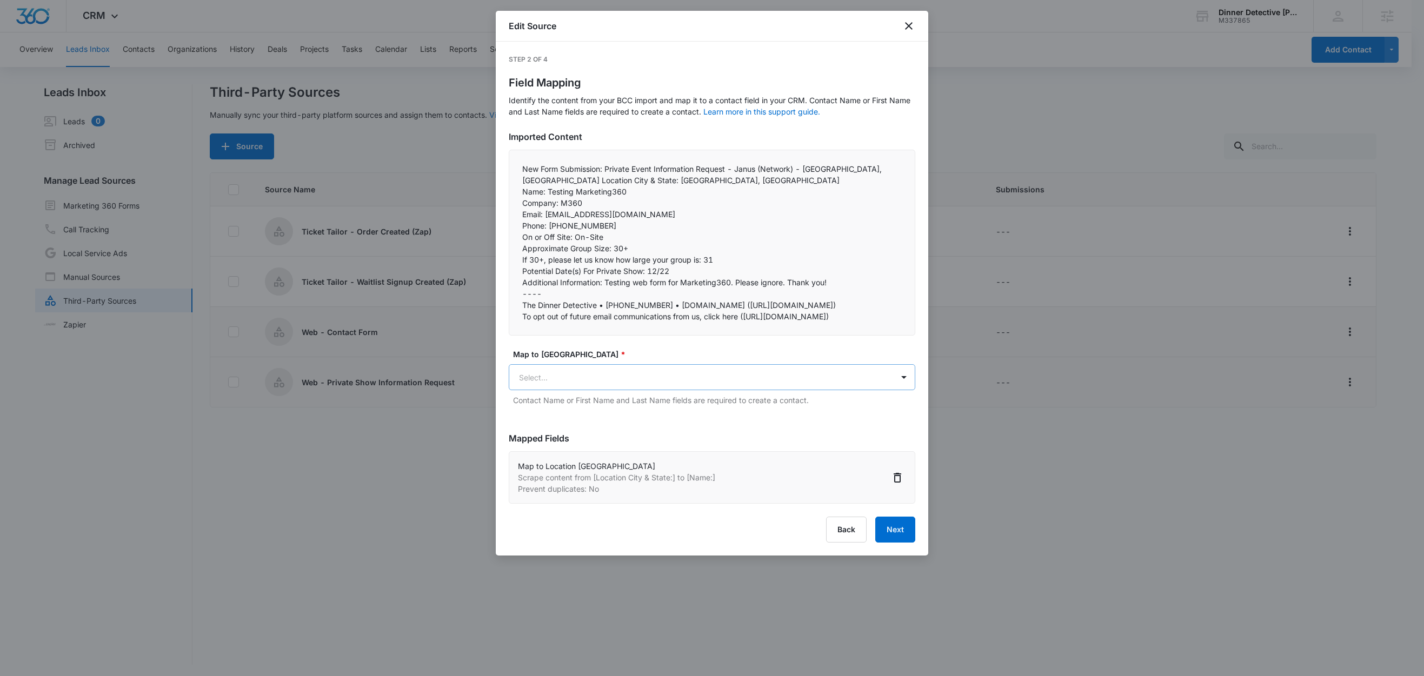
click at [572, 451] on body "CRM Apps Reputation Websites Forms CRM Email Social Shop Content Ads Intelligen…" at bounding box center [712, 339] width 1424 height 678
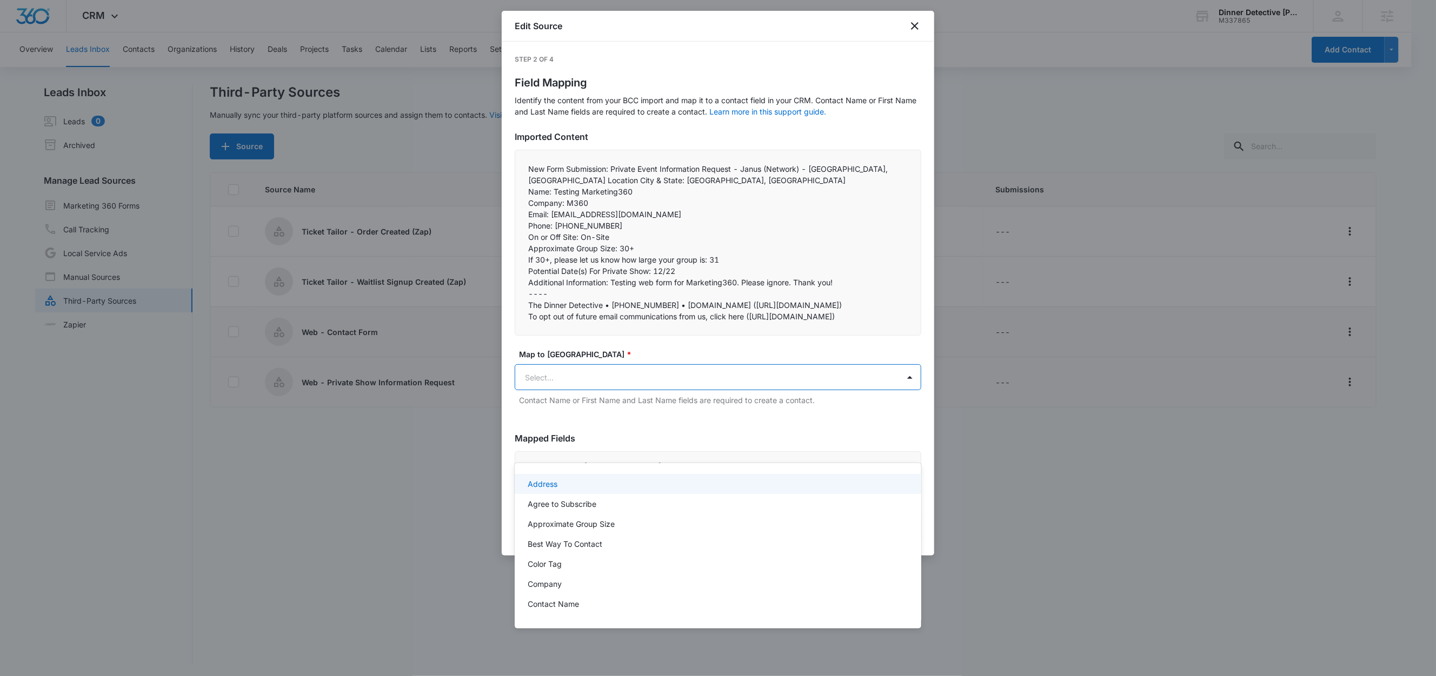
paste input "Name:"
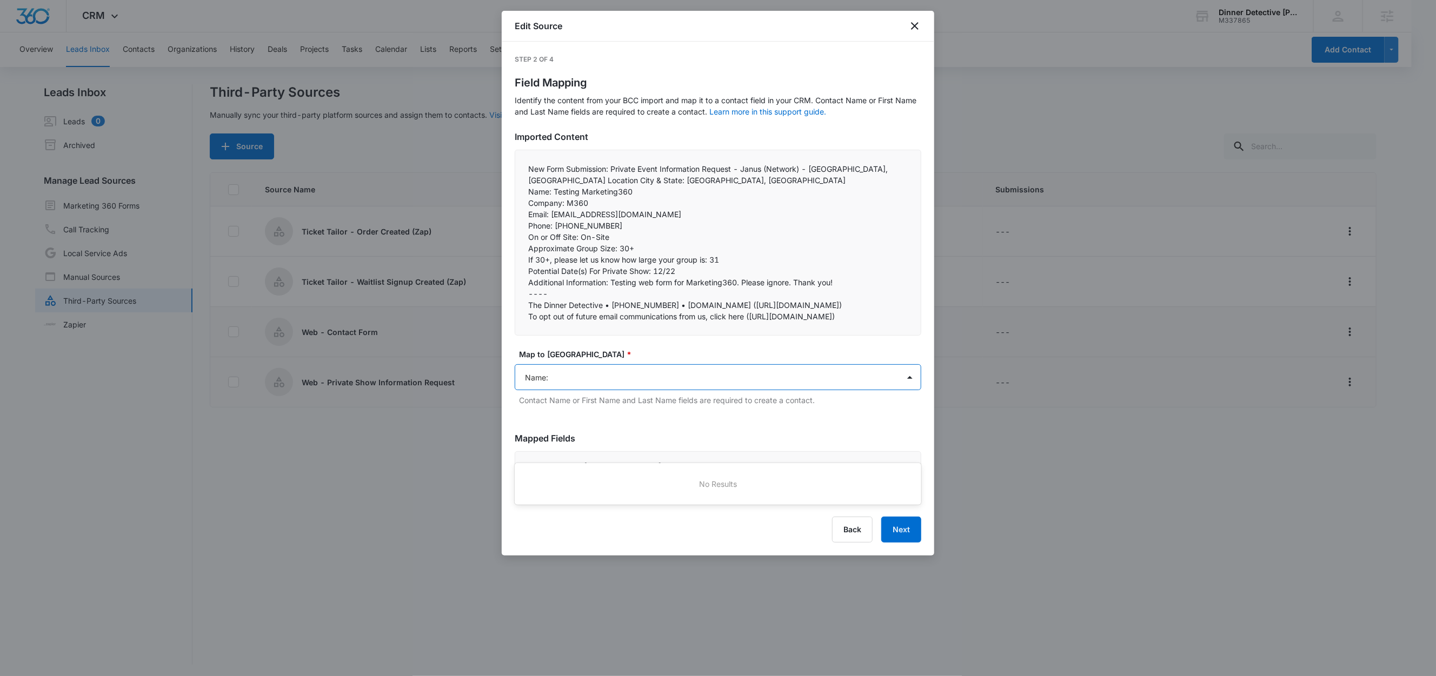
type input "Name"
click at [561, 475] on div "Contact Name" at bounding box center [718, 484] width 407 height 20
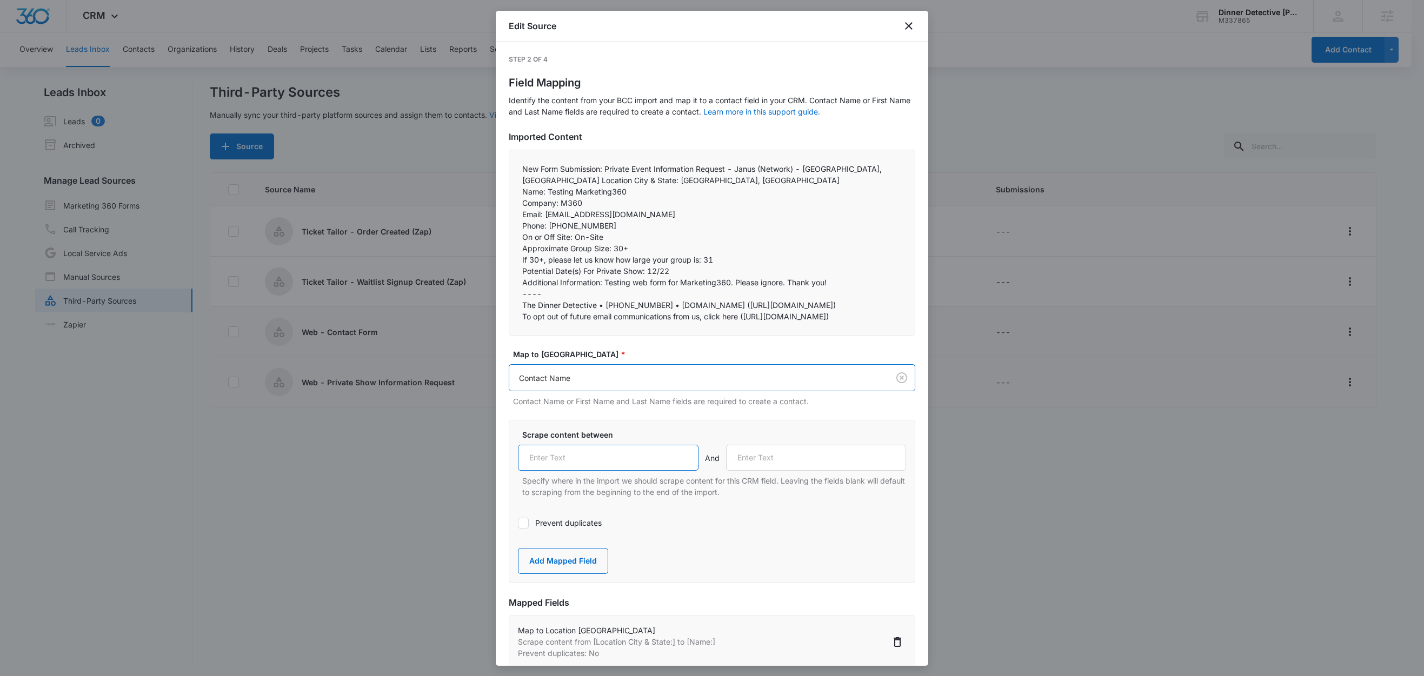
click at [591, 471] on input "text" at bounding box center [608, 458] width 181 height 26
paste input "Name:"
type input "Name:"
drag, startPoint x: 559, startPoint y: 204, endPoint x: 515, endPoint y: 202, distance: 43.8
click at [515, 202] on div "New Form Submission: Private Event Information Request - Janus (Network) - Carl…" at bounding box center [712, 243] width 407 height 186
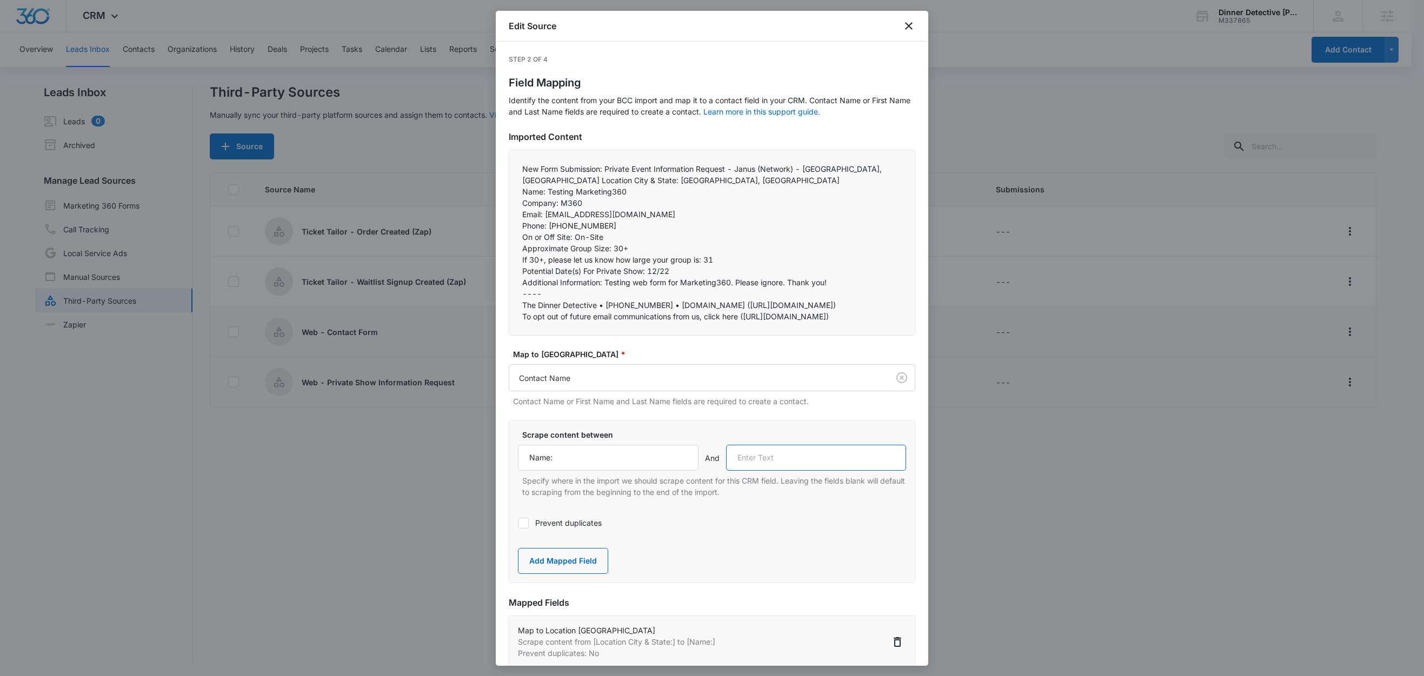
drag, startPoint x: 749, startPoint y: 528, endPoint x: 756, endPoint y: 531, distance: 7.7
click at [749, 471] on input "text" at bounding box center [816, 458] width 181 height 26
paste input "Company:"
type input "Company:"
click at [575, 574] on button "Add Mapped Field" at bounding box center [563, 561] width 90 height 26
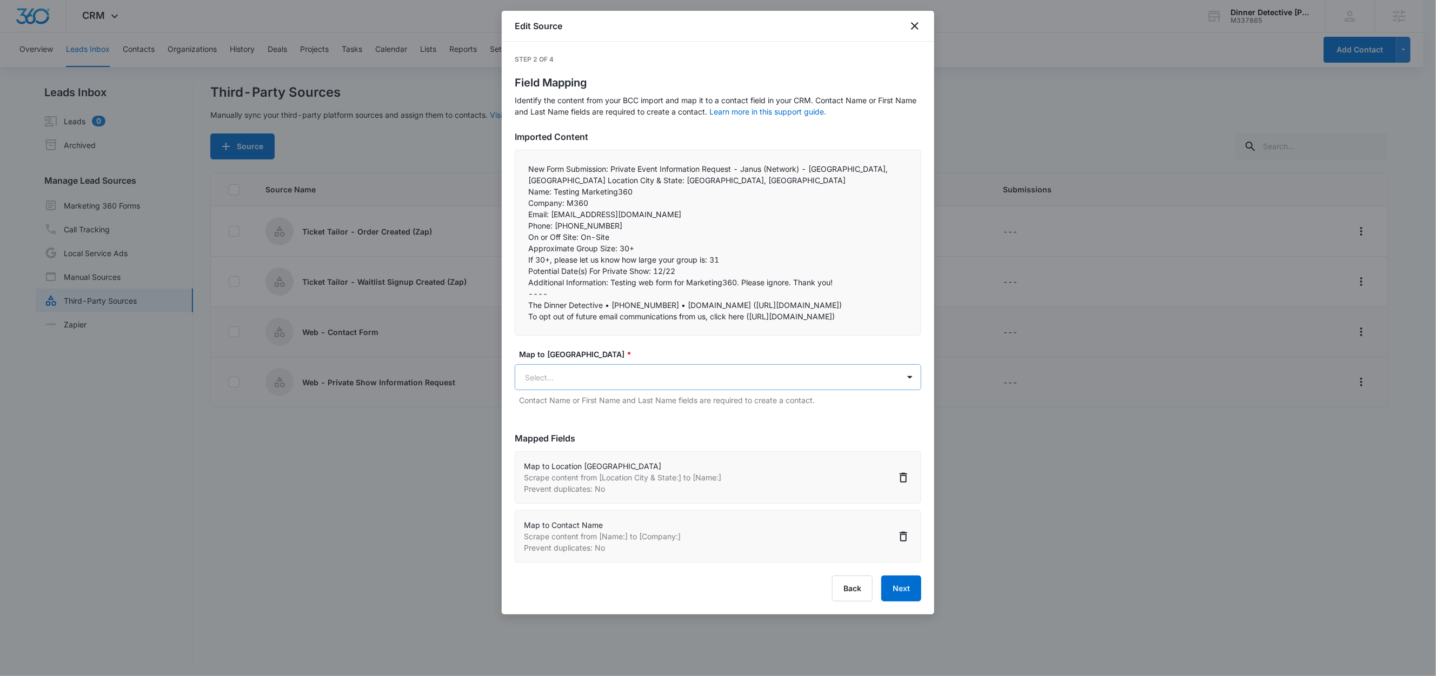
click at [570, 451] on body "CRM Apps Reputation Websites Forms CRM Email Social Shop Content Ads Intelligen…" at bounding box center [718, 339] width 1436 height 678
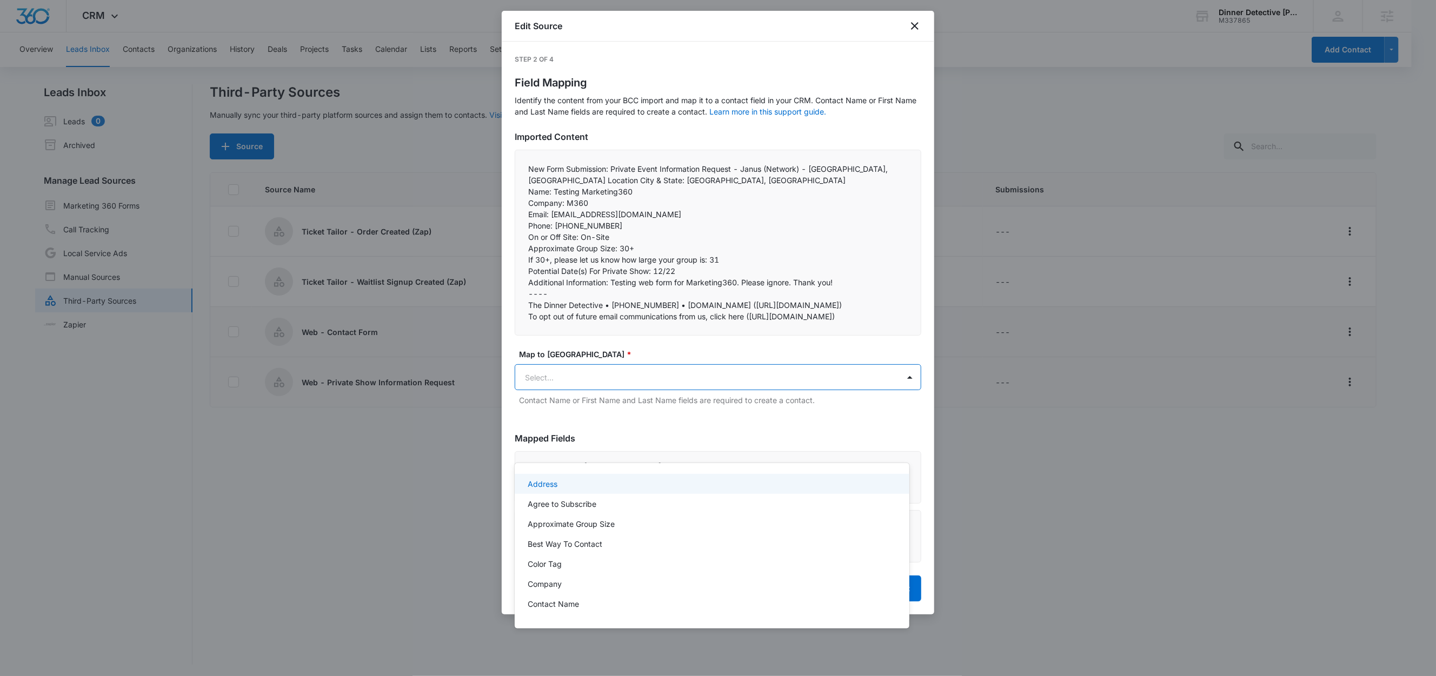
paste input "Company:"
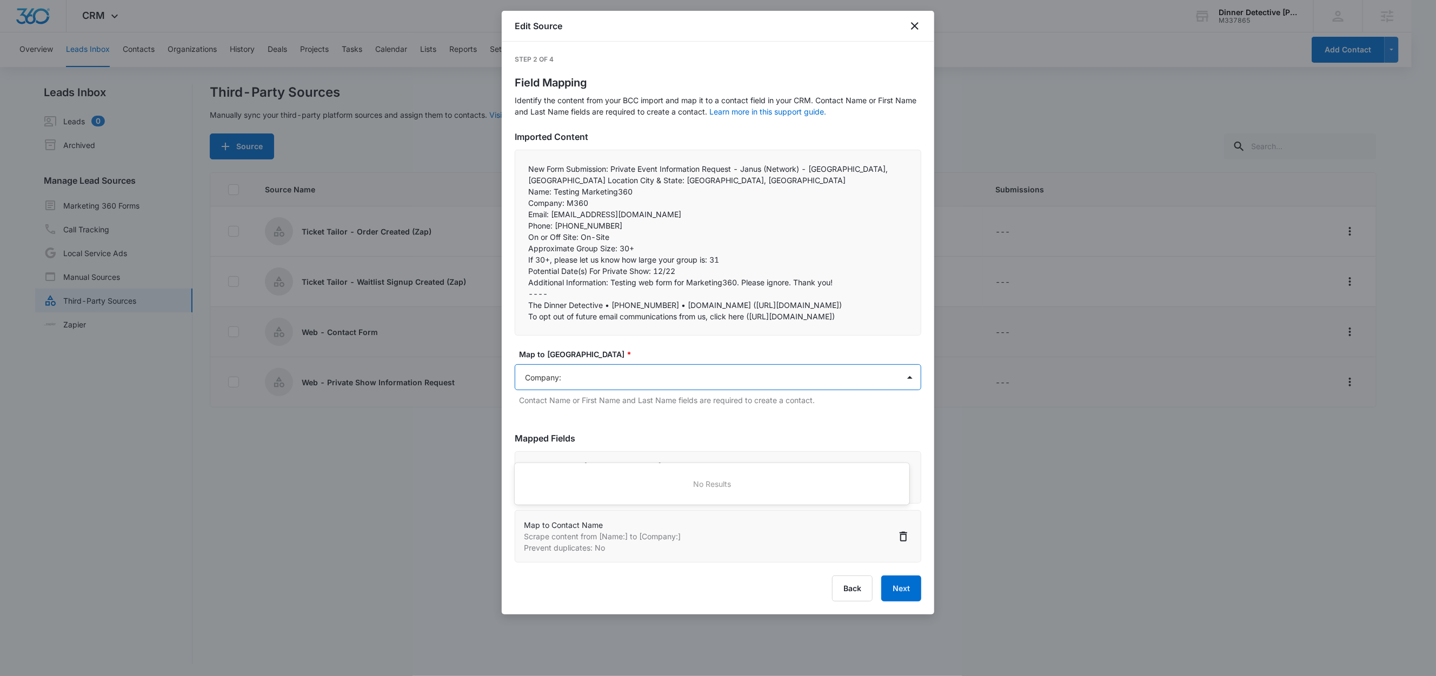
type input "Company"
click at [576, 485] on div "Company" at bounding box center [711, 484] width 366 height 11
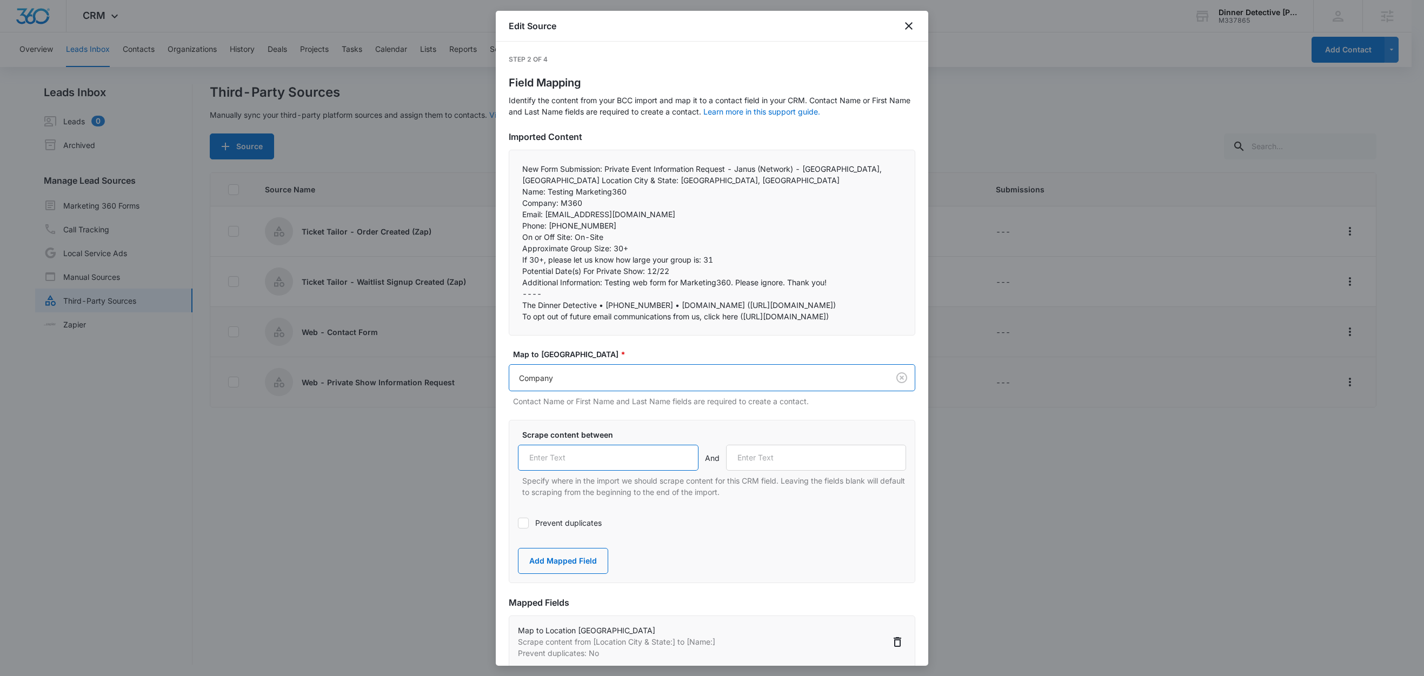
click at [605, 471] on input "text" at bounding box center [608, 458] width 181 height 26
paste input "Company:"
type input "Company:"
drag, startPoint x: 543, startPoint y: 216, endPoint x: 514, endPoint y: 216, distance: 29.2
click at [514, 216] on div "New Form Submission: Private Event Information Request - Janus (Network) - Carl…" at bounding box center [712, 243] width 407 height 186
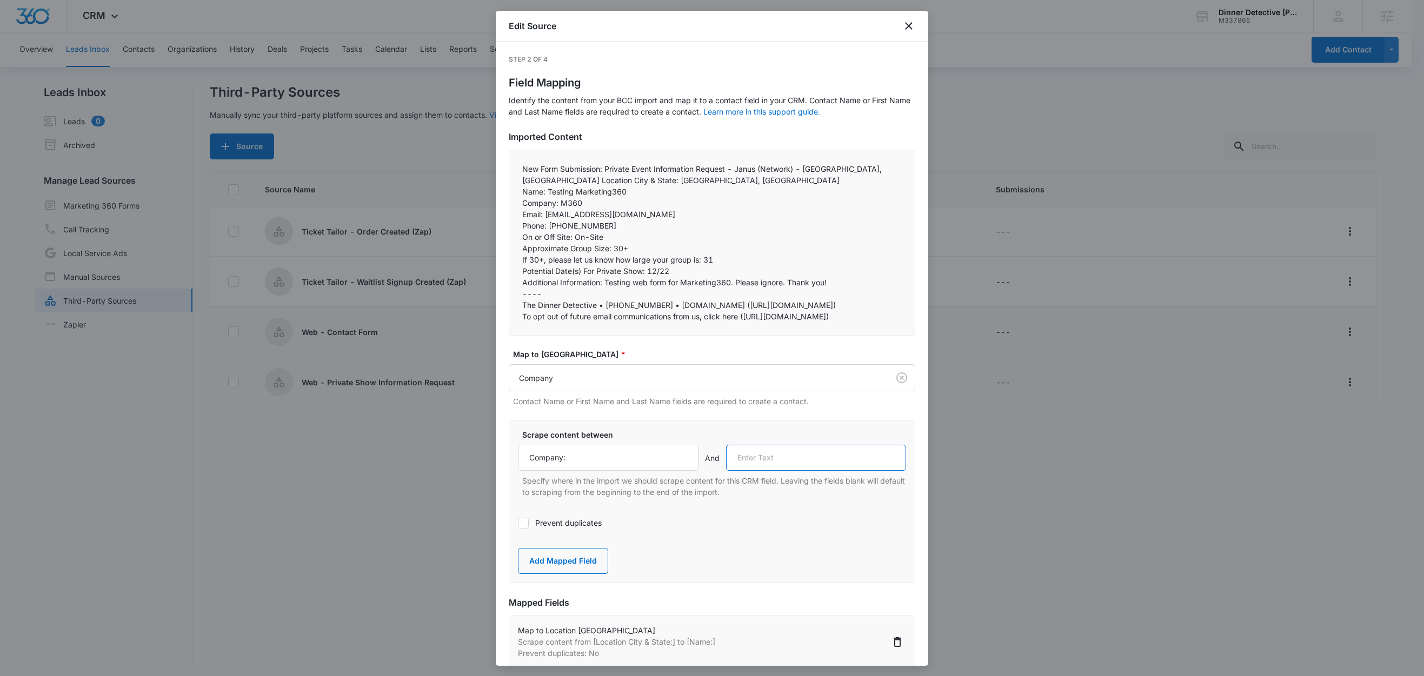
click at [755, 471] on input "text" at bounding box center [816, 458] width 181 height 26
paste input "Email:"
type input "Email:"
click at [572, 574] on button "Add Mapped Field" at bounding box center [563, 561] width 90 height 26
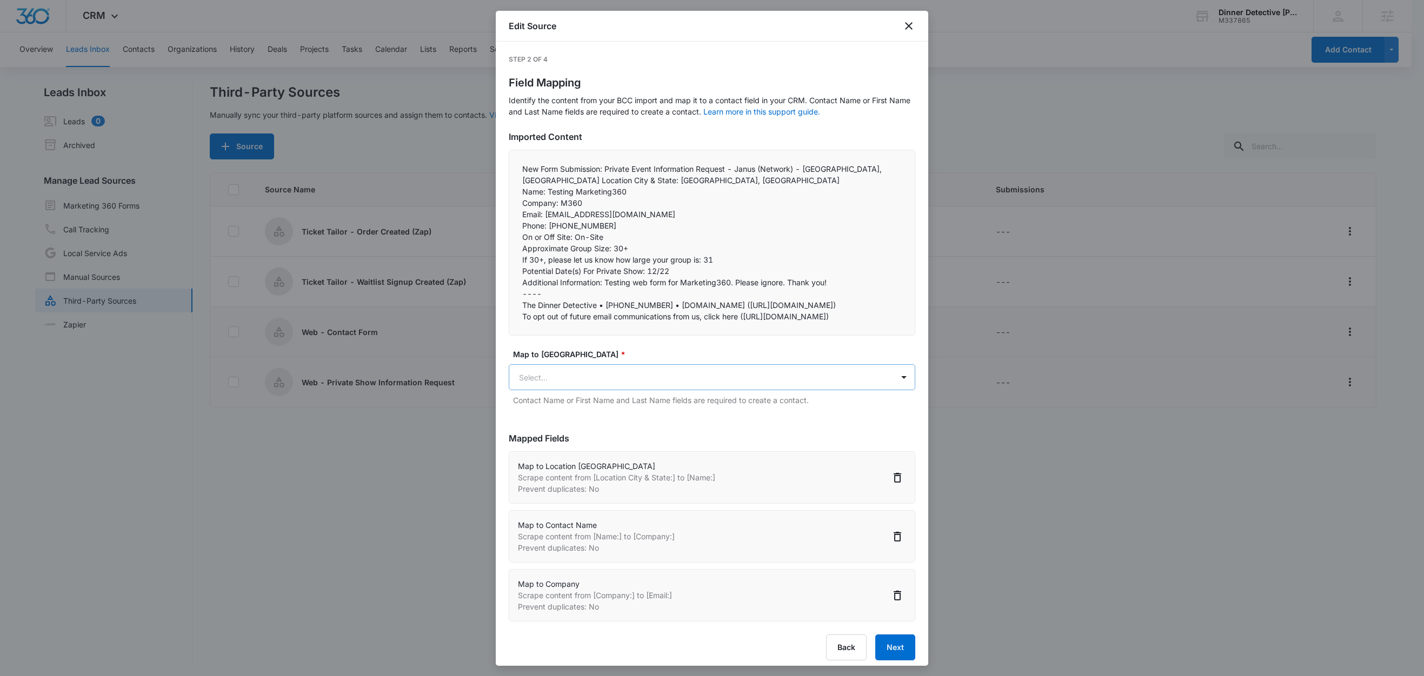
click at [567, 446] on body "CRM Apps Reputation Websites Forms CRM Email Social Shop Content Ads Intelligen…" at bounding box center [712, 339] width 1424 height 678
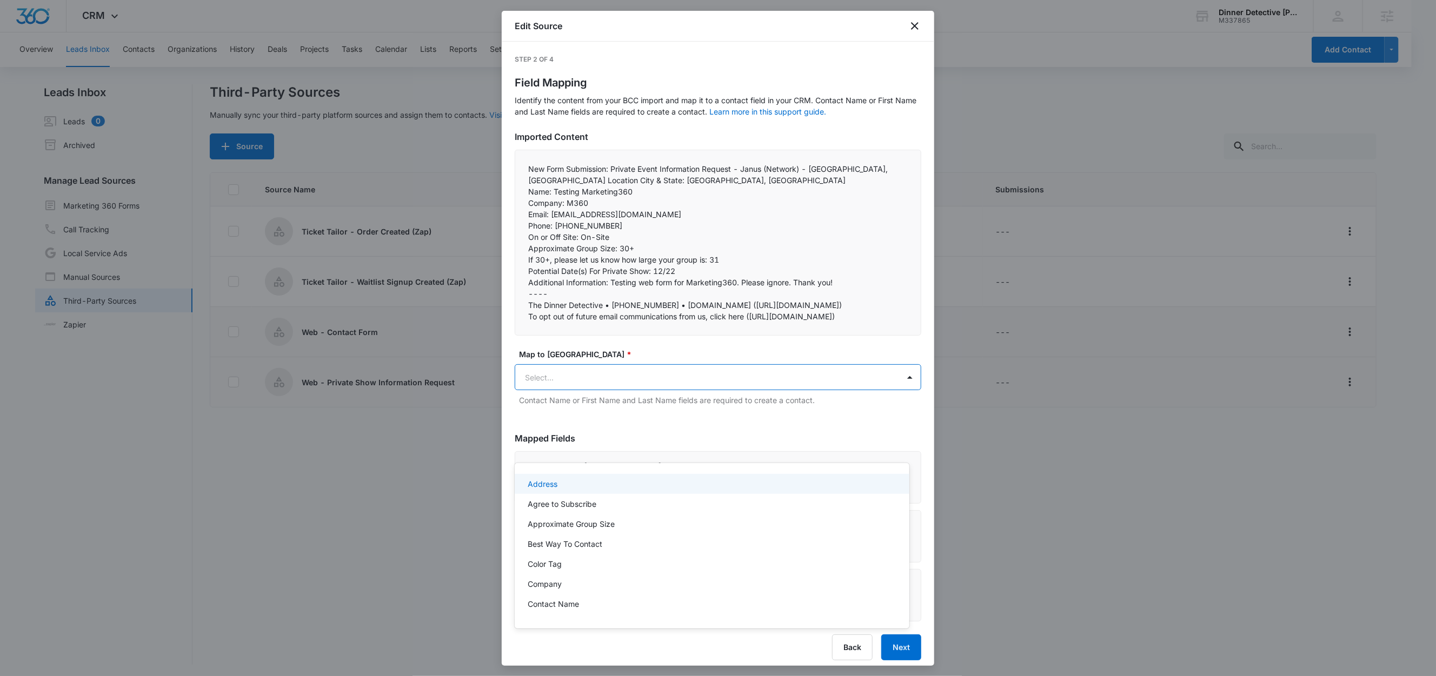
paste input "Email:"
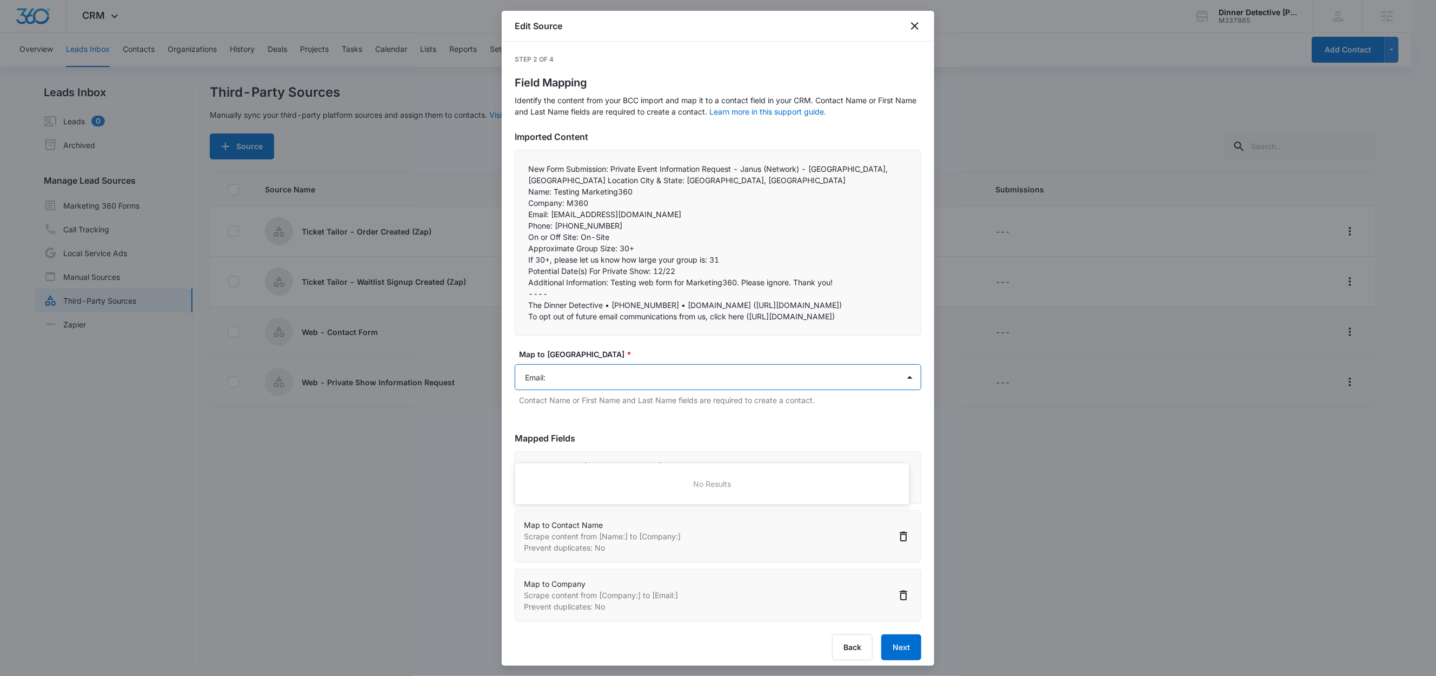
type input "Email"
click at [553, 491] on div "Email" at bounding box center [712, 484] width 394 height 20
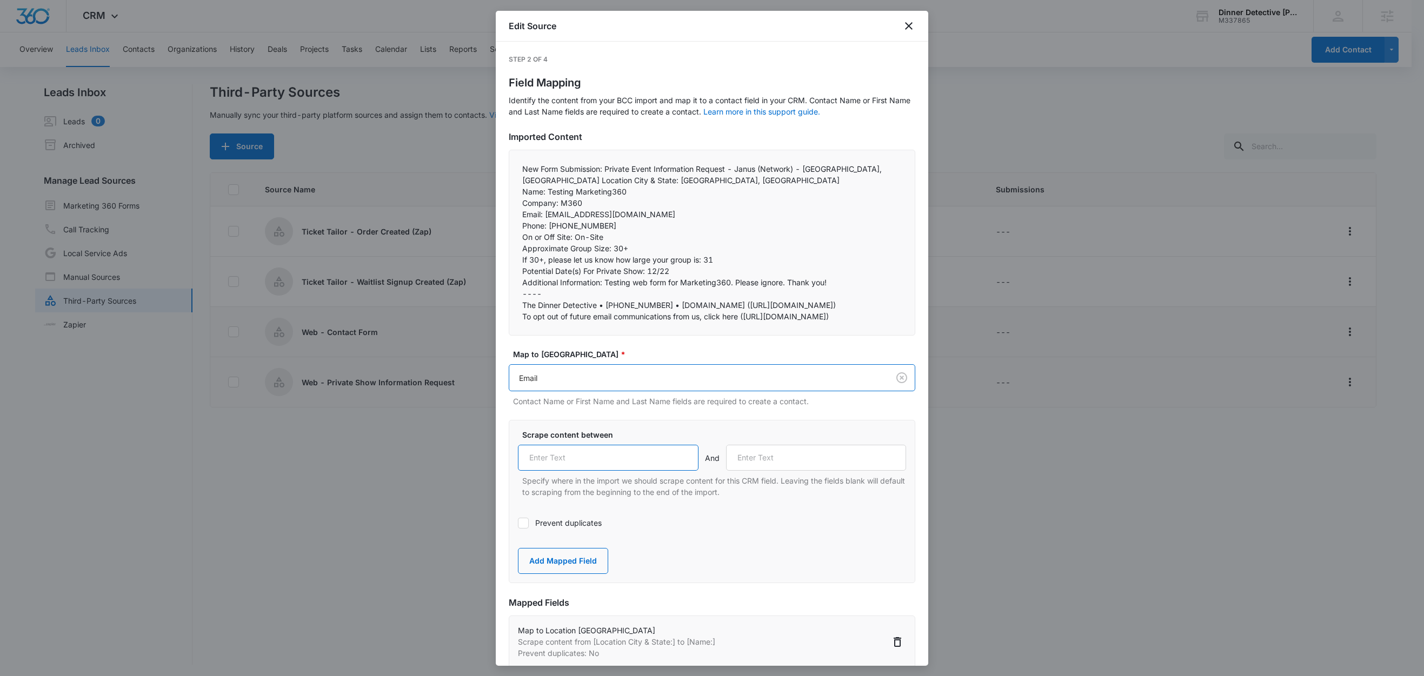
click at [577, 471] on input "text" at bounding box center [608, 458] width 181 height 26
paste input "Email:"
type input "Email:"
click at [548, 529] on label "Prevent duplicates" at bounding box center [712, 522] width 388 height 11
click at [518, 523] on input "Prevent duplicates" at bounding box center [518, 523] width 0 height 0
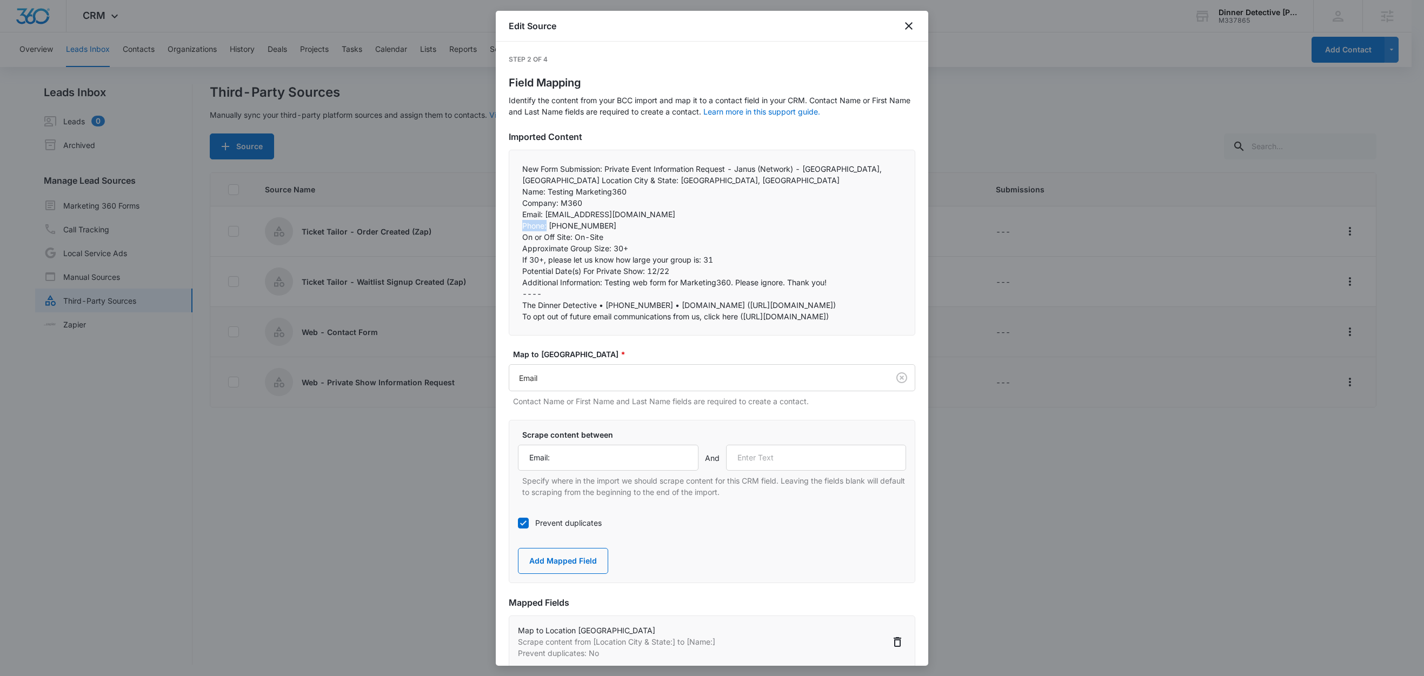
drag, startPoint x: 547, startPoint y: 226, endPoint x: 515, endPoint y: 225, distance: 32.5
click at [515, 225] on div "New Form Submission: Private Event Information Request - Janus (Network) - Carl…" at bounding box center [712, 243] width 407 height 186
click at [742, 471] on input "text" at bounding box center [816, 458] width 181 height 26
paste input "Phone:"
type input "Phone:"
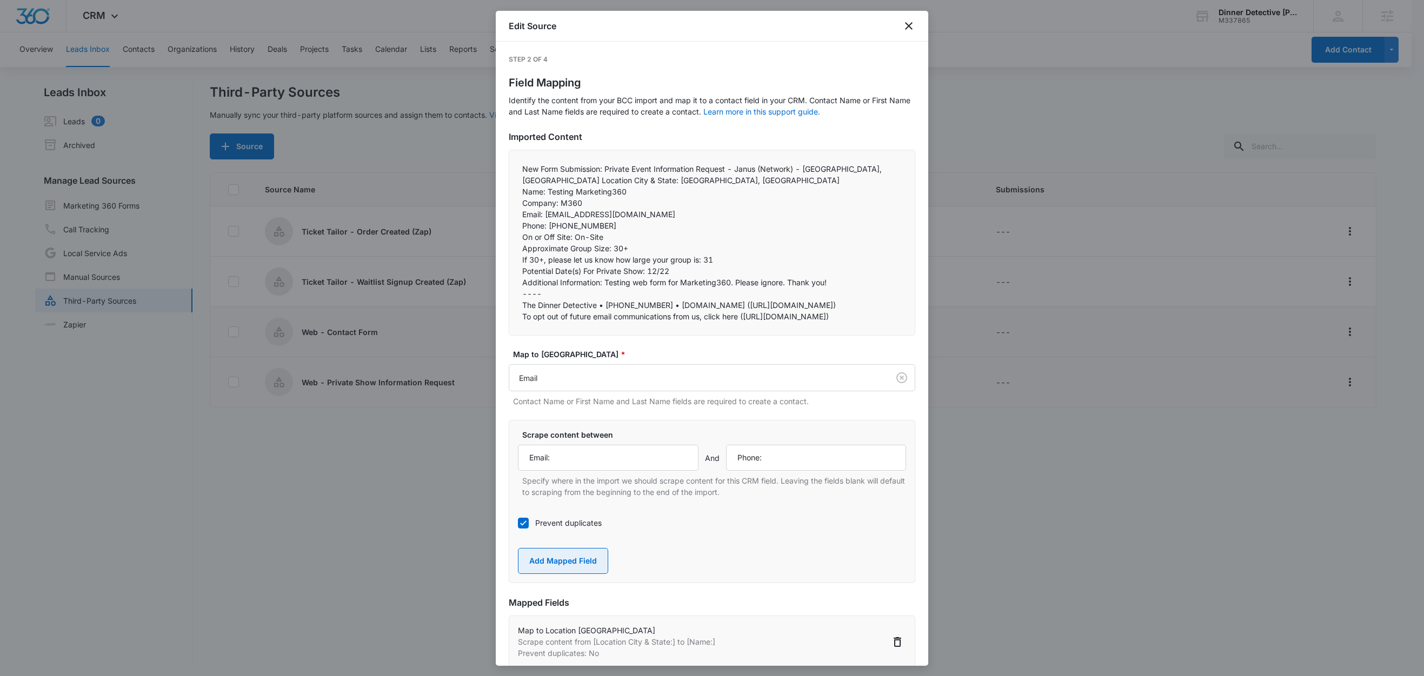
click at [580, 574] on button "Add Mapped Field" at bounding box center [563, 561] width 90 height 26
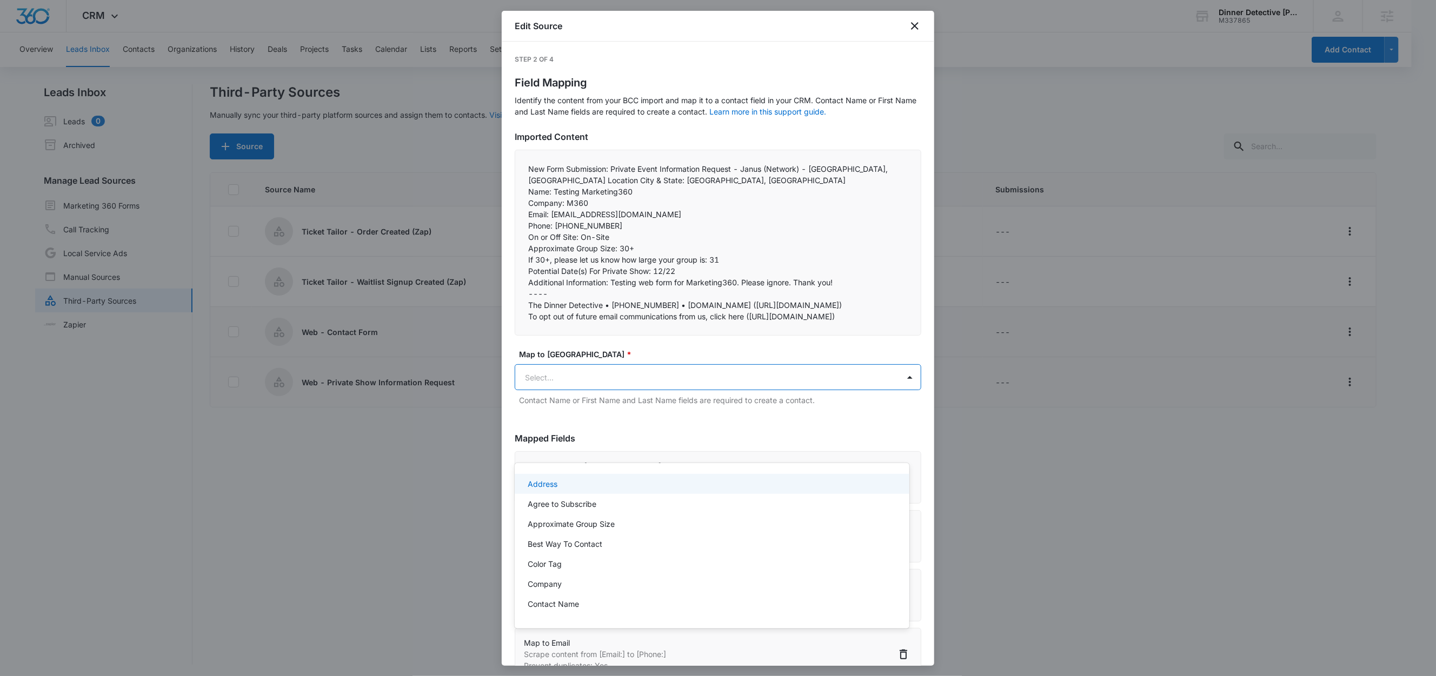
click at [567, 451] on body "CRM Apps Reputation Websites Forms CRM Email Social Shop Content Ads Intelligen…" at bounding box center [718, 338] width 1436 height 676
paste input "Phone:"
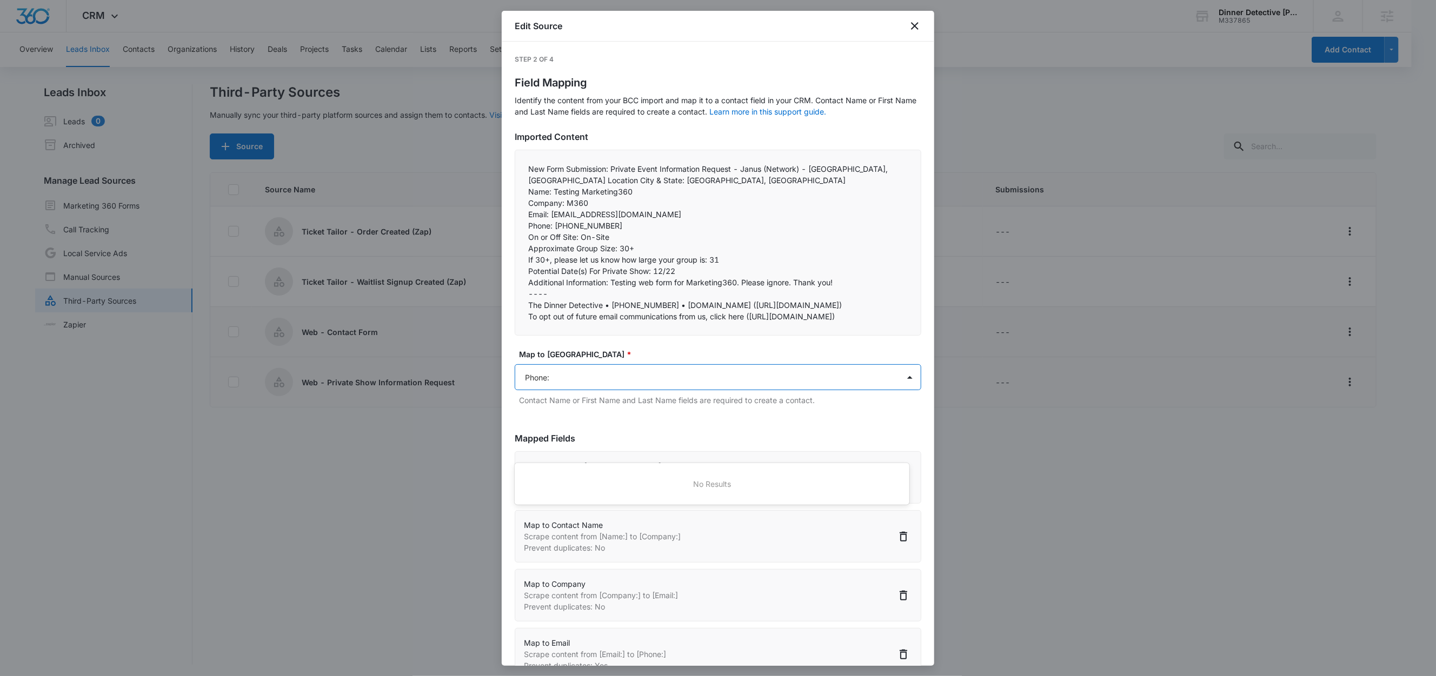
type input "Phone"
click at [548, 504] on p "Phone" at bounding box center [539, 504] width 22 height 11
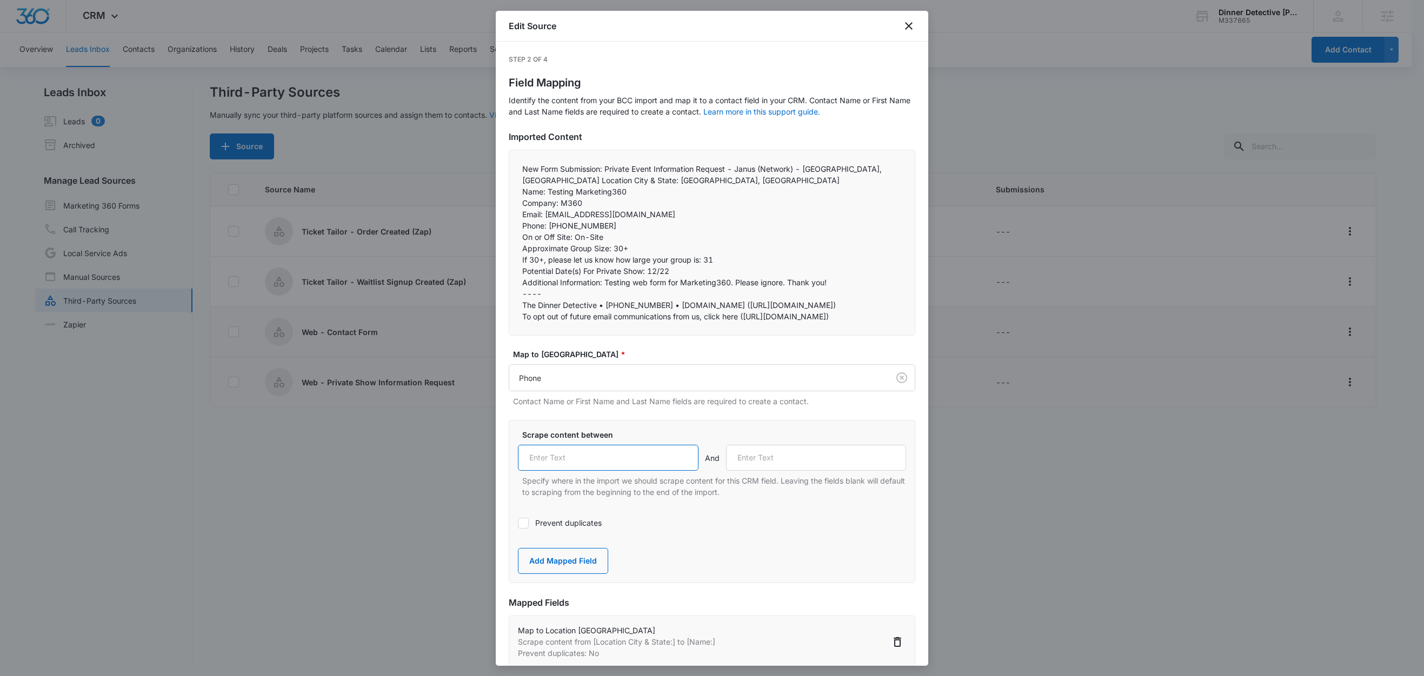
click at [577, 471] on input "text" at bounding box center [608, 458] width 181 height 26
paste input "Phone:"
type input "Phone:"
drag, startPoint x: 573, startPoint y: 237, endPoint x: 508, endPoint y: 237, distance: 64.3
click at [509, 237] on div "New Form Submission: Private Event Information Request - Janus (Network) - Carl…" at bounding box center [712, 243] width 407 height 186
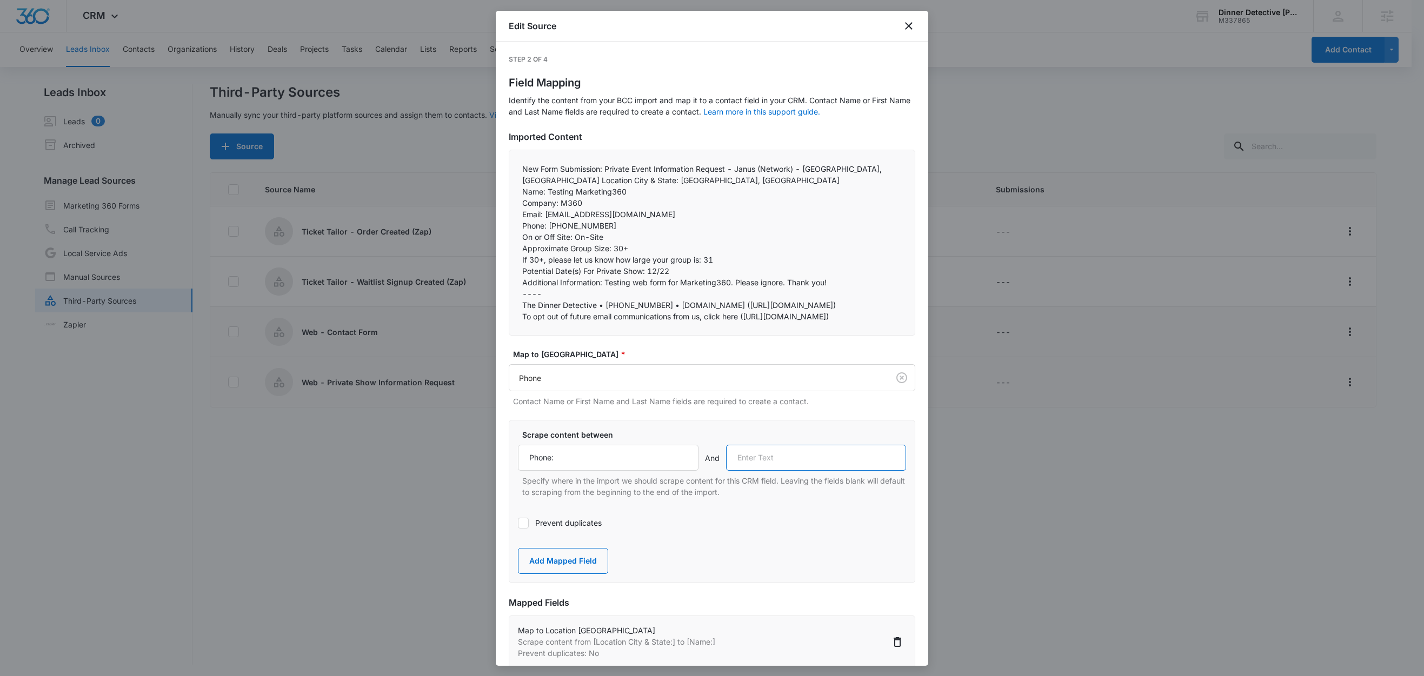
click at [753, 471] on input "text" at bounding box center [816, 458] width 181 height 26
paste input "On or Off Site:"
type input "On or Off Site:"
click at [578, 574] on button "Add Mapped Field" at bounding box center [563, 561] width 90 height 26
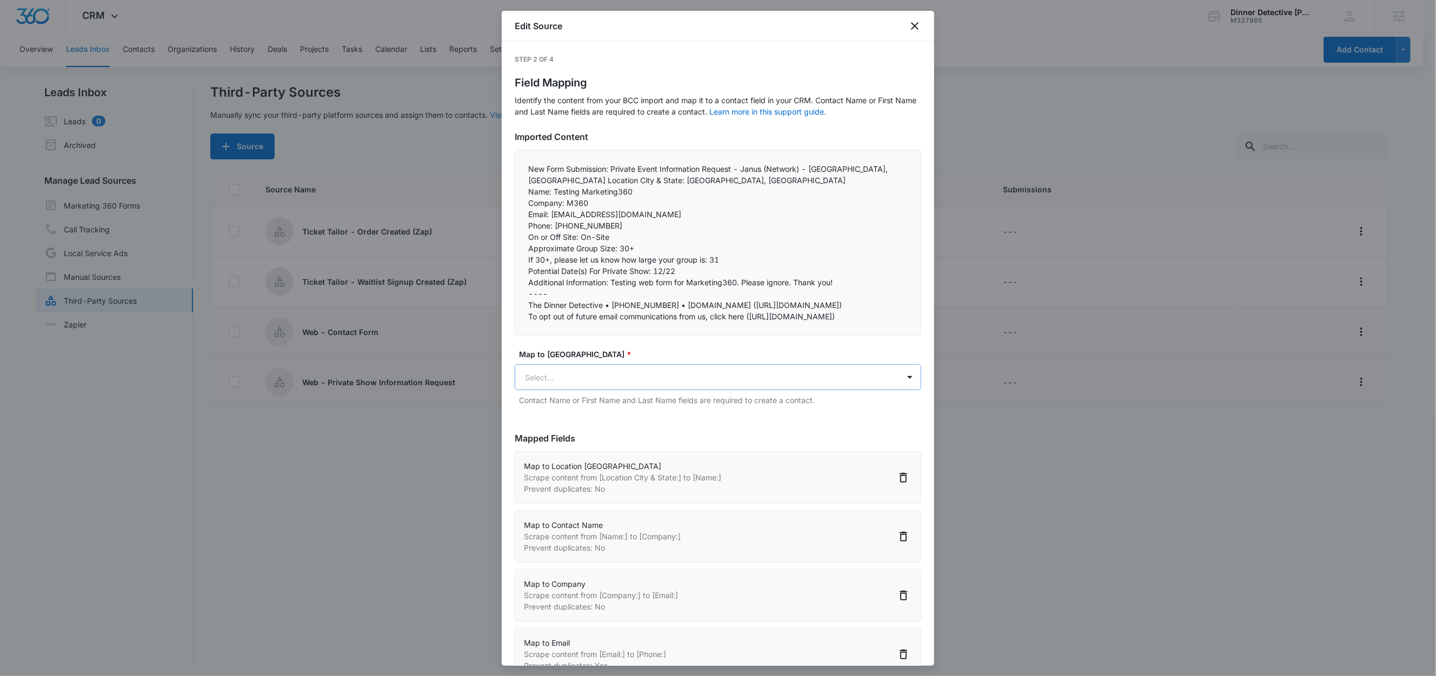
click at [566, 443] on body "CRM Apps Reputation Websites Forms CRM Email Social Shop Content Ads Intelligen…" at bounding box center [718, 339] width 1436 height 678
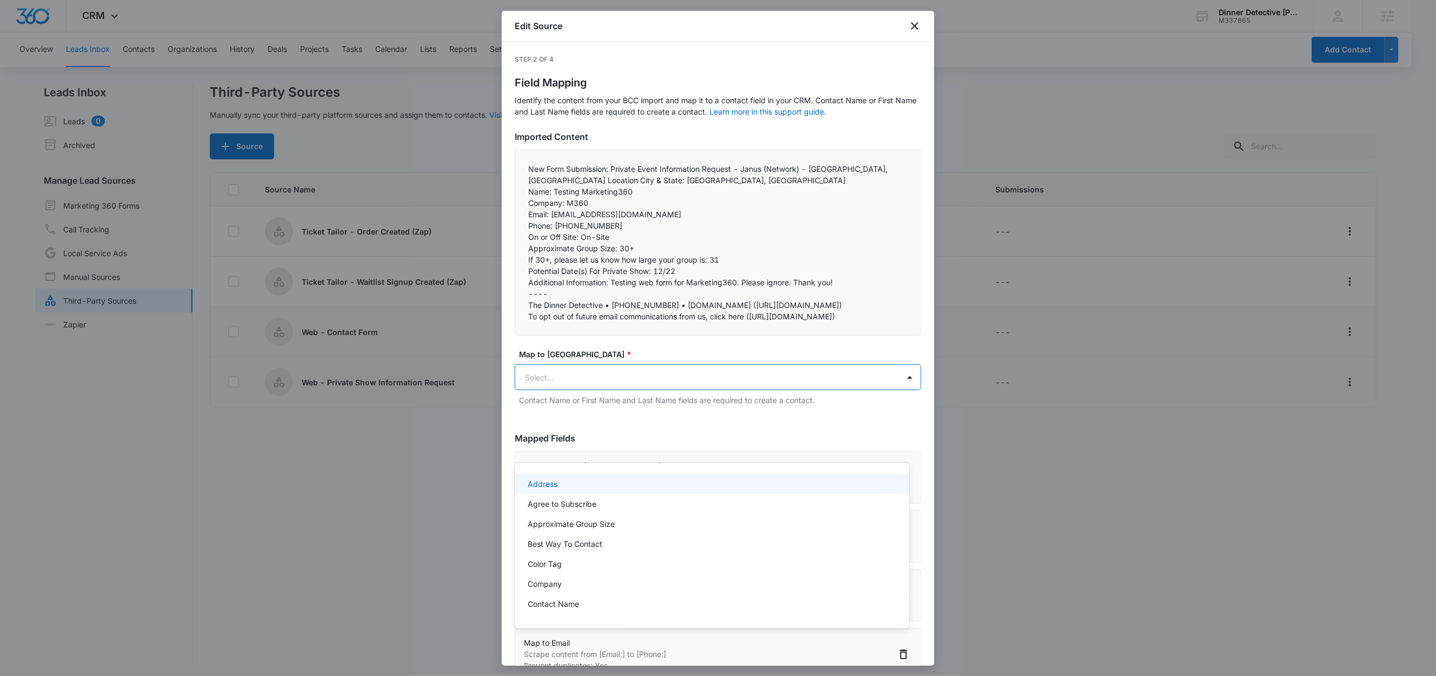
paste input "On or Off Site:"
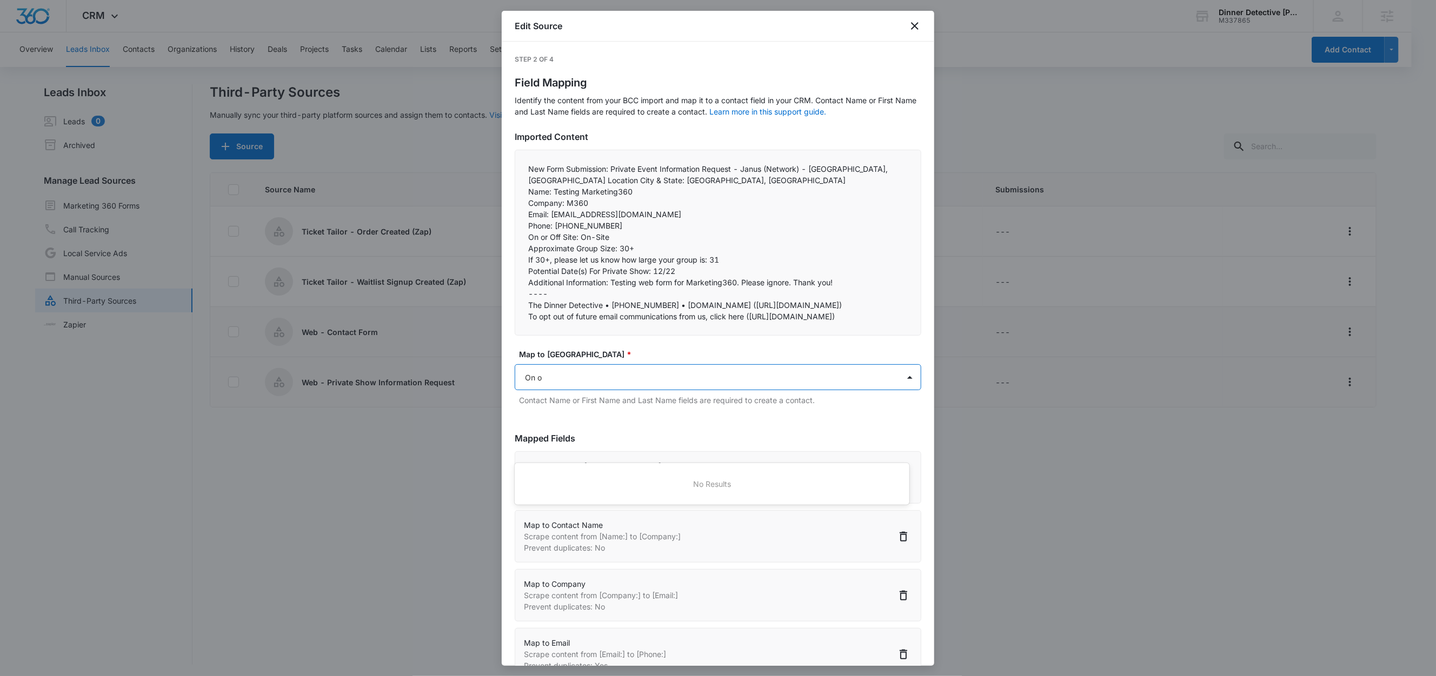
type input "On"
click at [597, 543] on p "On-Site or Off-Site?" at bounding box center [564, 544] width 73 height 11
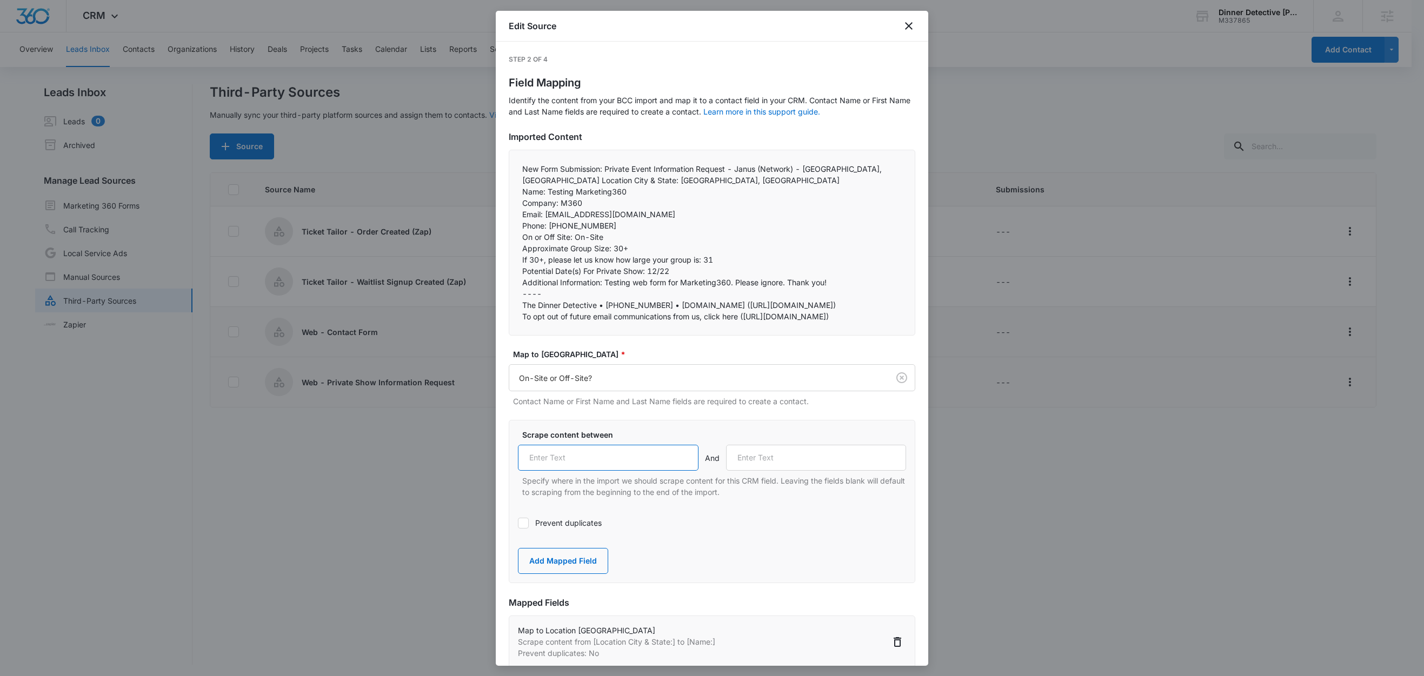
click at [594, 471] on input "text" at bounding box center [608, 458] width 181 height 26
paste input "On or Off Site:"
type input "On or Off Site:"
drag, startPoint x: 611, startPoint y: 250, endPoint x: 517, endPoint y: 249, distance: 93.5
click at [517, 249] on div "New Form Submission: Private Event Information Request - Janus (Network) - Carl…" at bounding box center [712, 243] width 407 height 186
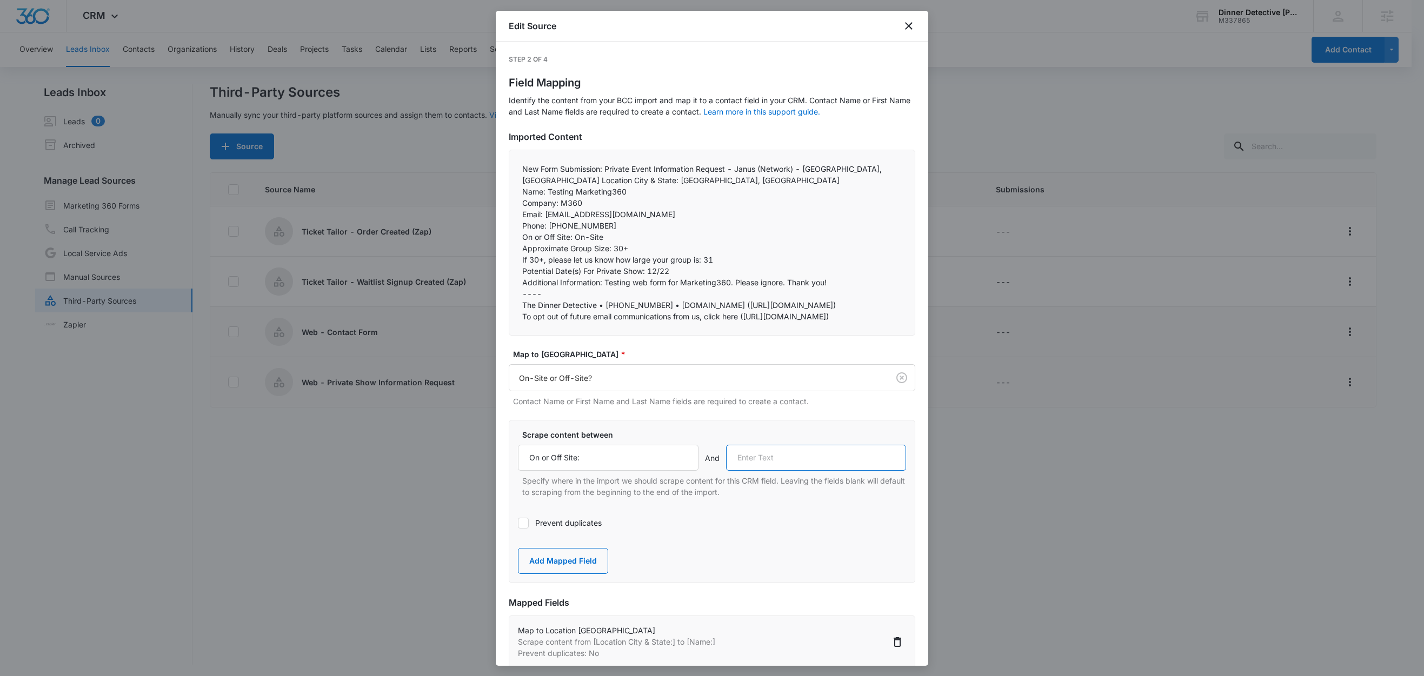
click at [810, 471] on input "text" at bounding box center [816, 458] width 181 height 26
paste input "Approximate Group Size:"
type input "Approximate Group Size:"
click at [581, 574] on button "Add Mapped Field" at bounding box center [563, 561] width 90 height 26
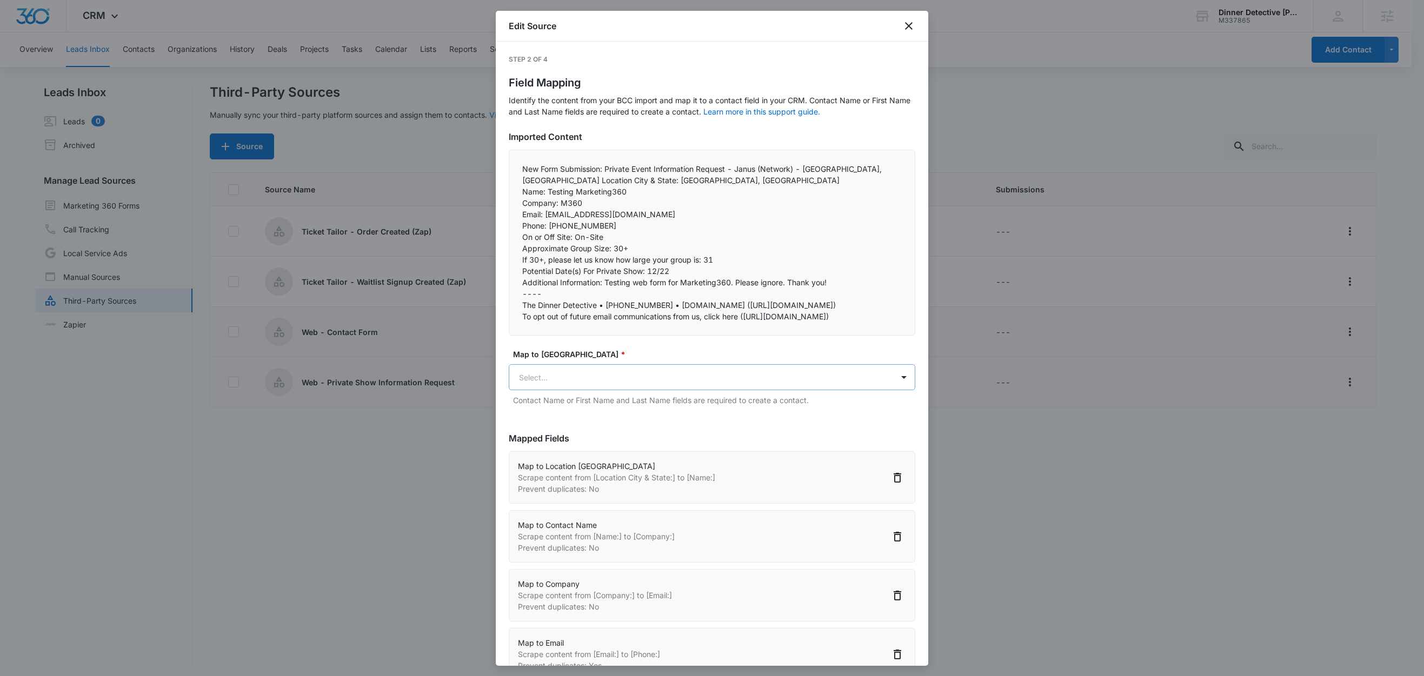
click at [590, 450] on body "CRM Apps Reputation Websites Forms CRM Email Social Shop Content Ads Intelligen…" at bounding box center [712, 339] width 1424 height 678
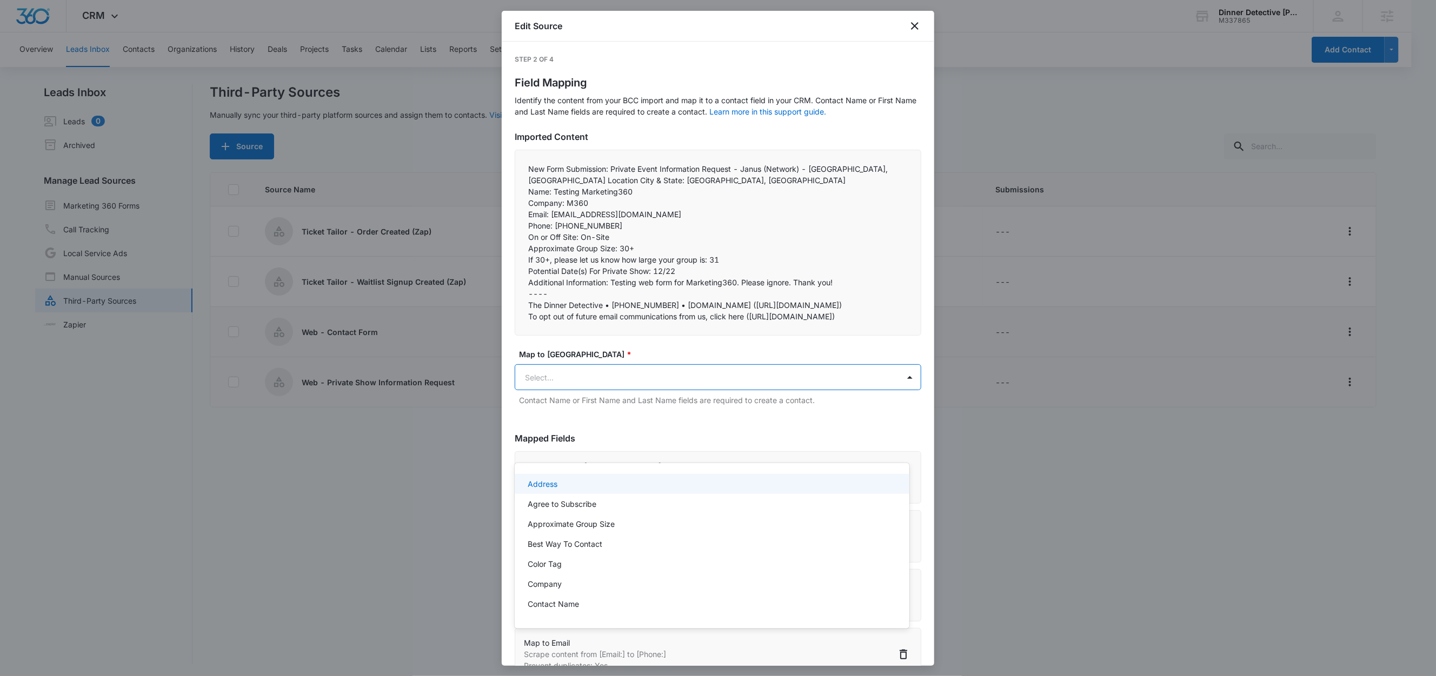
paste input "Approximate Group Size:"
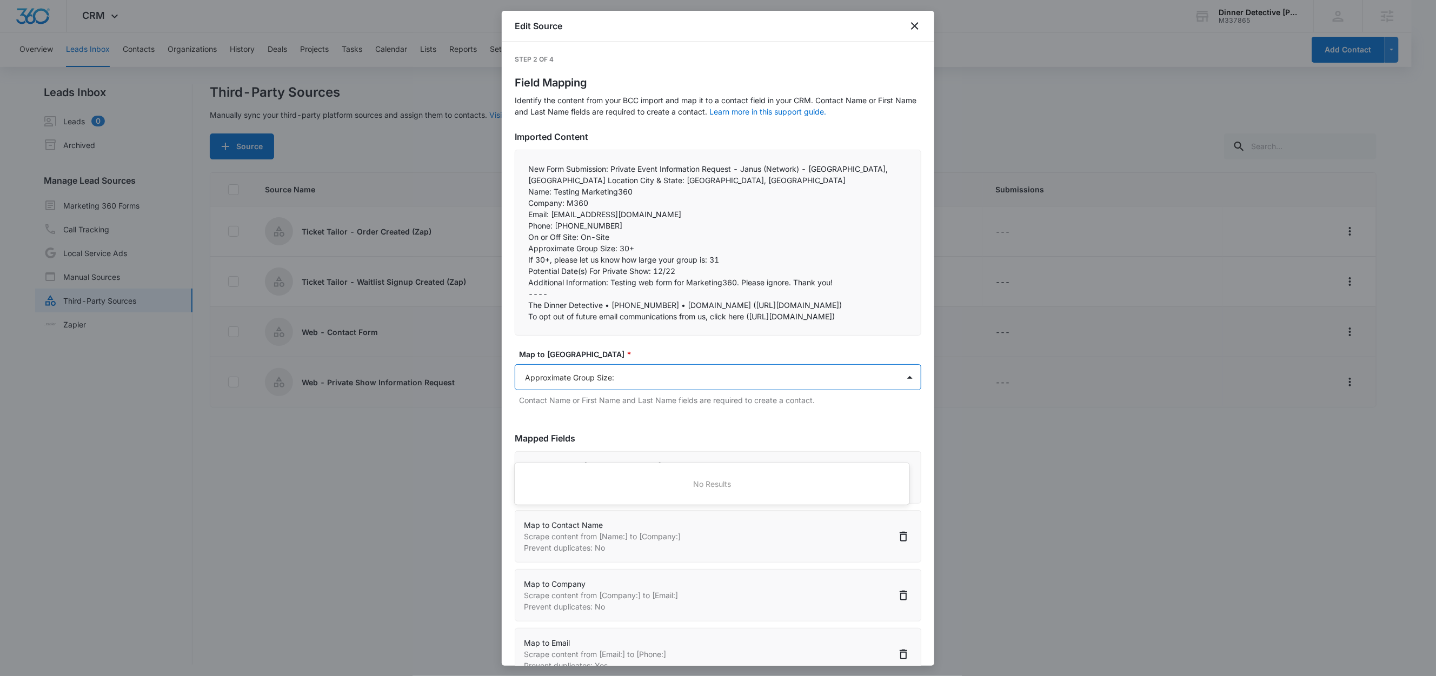
type input "Approximate Group Size"
click at [612, 479] on p "Approximate Group Size" at bounding box center [571, 484] width 87 height 11
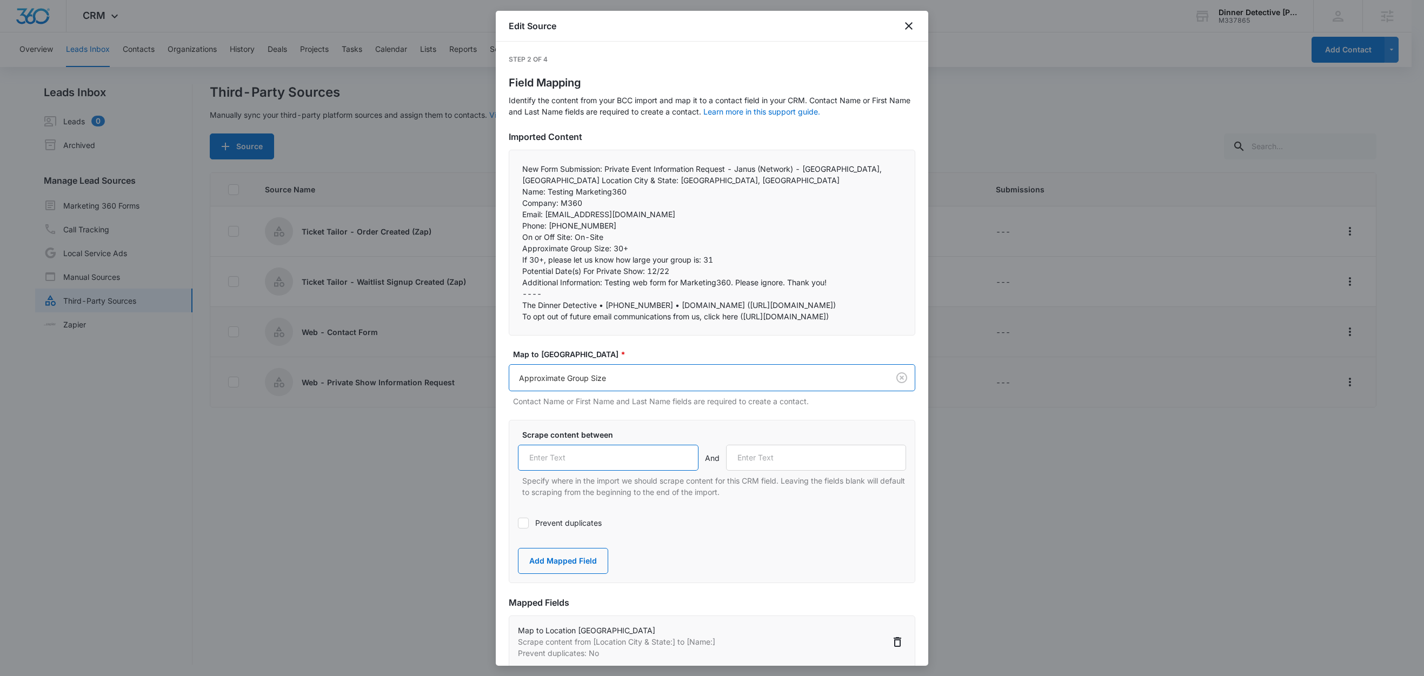
click at [605, 471] on input "text" at bounding box center [608, 458] width 181 height 26
paste input "Approximate Group Size:"
type input "Approximate Group Size:"
drag, startPoint x: 703, startPoint y: 262, endPoint x: 520, endPoint y: 255, distance: 183.9
click at [520, 255] on div "New Form Submission: Private Event Information Request - Janus (Network) - Carl…" at bounding box center [712, 243] width 407 height 186
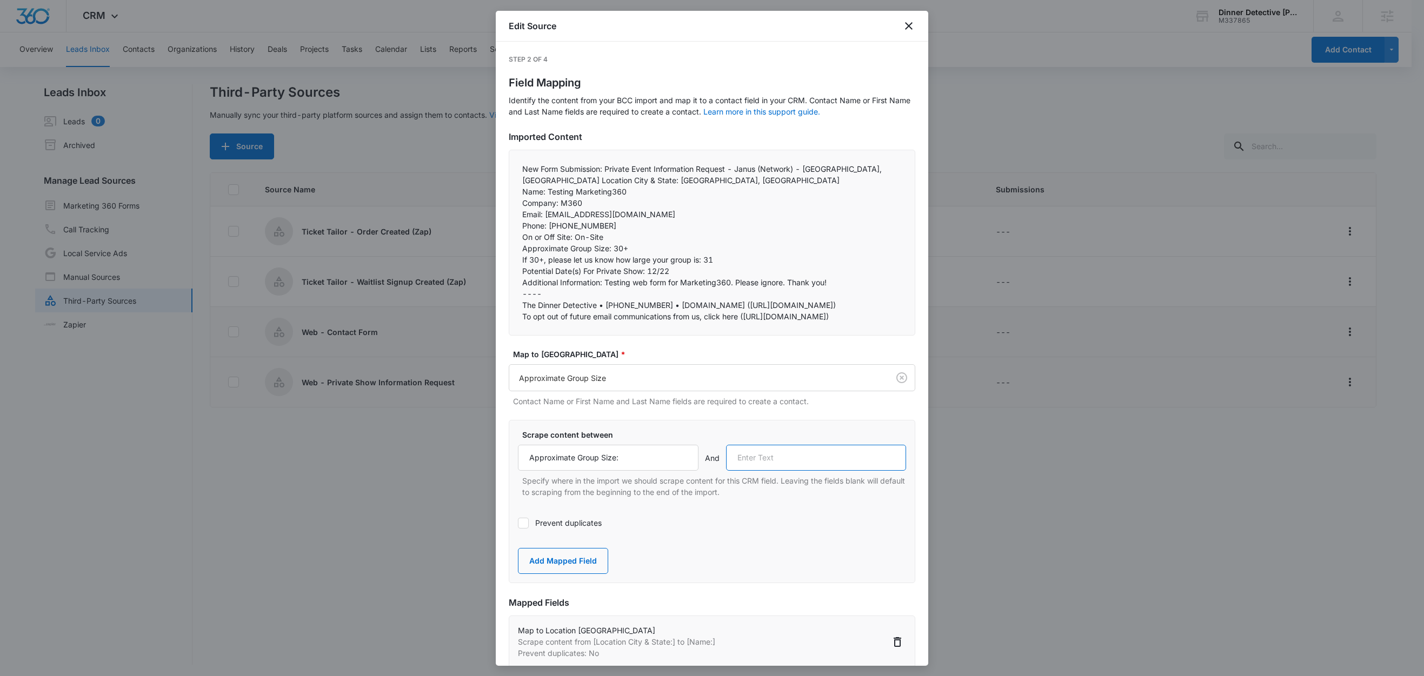
click at [790, 471] on input "text" at bounding box center [816, 458] width 181 height 26
paste input "If 30+, please let us know how large your group is:"
type input "If 30+, please let us know how large your group is:"
click at [579, 574] on button "Add Mapped Field" at bounding box center [563, 561] width 90 height 26
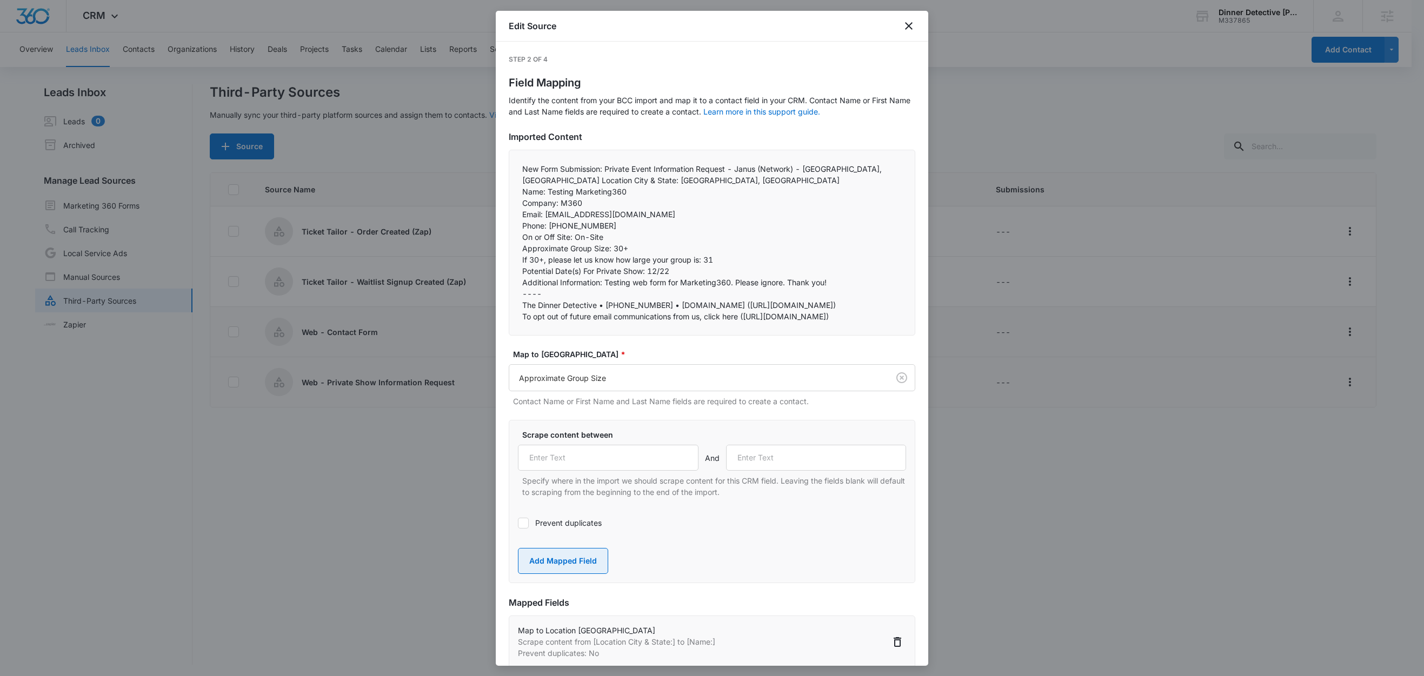
scroll to position [0, 0]
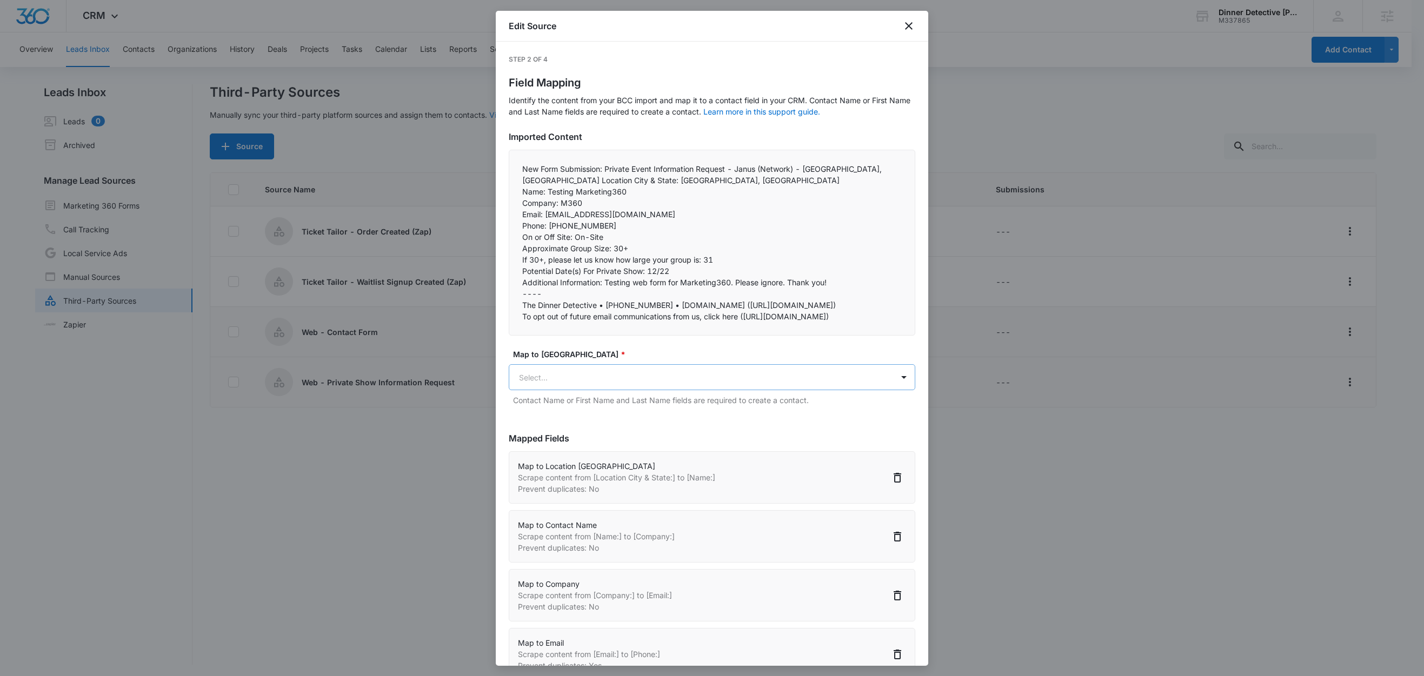
click at [604, 453] on body "CRM Apps Reputation Websites Forms CRM Email Social Shop Content Ads Intelligen…" at bounding box center [712, 339] width 1424 height 678
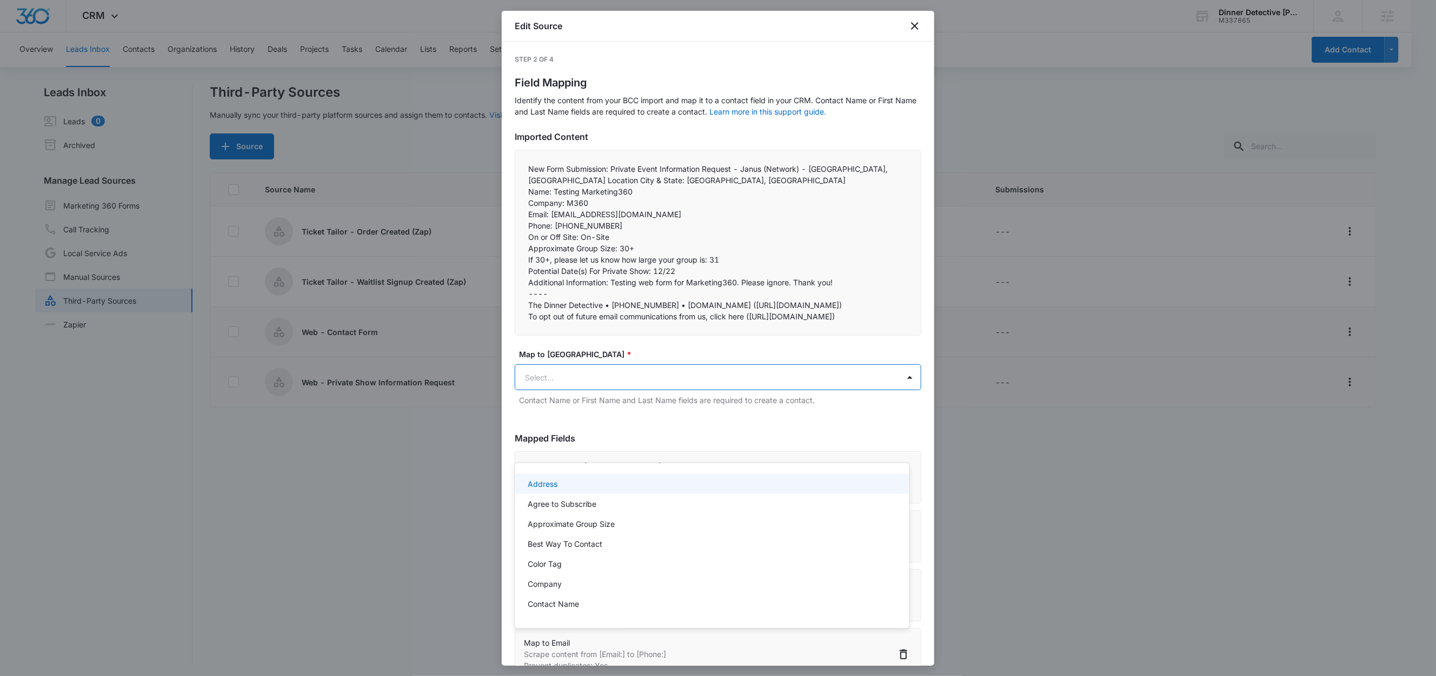
paste input "If 30+, please let us know how large your group is:"
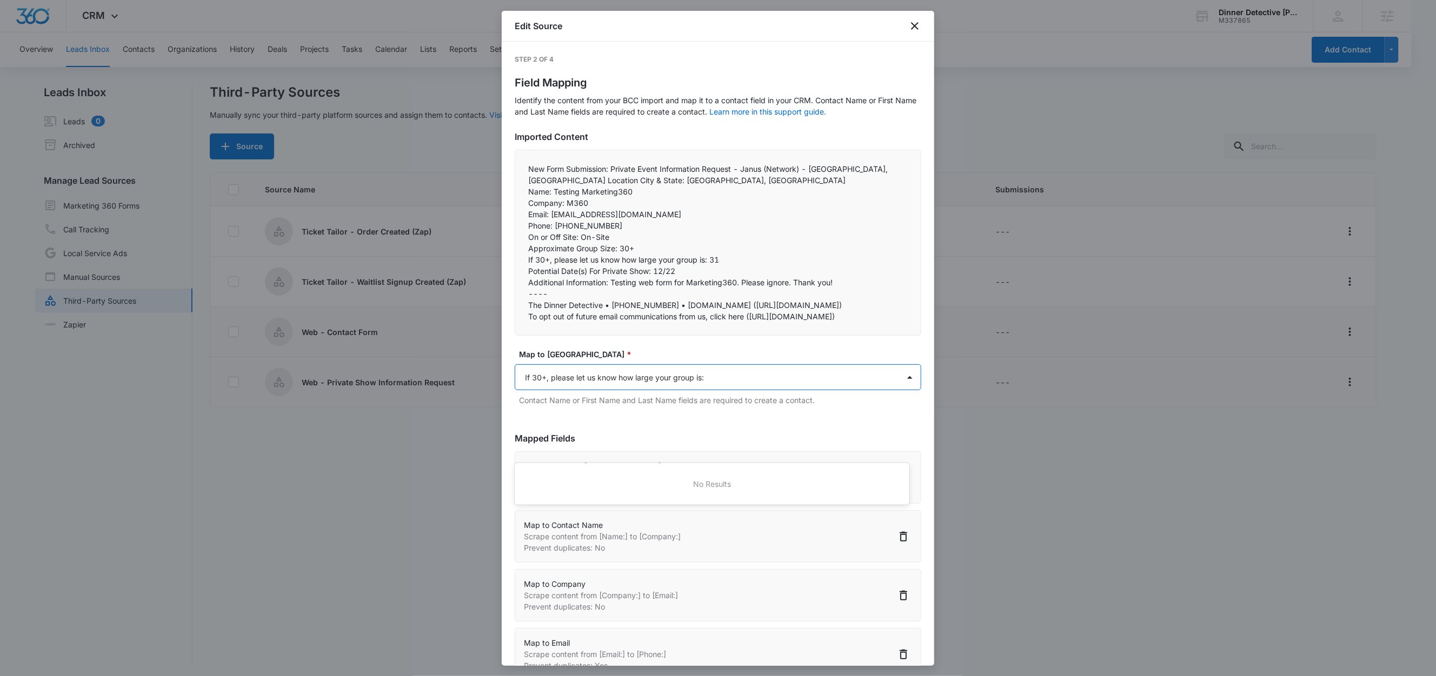
type input "If 30+, please let us know how large your group is"
click at [613, 479] on p "If 30+, please let us know how large your group is" at bounding box center [616, 484] width 177 height 11
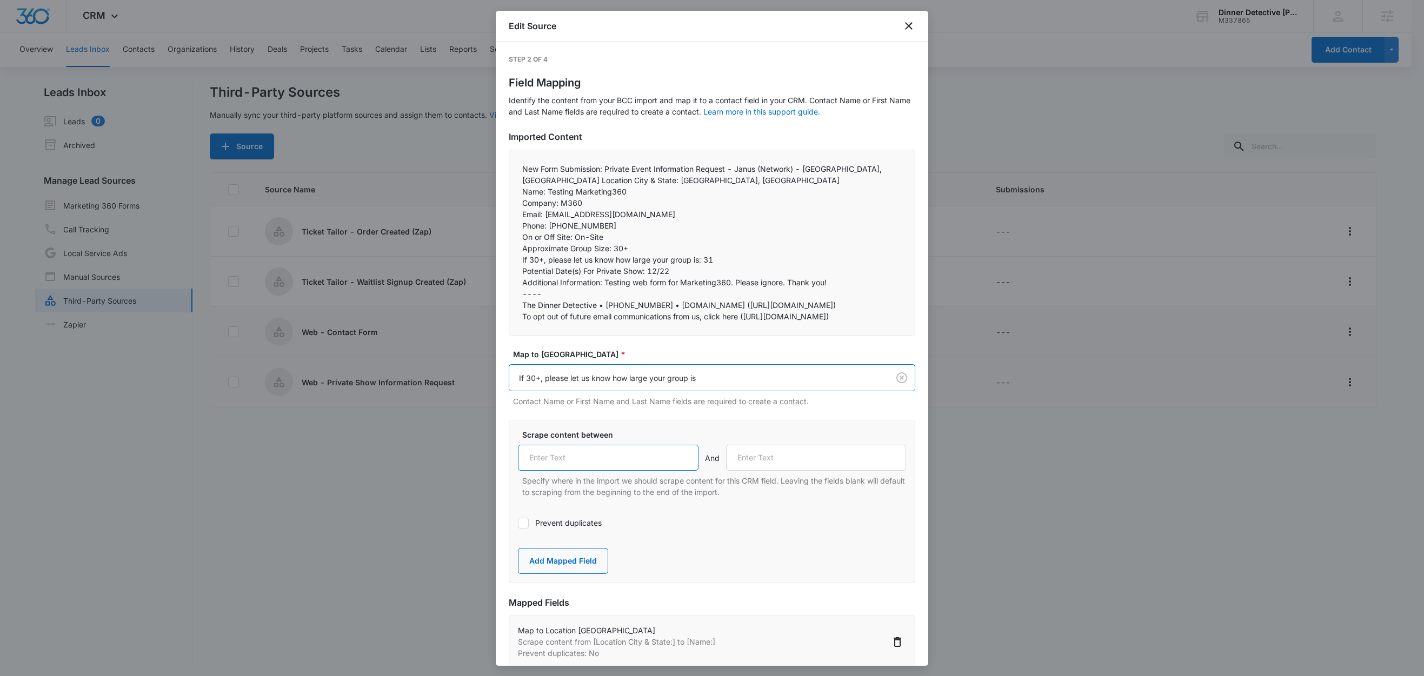
click at [583, 471] on input "text" at bounding box center [608, 458] width 181 height 26
paste input "If 30+, please let us know how large your group is:"
type input "If 30+, please let us know how large your group is:"
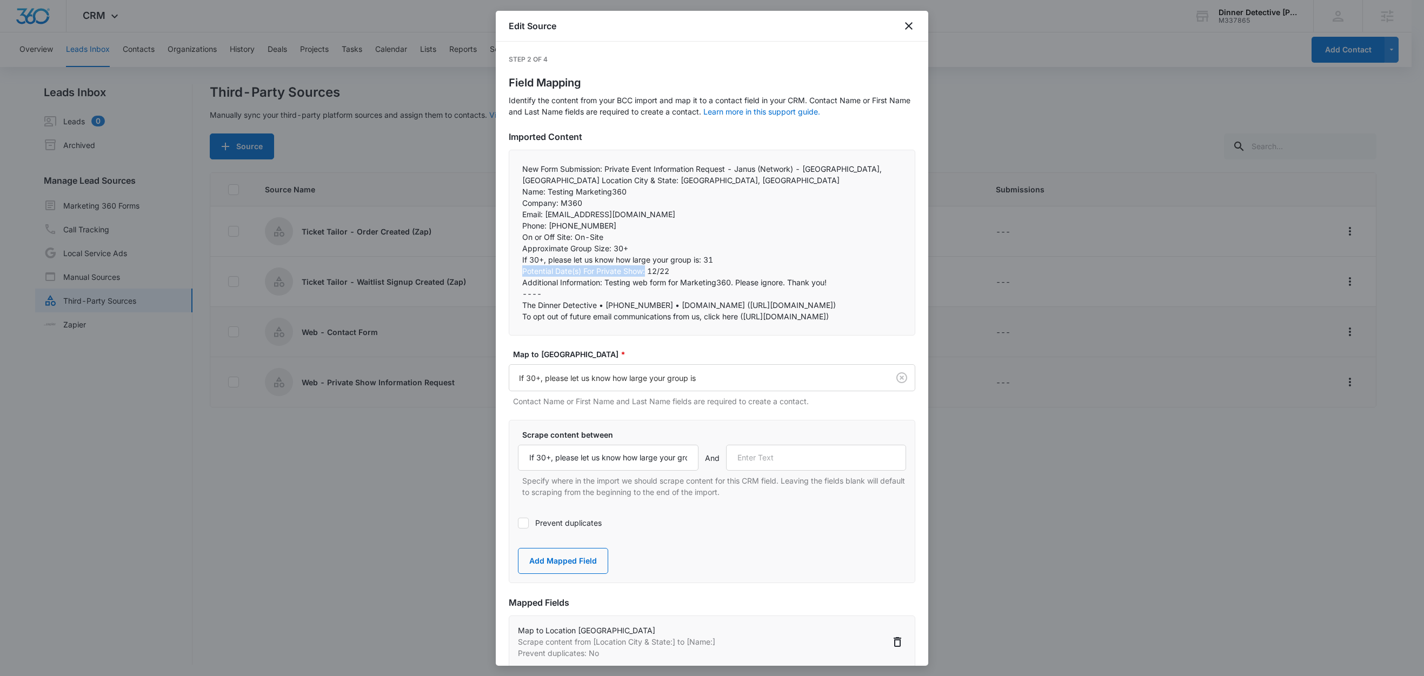
drag, startPoint x: 646, startPoint y: 271, endPoint x: 514, endPoint y: 272, distance: 131.9
click at [514, 272] on div "New Form Submission: Private Event Information Request - Janus (Network) - Carl…" at bounding box center [712, 243] width 407 height 186
click at [759, 471] on input "text" at bounding box center [816, 458] width 181 height 26
paste input "Potential Date(s) For Private Show:"
type input "Potential Date(s) For Private Show:"
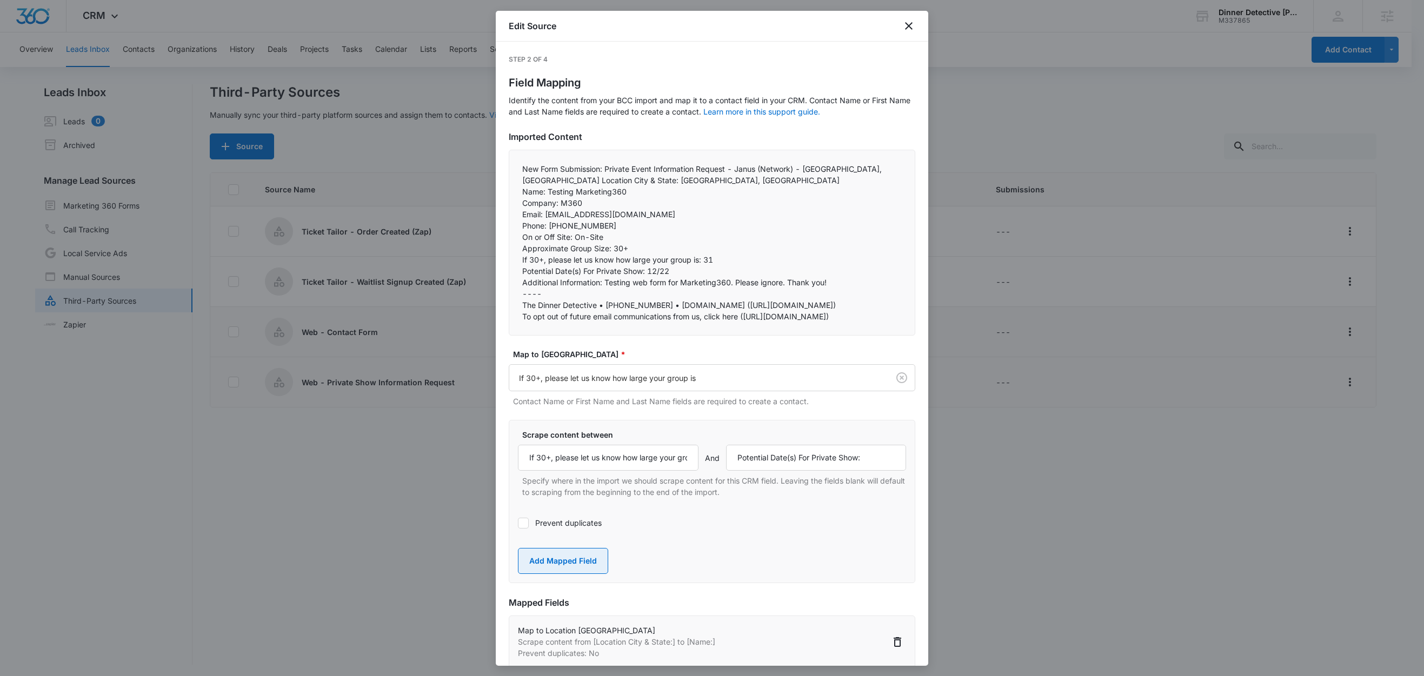
click at [560, 574] on button "Add Mapped Field" at bounding box center [563, 561] width 90 height 26
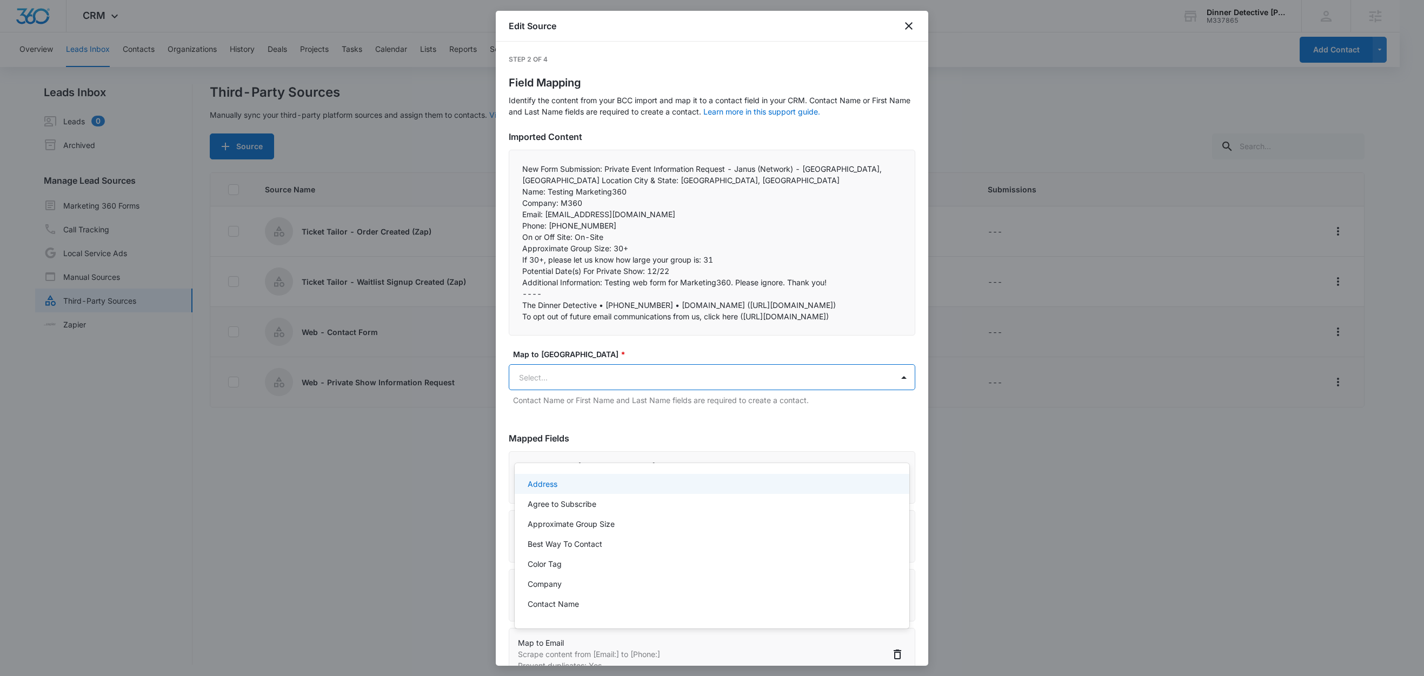
click at [575, 449] on body "CRM Apps Reputation Websites Forms CRM Email Social Shop Content Ads Intelligen…" at bounding box center [712, 338] width 1424 height 676
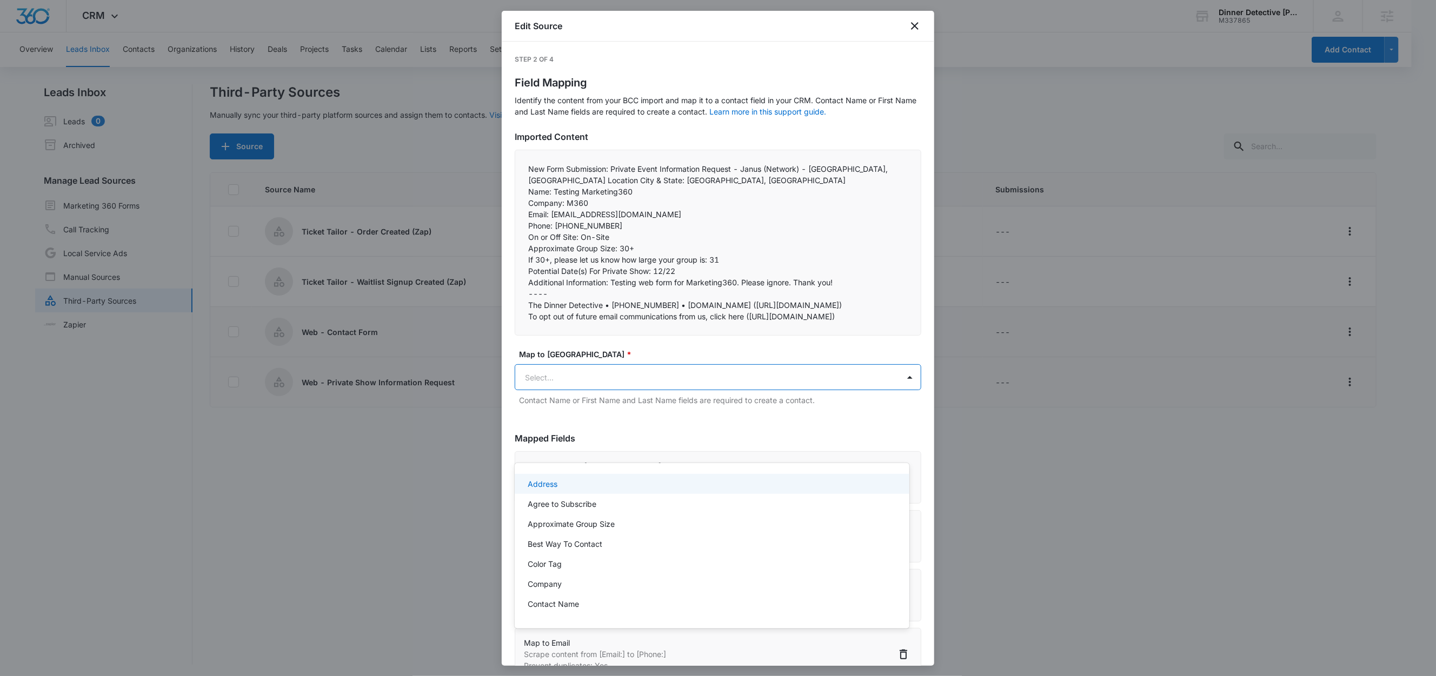
paste input "Potential Date(s) For Private Show:"
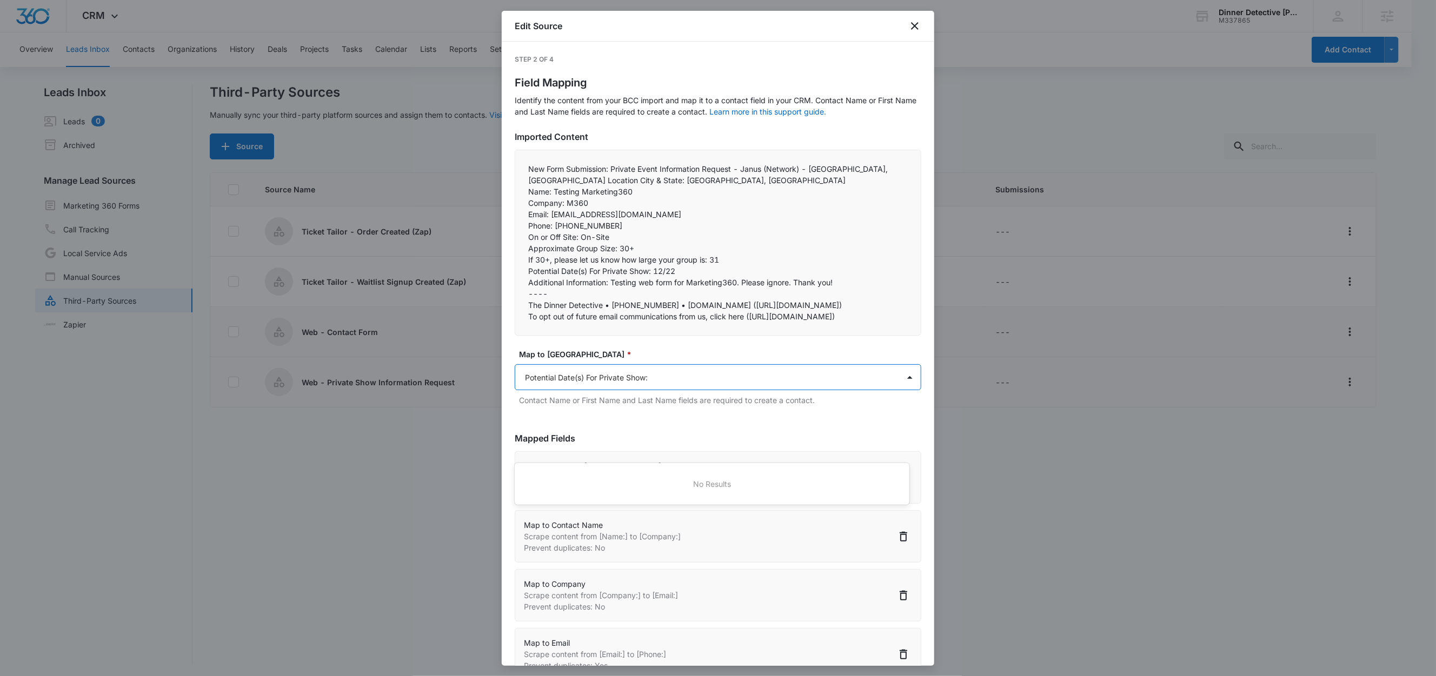
type input "Potential Date(s) For Private Show"
click at [584, 481] on p "Potential Date(s) For Private Show" at bounding box center [588, 484] width 121 height 11
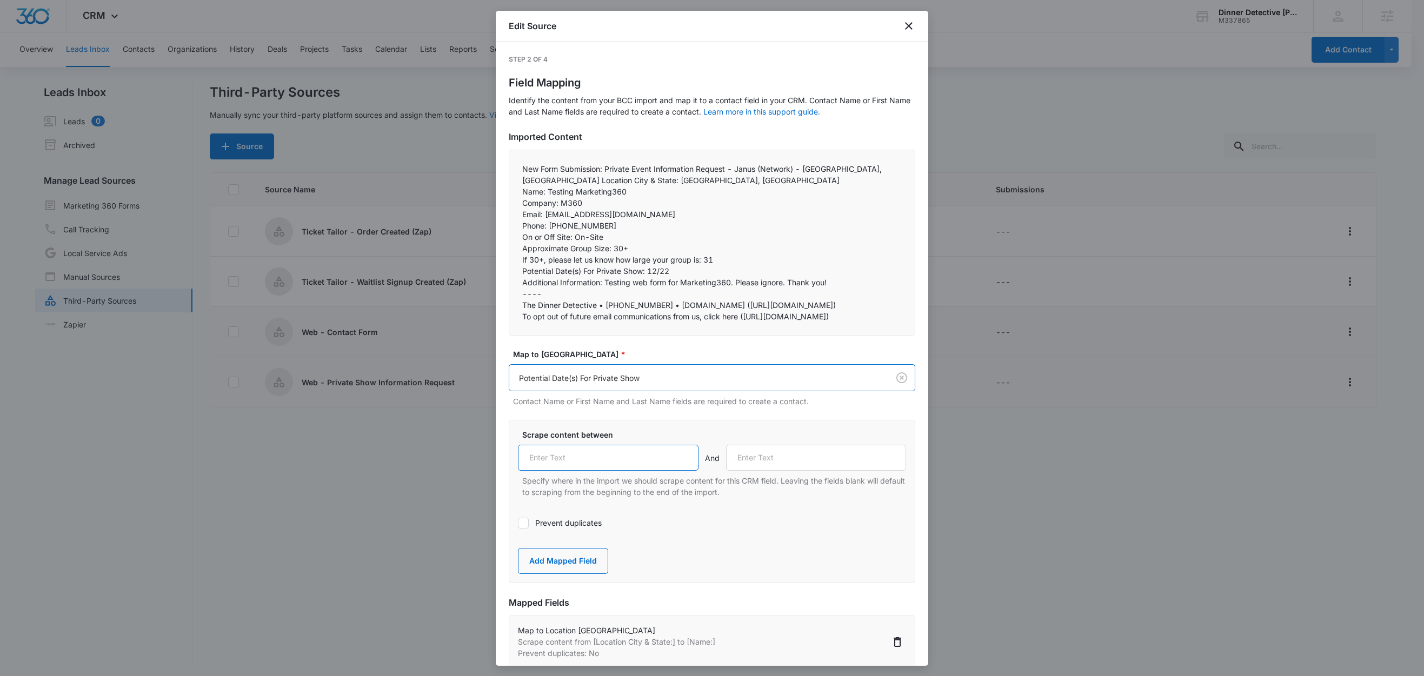
click at [593, 471] on input "text" at bounding box center [608, 458] width 181 height 26
paste input "Potential Date(s) For Private Show:"
type input "Potential Date(s) For Private Show:"
drag, startPoint x: 602, startPoint y: 283, endPoint x: 509, endPoint y: 286, distance: 92.5
click at [509, 286] on div "New Form Submission: Private Event Information Request - Janus (Network) - Carl…" at bounding box center [712, 243] width 407 height 186
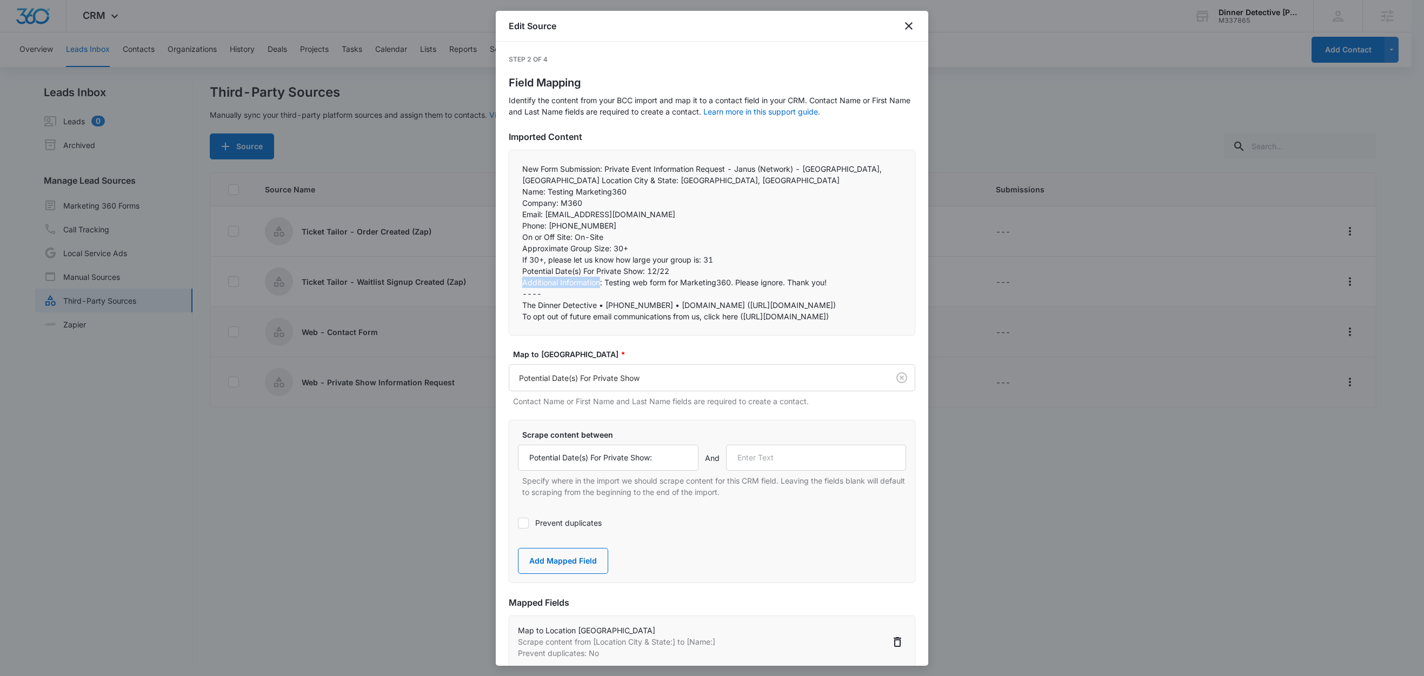
click at [590, 287] on p "Additional Information: Testing web form for Marketing360. Please ignore. Thank…" at bounding box center [712, 282] width 380 height 11
drag, startPoint x: 604, startPoint y: 285, endPoint x: 508, endPoint y: 283, distance: 95.7
click at [509, 283] on div "New Form Submission: Private Event Information Request - Janus (Network) - Carl…" at bounding box center [712, 243] width 407 height 186
click at [597, 294] on p "----" at bounding box center [712, 293] width 380 height 11
drag, startPoint x: 602, startPoint y: 282, endPoint x: 503, endPoint y: 282, distance: 99.5
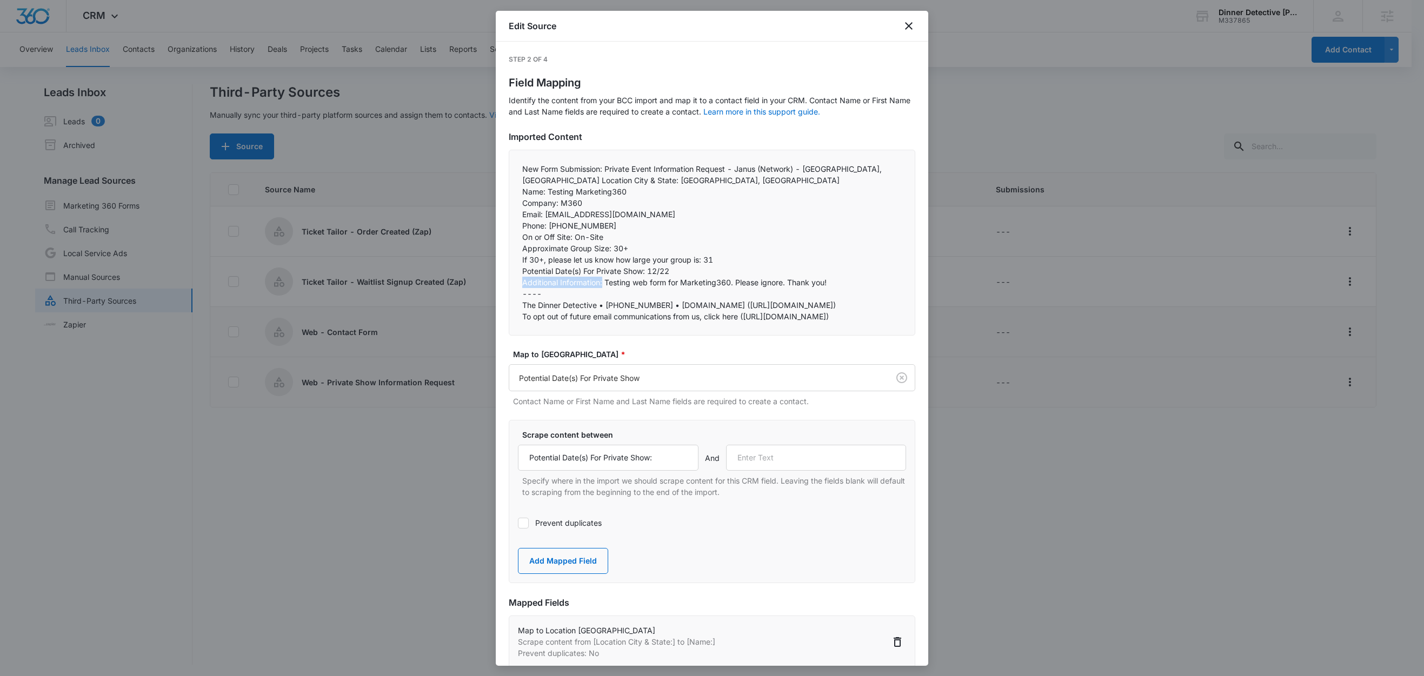
click at [503, 282] on div "Step 2 of 4 Field Mapping Identify the content from your BCC import and map it …" at bounding box center [712, 354] width 433 height 624
click at [772, 471] on input "text" at bounding box center [816, 458] width 181 height 26
paste input "Additional Information:"
type input "Additional Information:"
click at [579, 574] on button "Add Mapped Field" at bounding box center [563, 561] width 90 height 26
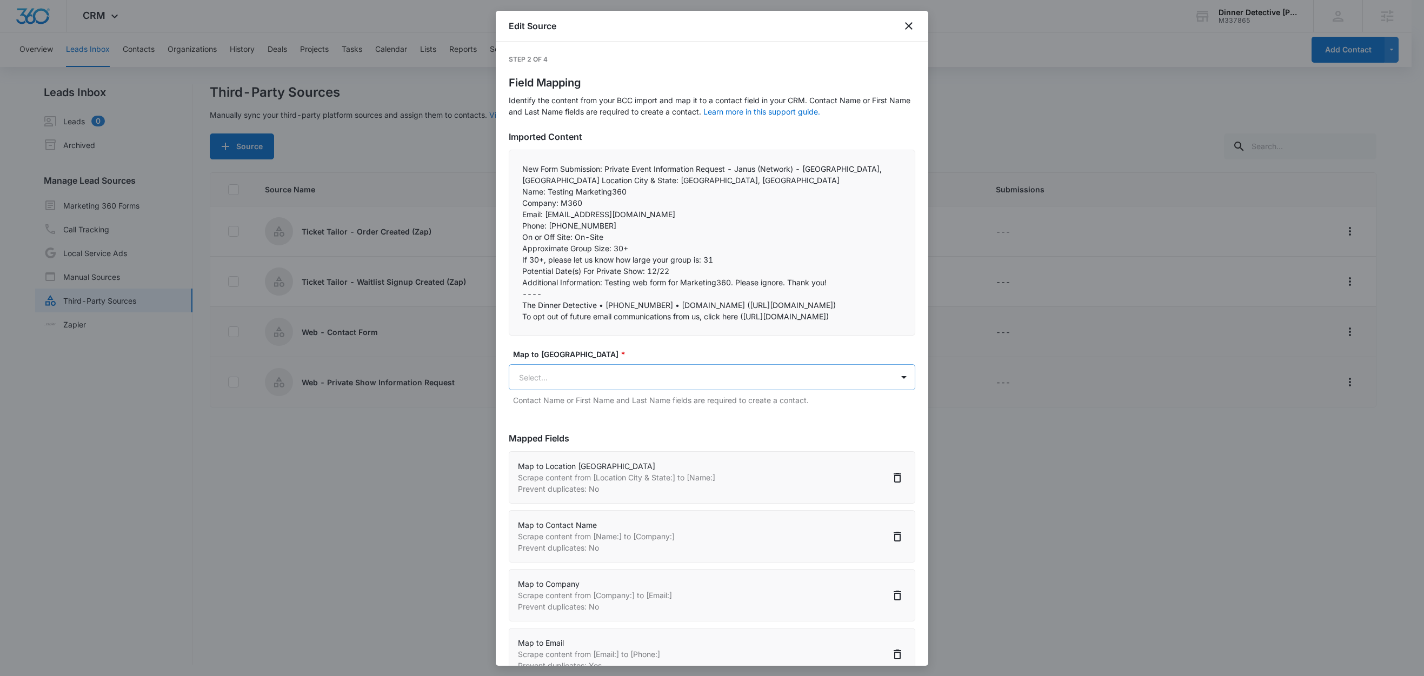
click at [577, 449] on body "CRM Apps Reputation Websites Forms CRM Email Social Shop Content Ads Intelligen…" at bounding box center [712, 339] width 1424 height 678
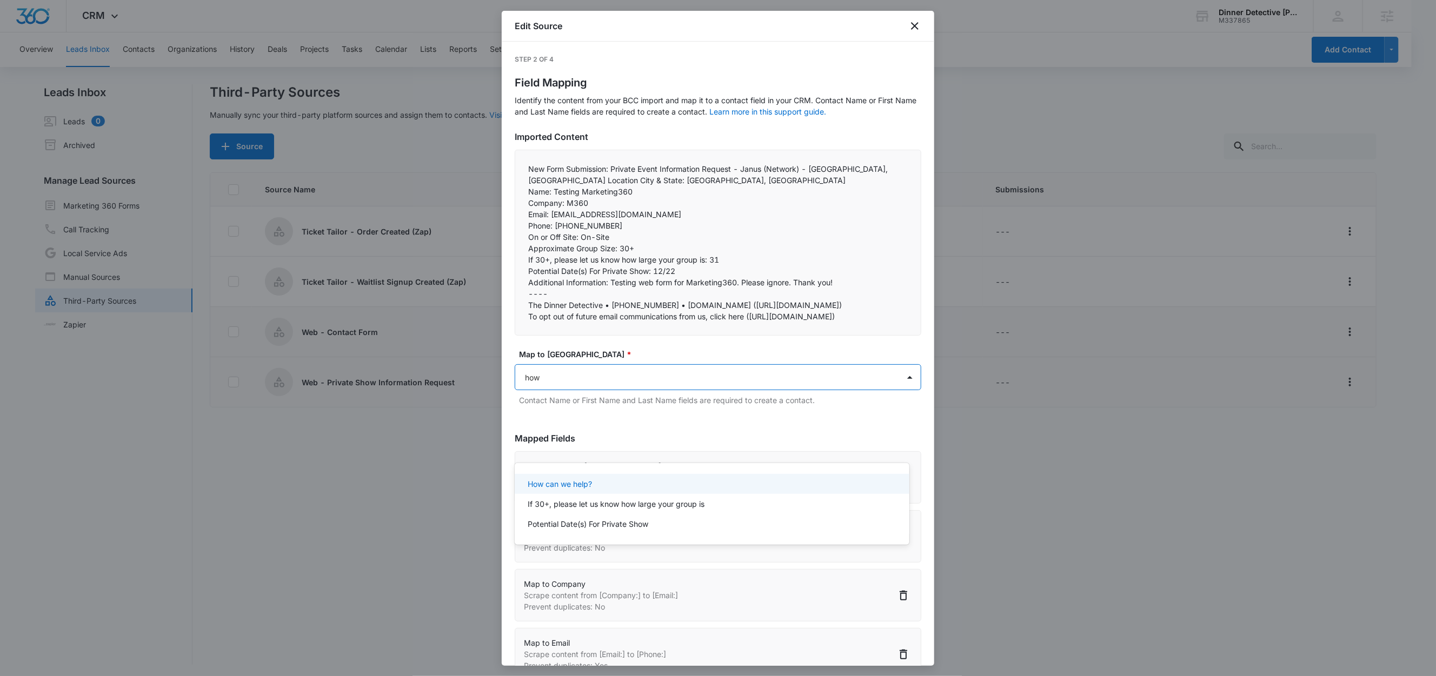
type input "how c"
click at [586, 486] on p "How can we help?" at bounding box center [560, 484] width 64 height 11
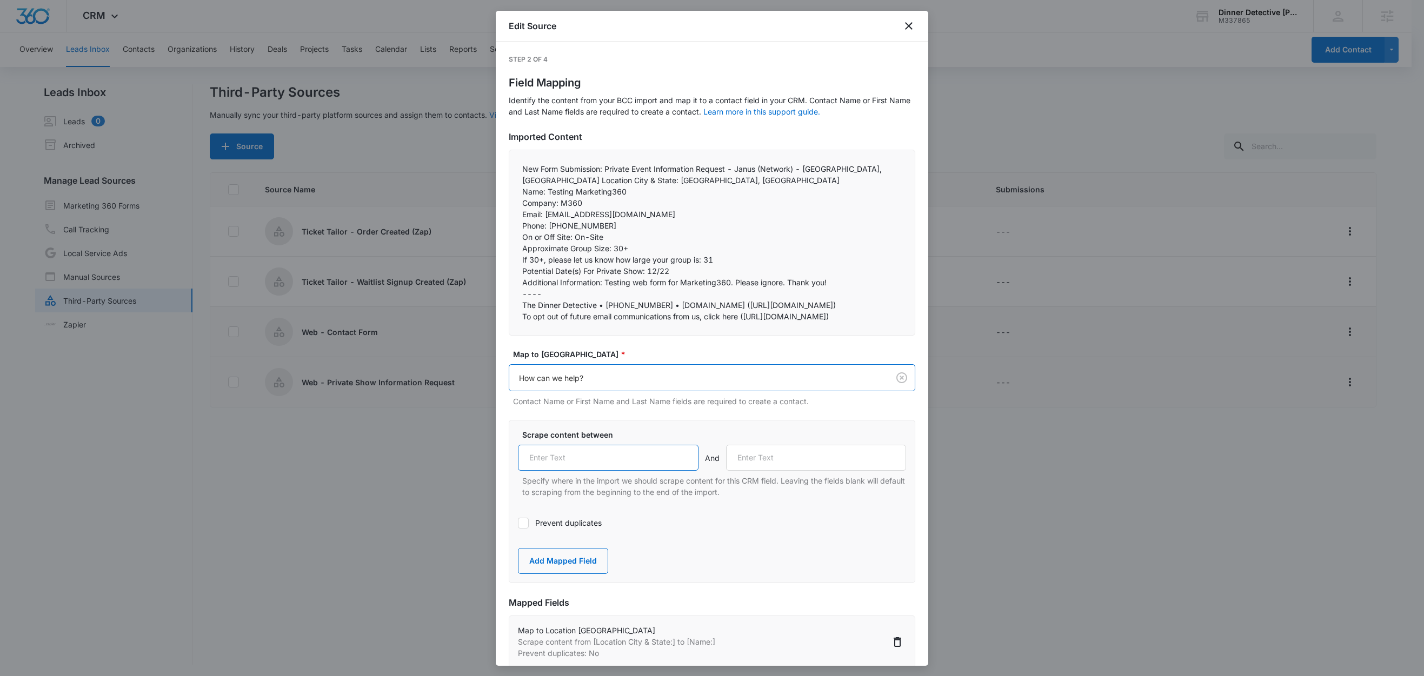
click at [603, 471] on input "text" at bounding box center [608, 458] width 181 height 26
paste input "Additional Information:"
type input "Additional Information:"
drag, startPoint x: 548, startPoint y: 294, endPoint x: 507, endPoint y: 296, distance: 41.1
click at [507, 296] on div "Step 2 of 4 Field Mapping Identify the content from your BCC import and map it …" at bounding box center [712, 354] width 433 height 624
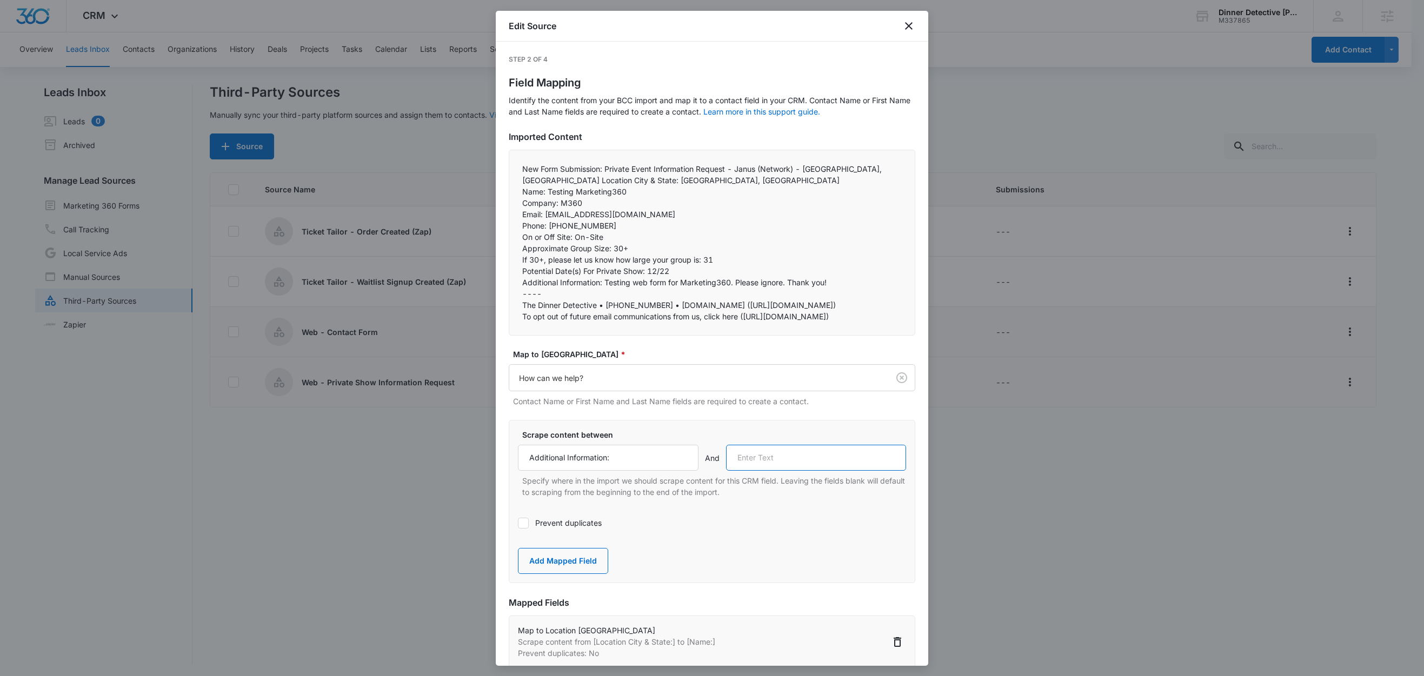
click at [786, 471] on input "text" at bounding box center [816, 458] width 181 height 26
paste input "----"
type input "----"
click at [702, 495] on div "Scrape content between Additional Information: And ---- Specify where in the im…" at bounding box center [712, 501] width 407 height 163
click at [570, 574] on button "Add Mapped Field" at bounding box center [563, 561] width 90 height 26
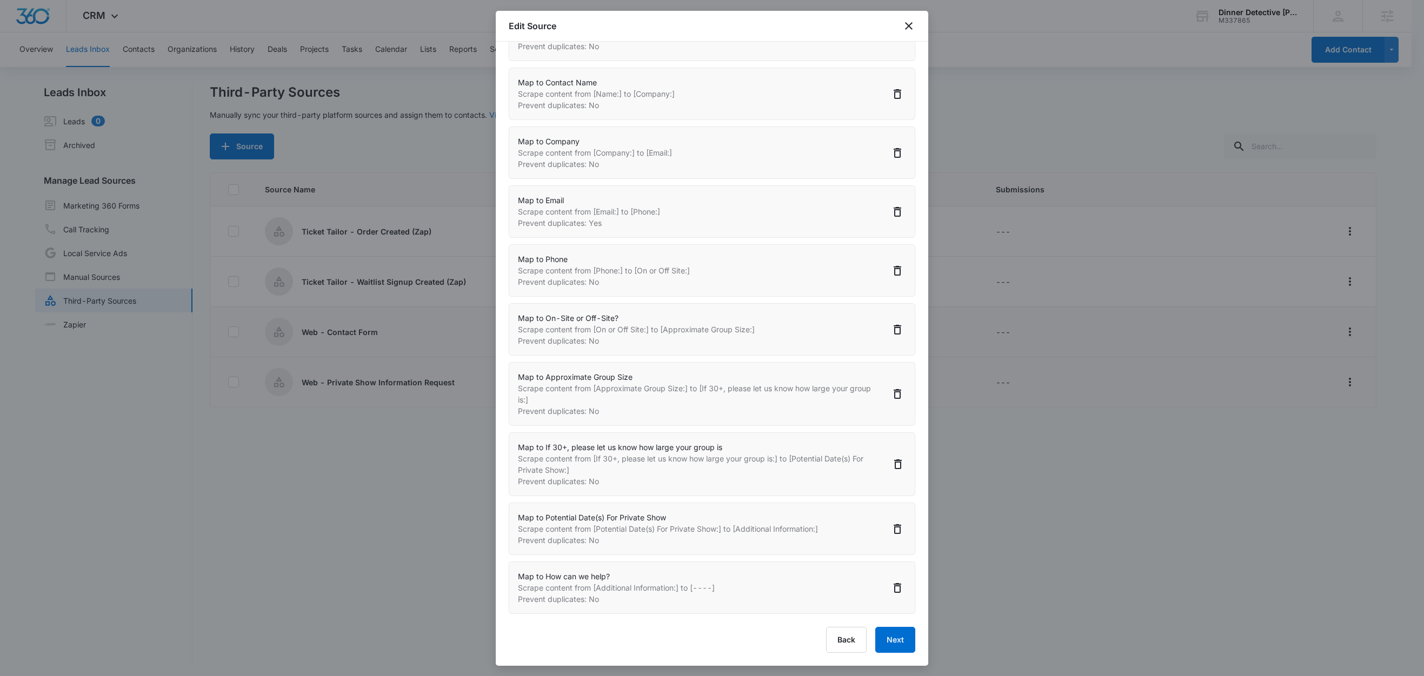
scroll to position [528, 0]
click at [893, 627] on button "Next" at bounding box center [895, 640] width 40 height 26
select select "363"
select select "77"
select select "364"
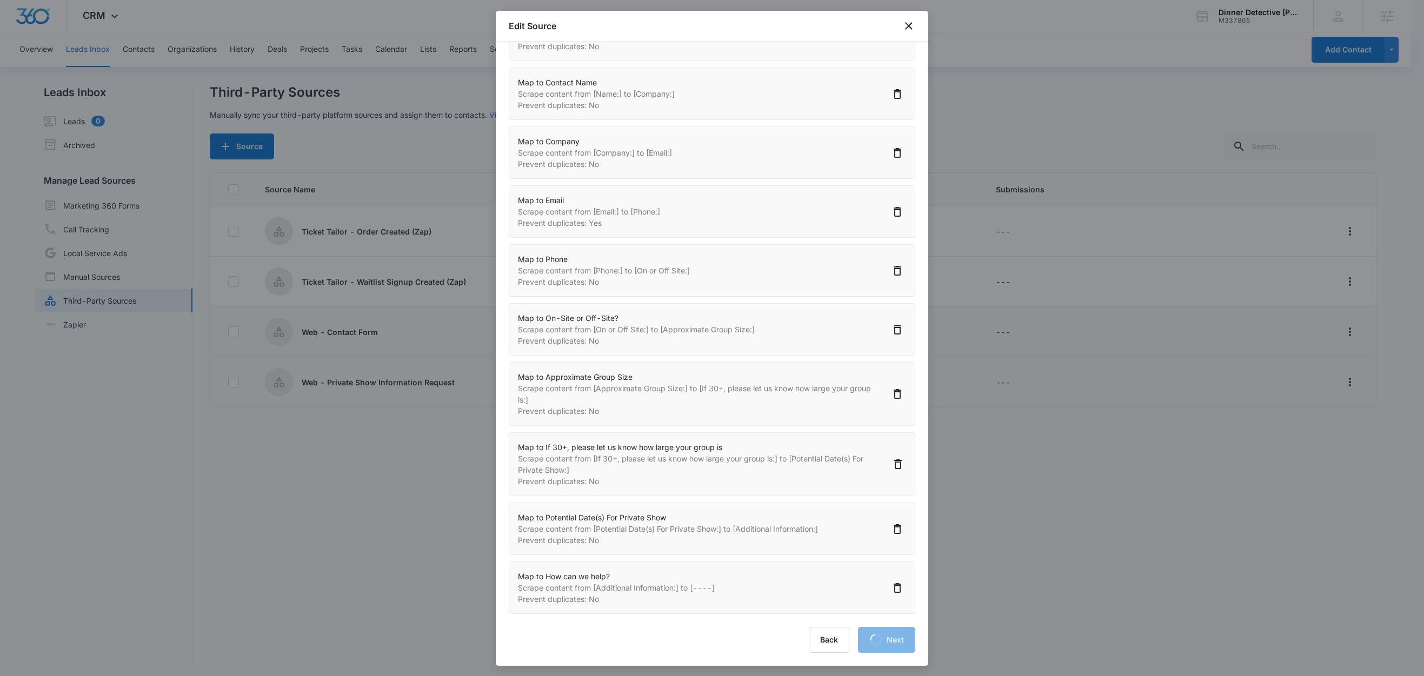
select select "185"
select select "184"
select select "365"
select select "366"
select select "367"
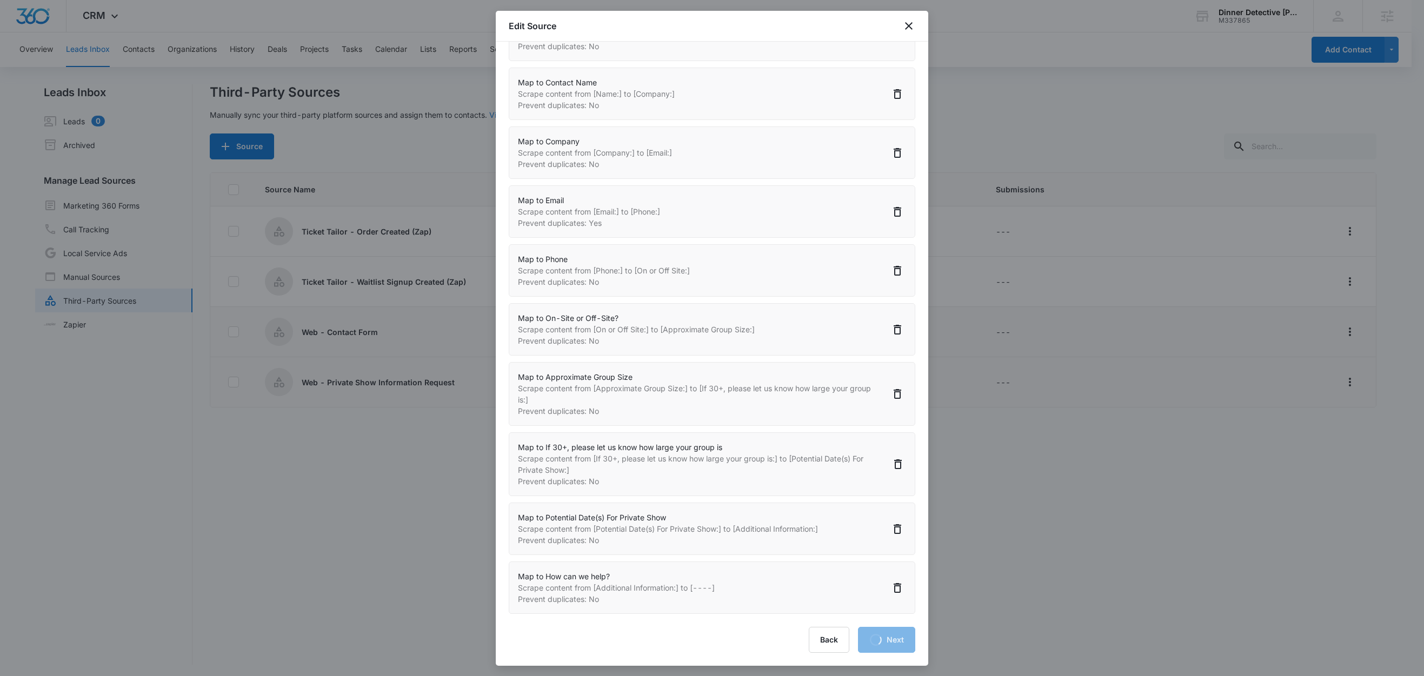
select select "368"
select select "349"
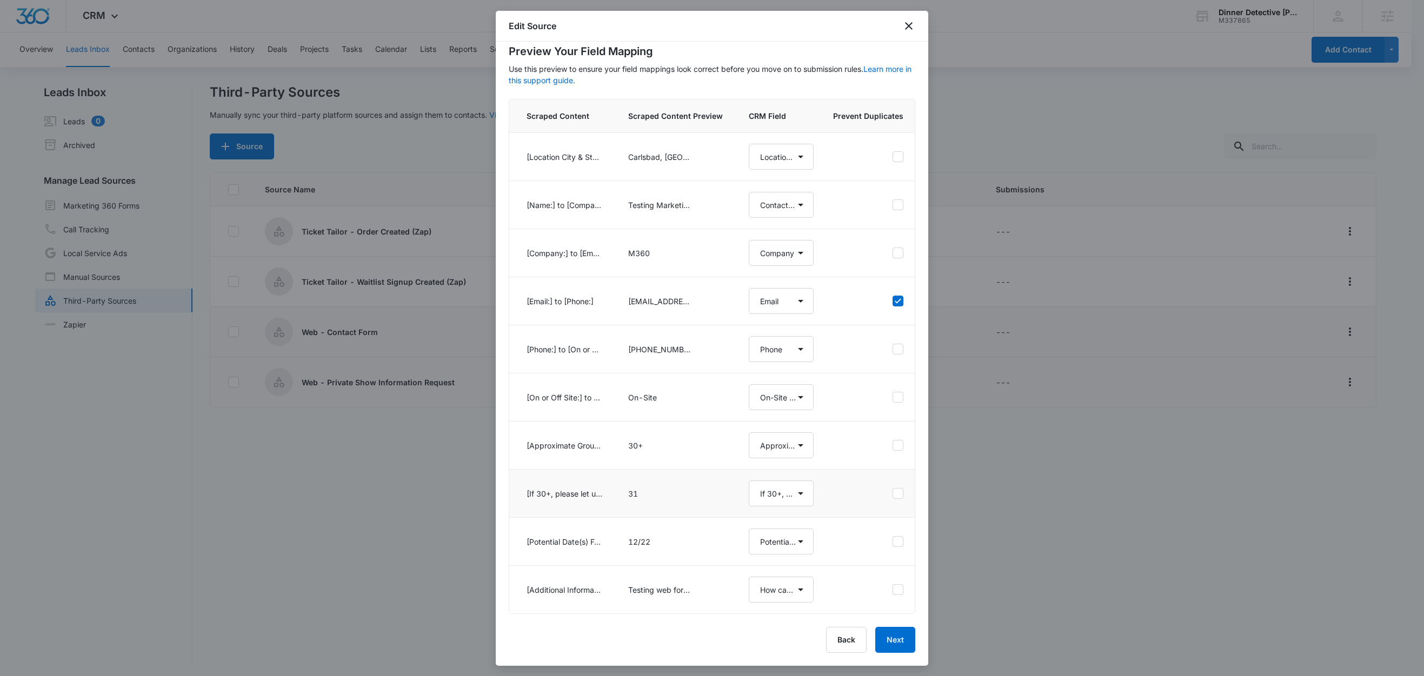
scroll to position [2, 0]
select select "363"
select select "77"
select select "364"
select select "185"
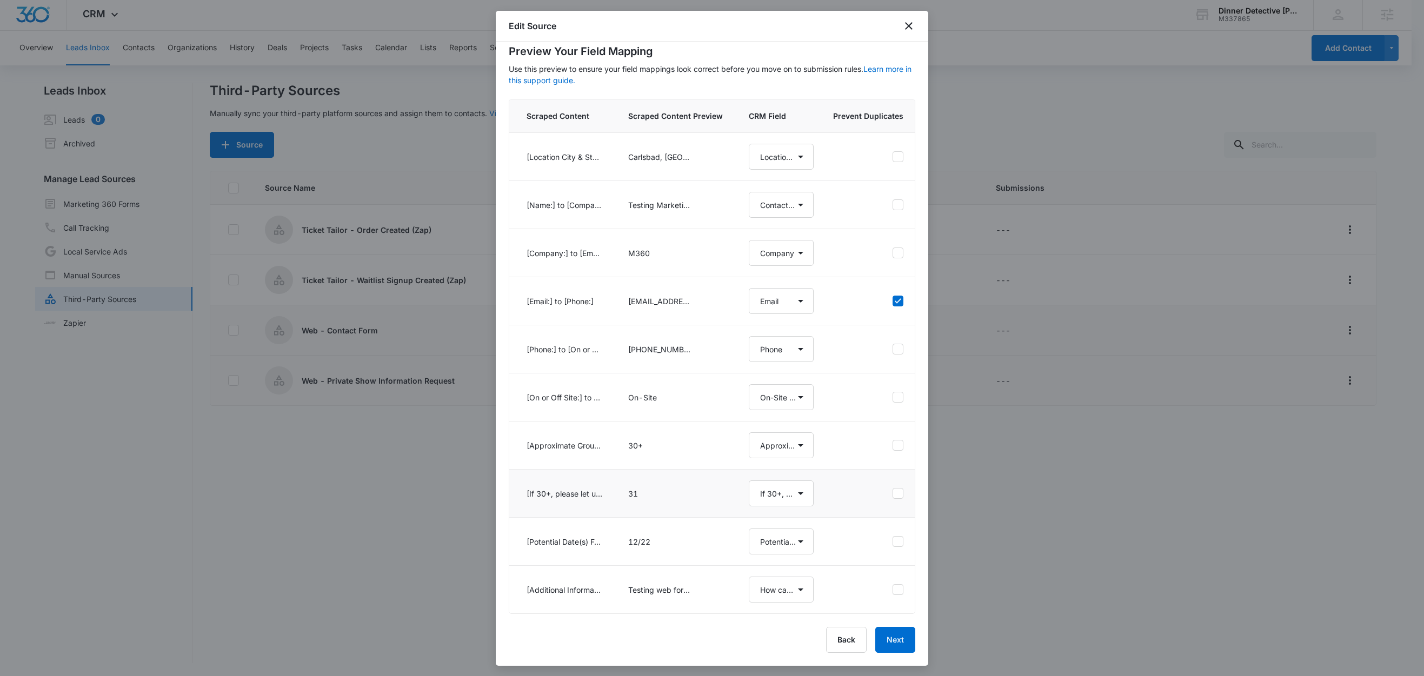
select select "184"
select select "365"
select select "366"
select select "367"
select select "368"
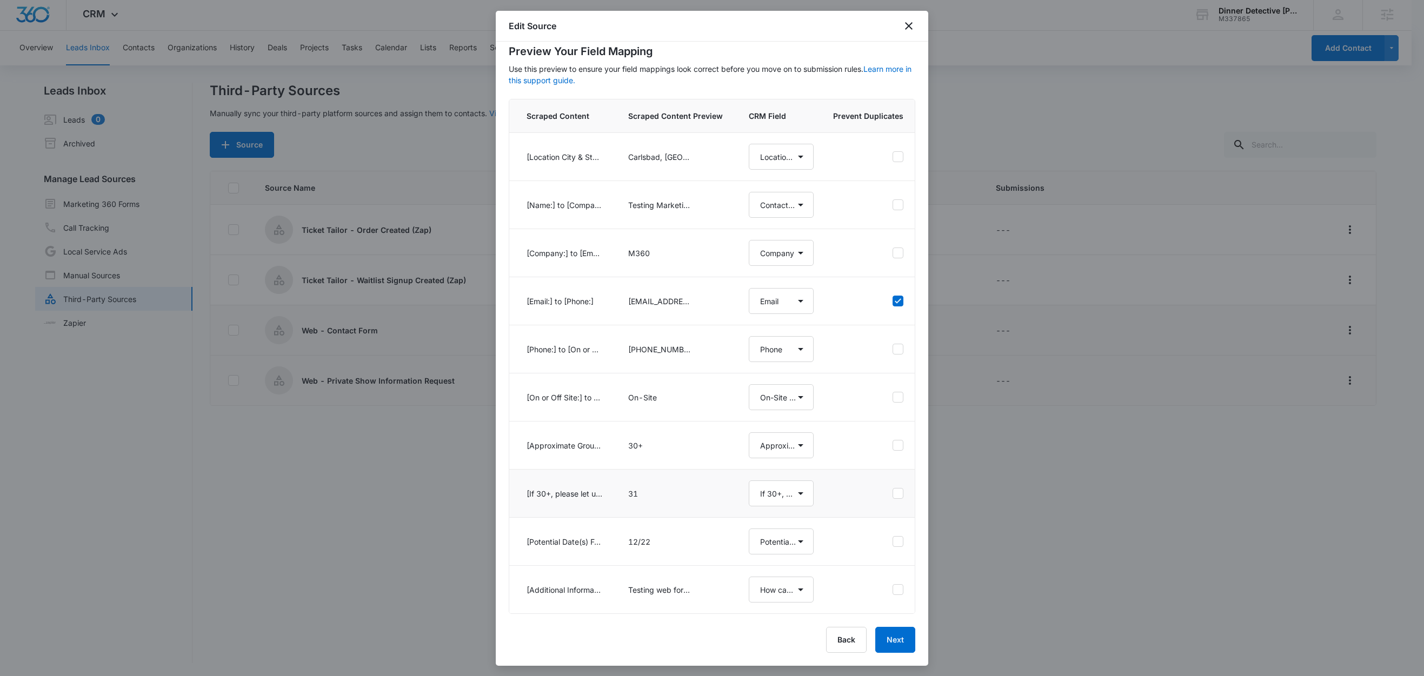
select select "349"
click at [882, 644] on button "Next" at bounding box center [895, 640] width 40 height 26
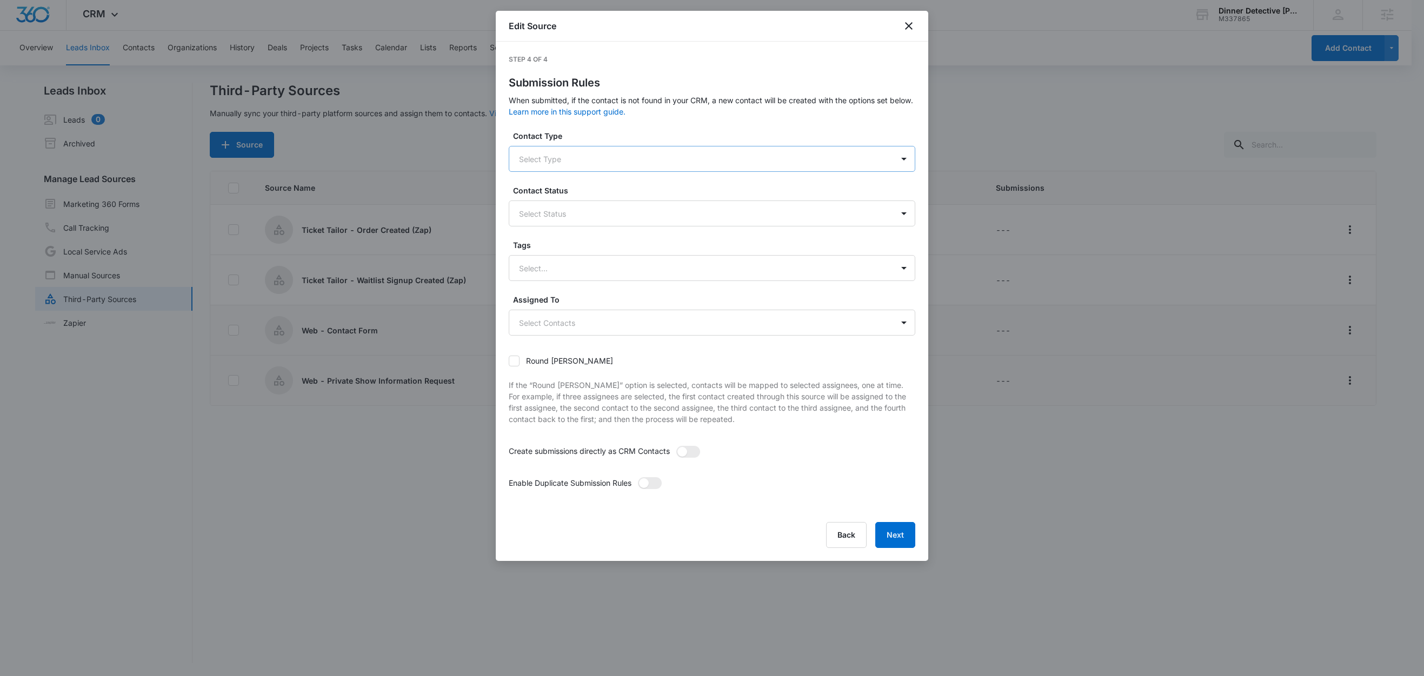
click at [547, 160] on div at bounding box center [699, 159] width 360 height 14
click at [539, 196] on div "Lead" at bounding box center [711, 196] width 378 height 11
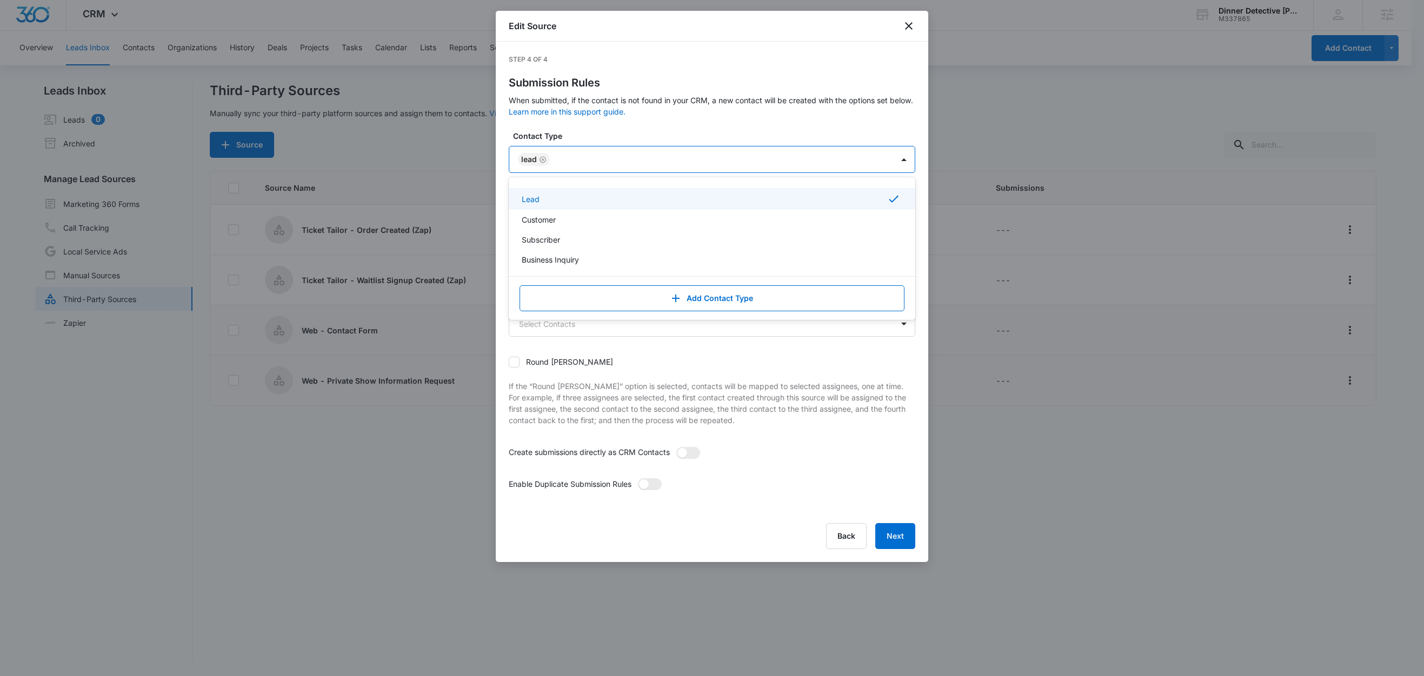
click at [607, 141] on label "Contact Type" at bounding box center [716, 135] width 407 height 11
click at [561, 209] on div at bounding box center [699, 215] width 360 height 14
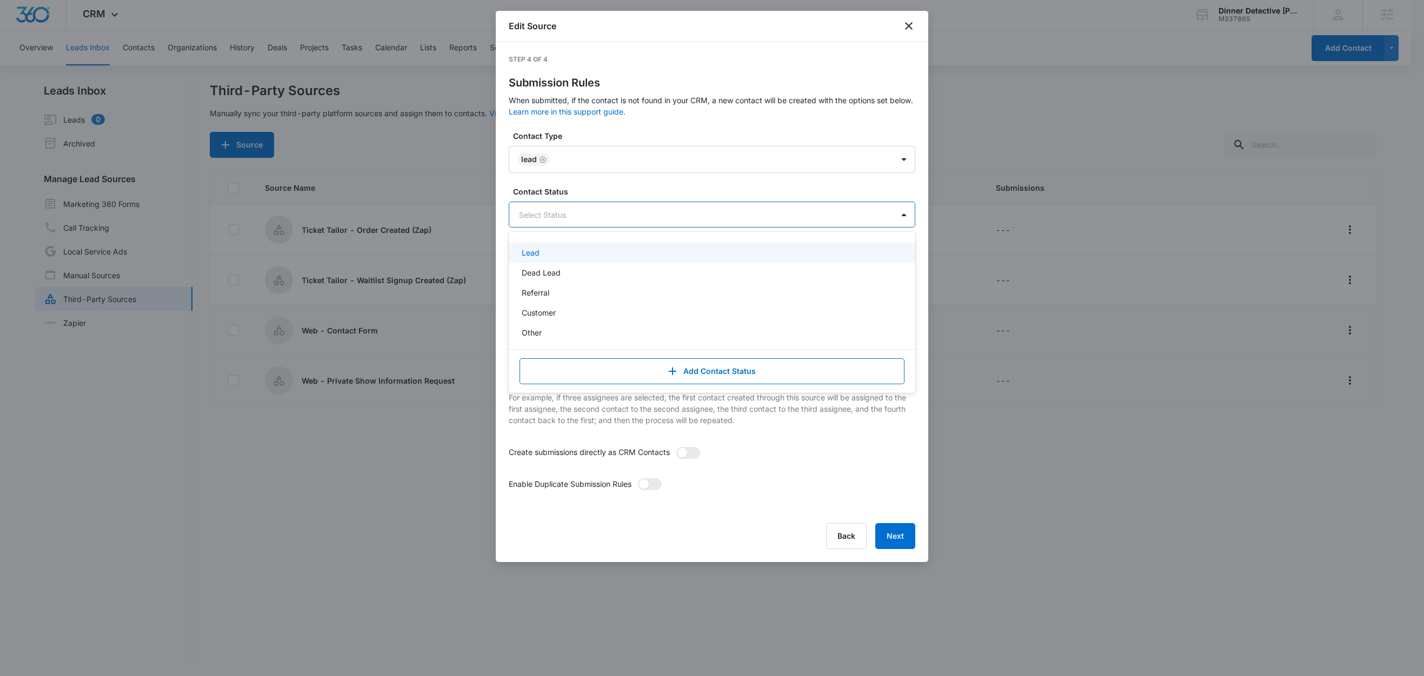
click at [541, 259] on div "Lead" at bounding box center [712, 253] width 407 height 20
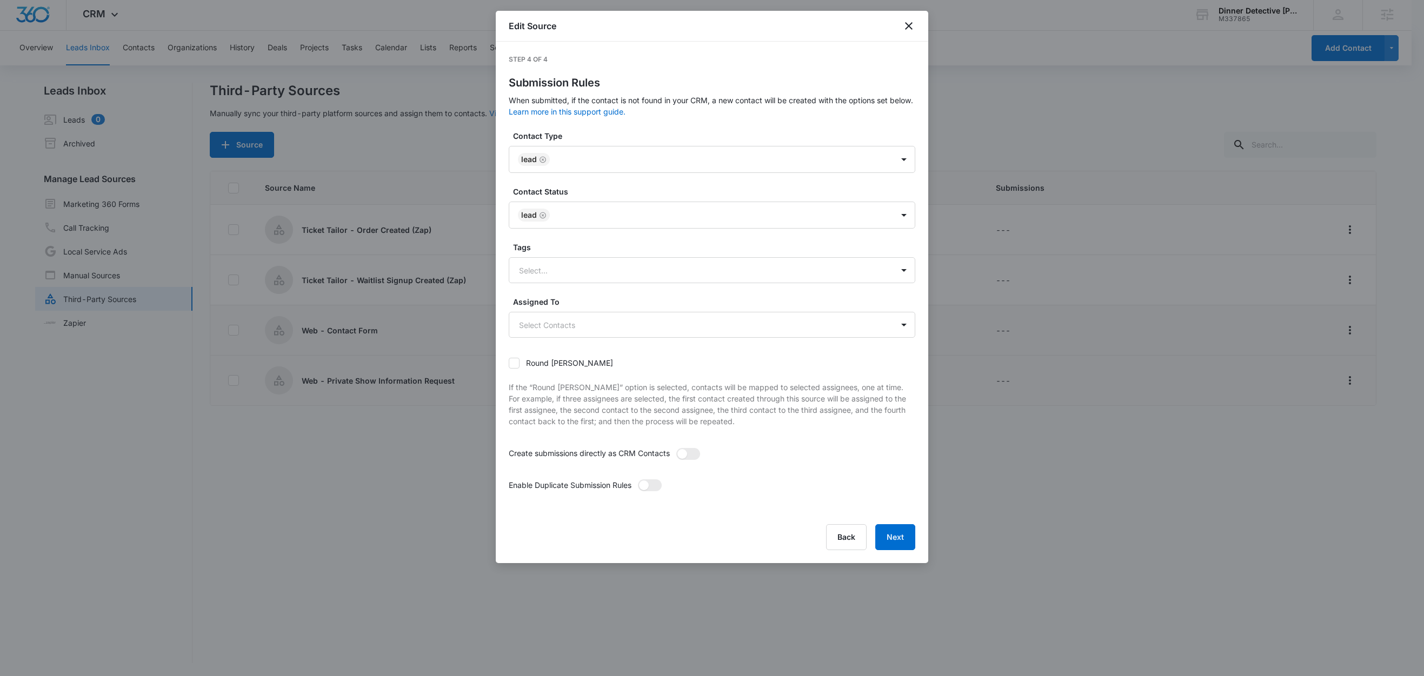
drag, startPoint x: 596, startPoint y: 188, endPoint x: 570, endPoint y: 309, distance: 124.0
click at [597, 188] on label "Contact Status" at bounding box center [716, 191] width 407 height 11
click at [573, 278] on div "Select..." at bounding box center [701, 270] width 384 height 24
type input "p"
type input "pr"
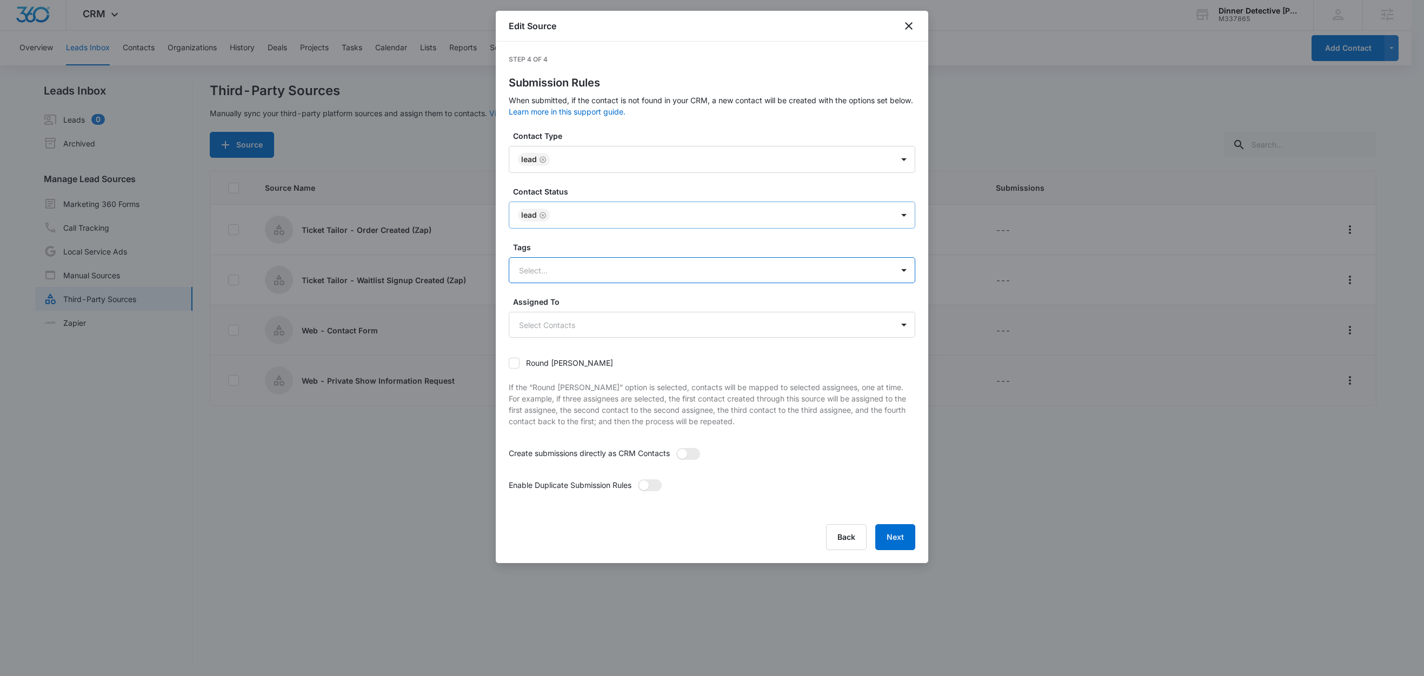
click at [546, 212] on icon "Remove Lead" at bounding box center [543, 215] width 8 height 8
click at [544, 160] on icon "Remove Lead" at bounding box center [543, 160] width 8 height 8
click at [898, 536] on button "Next" at bounding box center [895, 535] width 40 height 26
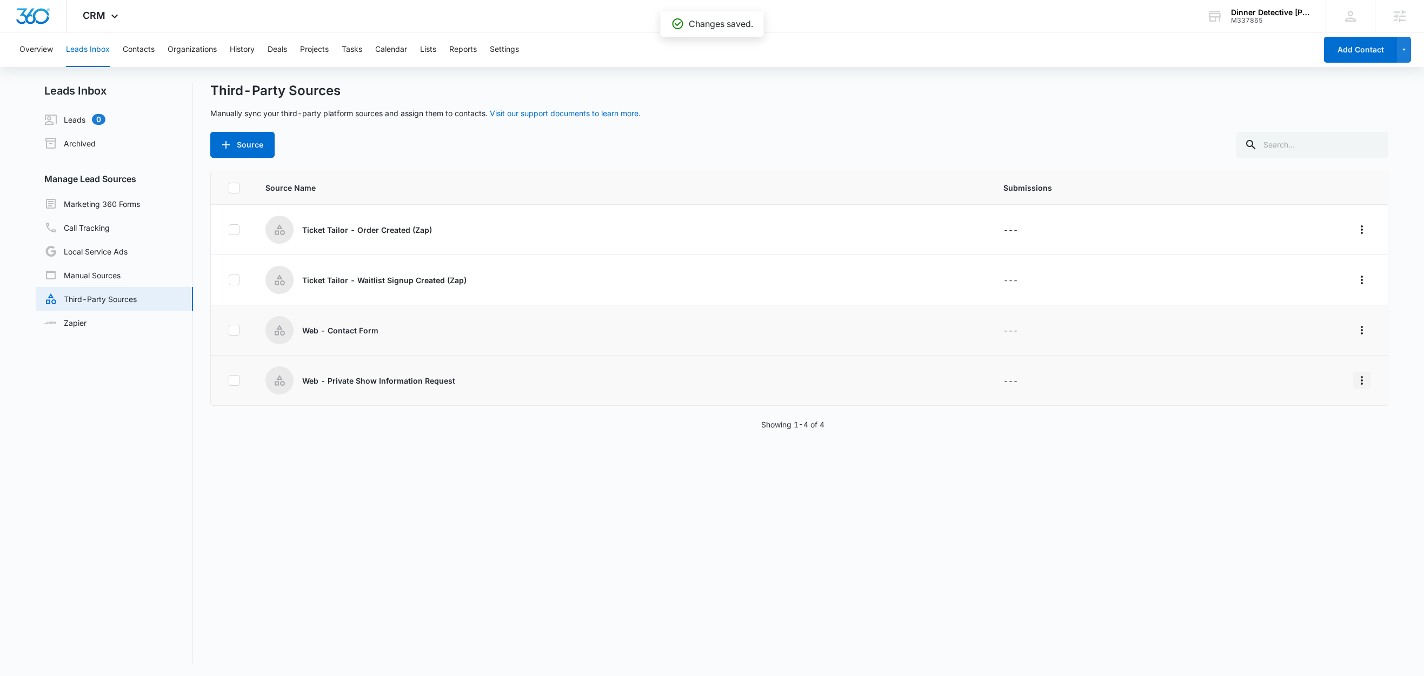
click at [1356, 376] on button "Overflow Menu" at bounding box center [1361, 380] width 17 height 17
click at [1297, 446] on div "Submission Rules" at bounding box center [1301, 444] width 61 height 8
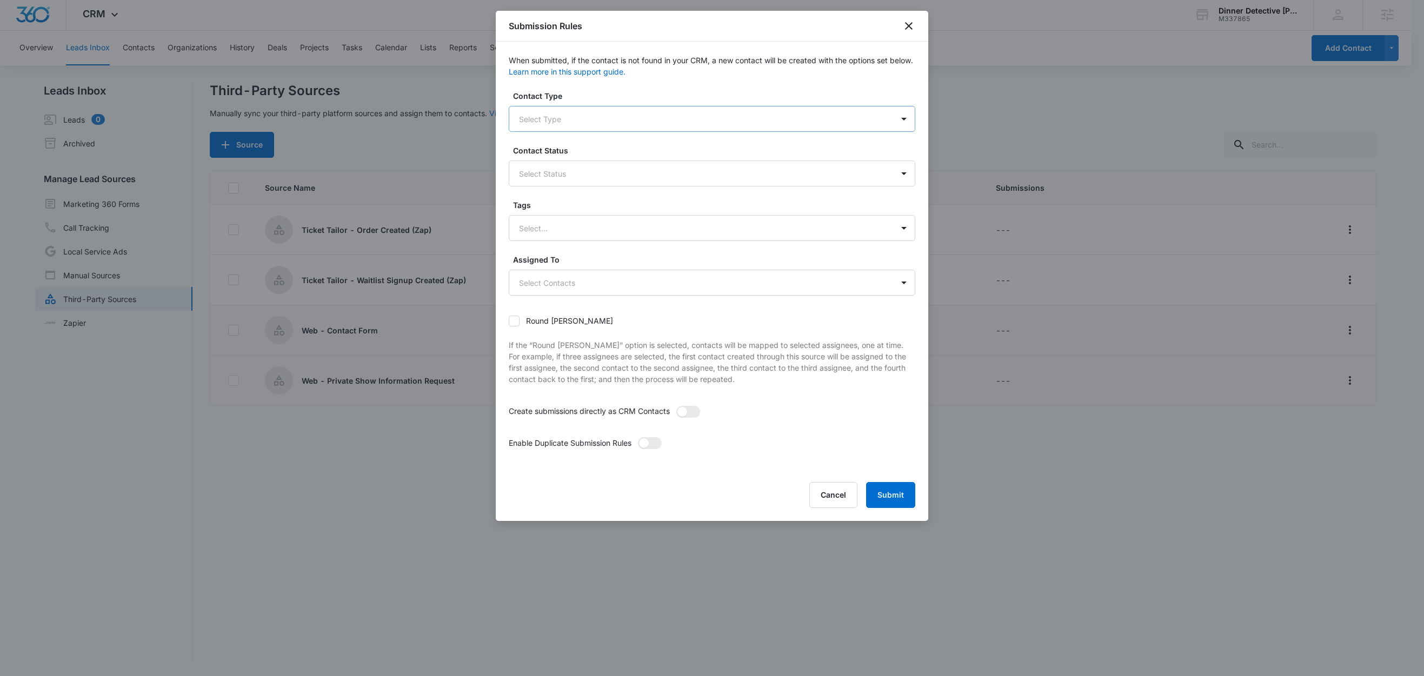
click at [581, 113] on div at bounding box center [699, 119] width 360 height 14
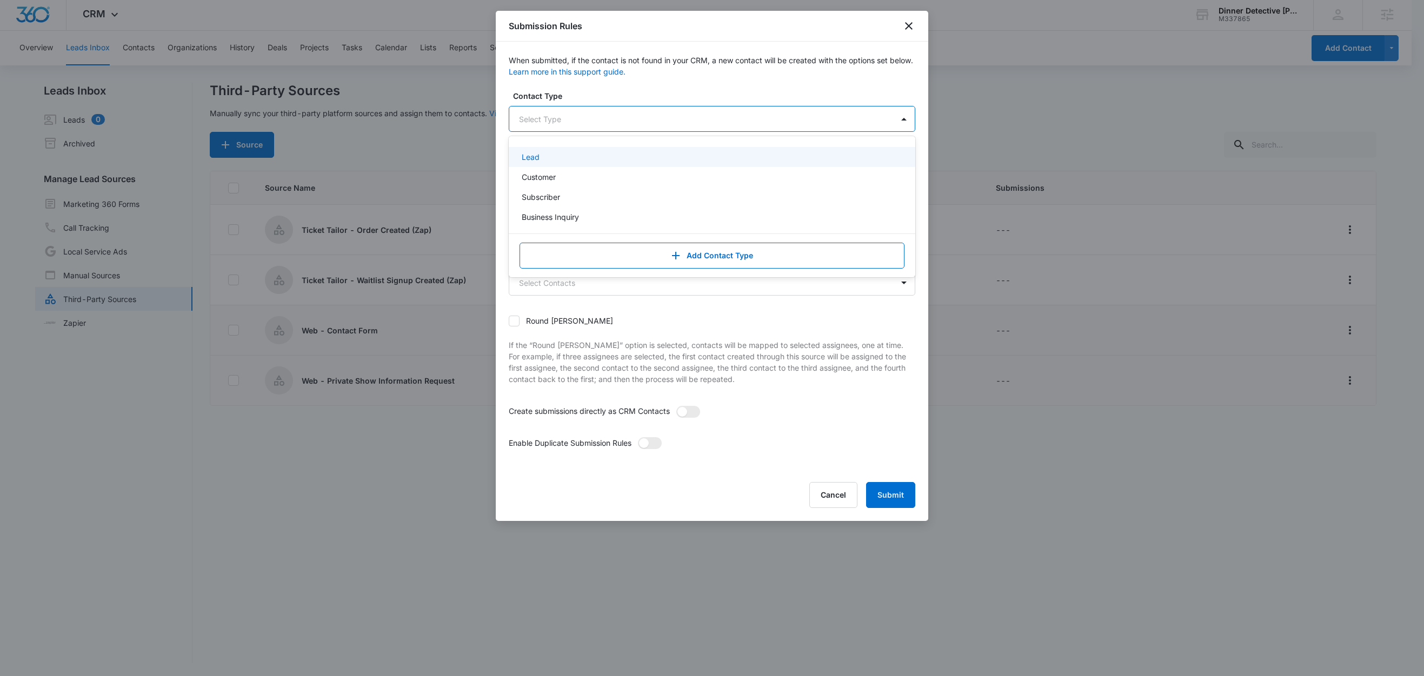
click at [553, 153] on div "Lead" at bounding box center [711, 156] width 378 height 11
click at [618, 101] on label "Contact Type" at bounding box center [716, 95] width 407 height 11
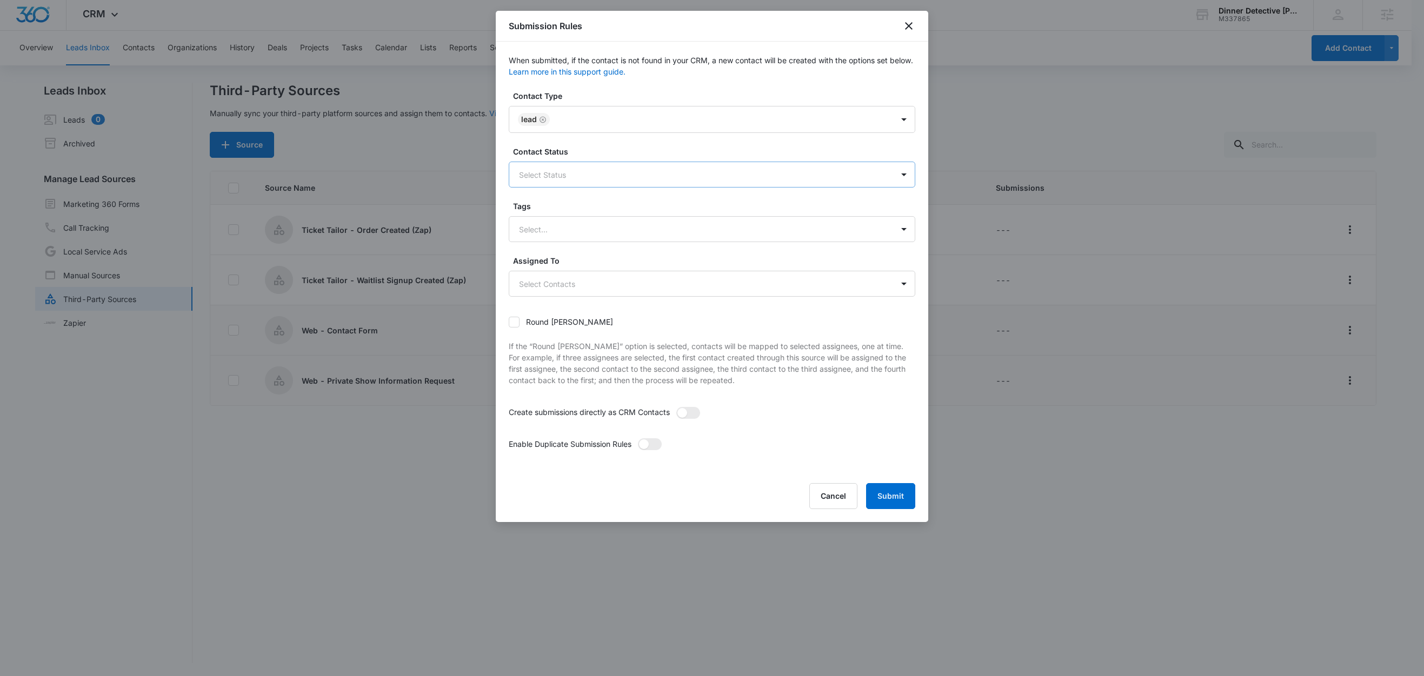
click at [535, 182] on div "Select Status" at bounding box center [701, 175] width 384 height 24
click at [531, 215] on p "Lead" at bounding box center [531, 212] width 18 height 11
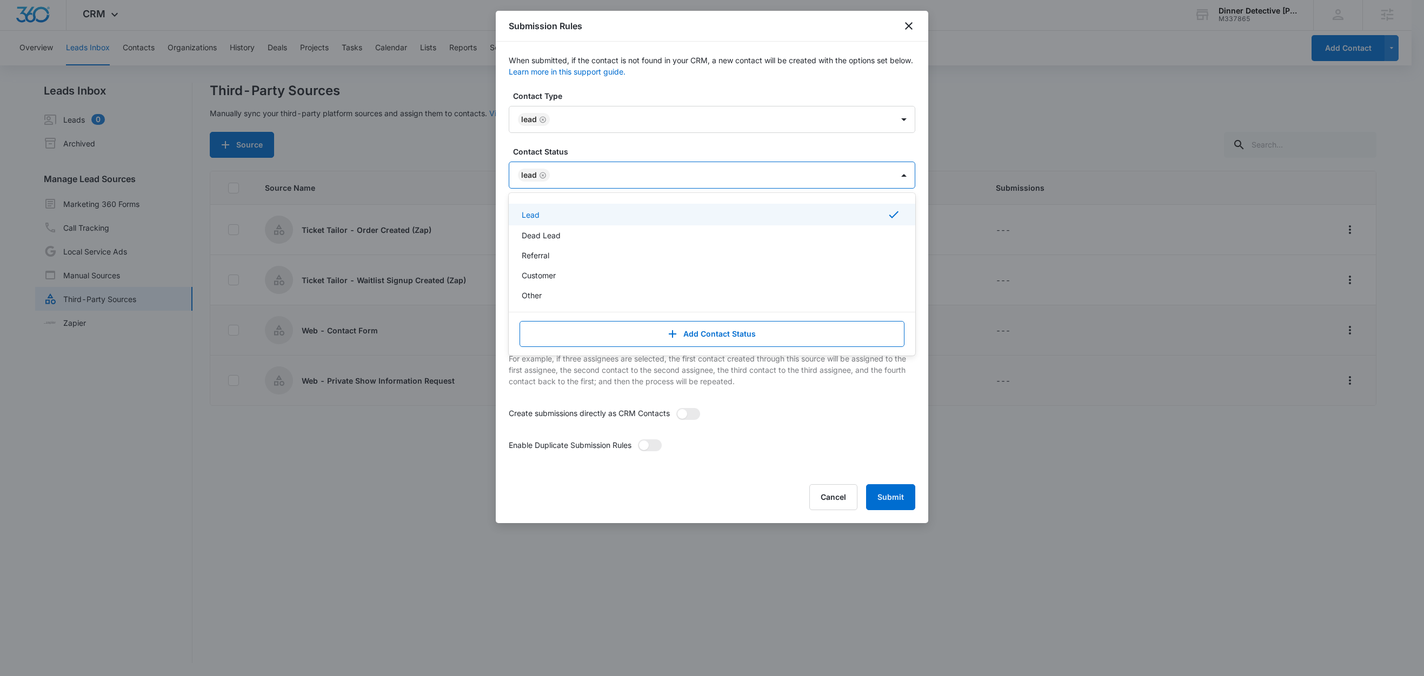
click at [587, 148] on label "Contact Status" at bounding box center [716, 151] width 407 height 11
click at [562, 228] on div at bounding box center [699, 231] width 360 height 14
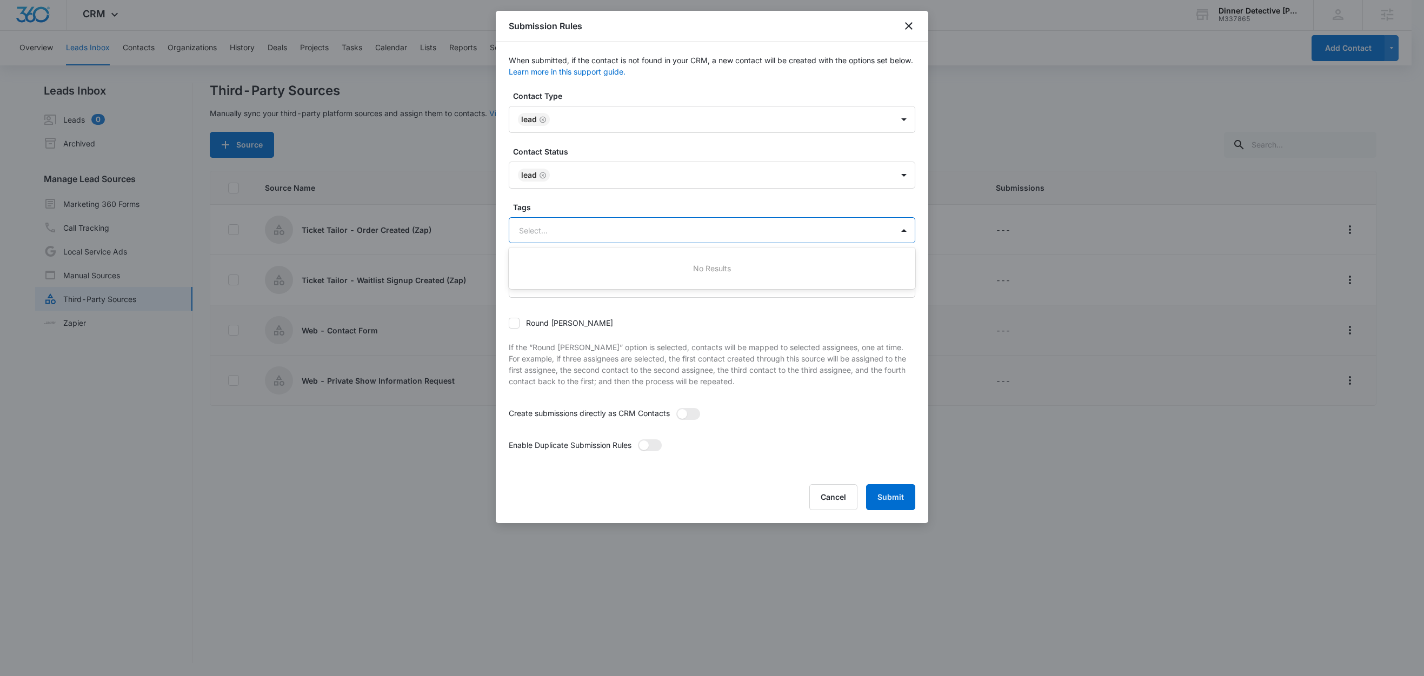
type input "p"
drag, startPoint x: 577, startPoint y: 273, endPoint x: 587, endPoint y: 248, distance: 26.7
click at [577, 273] on p "Private Show Information Request" at bounding box center [582, 268] width 120 height 11
click at [577, 209] on label "Tags" at bounding box center [716, 207] width 407 height 11
click at [694, 415] on span at bounding box center [688, 415] width 24 height 12
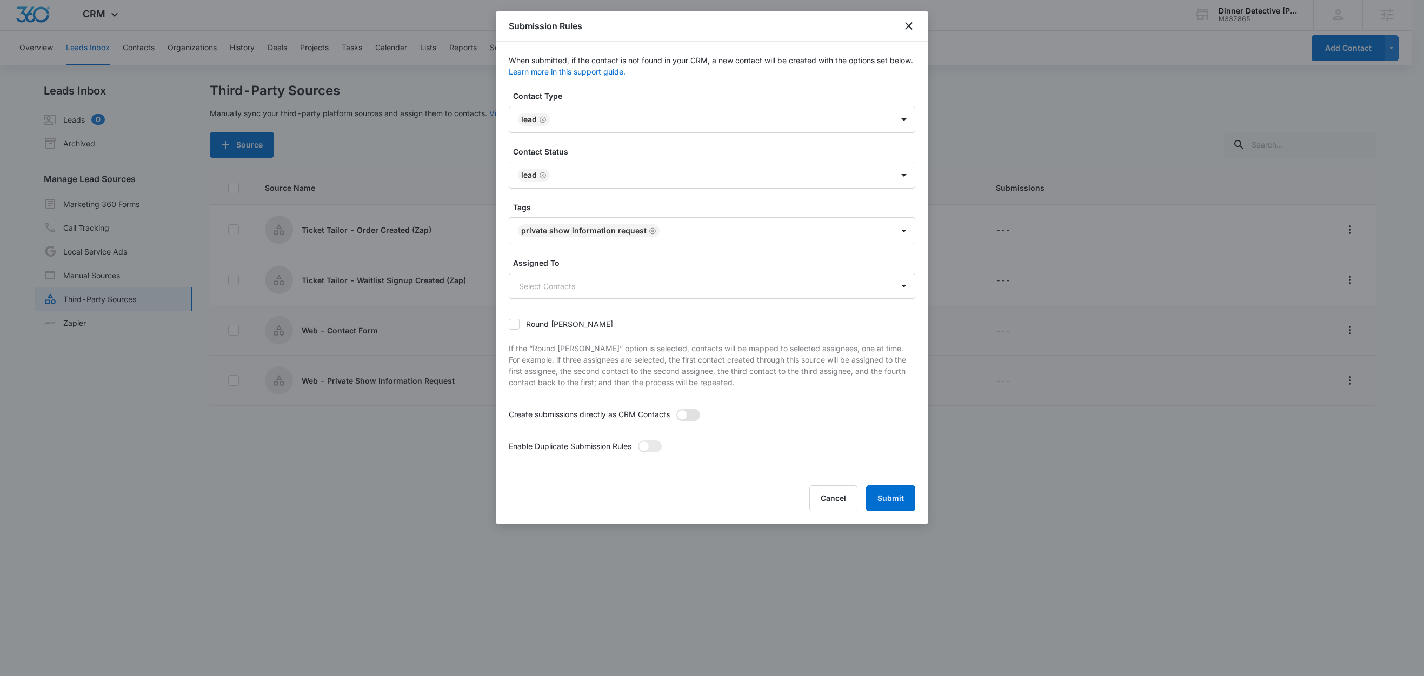
click at [676, 409] on input "checkbox" at bounding box center [676, 409] width 0 height 0
drag, startPoint x: 651, startPoint y: 445, endPoint x: 657, endPoint y: 441, distance: 7.0
click at [652, 446] on span at bounding box center [650, 447] width 24 height 12
click at [637, 440] on input "checkbox" at bounding box center [637, 440] width 0 height 0
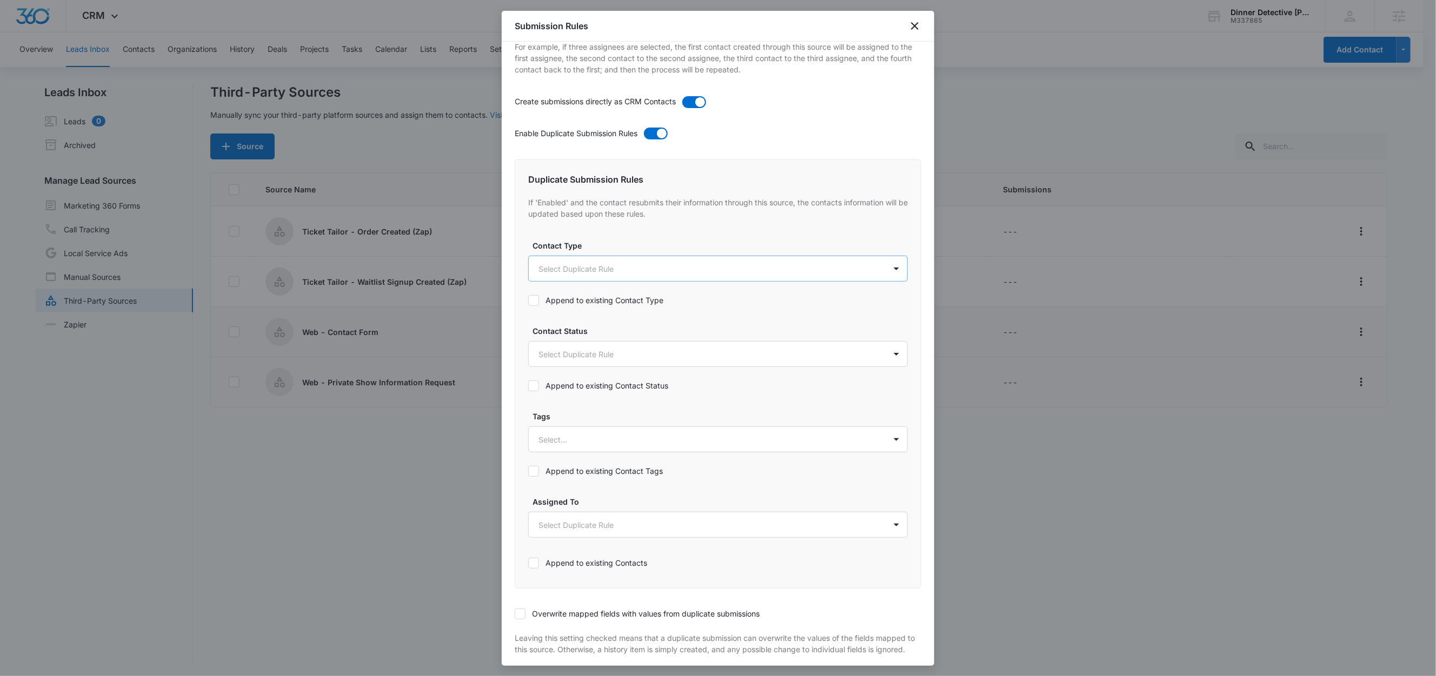
click at [572, 271] on body "CRM Apps Reputation Websites Forms CRM Email Social Shop Content Ads Intelligen…" at bounding box center [718, 339] width 1436 height 678
click at [556, 328] on p "Lead" at bounding box center [551, 328] width 18 height 11
click at [614, 245] on div at bounding box center [718, 338] width 1436 height 676
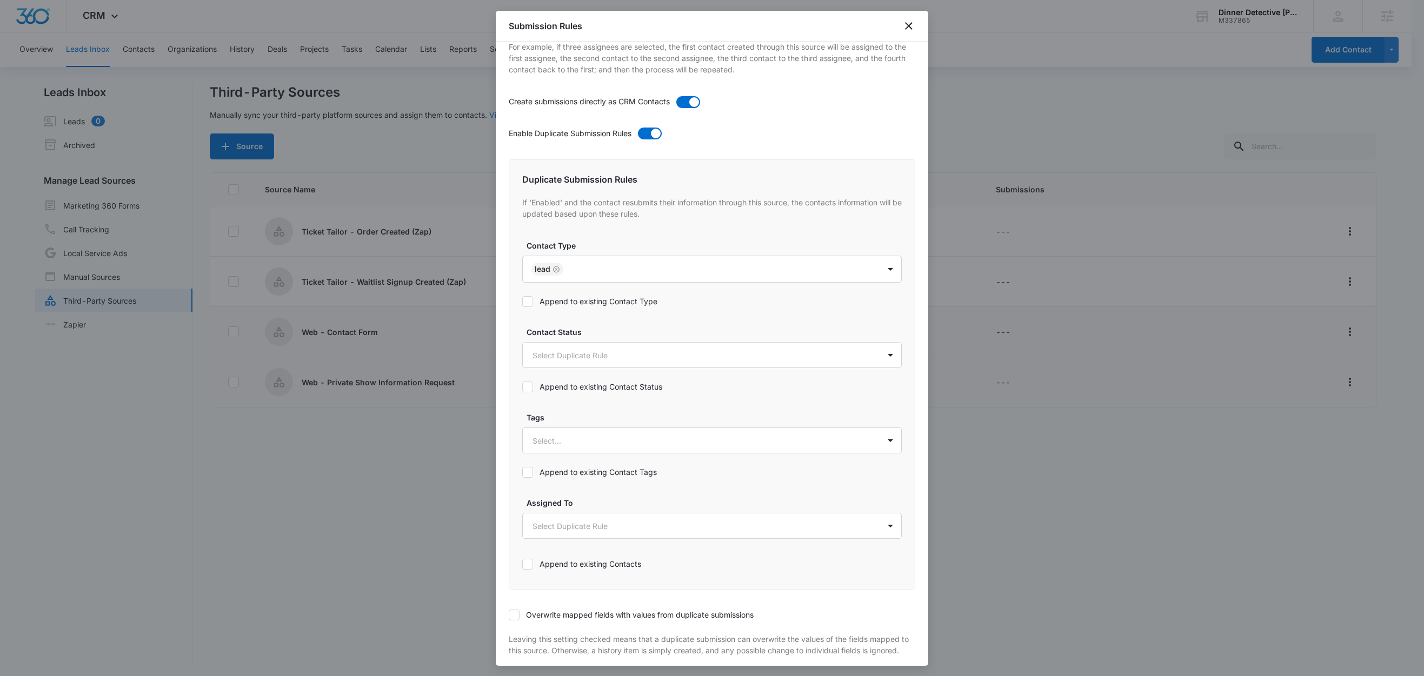
click at [587, 301] on label "Append to existing Contact Type" at bounding box center [712, 301] width 380 height 11
click at [522, 302] on input "Append to existing Contact Type" at bounding box center [522, 302] width 0 height 0
click at [574, 353] on body "CRM Apps Reputation Websites Forms CRM Email Social Shop Content Ads Intelligen…" at bounding box center [712, 339] width 1424 height 678
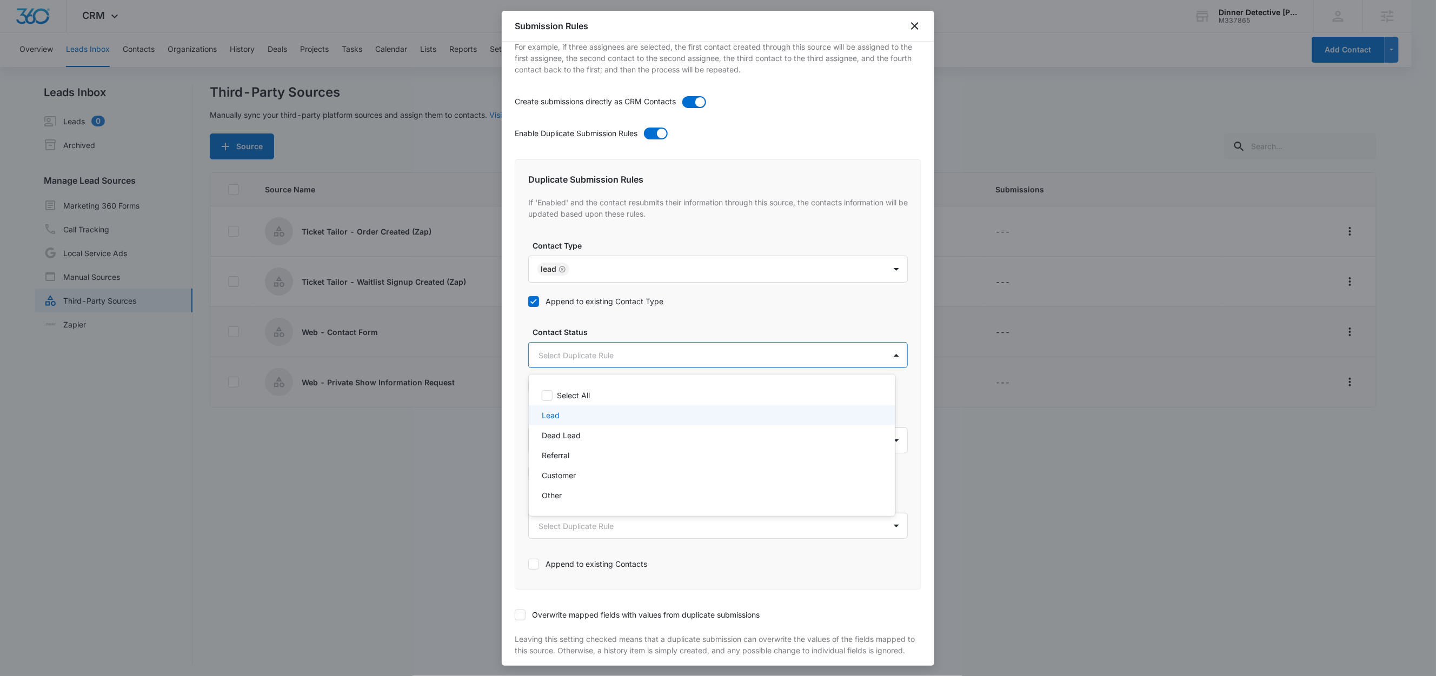
click at [561, 414] on div "Lead" at bounding box center [711, 415] width 338 height 11
click at [623, 341] on div at bounding box center [718, 338] width 1436 height 676
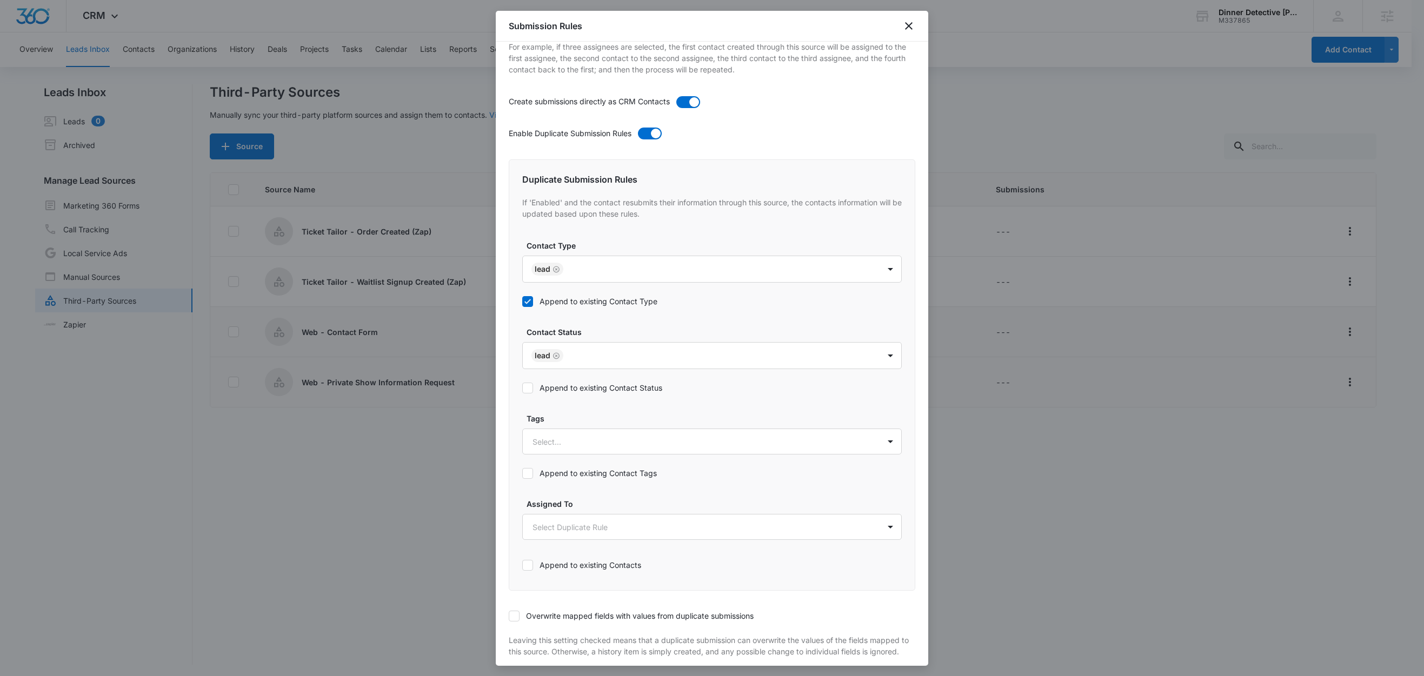
click at [606, 386] on label "Append to existing Contact Status" at bounding box center [712, 387] width 380 height 11
click at [522, 388] on input "Append to existing Contact Status" at bounding box center [522, 388] width 0 height 0
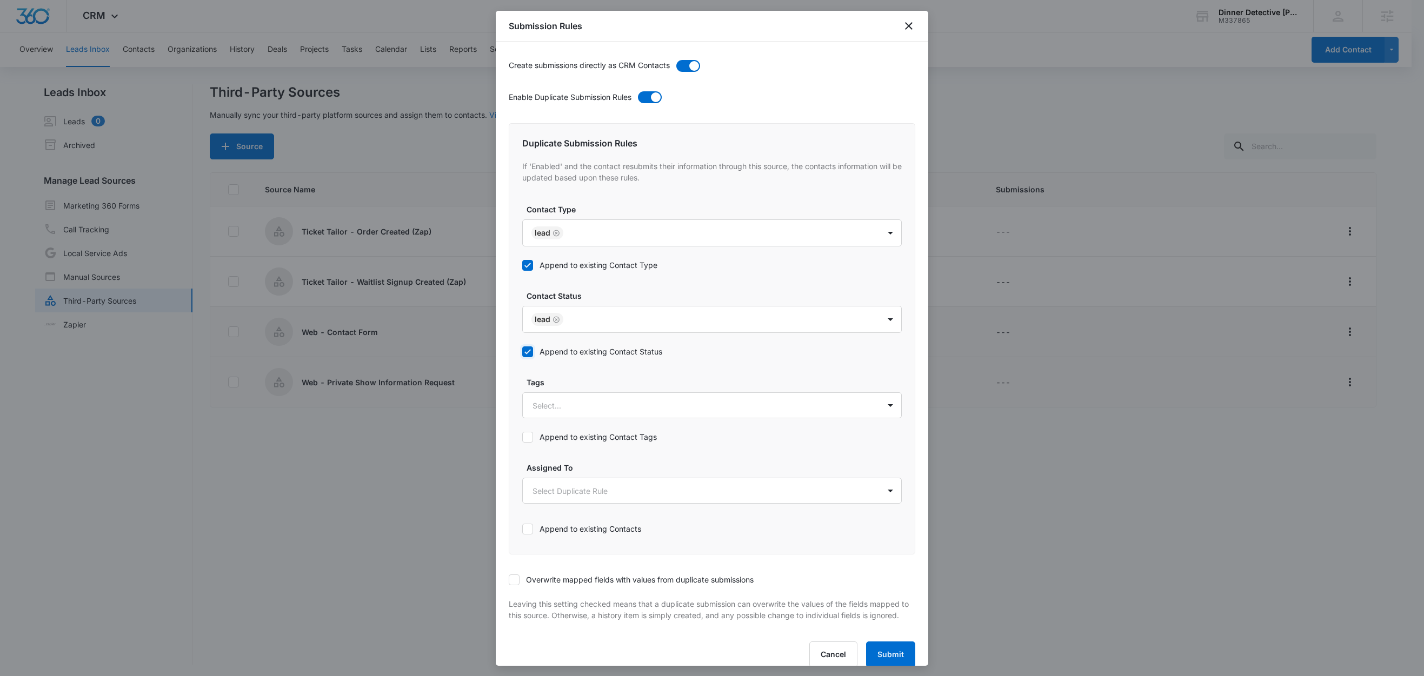
scroll to position [378, 0]
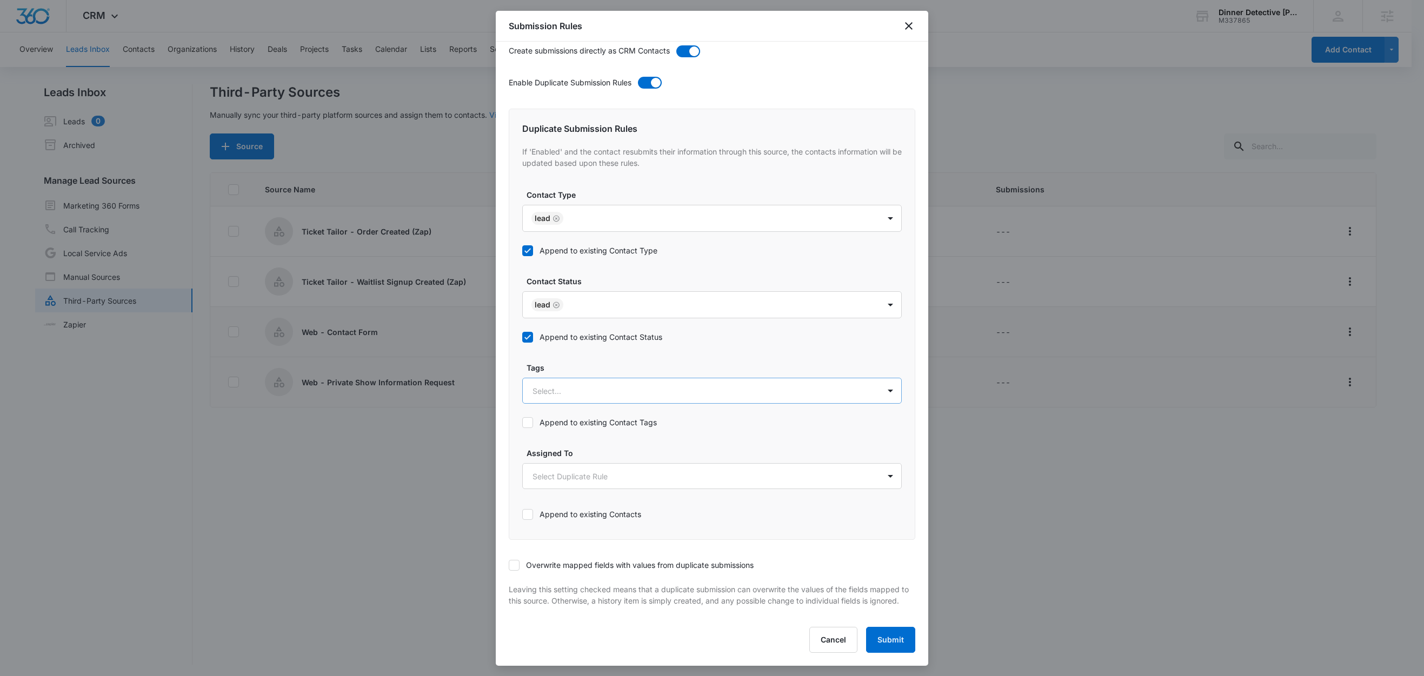
click at [572, 384] on div at bounding box center [699, 391] width 333 height 14
type input "p"
click at [565, 424] on div "Private Show Information Request" at bounding box center [712, 429] width 380 height 20
click at [590, 361] on label "Tags" at bounding box center [717, 366] width 380 height 11
click at [588, 410] on div "Append to existing Contact Tags" at bounding box center [712, 422] width 380 height 24
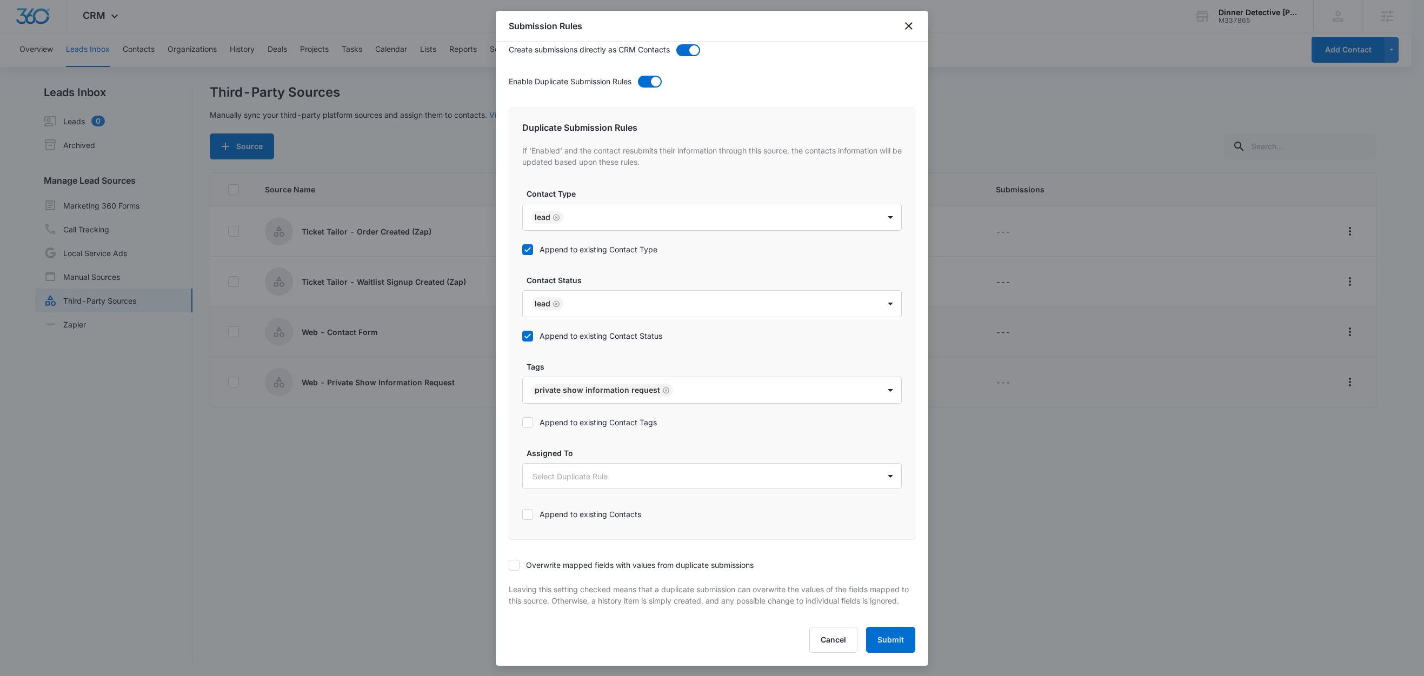
click at [574, 417] on label "Append to existing Contact Tags" at bounding box center [712, 422] width 380 height 11
click at [522, 423] on input "Append to existing Contact Tags" at bounding box center [522, 423] width 0 height 0
click at [516, 561] on icon at bounding box center [514, 566] width 10 height 10
click at [509, 566] on input "Overwrite mapped fields with values from duplicate submissions" at bounding box center [509, 566] width 0 height 0
click at [872, 643] on button "Submit" at bounding box center [890, 640] width 49 height 26
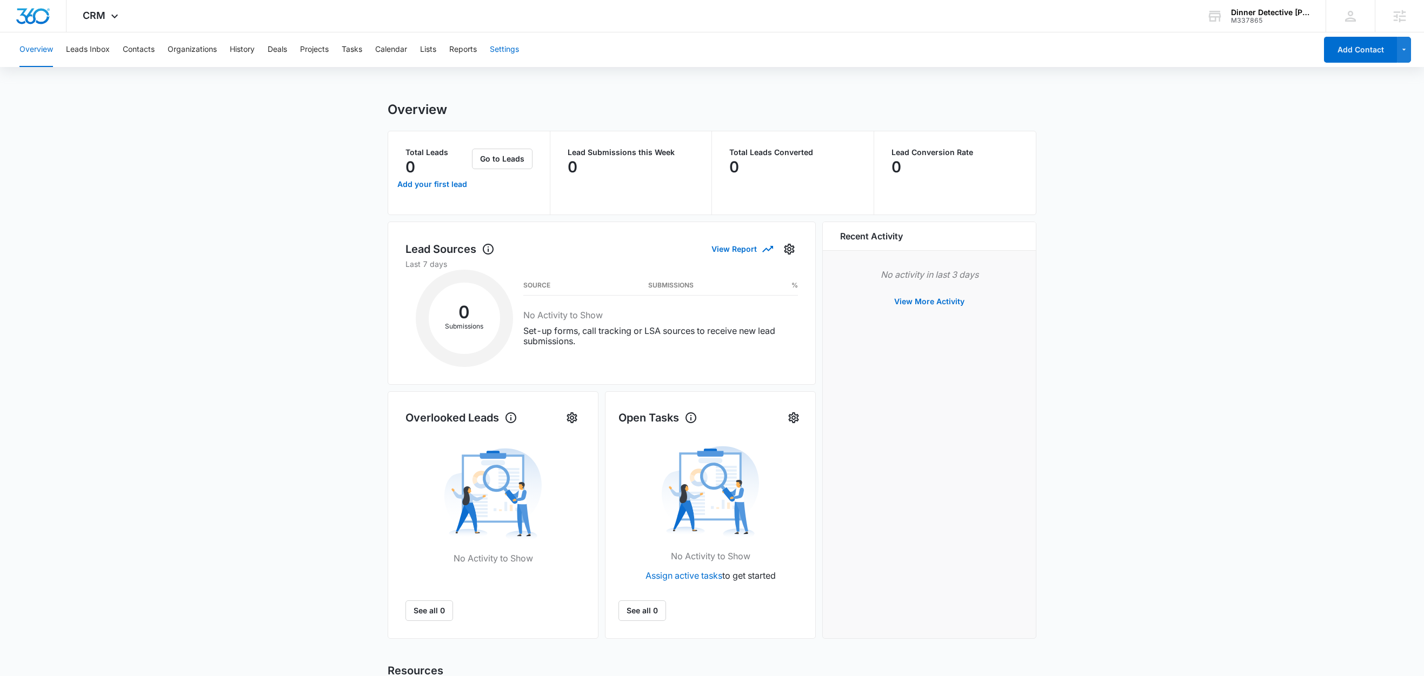
click at [511, 44] on button "Settings" at bounding box center [504, 49] width 29 height 35
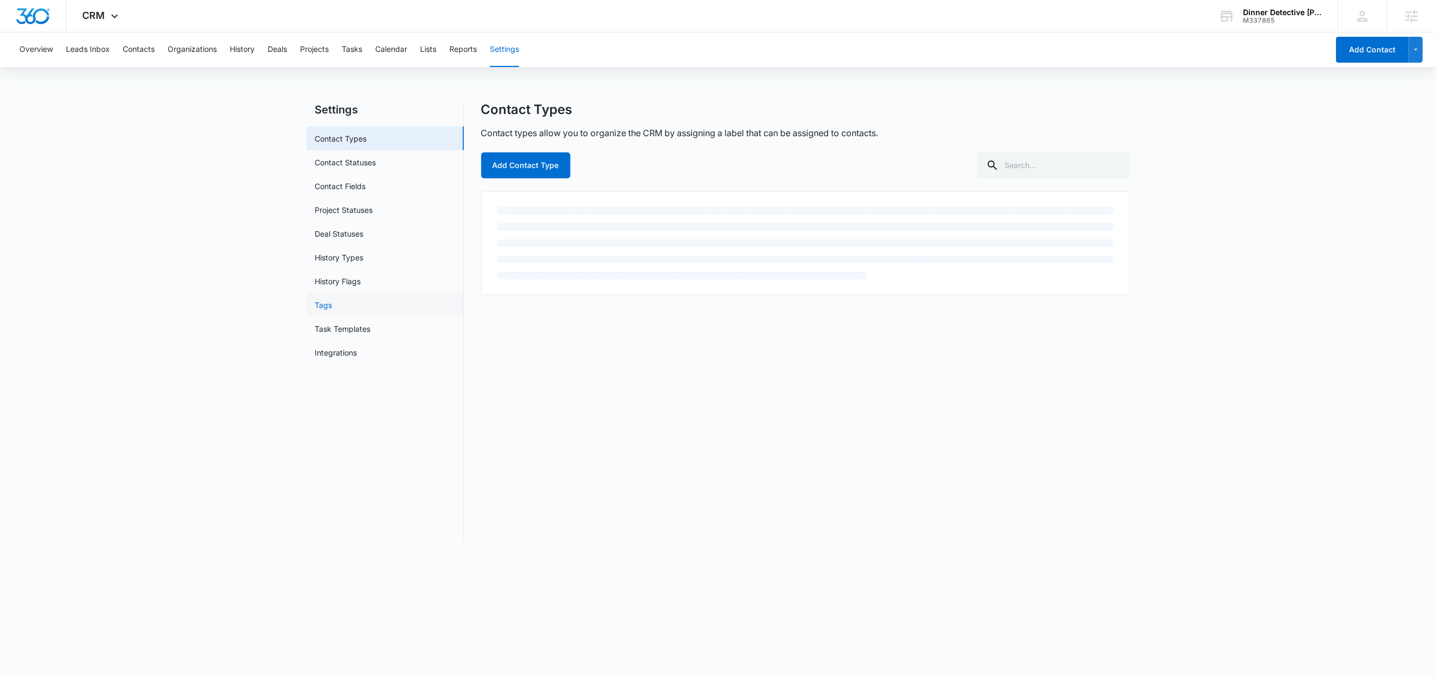
click at [325, 310] on link "Tags" at bounding box center [323, 305] width 17 height 11
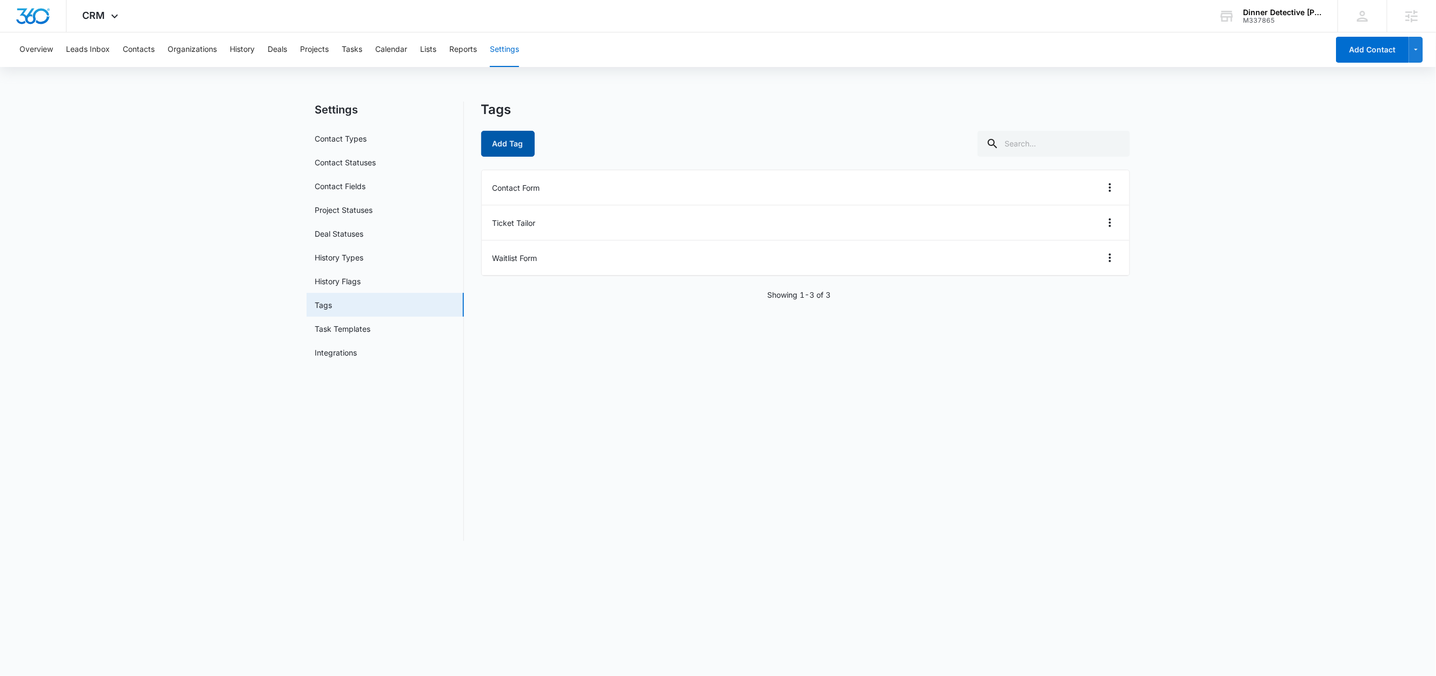
click at [511, 144] on button "Add Tag" at bounding box center [508, 144] width 54 height 26
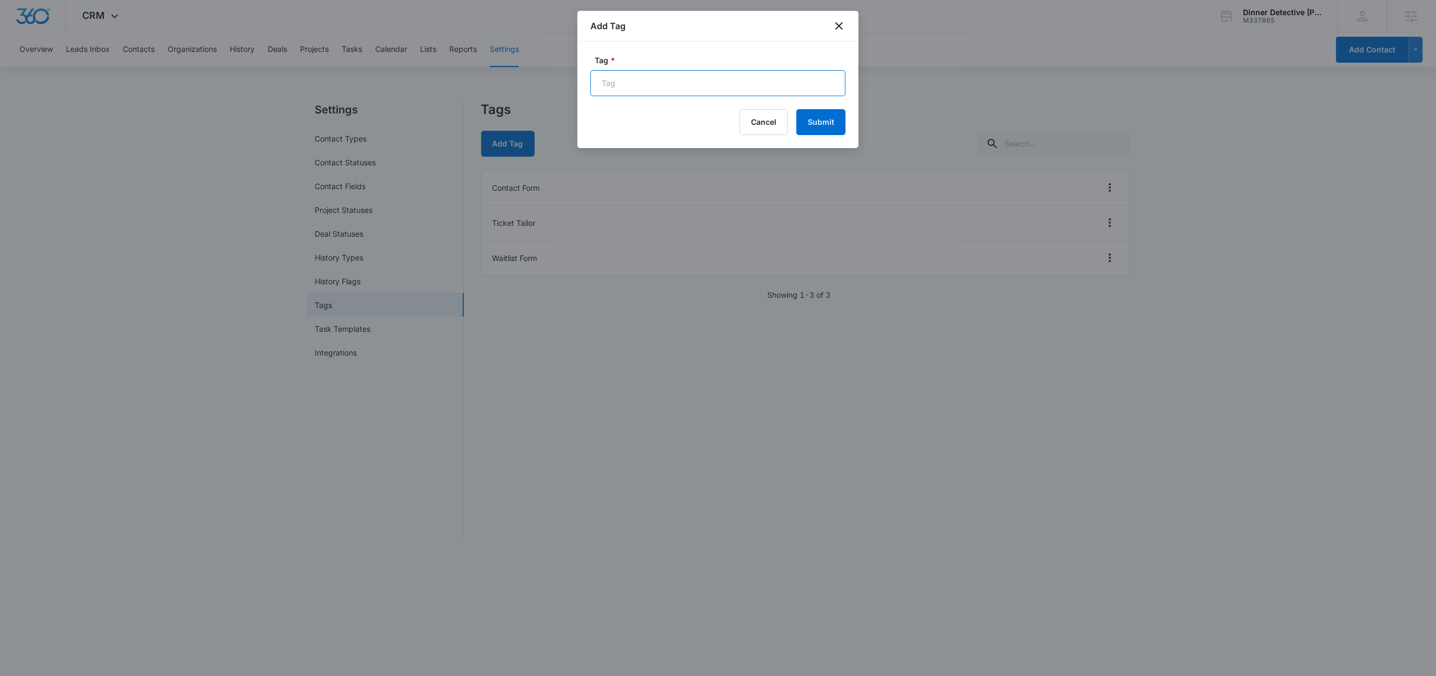
click at [646, 90] on input "Tag *" at bounding box center [717, 83] width 255 height 26
type input "Private Show Information Request"
click at [825, 127] on button "Submit" at bounding box center [820, 122] width 49 height 26
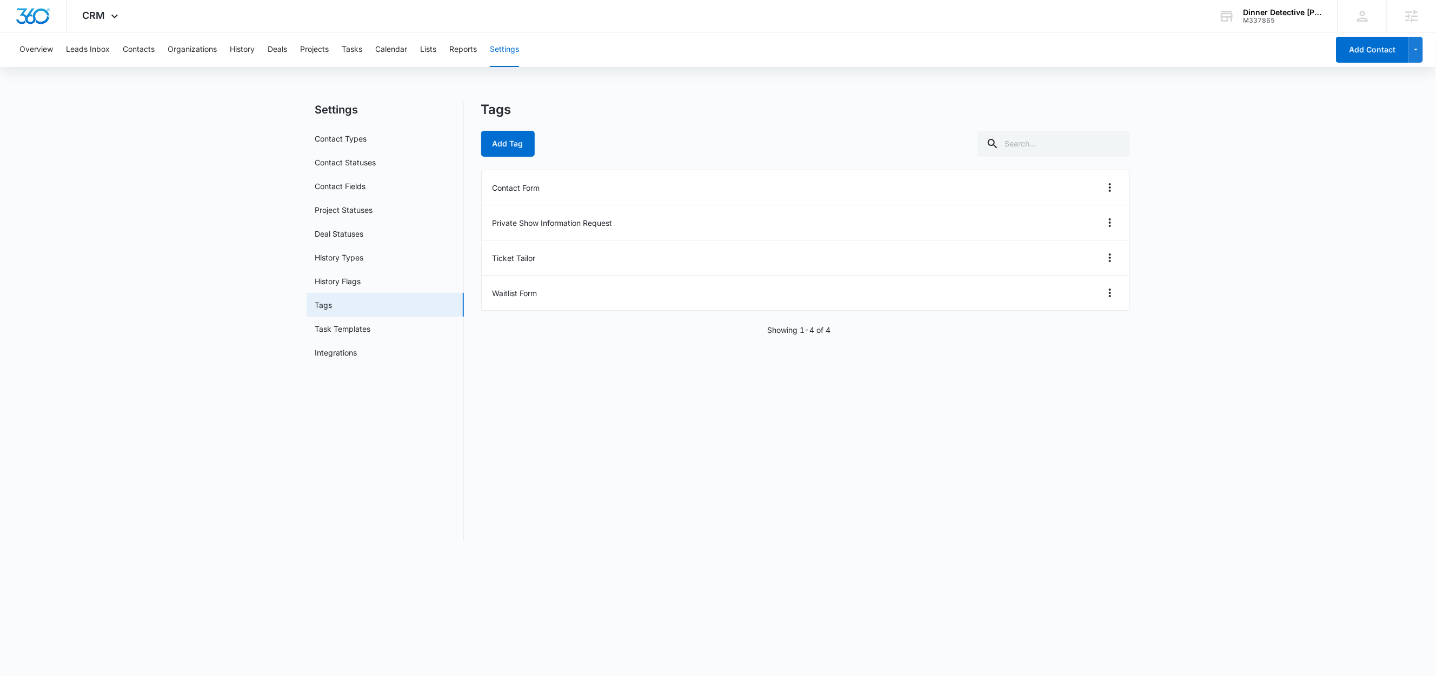
click at [162, 49] on div "Overview Leads Inbox Contacts Organizations History Deals Projects Tasks Calend…" at bounding box center [670, 49] width 1315 height 35
click at [135, 55] on button "Contacts" at bounding box center [139, 49] width 32 height 35
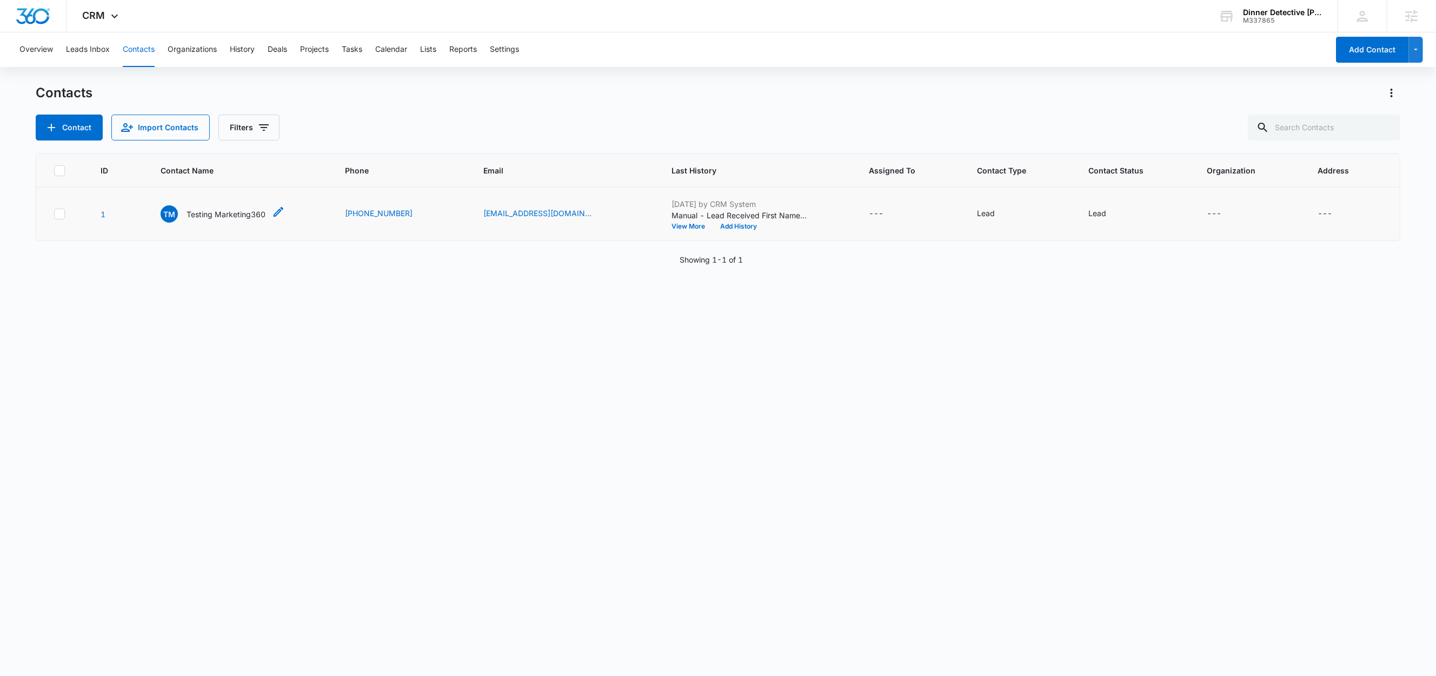
click at [237, 216] on p "Testing Marketing360" at bounding box center [226, 214] width 79 height 11
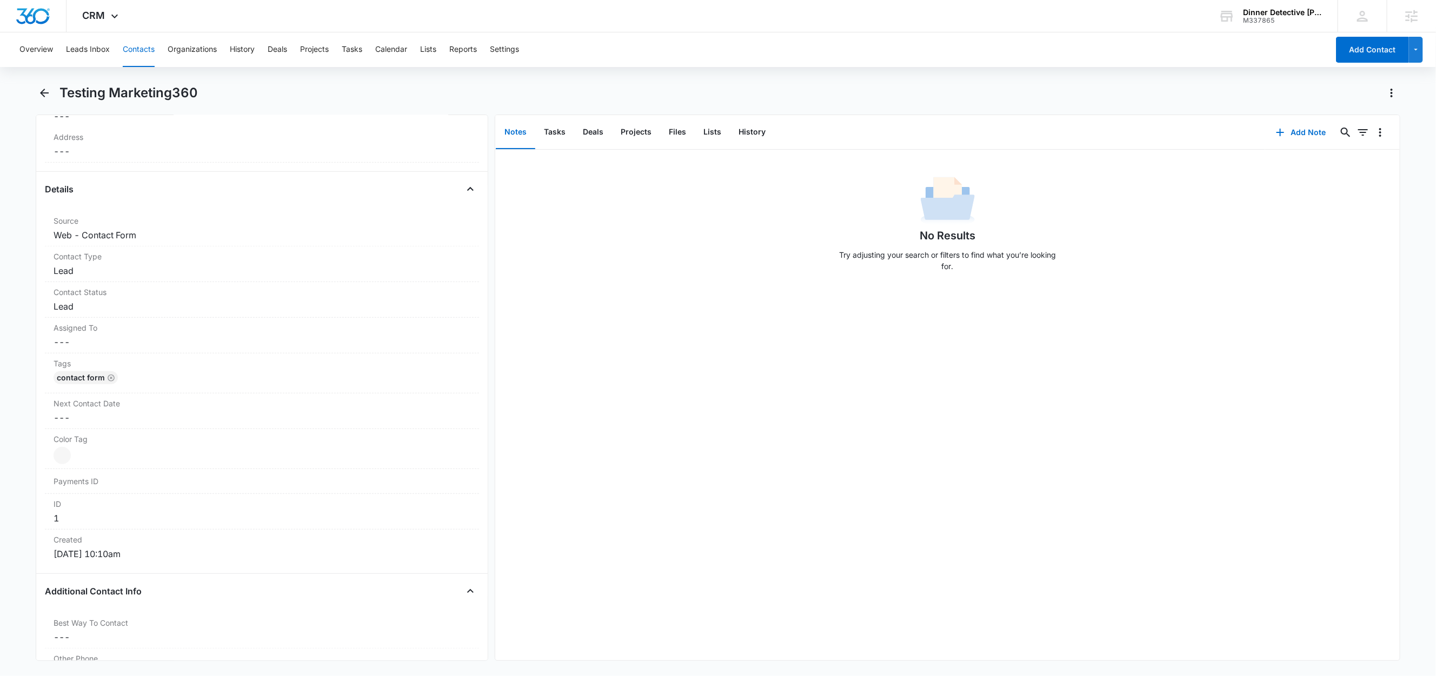
scroll to position [344, 0]
click at [137, 46] on button "Contacts" at bounding box center [139, 49] width 32 height 35
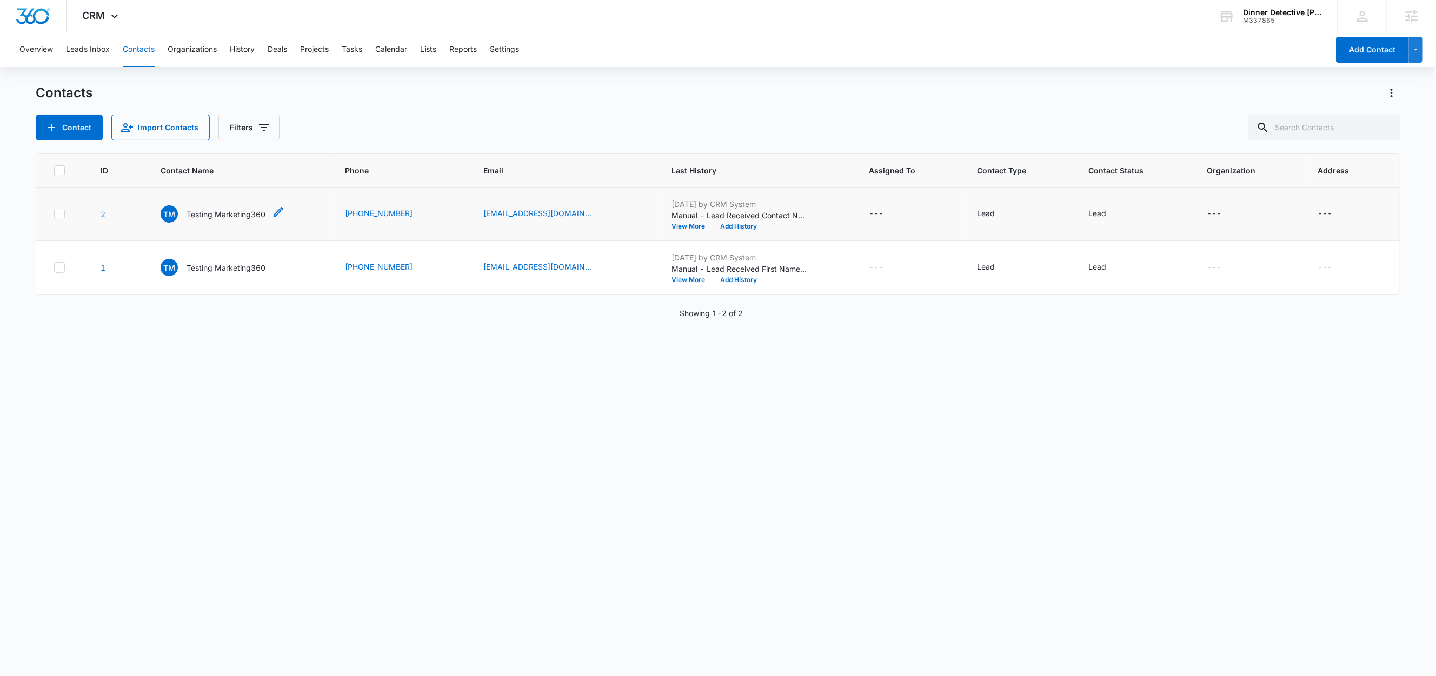
click at [209, 215] on p "Testing Marketing360" at bounding box center [226, 214] width 79 height 11
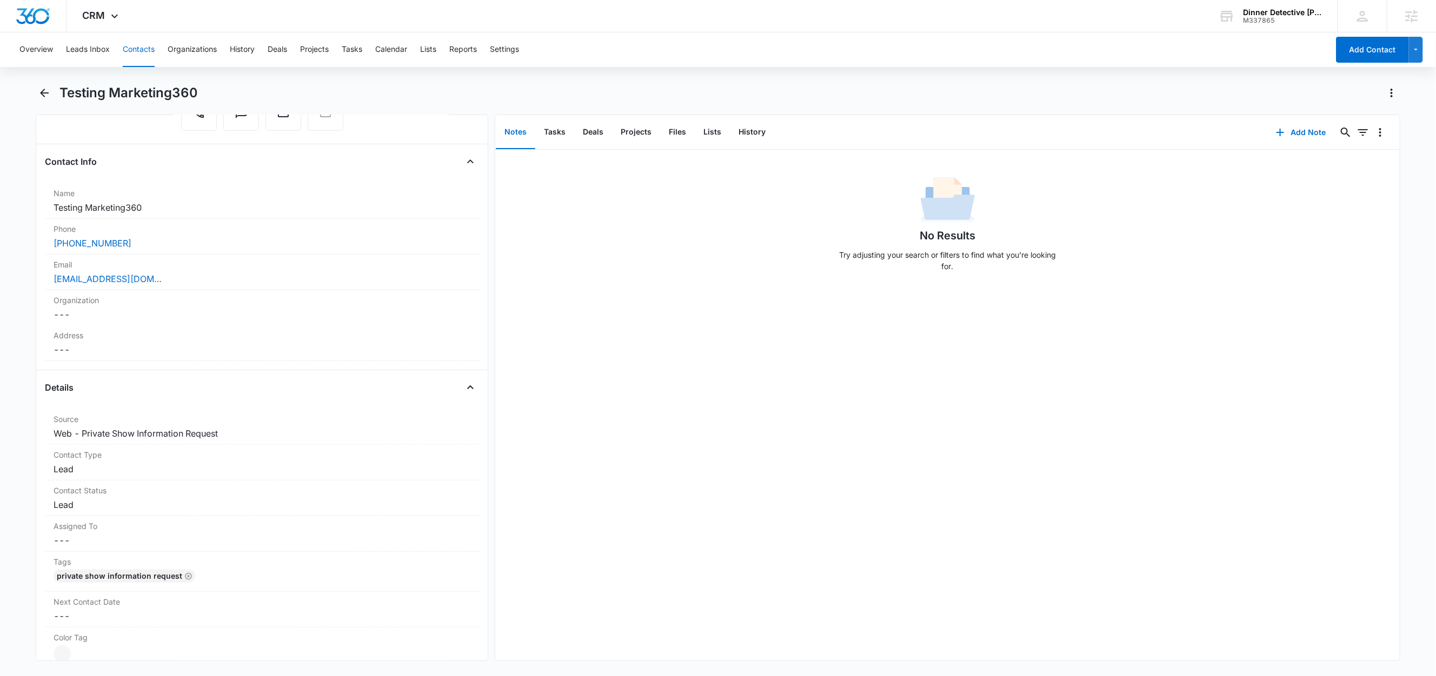
scroll to position [148, 0]
